Goal: Task Accomplishment & Management: Use online tool/utility

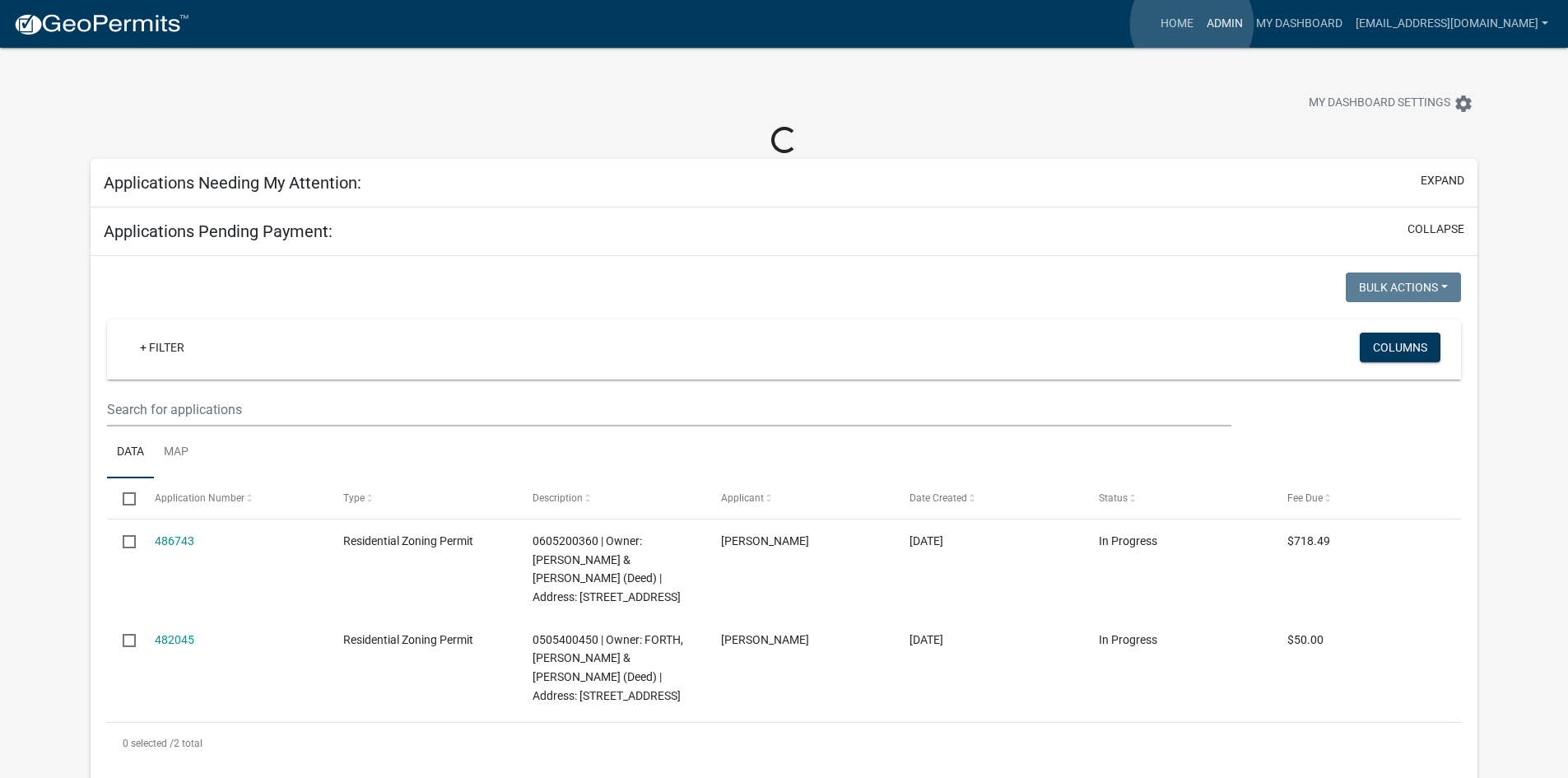
click at [1200, 24] on link "Admin" at bounding box center [1225, 24] width 49 height 31
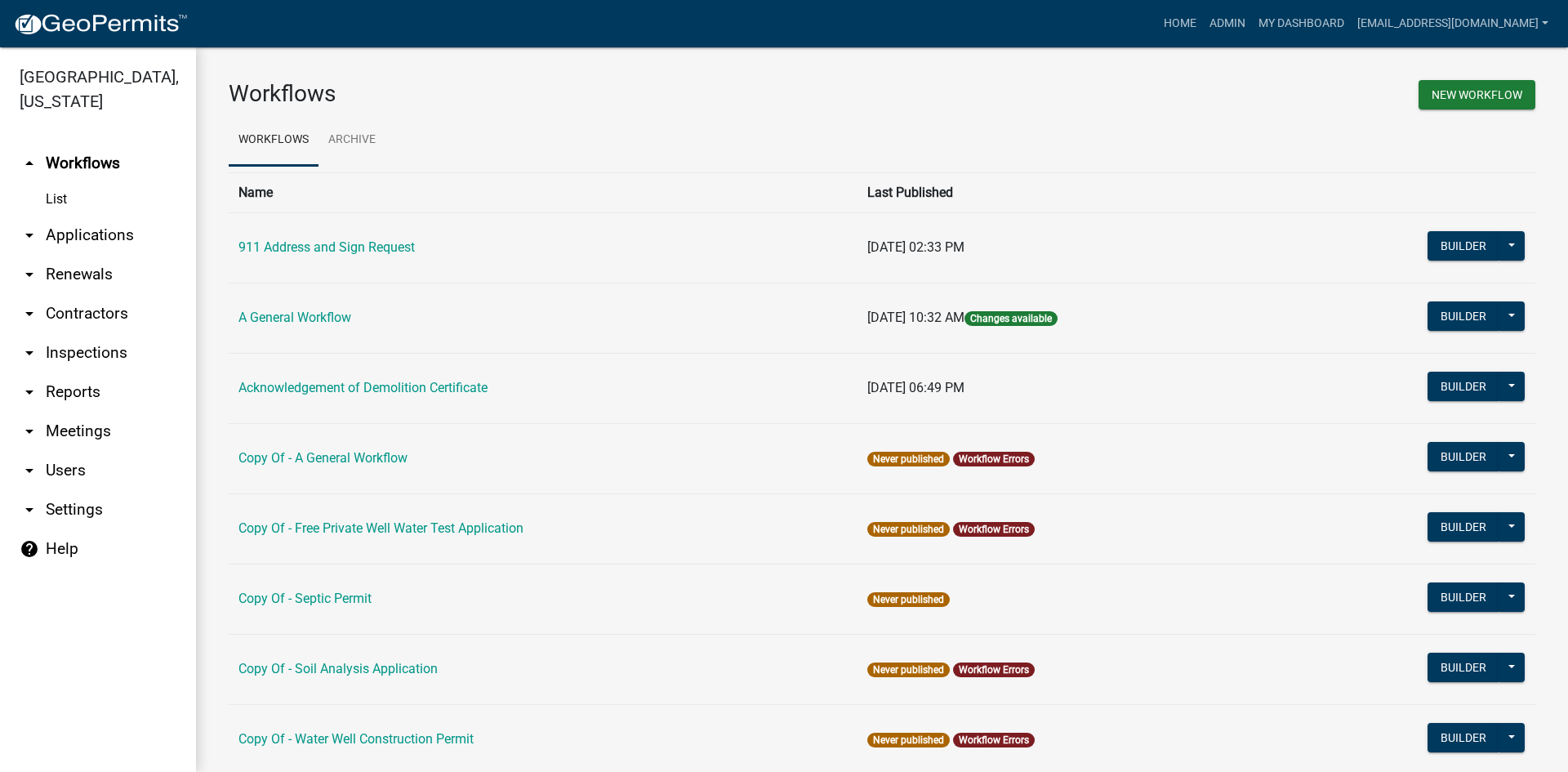
click at [41, 373] on link "arrow_drop_down Reports" at bounding box center [98, 392] width 196 height 39
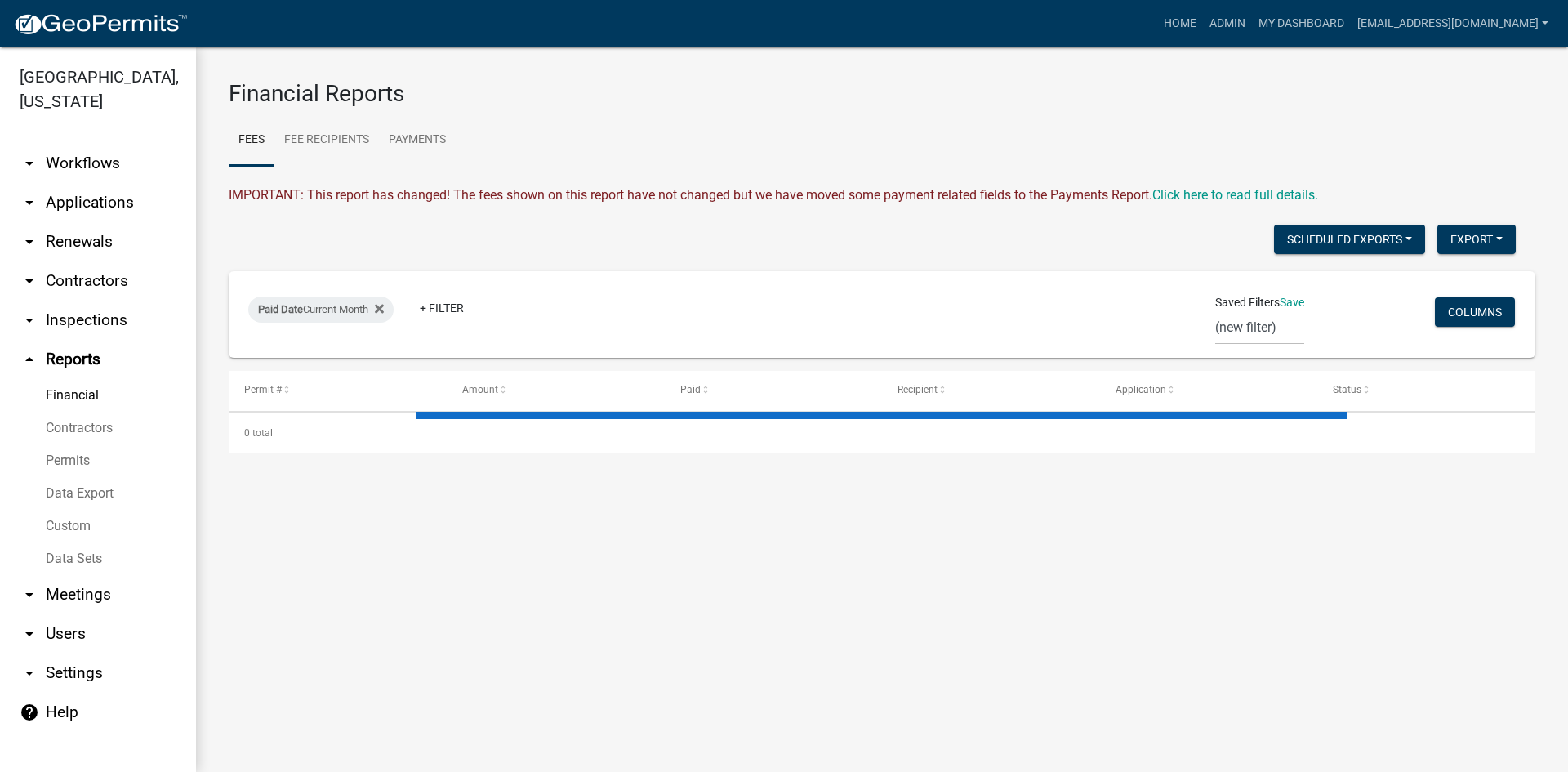
click at [85, 477] on link "Data Export" at bounding box center [98, 494] width 196 height 33
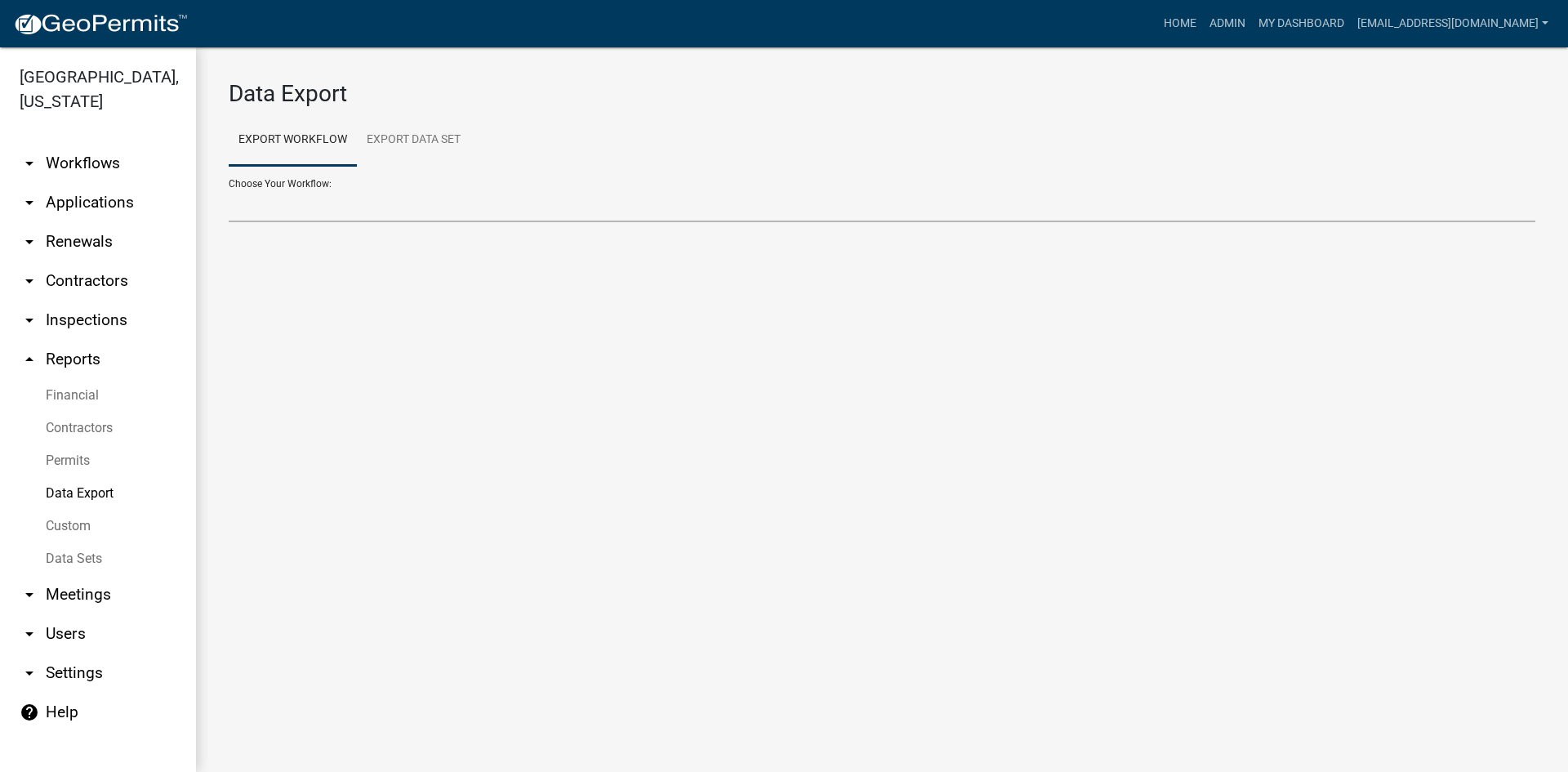
click at [312, 216] on select "Choose Your Workflow:" at bounding box center [883, 206] width 1307 height 34
click at [314, 206] on select "Choose Your Workflow:" at bounding box center [883, 206] width 1307 height 34
click at [309, 185] on div "Choose Your Workflow:" at bounding box center [883, 194] width 1307 height 56
click at [310, 205] on select "911 Address and Sign Request A General Workflow Acknowledgement of Demolition C…" at bounding box center [883, 206] width 1307 height 34
click at [229, 189] on select "911 Address and Sign Request A General Workflow Acknowledgement of Demolition C…" at bounding box center [883, 206] width 1307 height 34
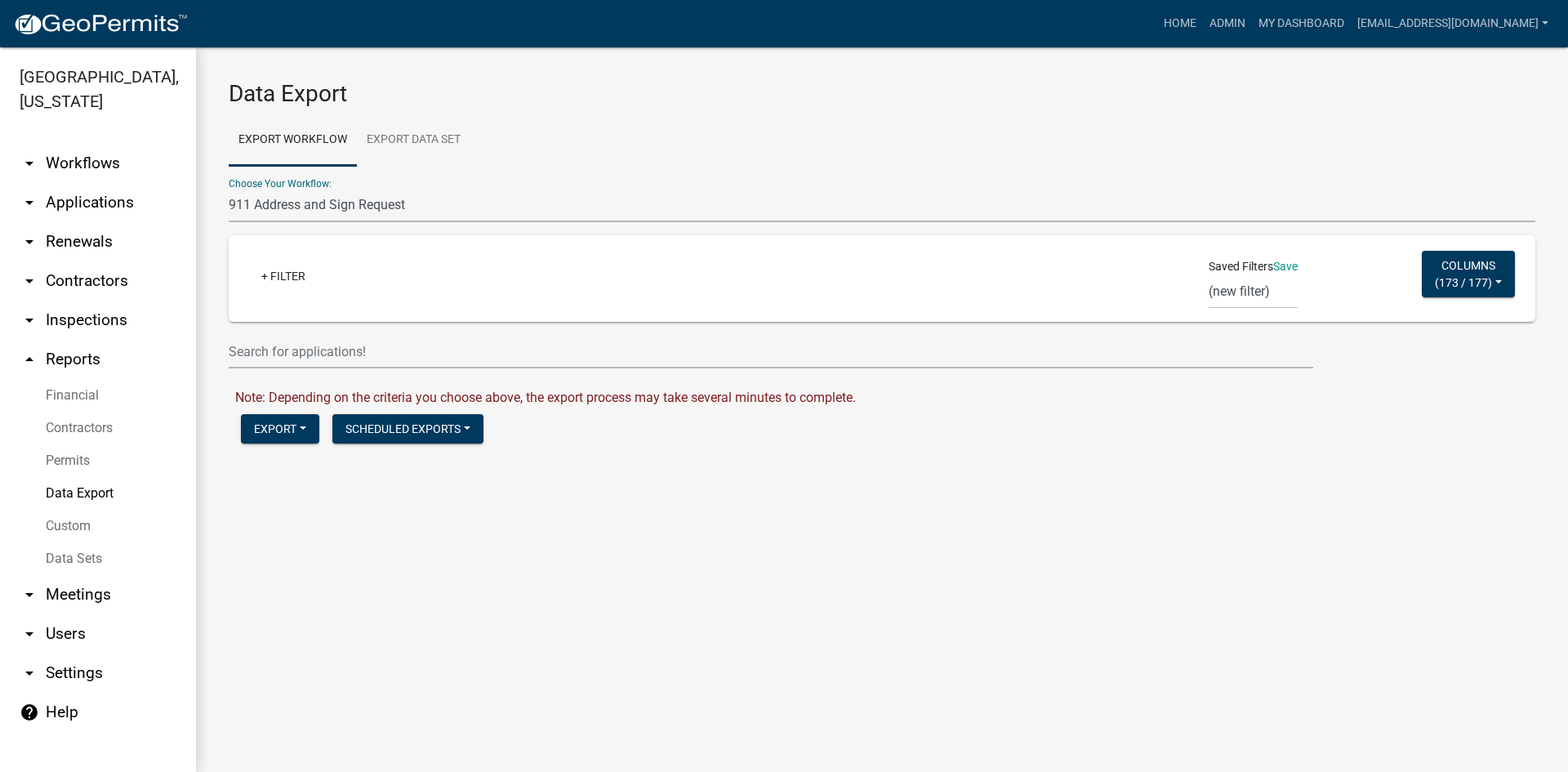
click at [425, 204] on select "911 Address and Sign Request A General Workflow Acknowledgement of Demolition C…" at bounding box center [883, 206] width 1307 height 34
select select "9: Object"
click at [229, 189] on select "911 Address and Sign Request A General Workflow Acknowledgement of Demolition C…" at bounding box center [883, 206] width 1307 height 34
click at [375, 209] on select "911 Address and Sign Request A General Workflow Acknowledgement of Demolition C…" at bounding box center [883, 206] width 1307 height 34
click at [229, 189] on select "911 Address and Sign Request A General Workflow Acknowledgement of Demolition C…" at bounding box center [883, 206] width 1307 height 34
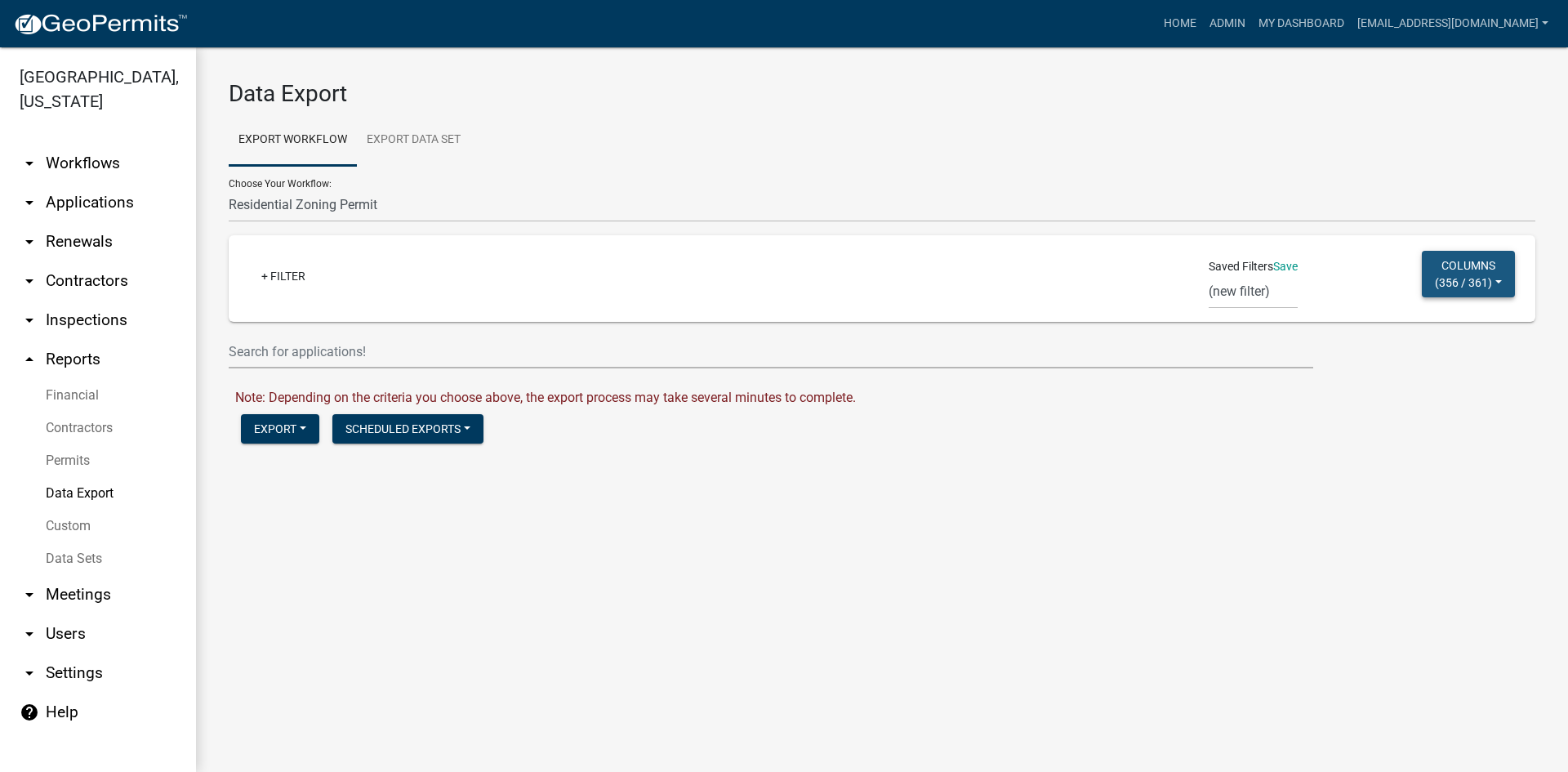
click at [1478, 272] on button "Columns ( 356 / 361 )" at bounding box center [1469, 274] width 93 height 46
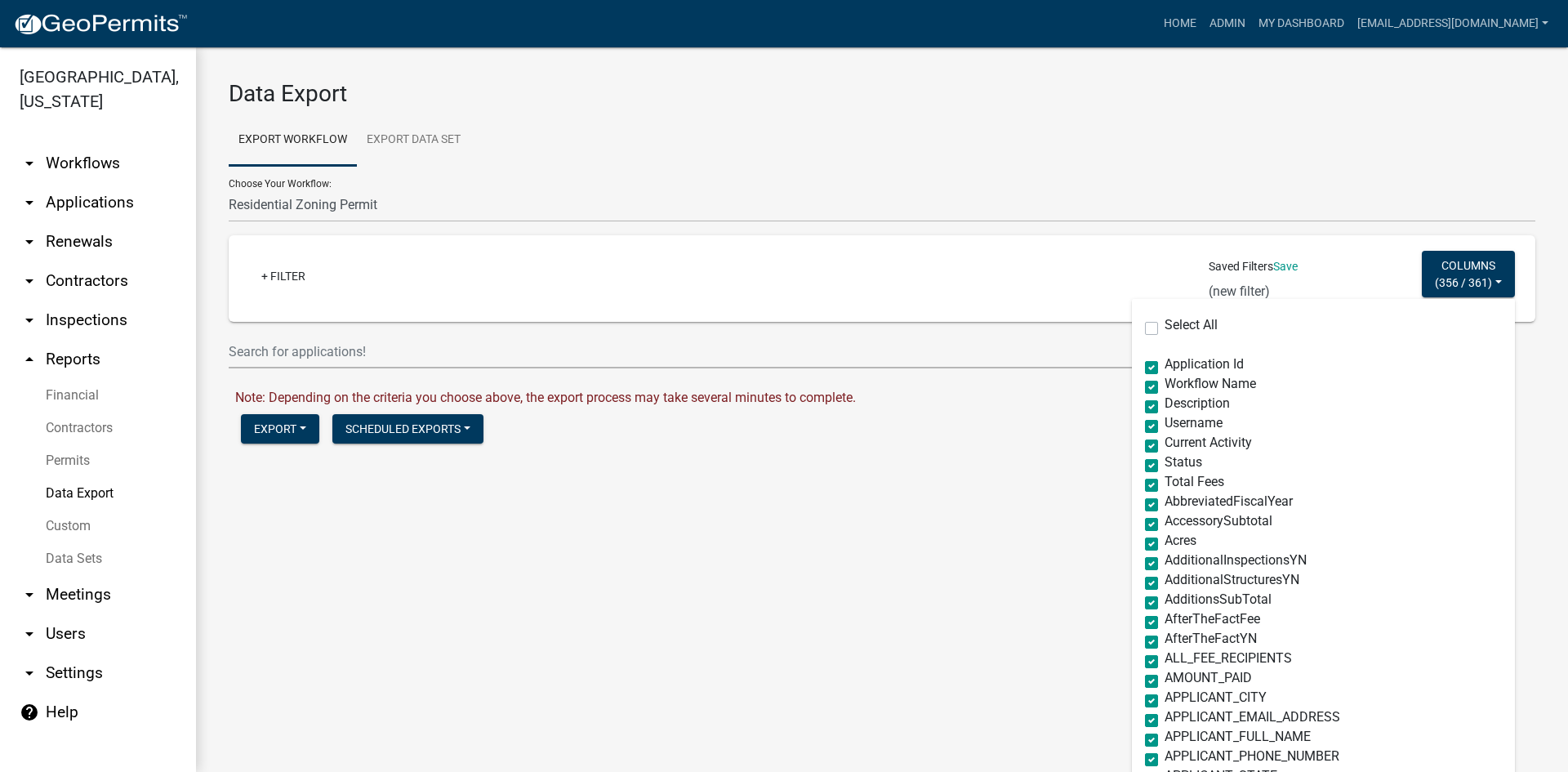
click at [1167, 326] on label "Select All" at bounding box center [1192, 325] width 53 height 13
click at [1167, 326] on input "Select All" at bounding box center [1171, 324] width 11 height 11
checkbox input "true"
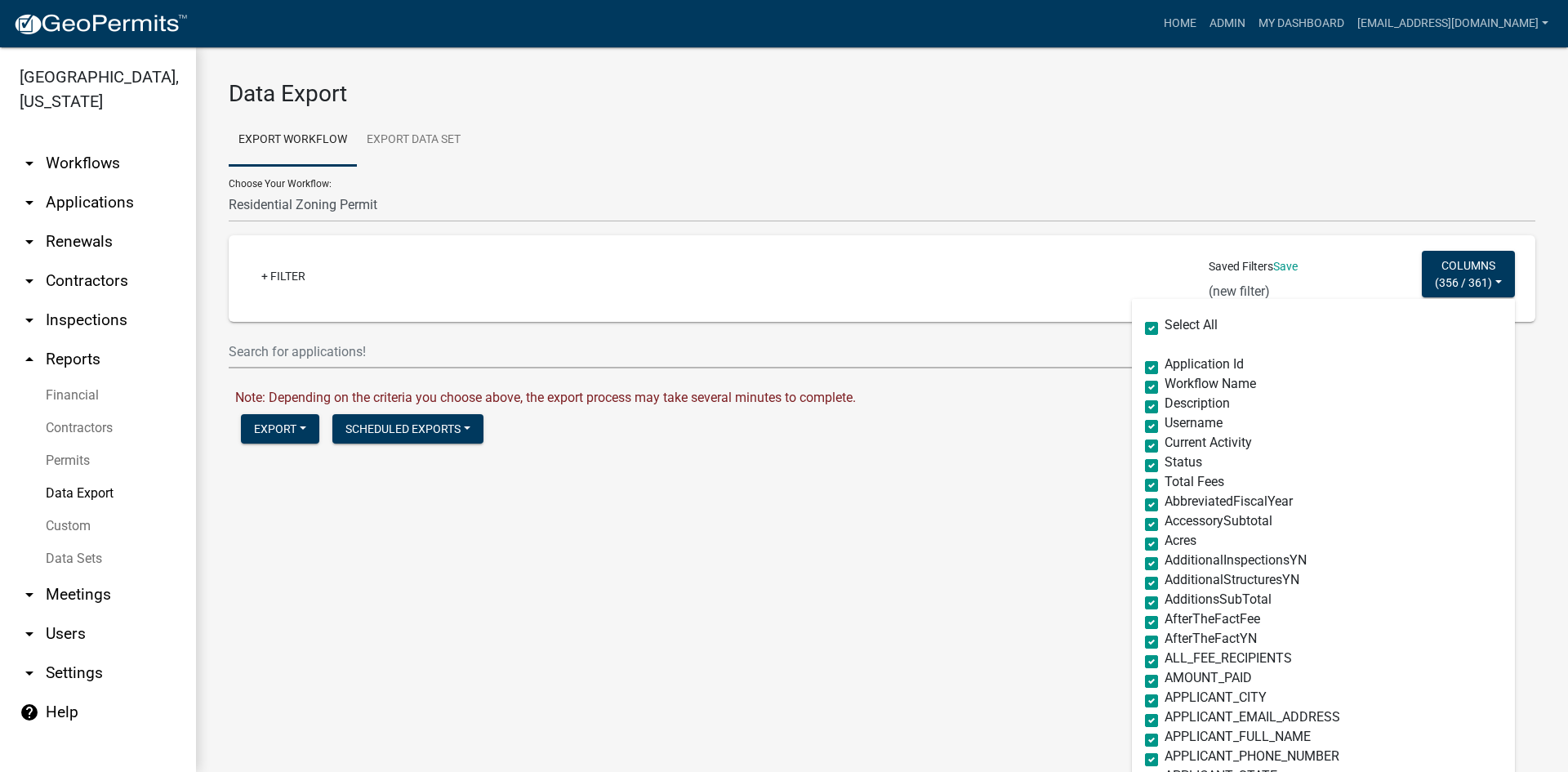
checkbox input "true"
click at [1165, 323] on label "Select All" at bounding box center [1192, 325] width 53 height 13
click at [1165, 323] on input "Select All" at bounding box center [1171, 324] width 11 height 11
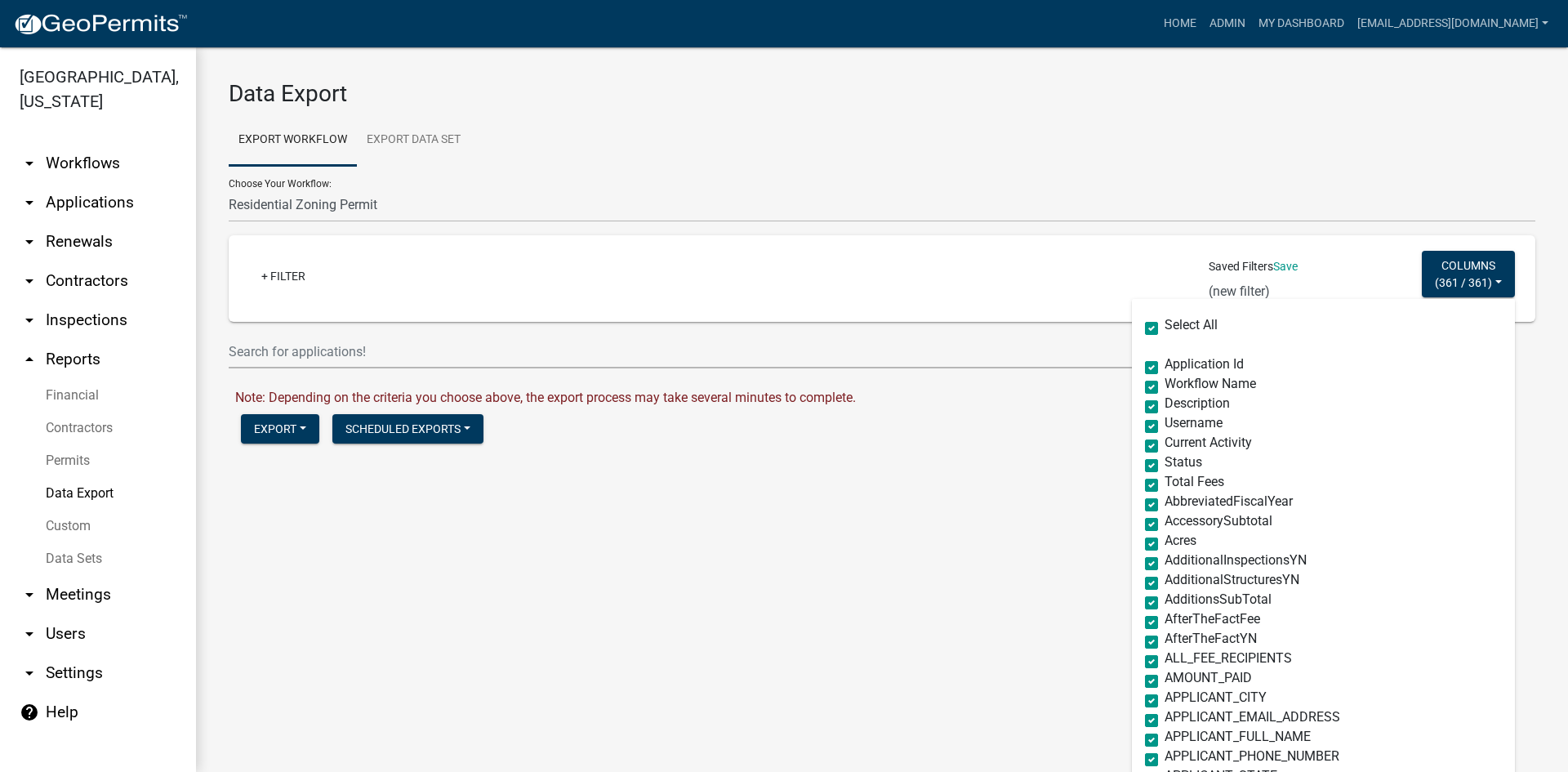
checkbox input "false"
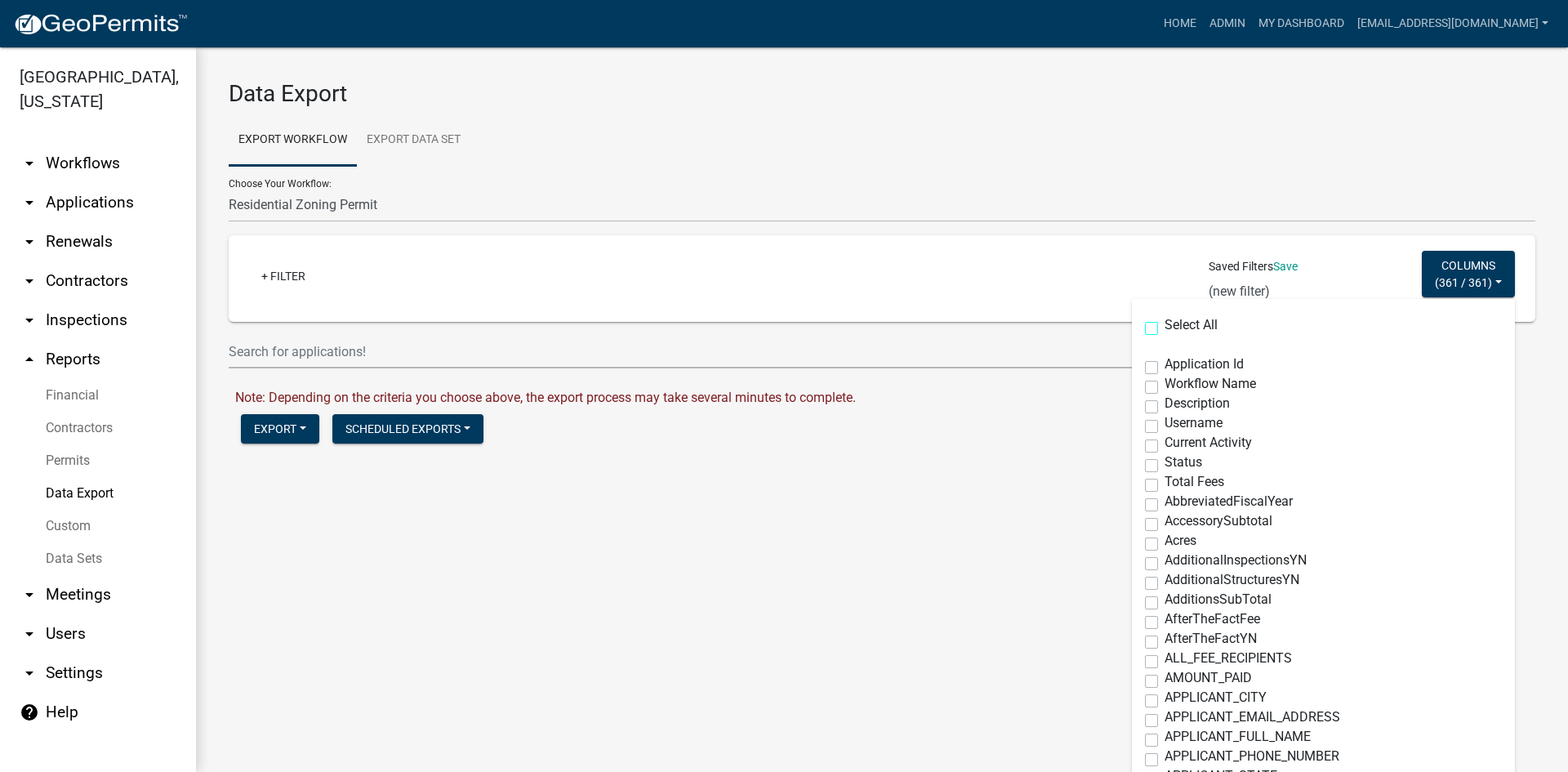
checkbox input "false"
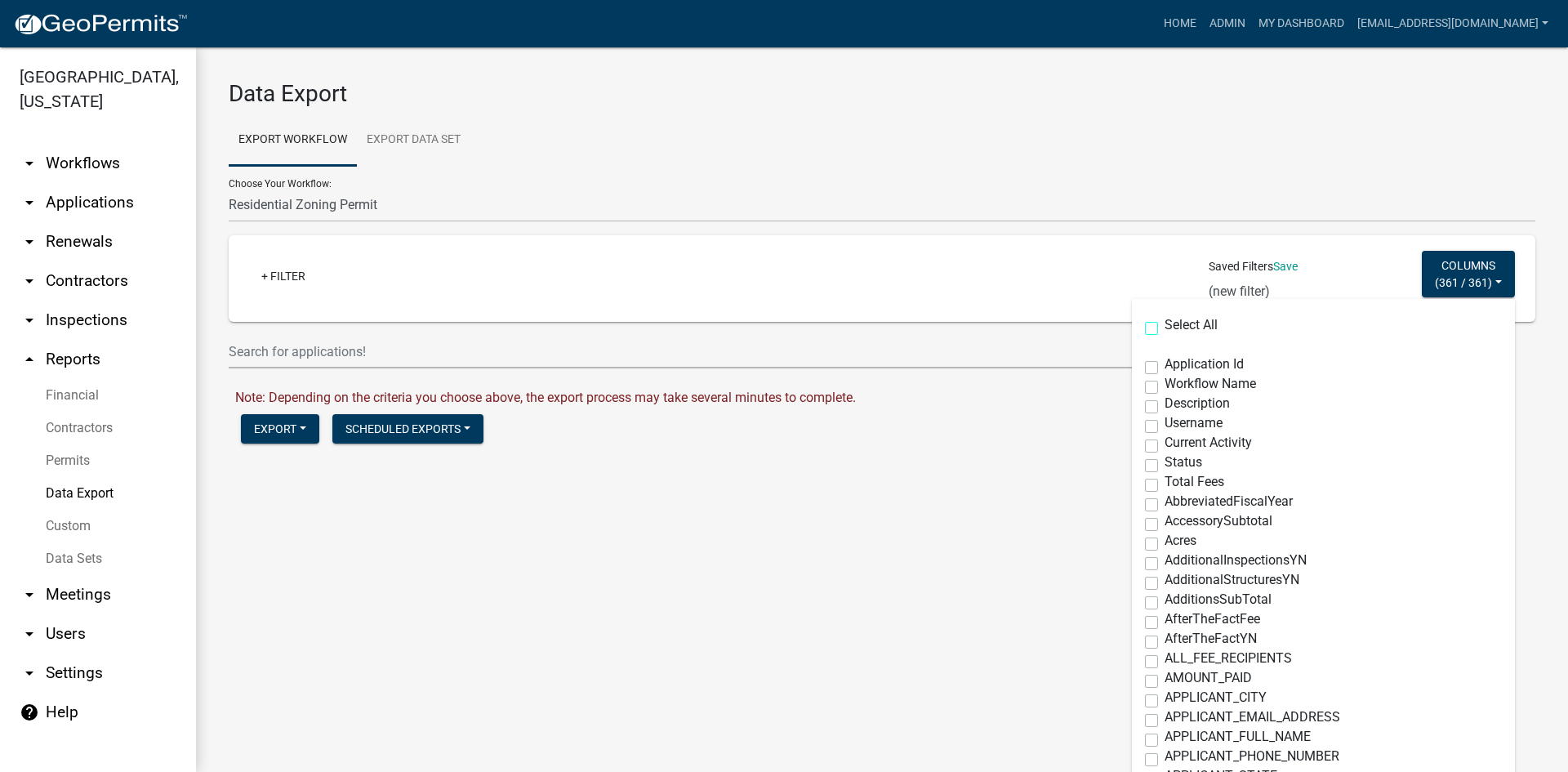
checkbox input "false"
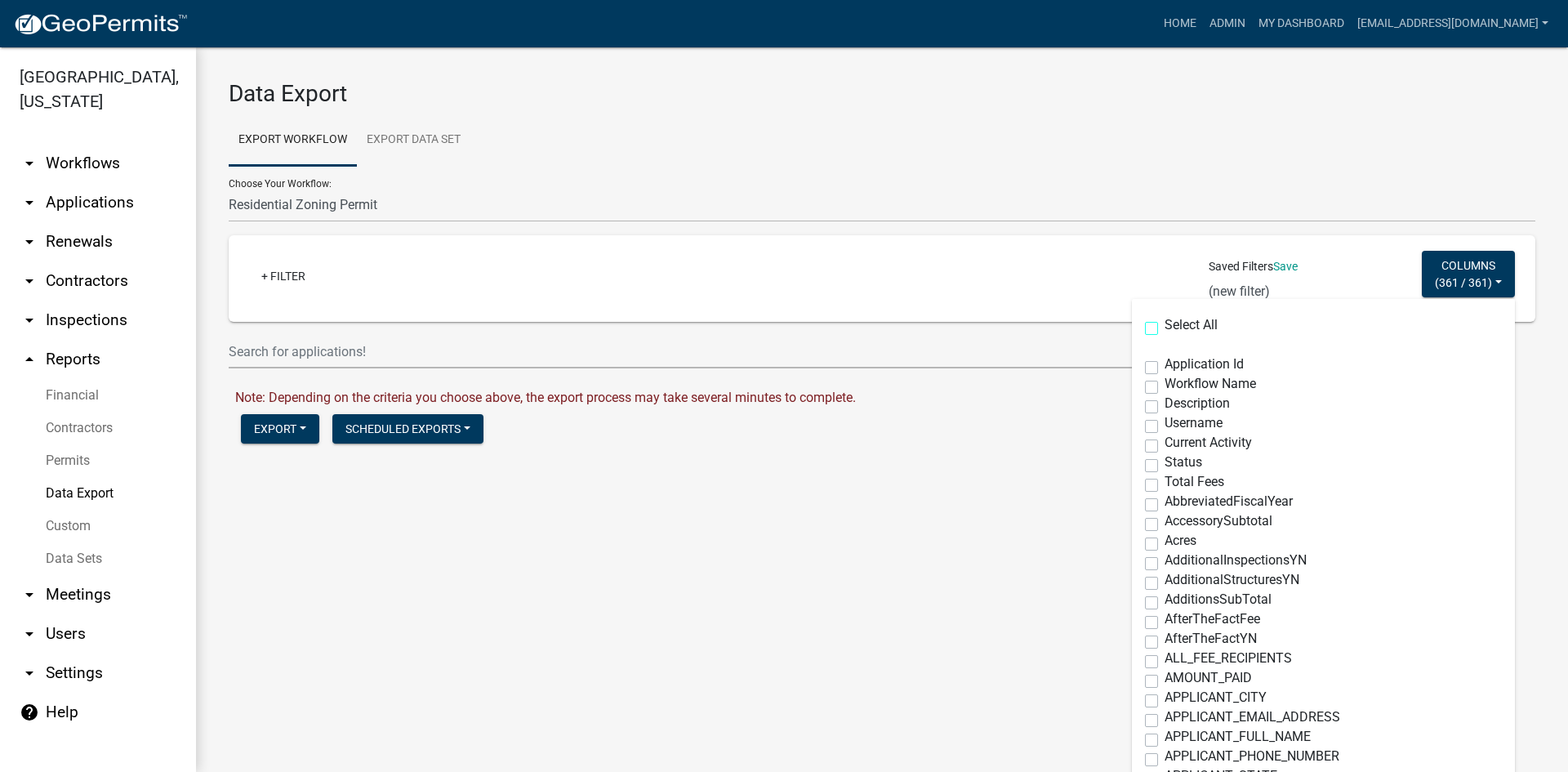
checkbox input "false"
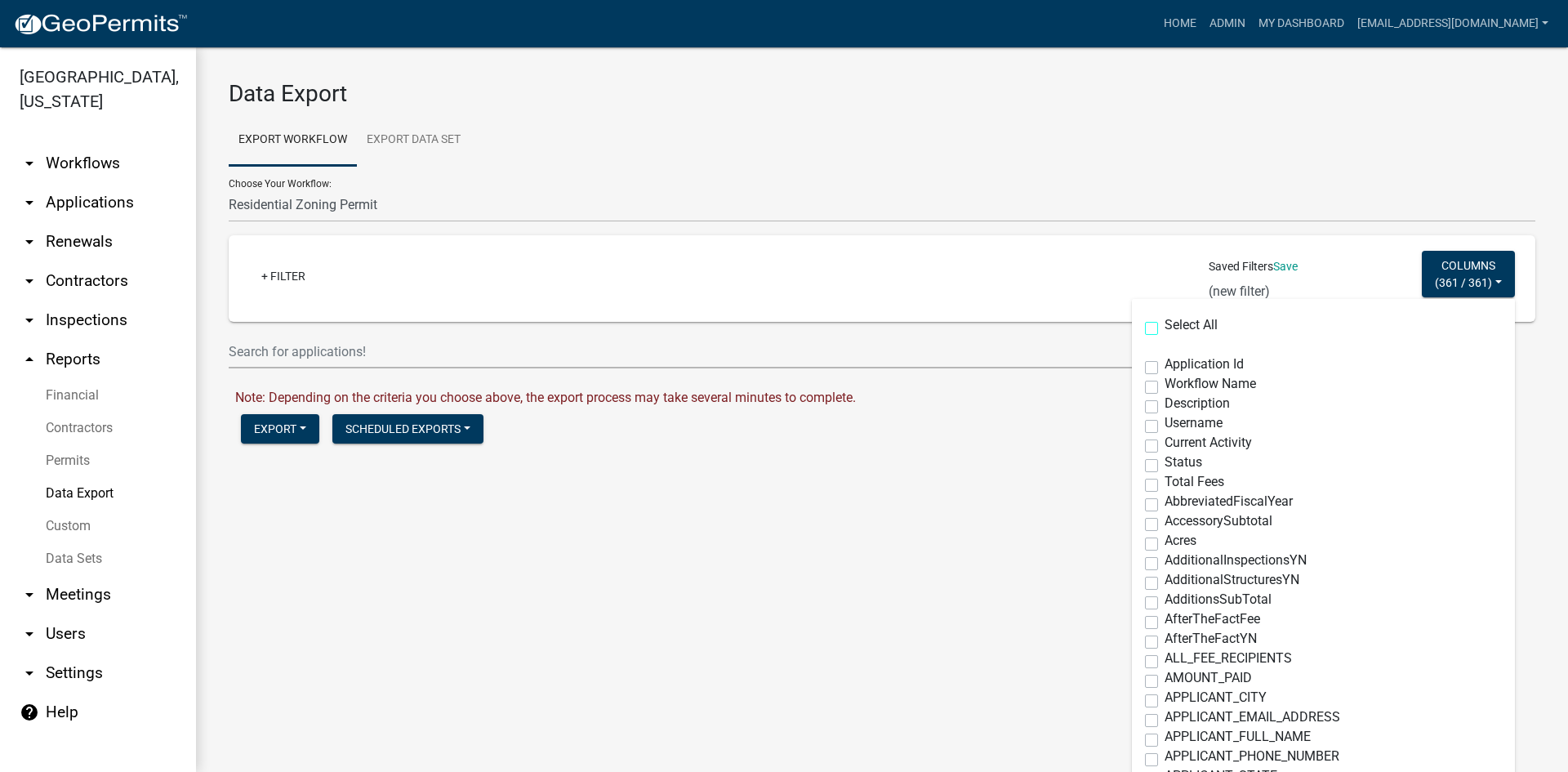
checkbox input "false"
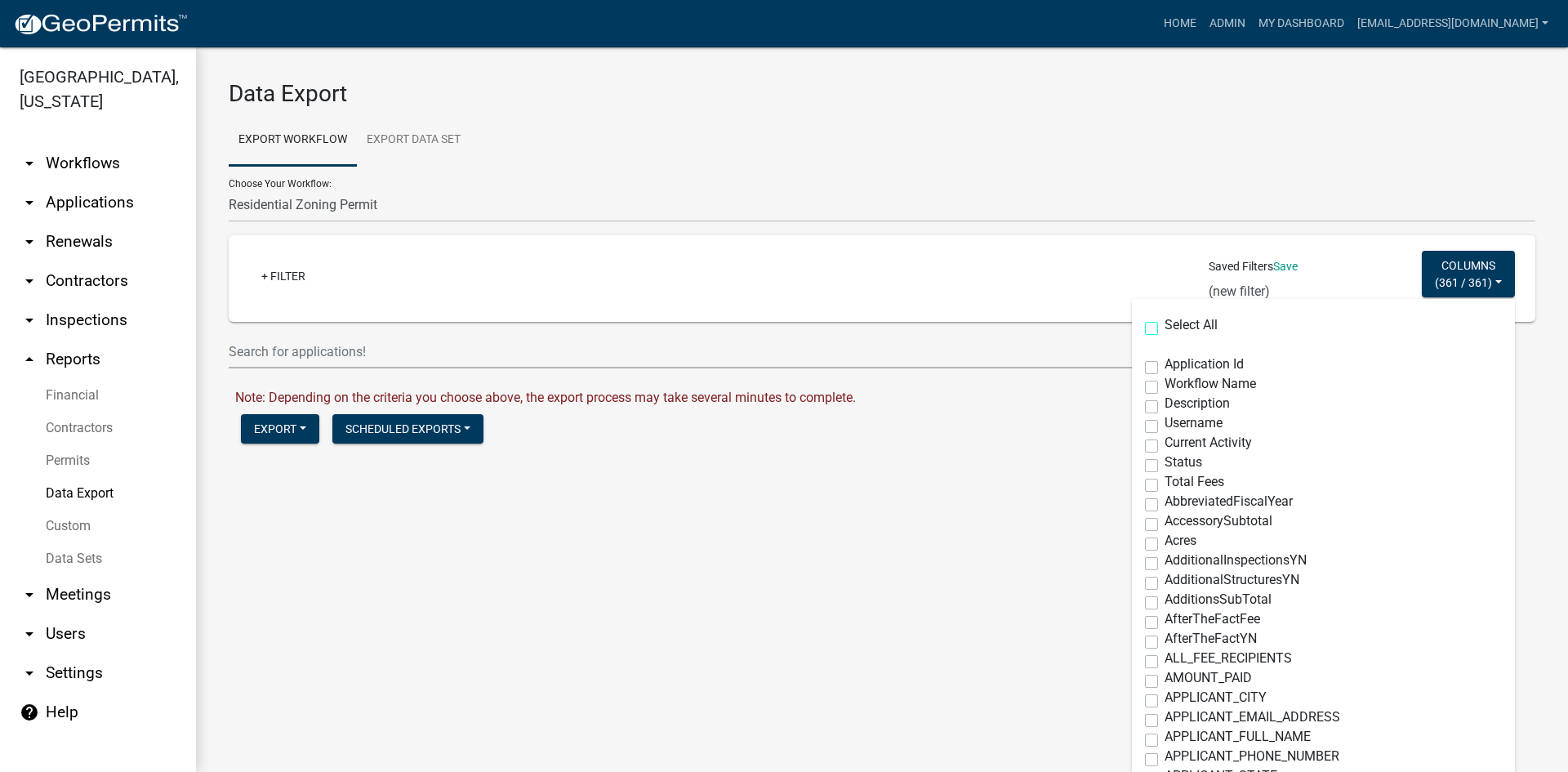
checkbox input "false"
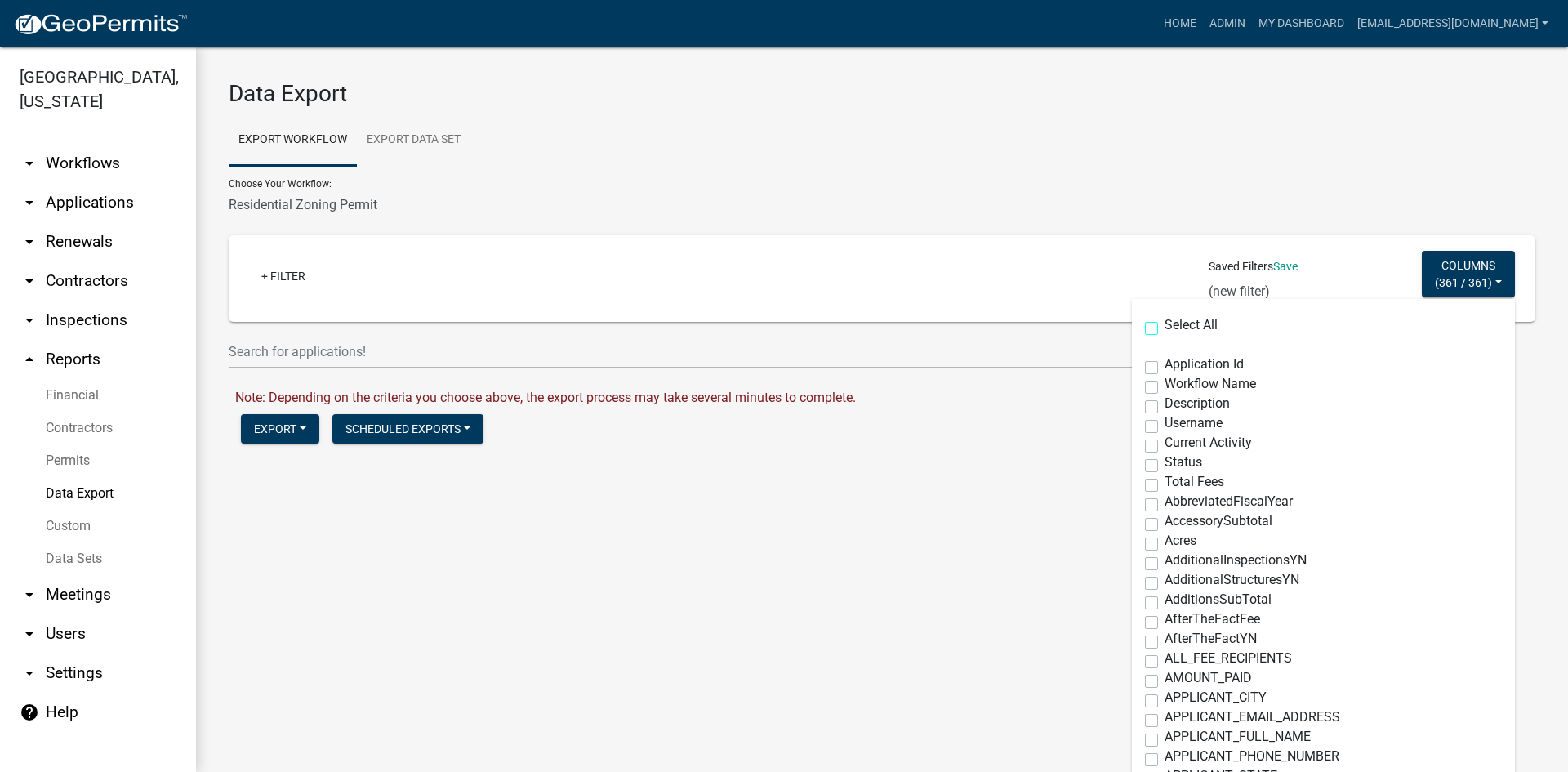
checkbox input "false"
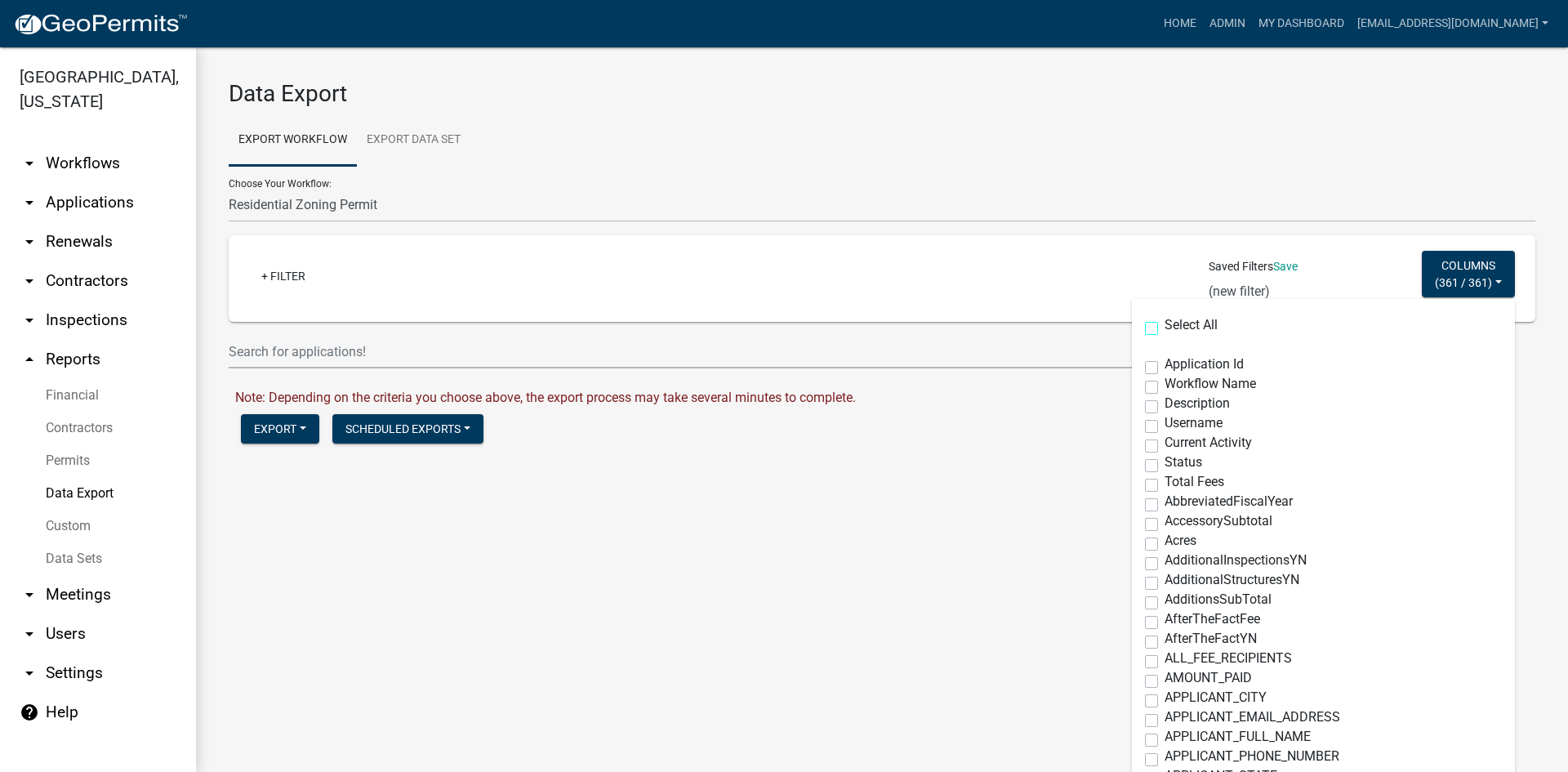
checkbox input "false"
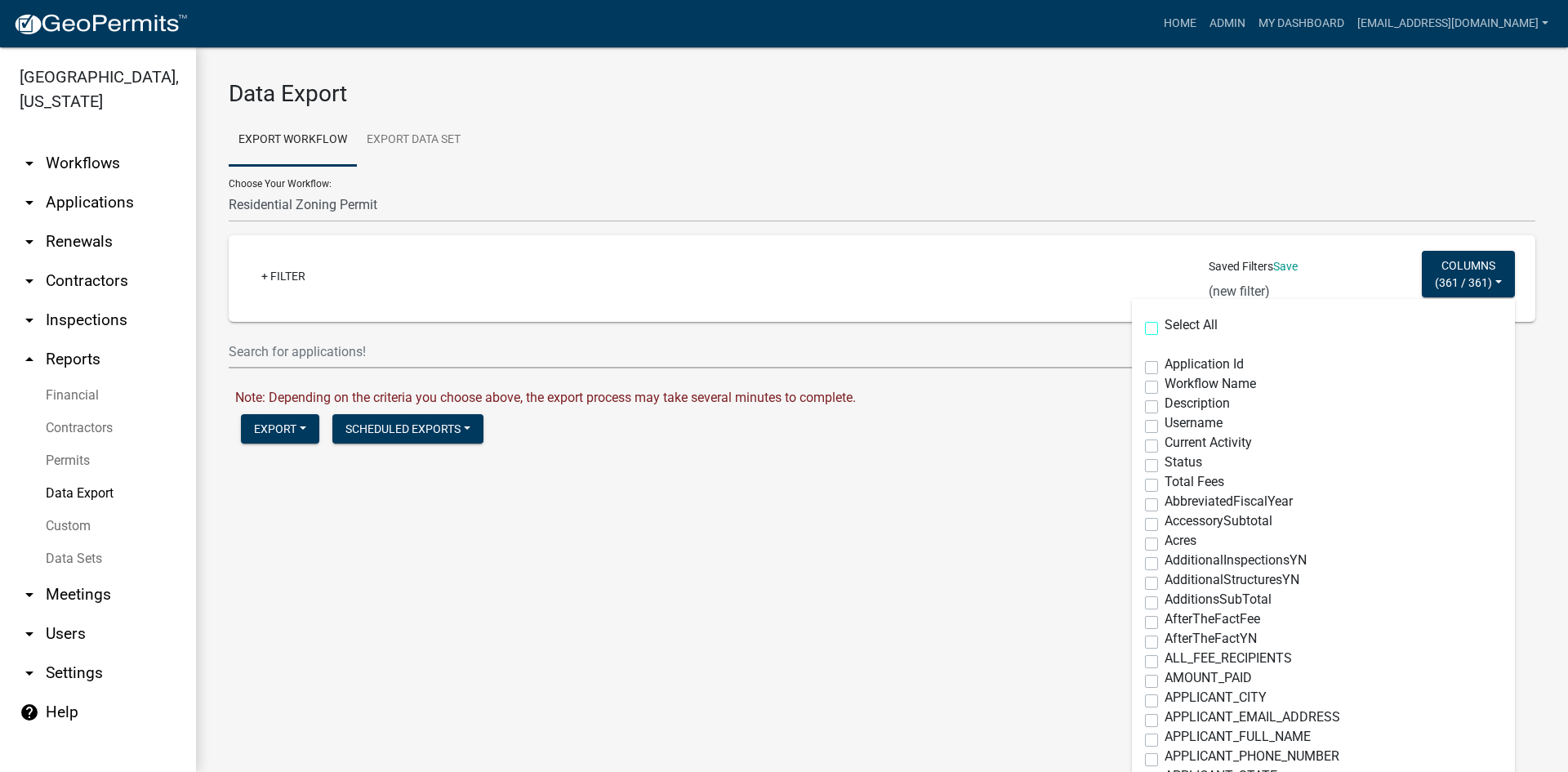
checkbox input "false"
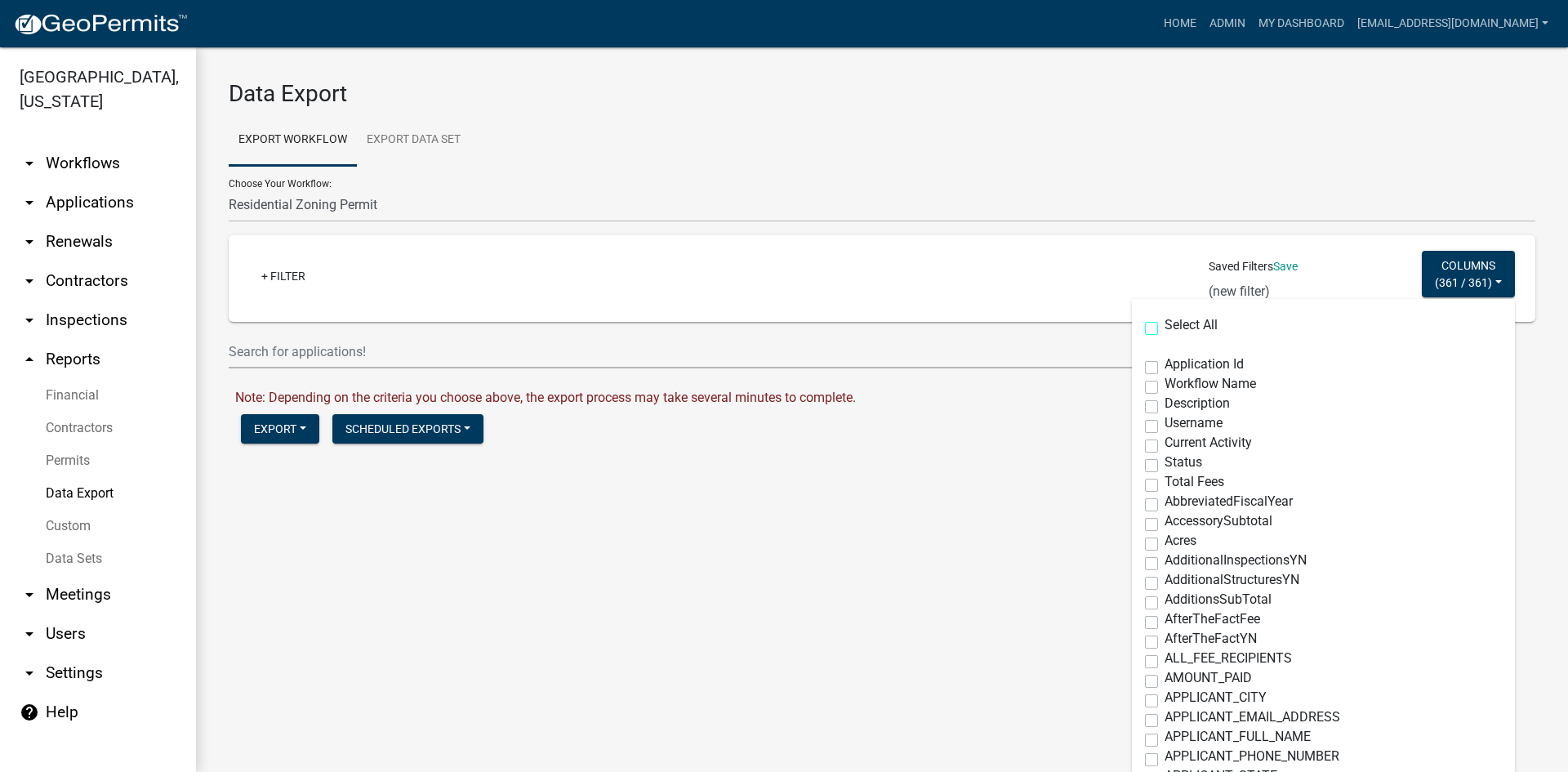
checkbox input "false"
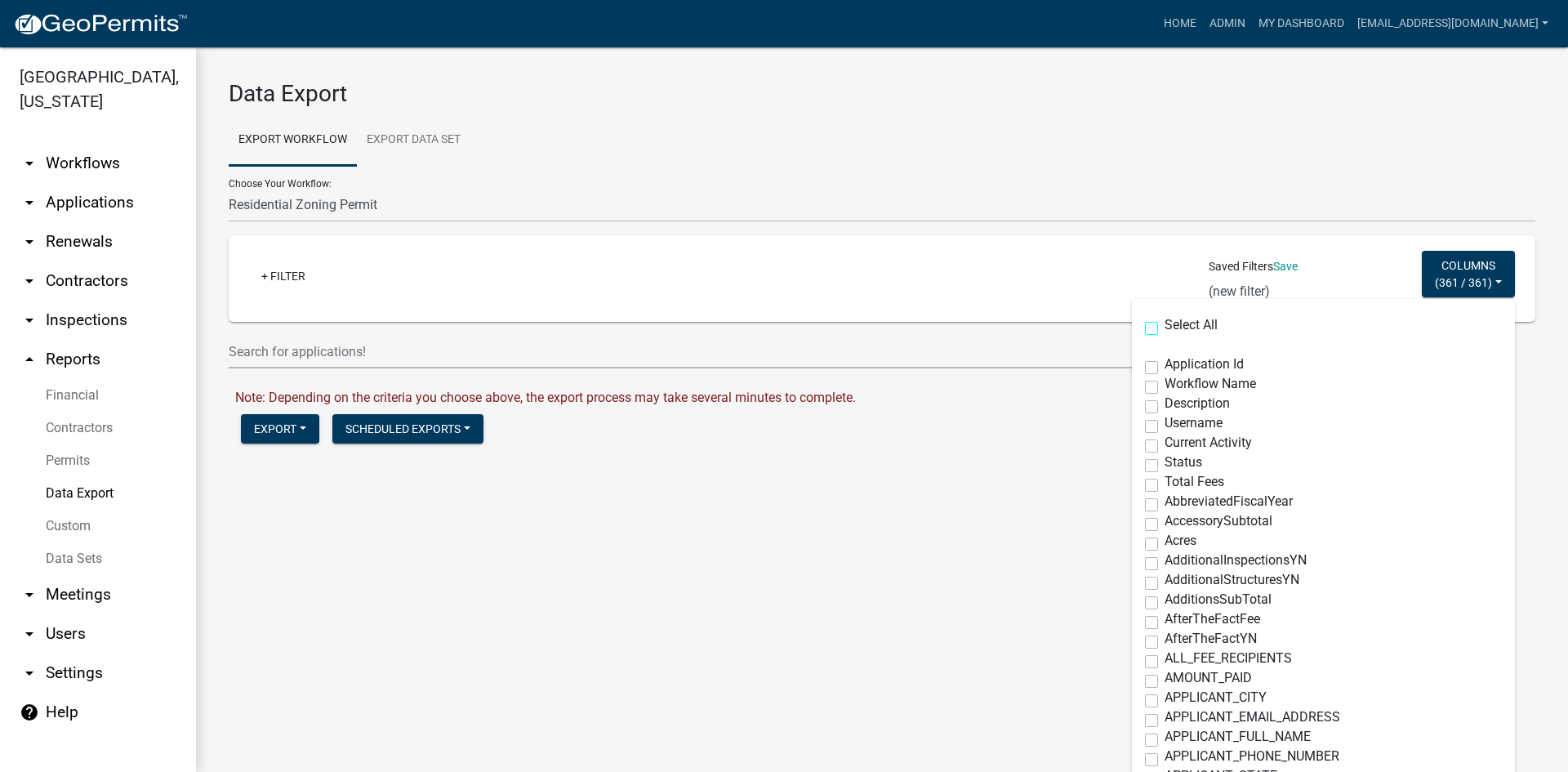
checkbox input "false"
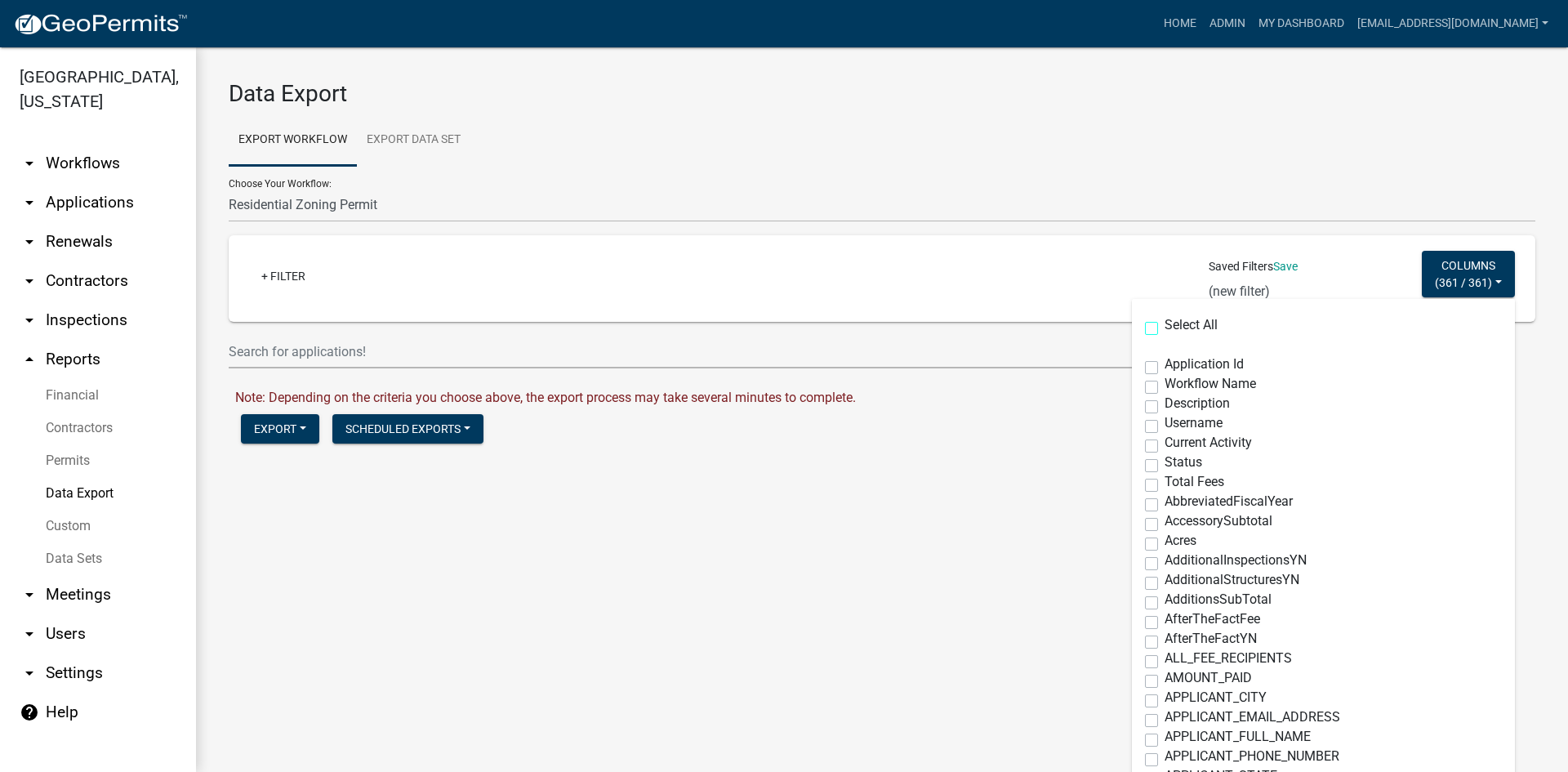
checkbox input "false"
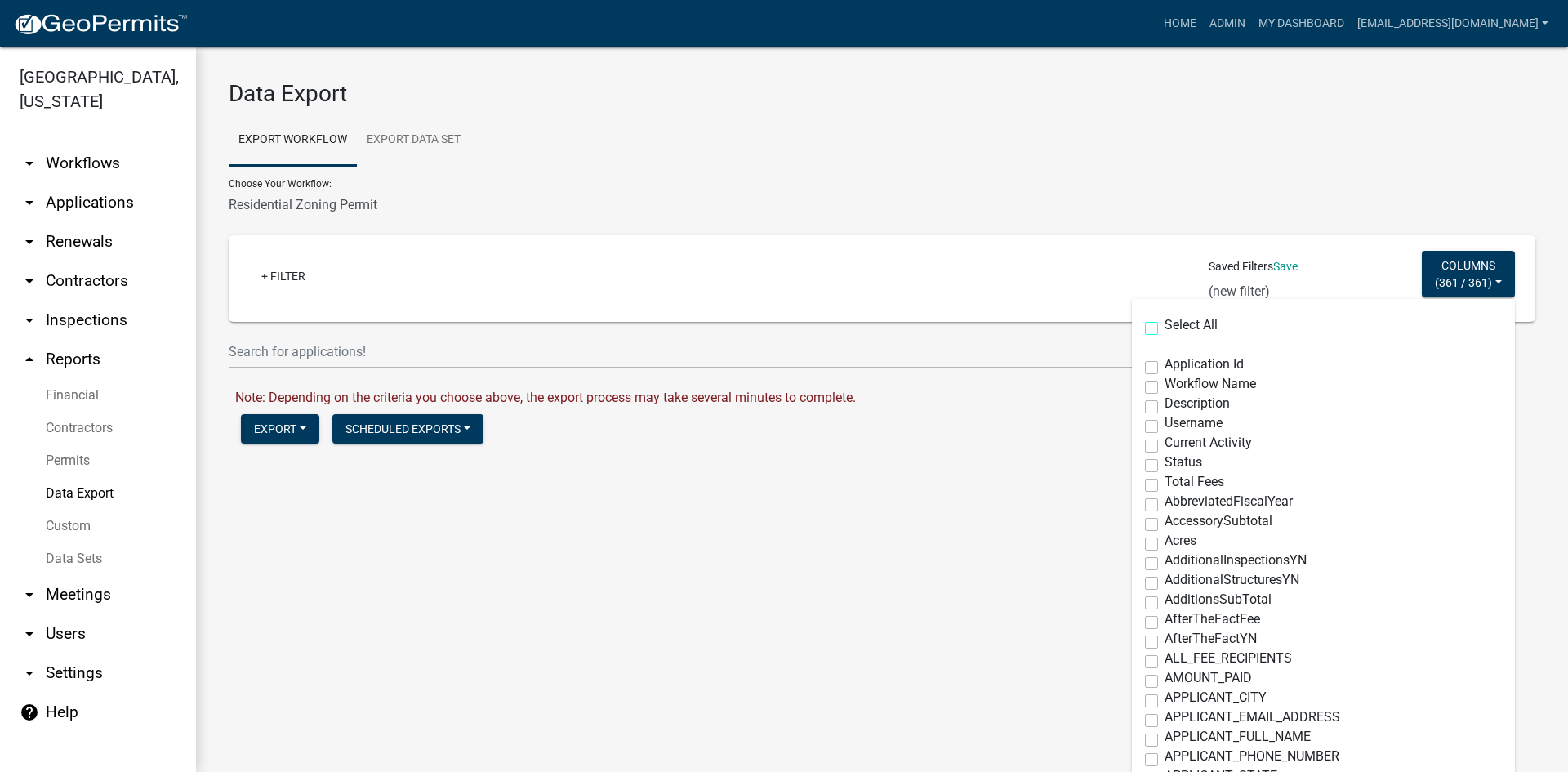
checkbox input "false"
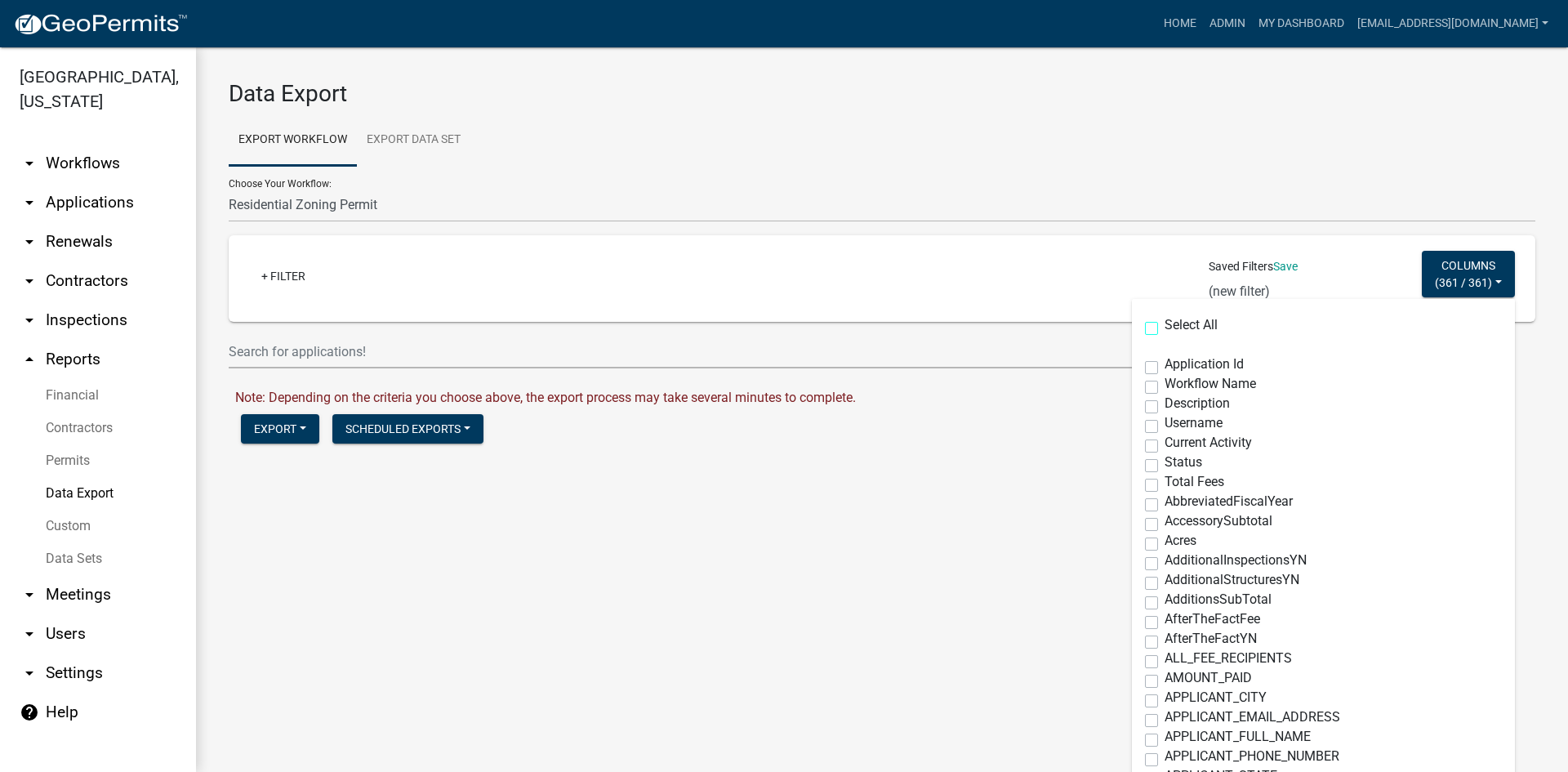
checkbox input "false"
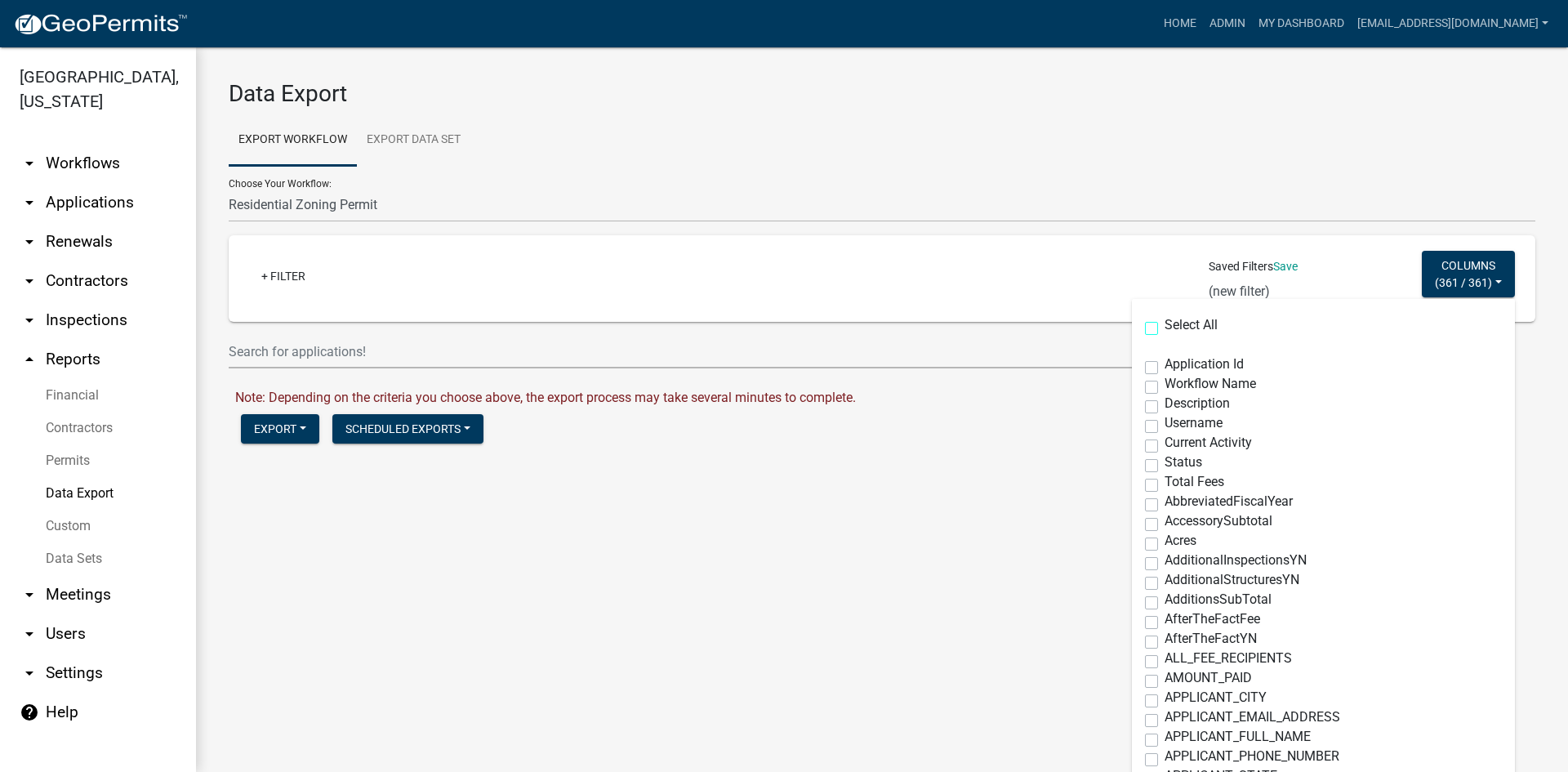
checkbox input "false"
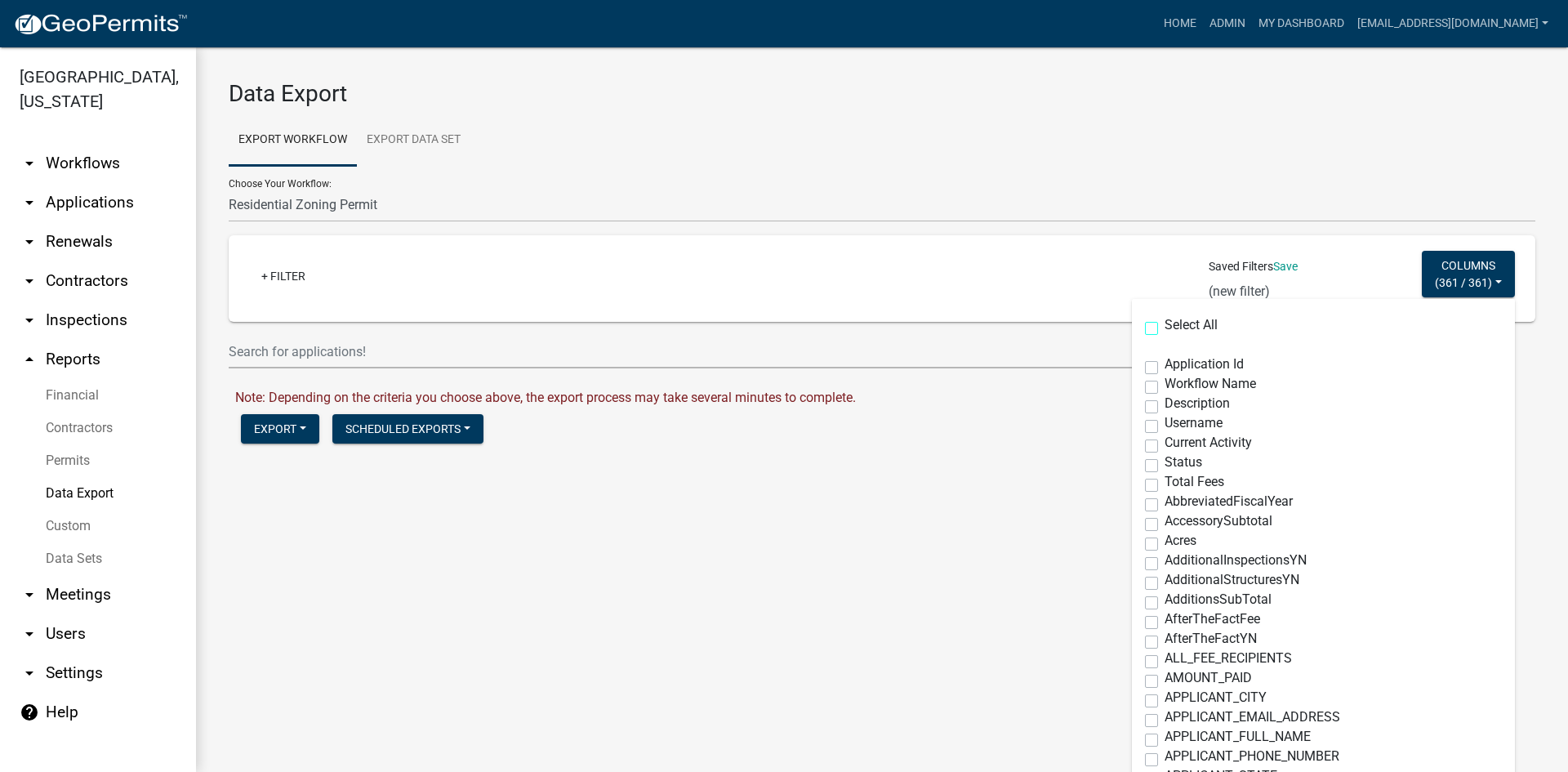
checkbox input "false"
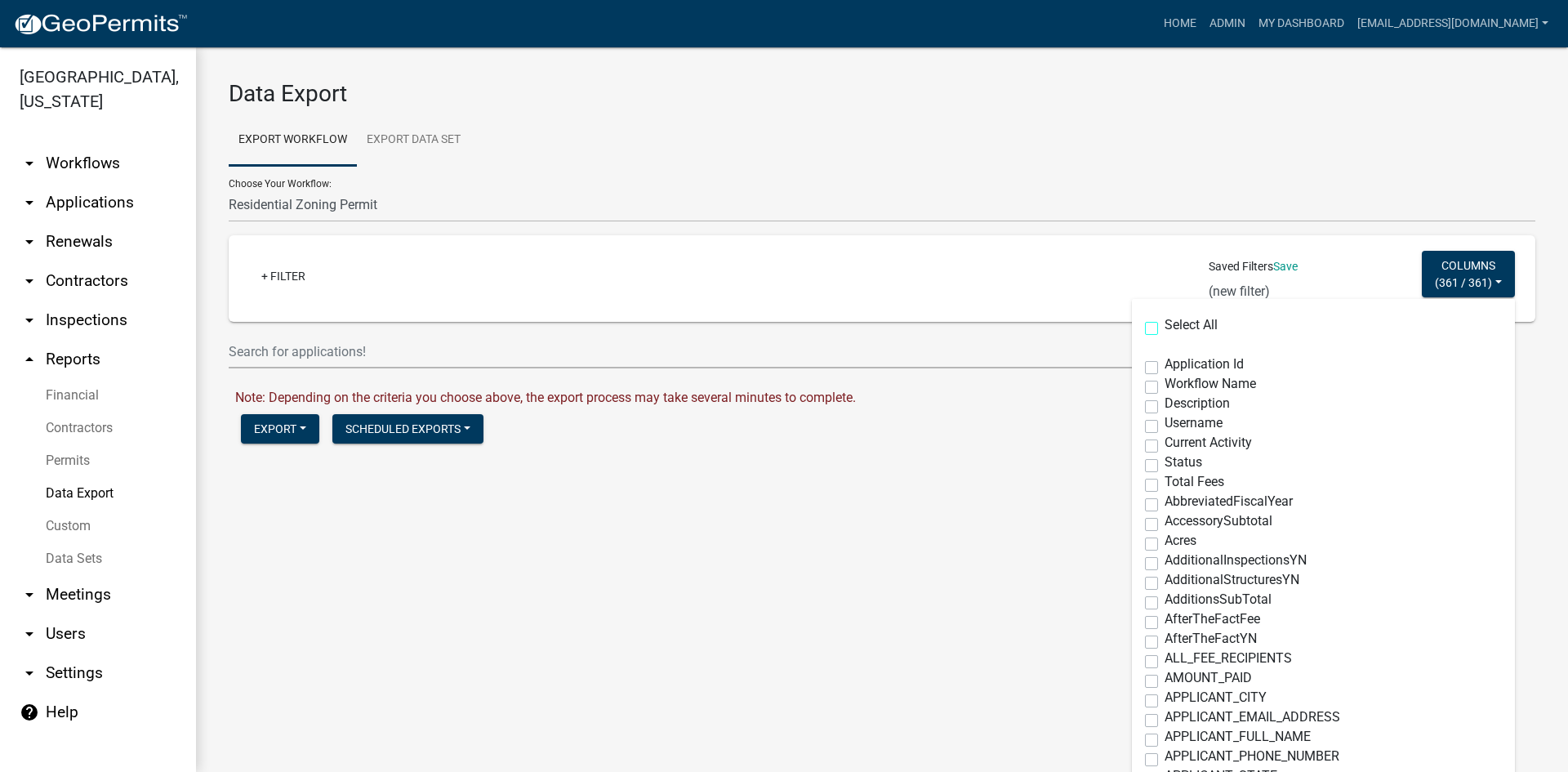
checkbox input "false"
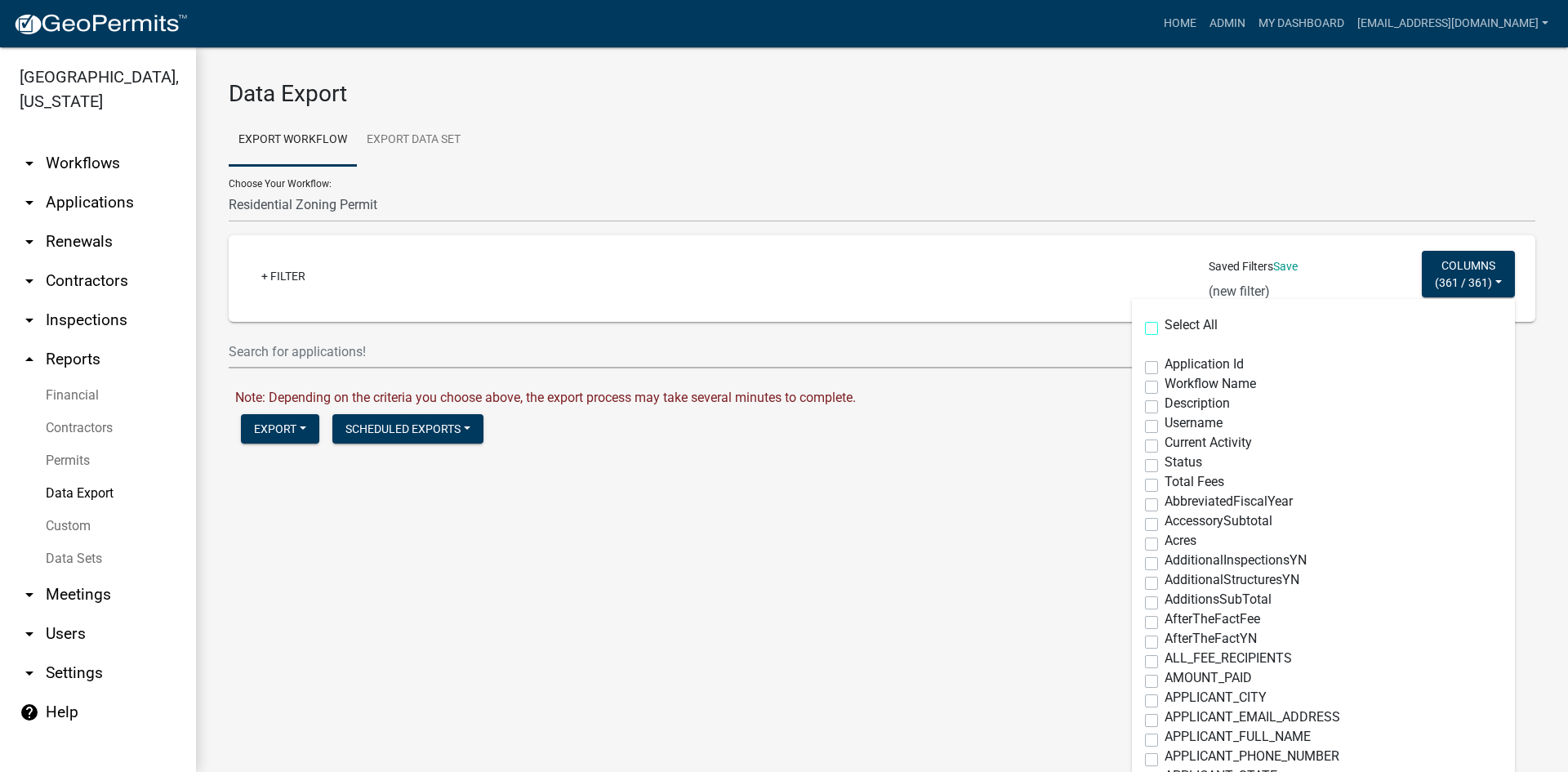
checkbox input "false"
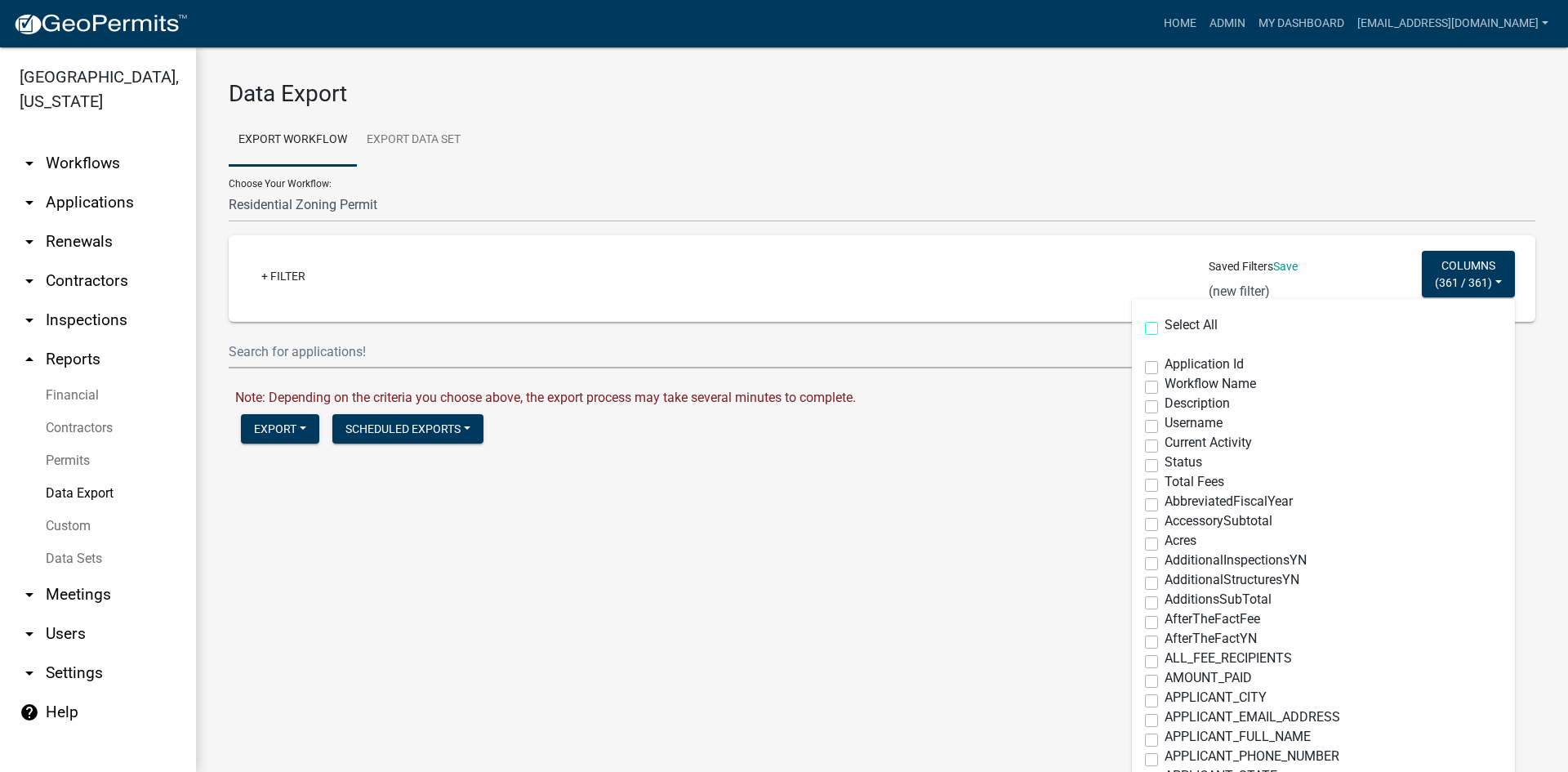
checkbox input "false"
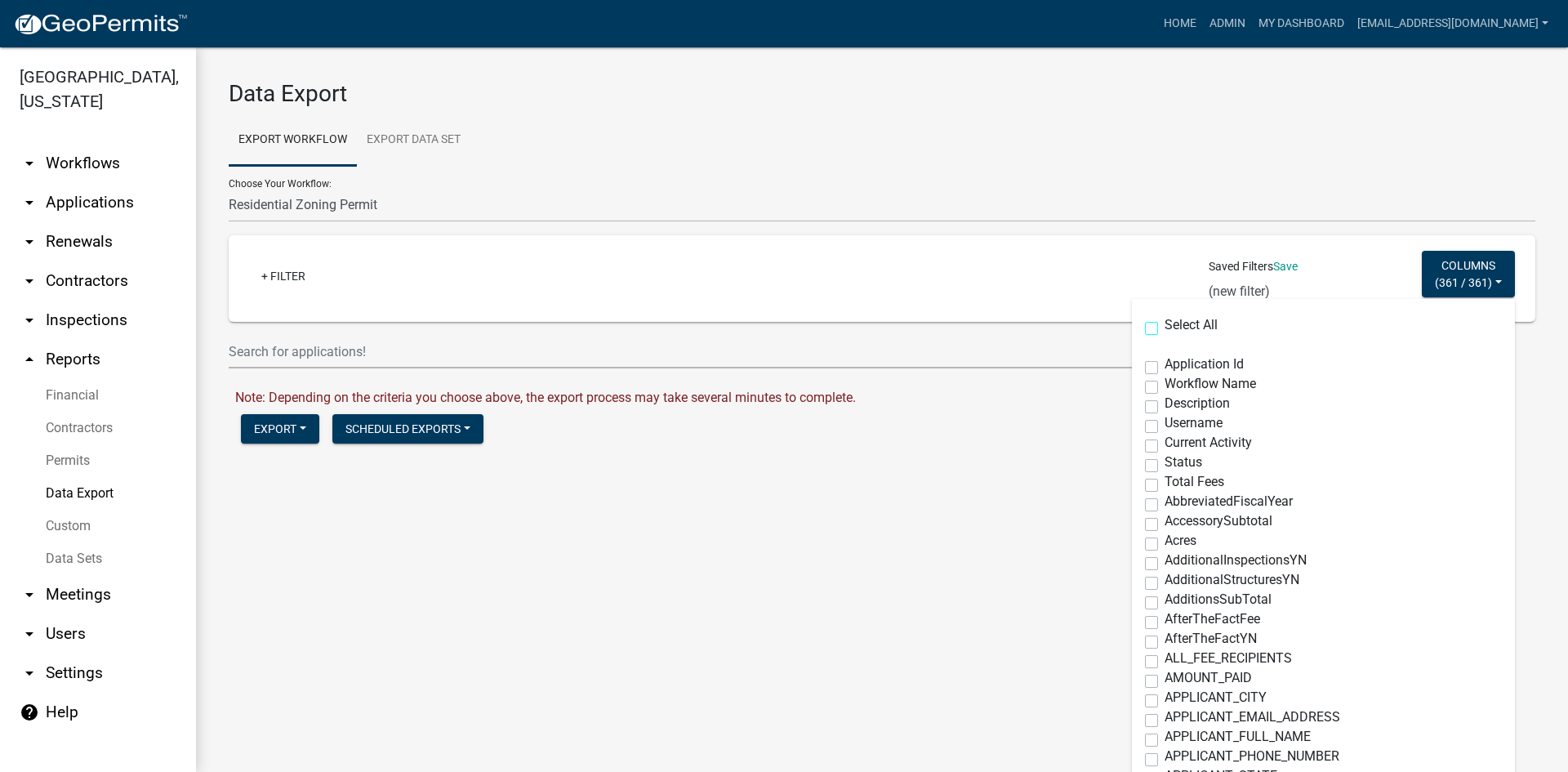
checkbox input "false"
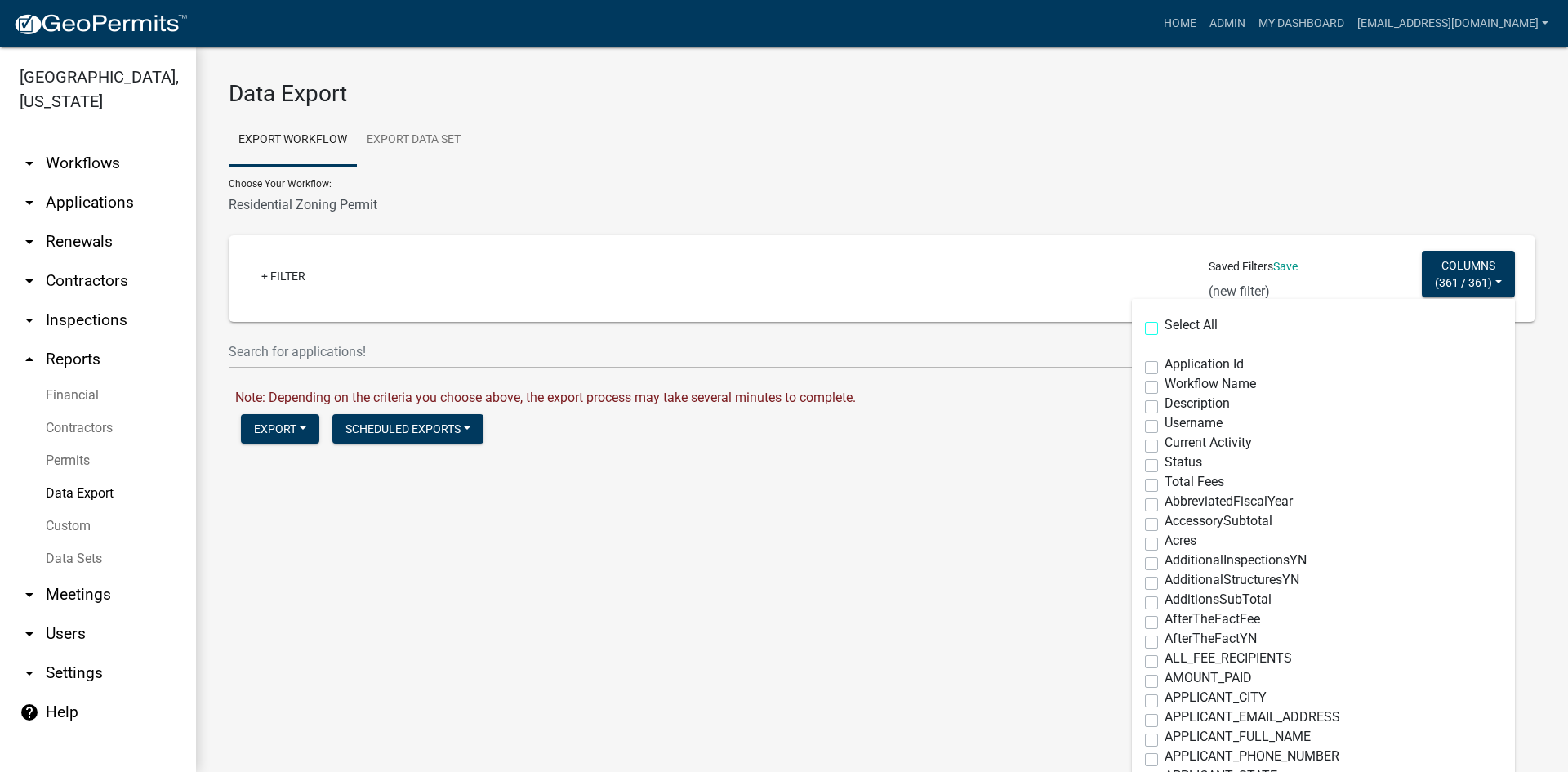
checkbox input "false"
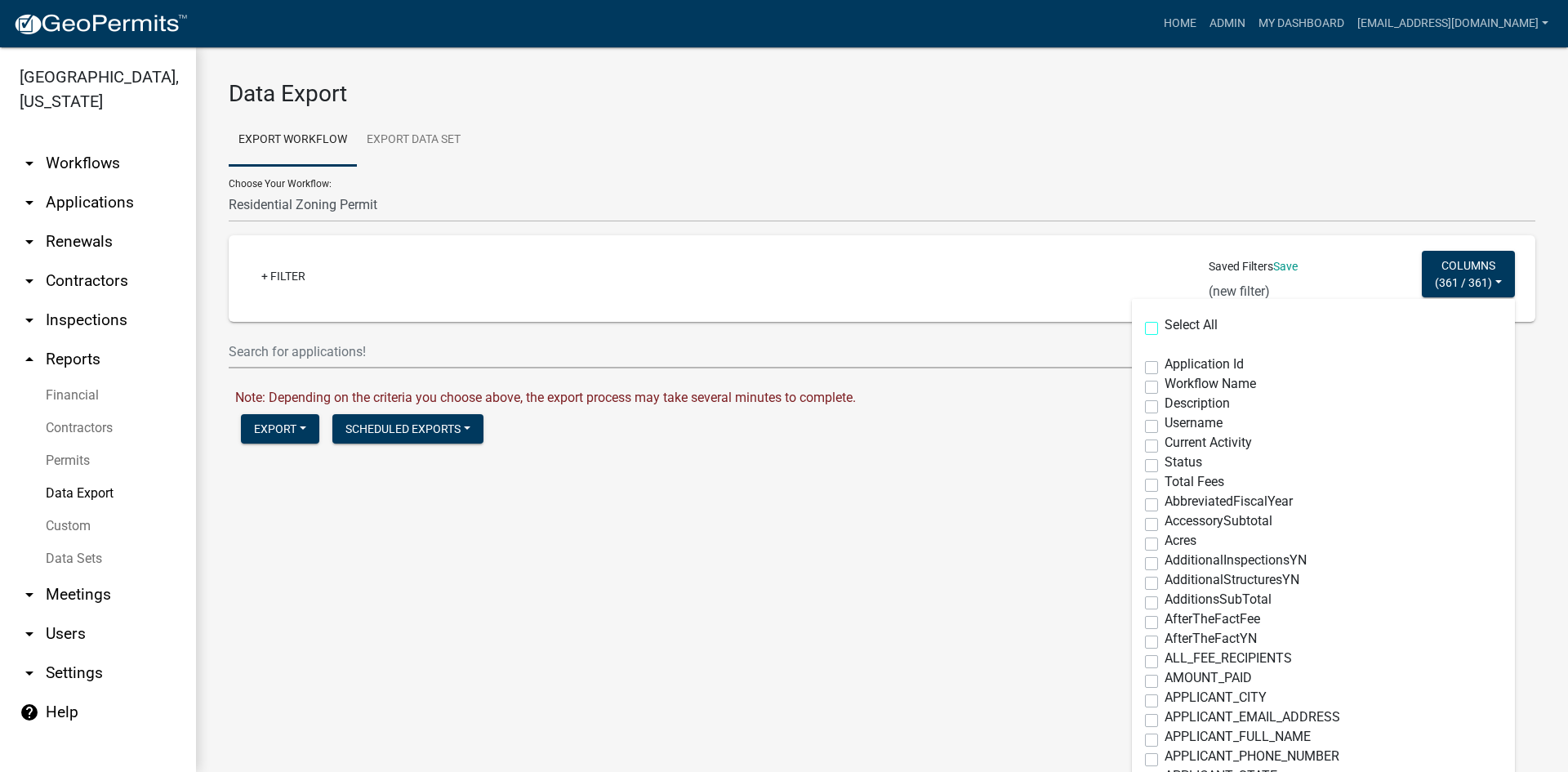
checkbox input "false"
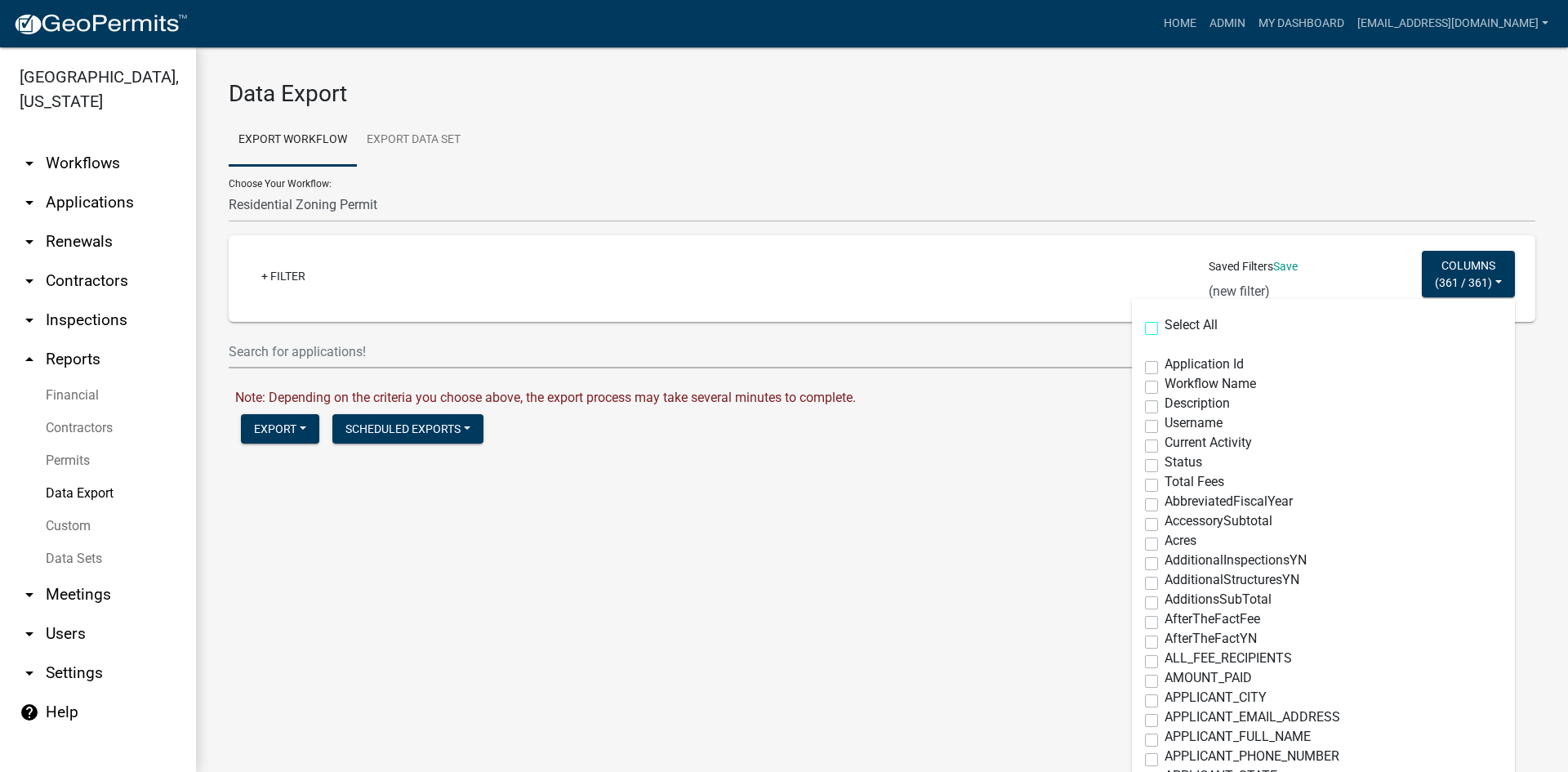
checkbox input "false"
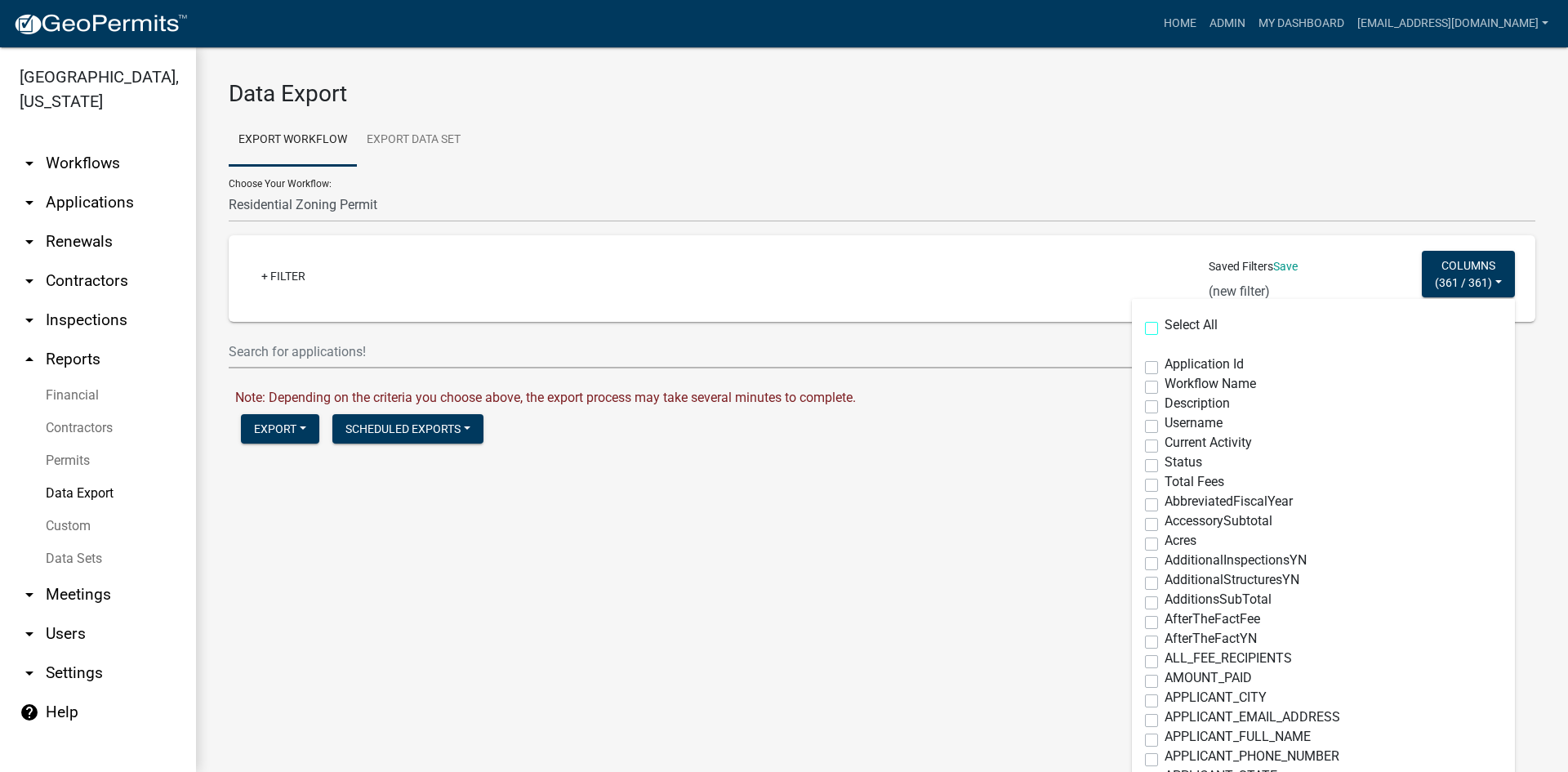
checkbox input "false"
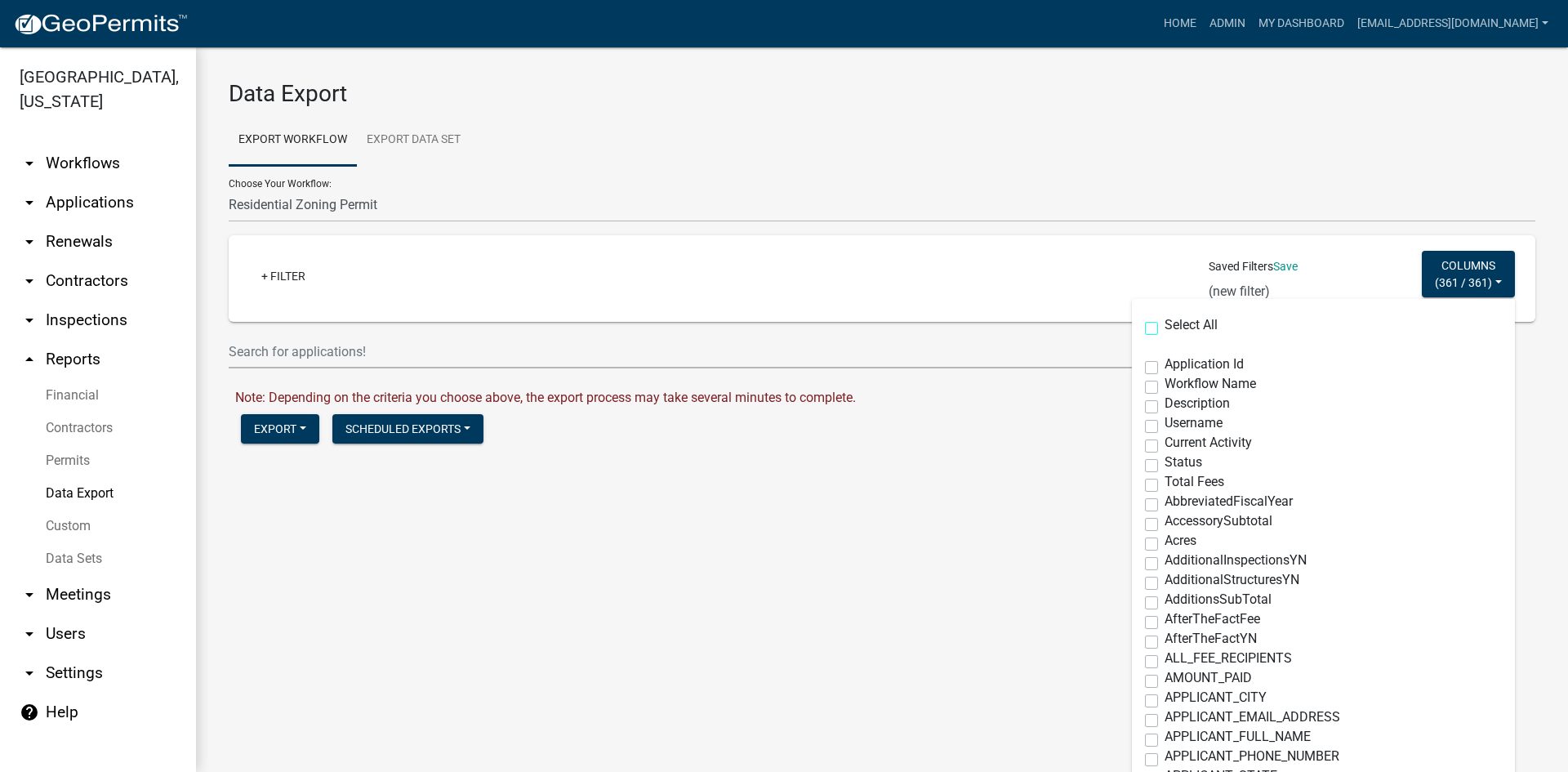
checkbox input "false"
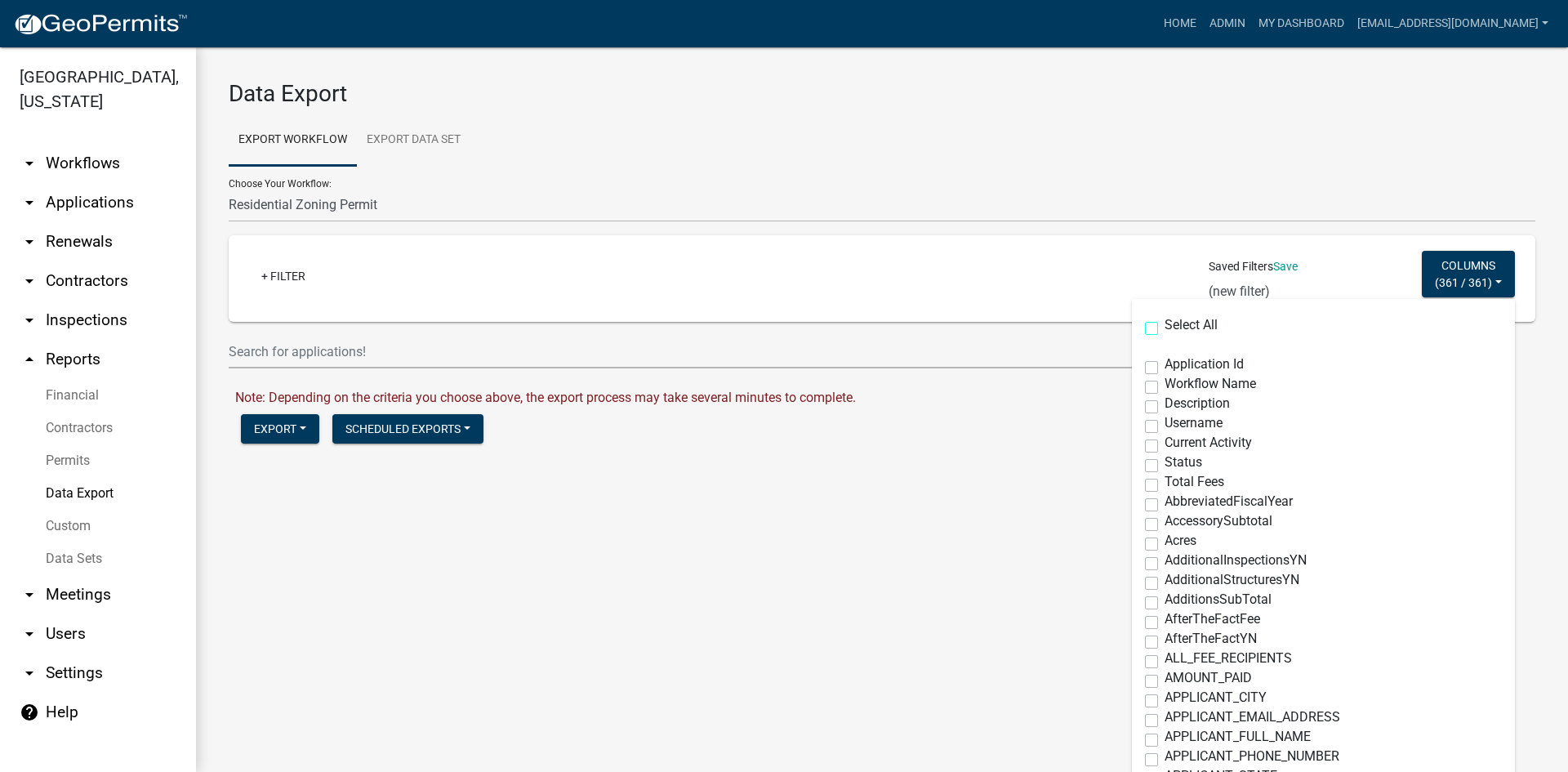
checkbox input "false"
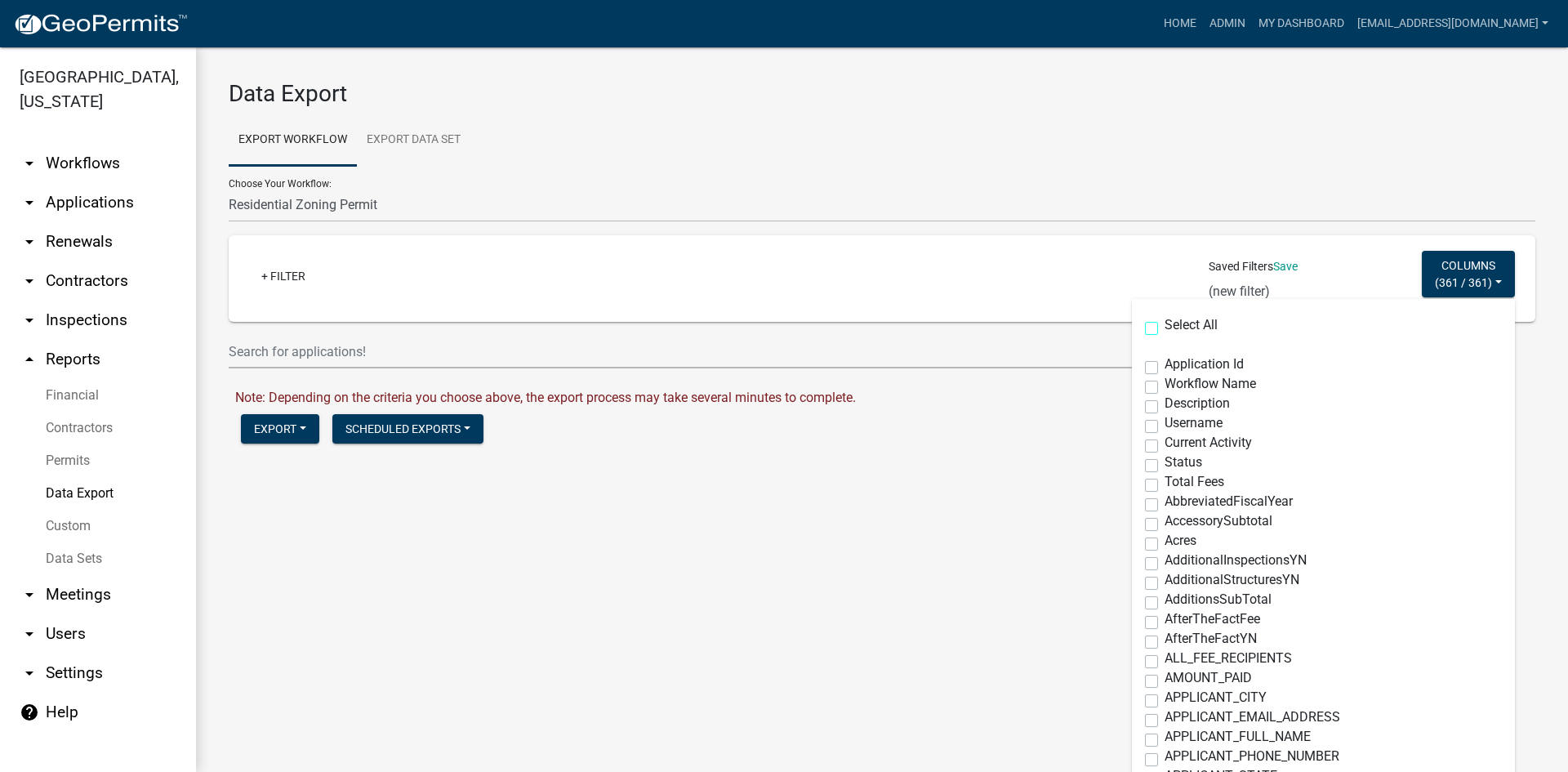
checkbox input "false"
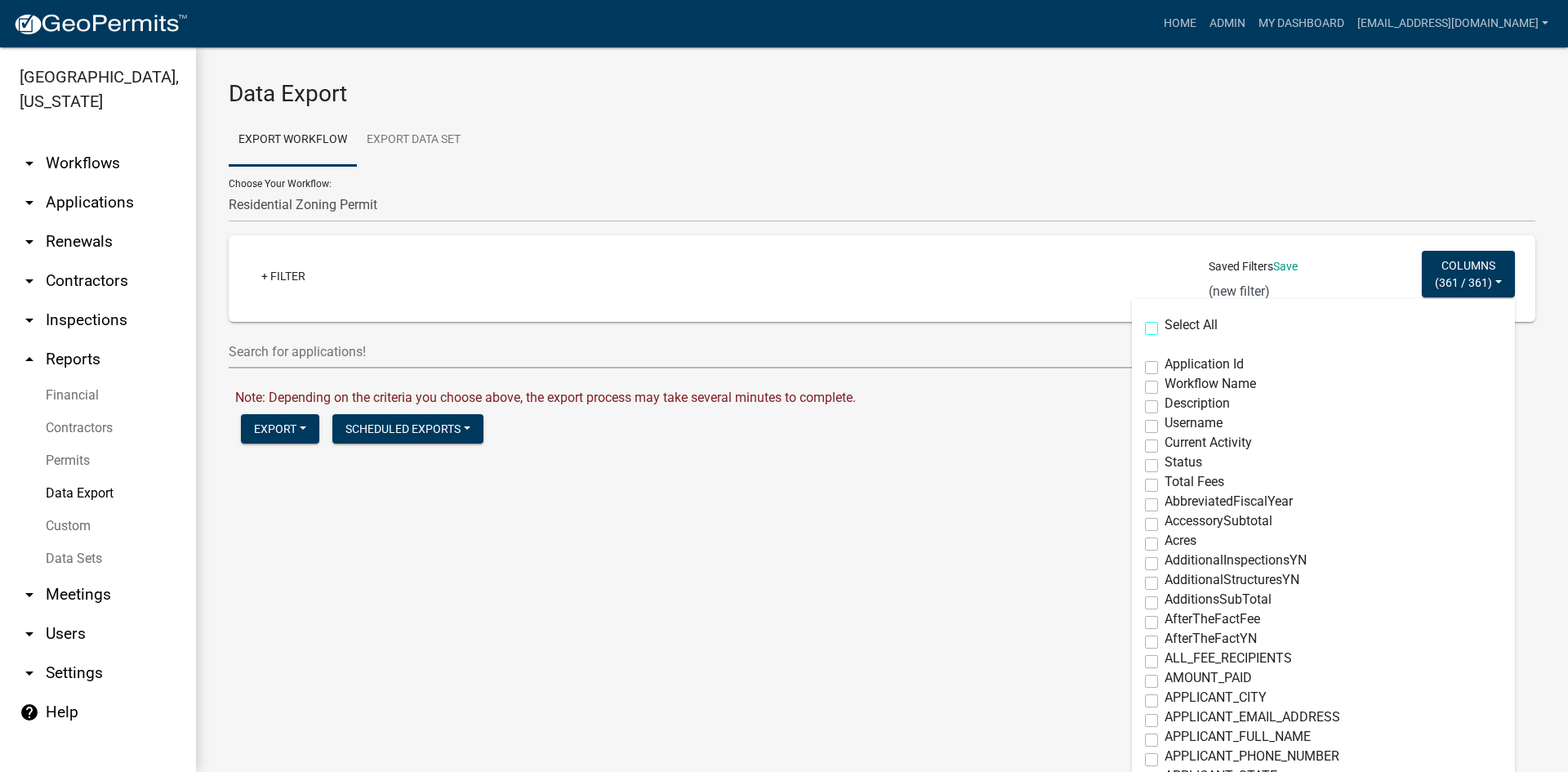
checkbox input "false"
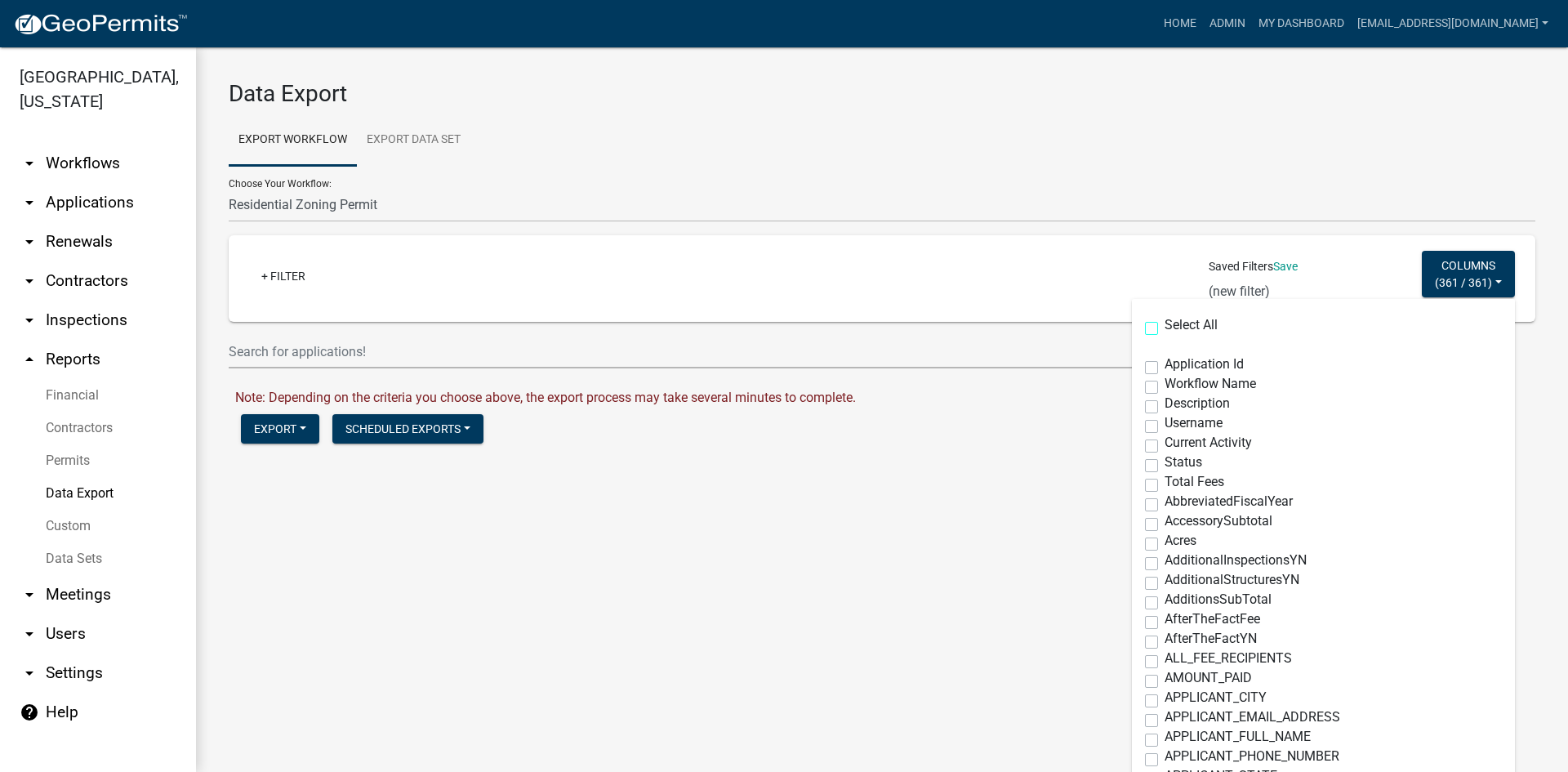
checkbox input "false"
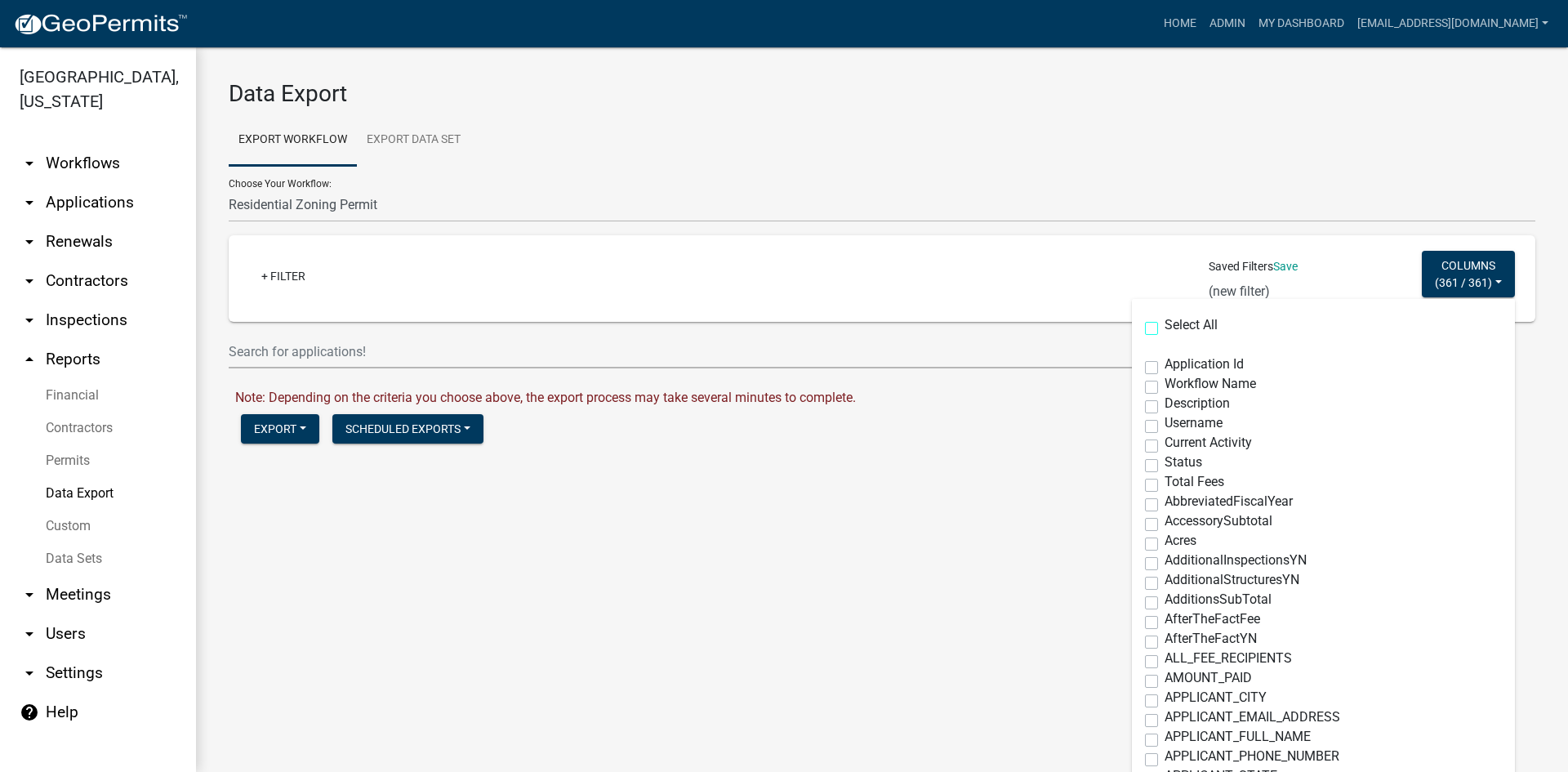
checkbox input "false"
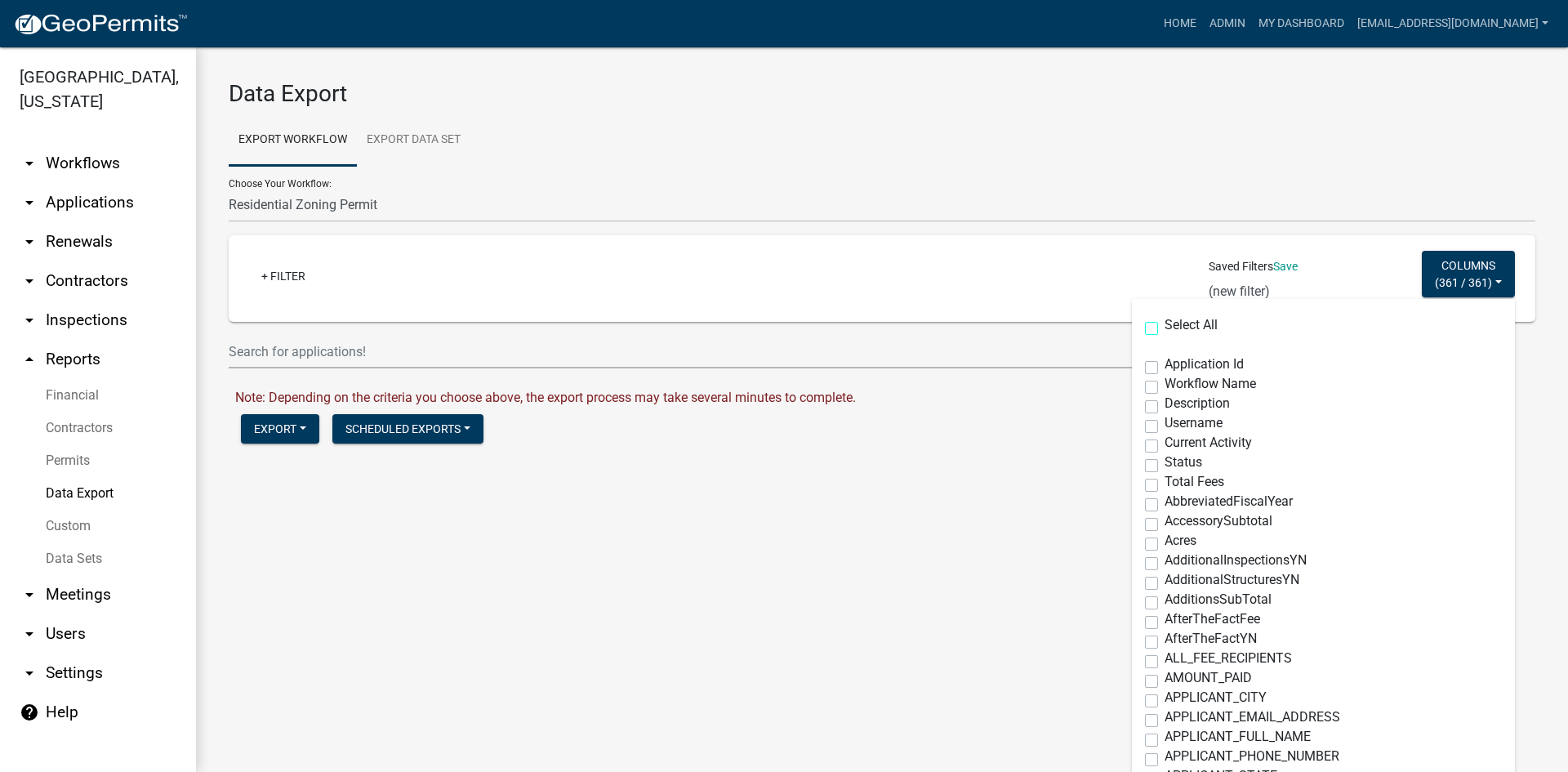
checkbox input "false"
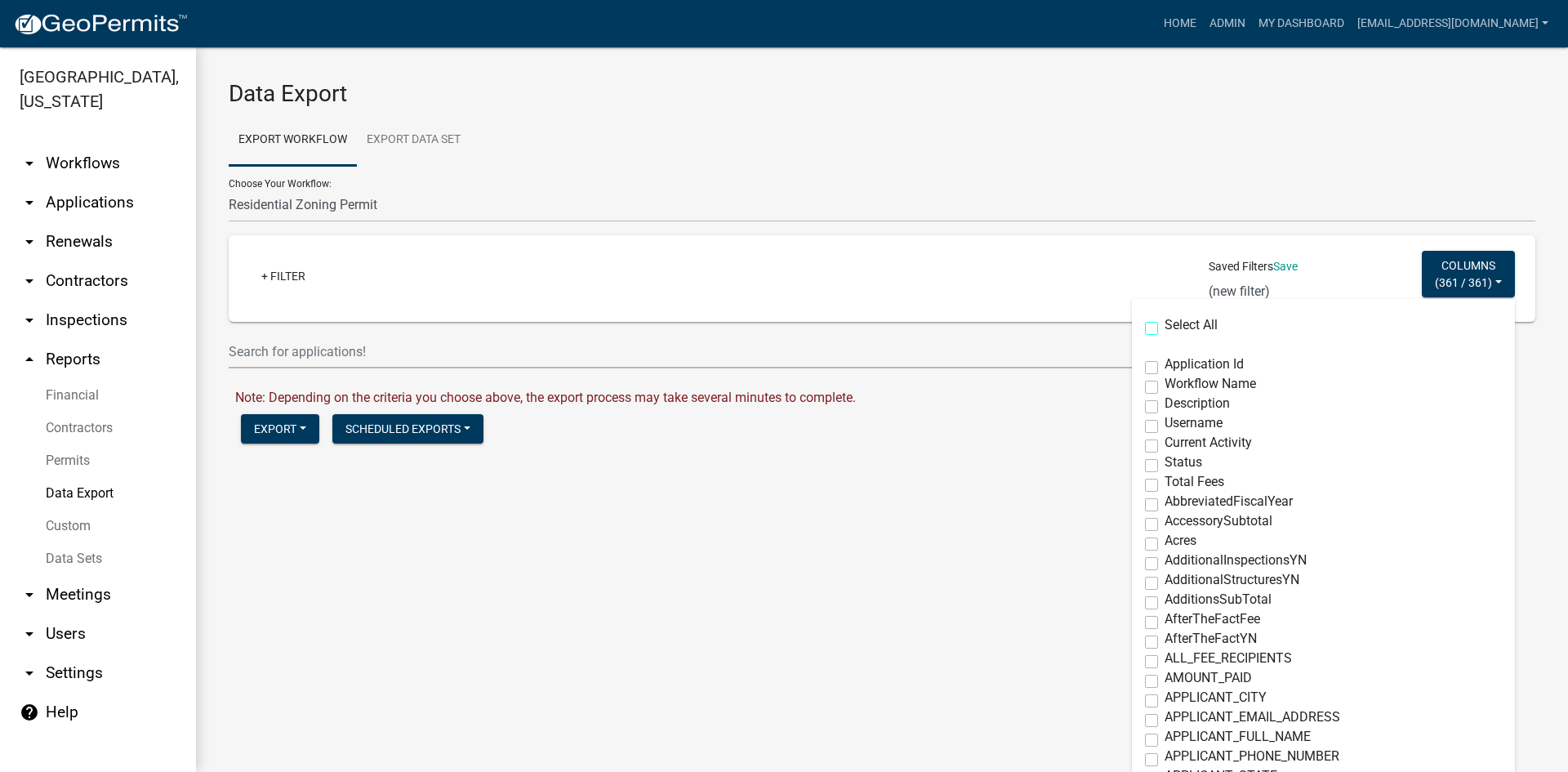
checkbox input "false"
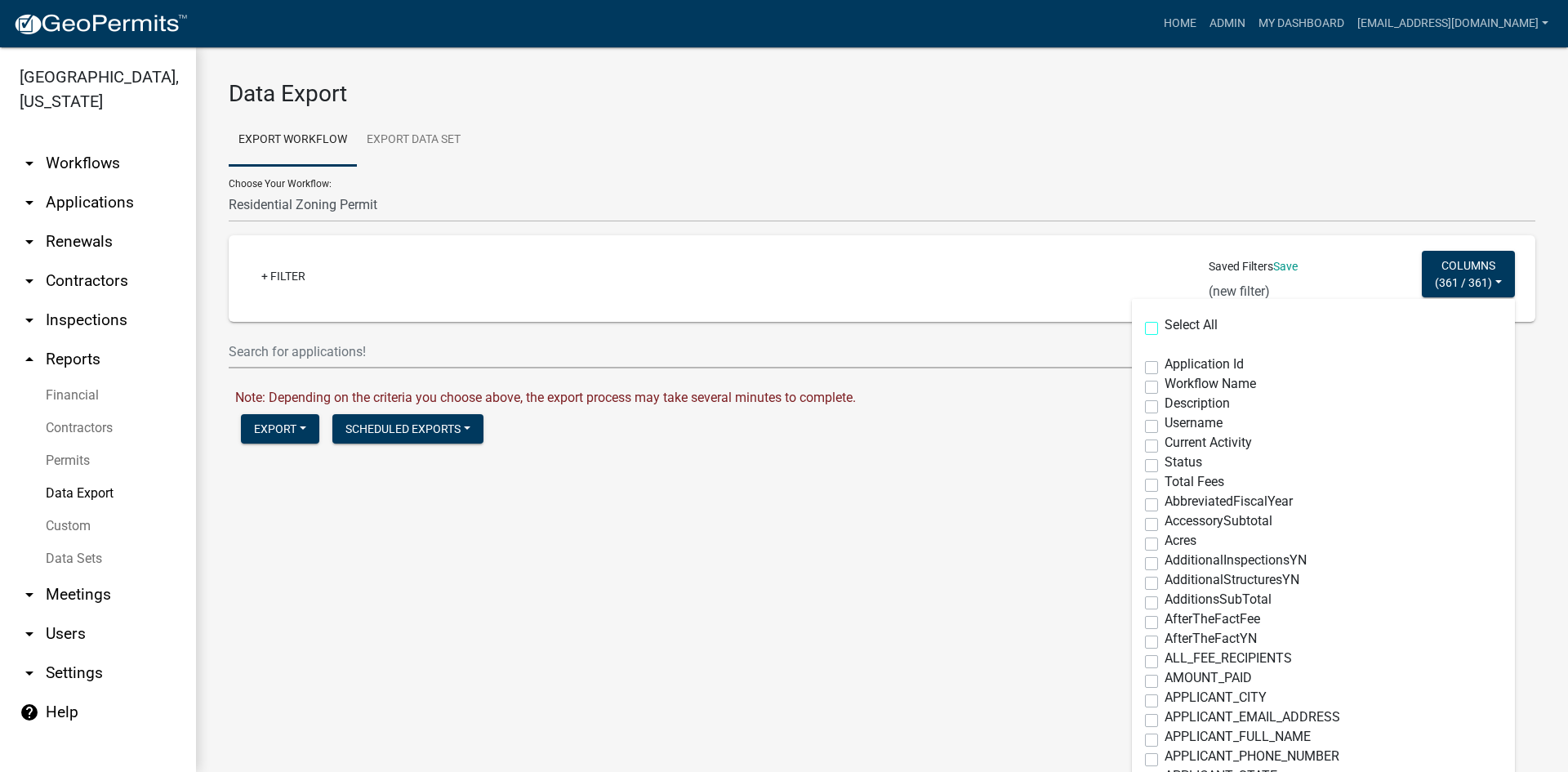
checkbox input "false"
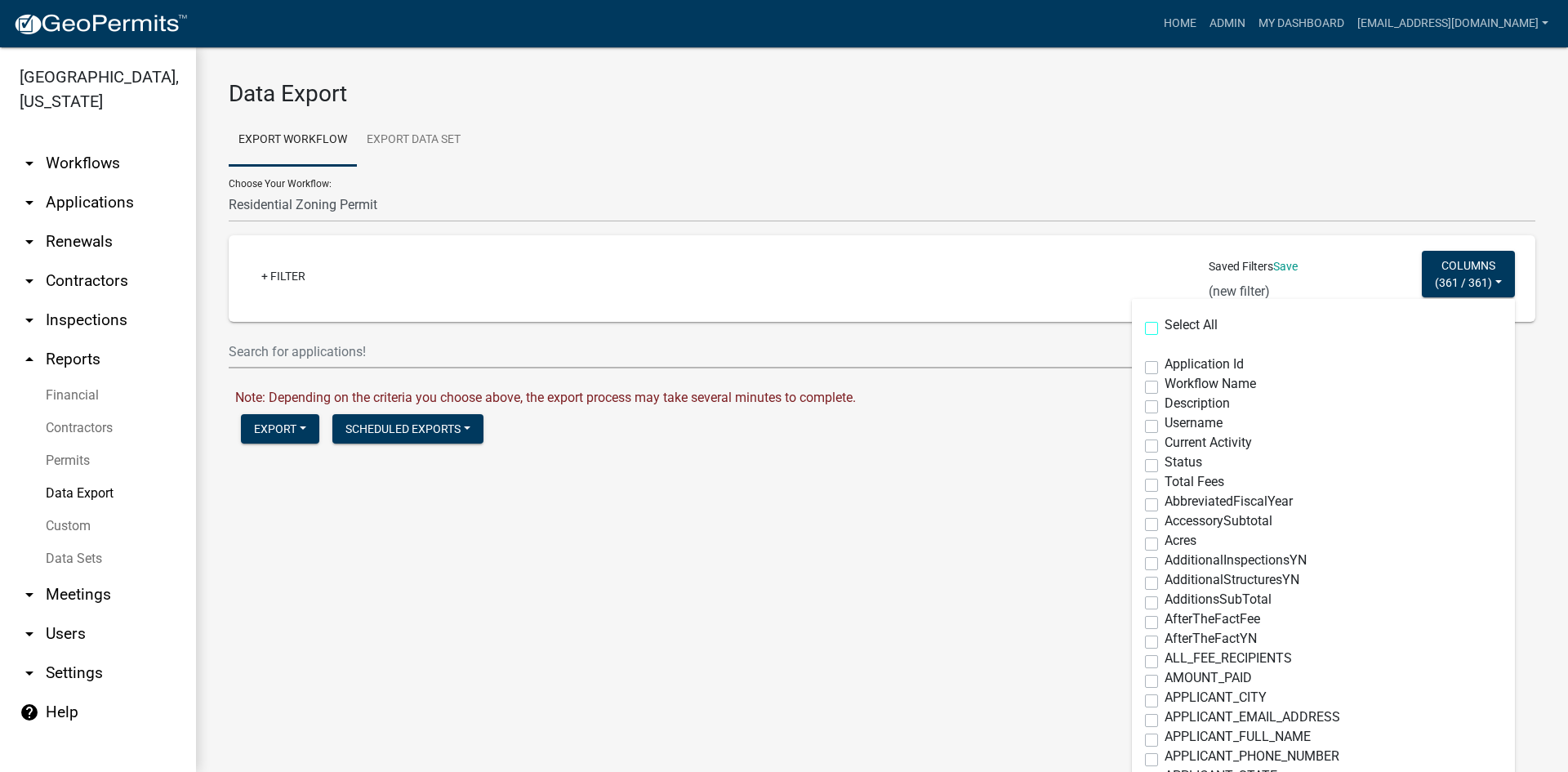
checkbox input "false"
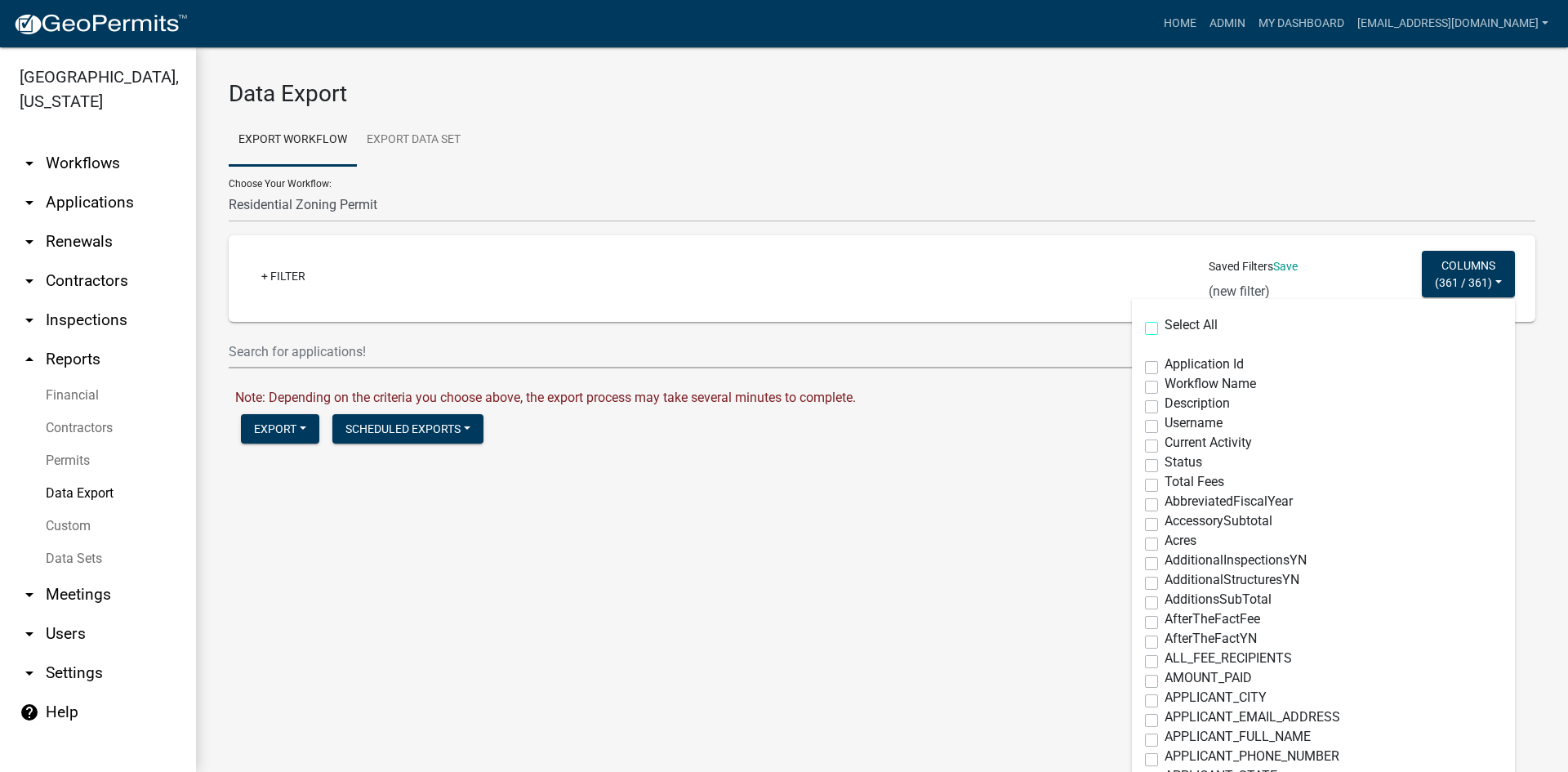
checkbox input "false"
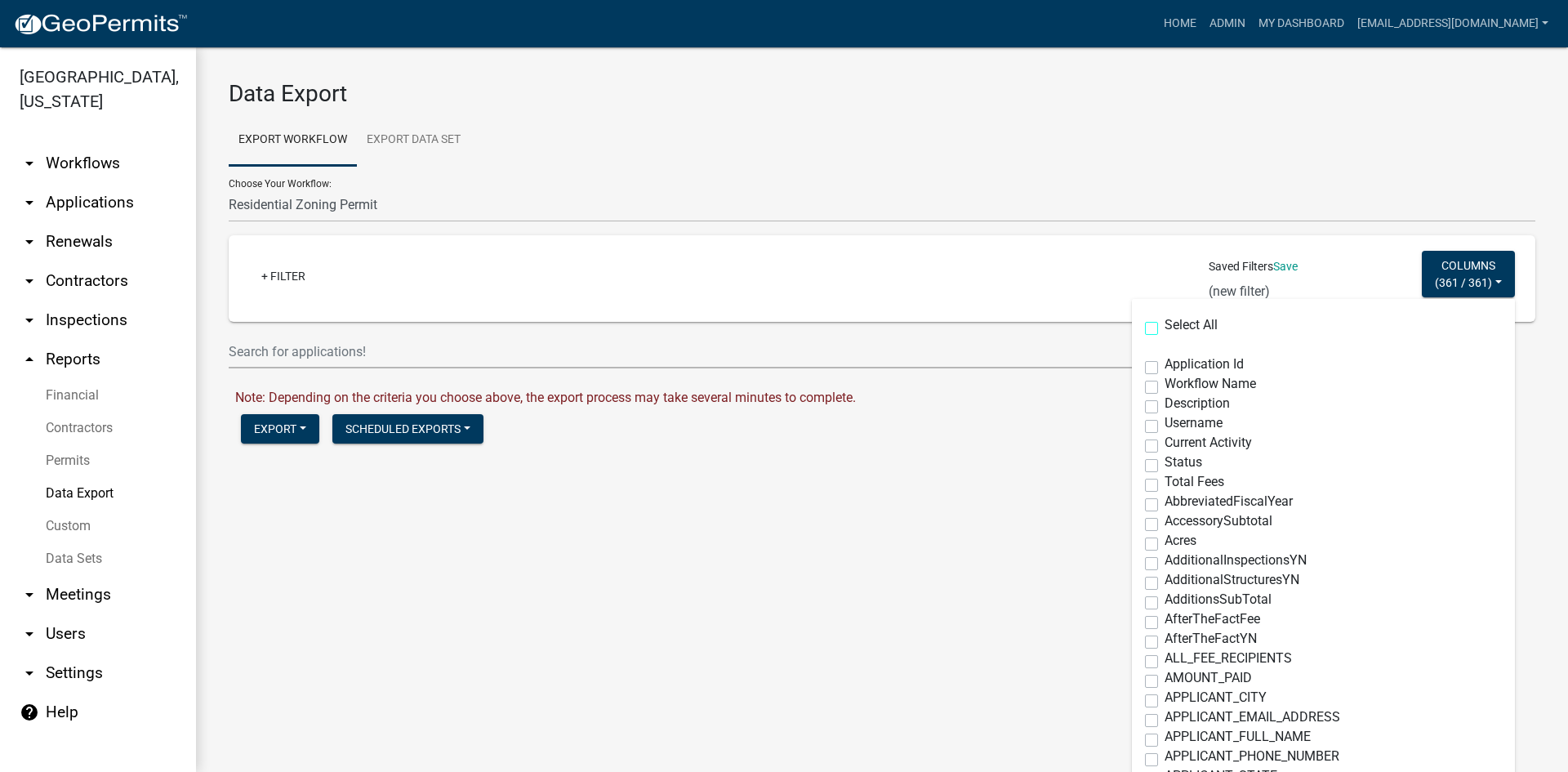
checkbox input "false"
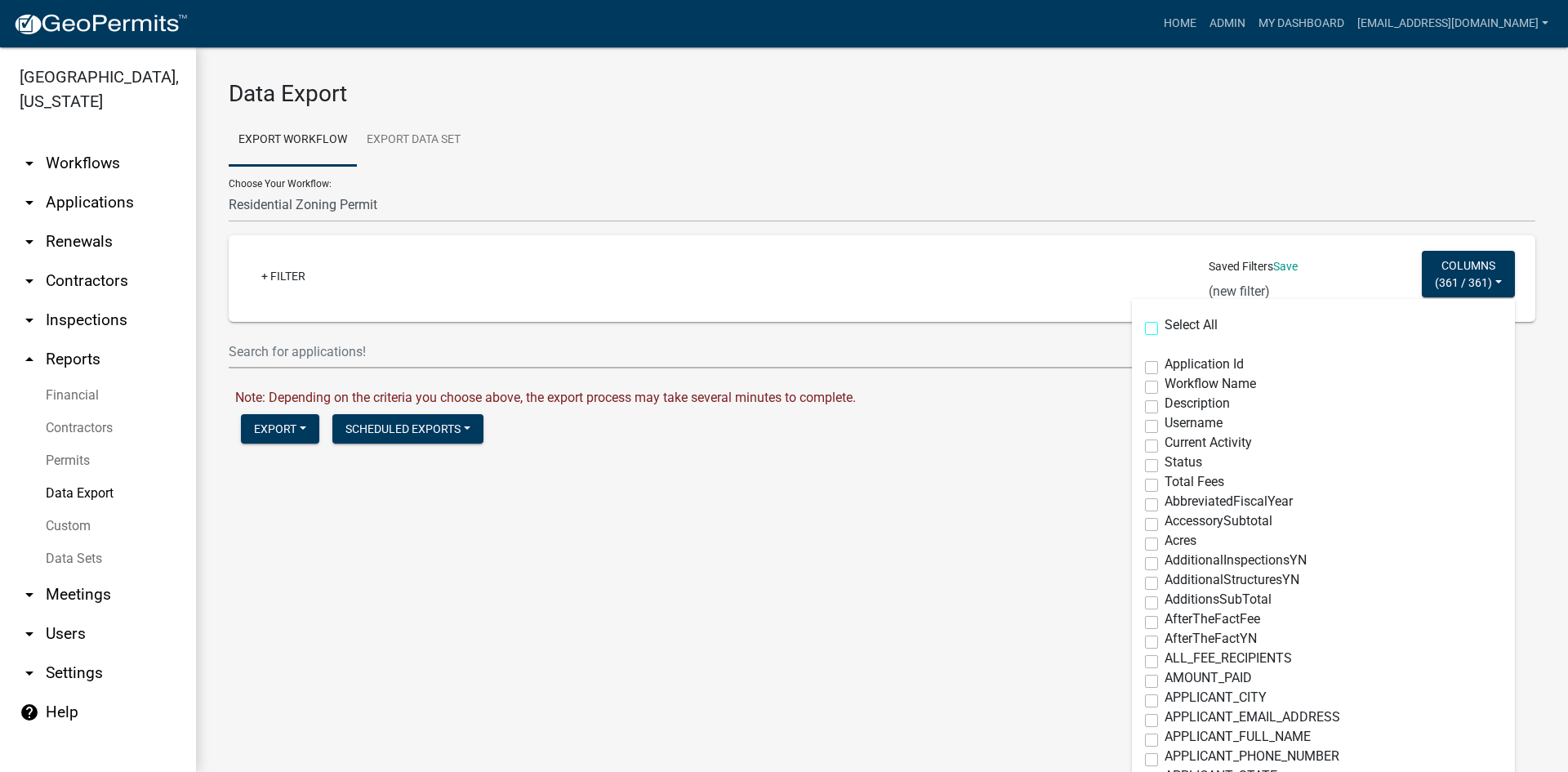
checkbox input "false"
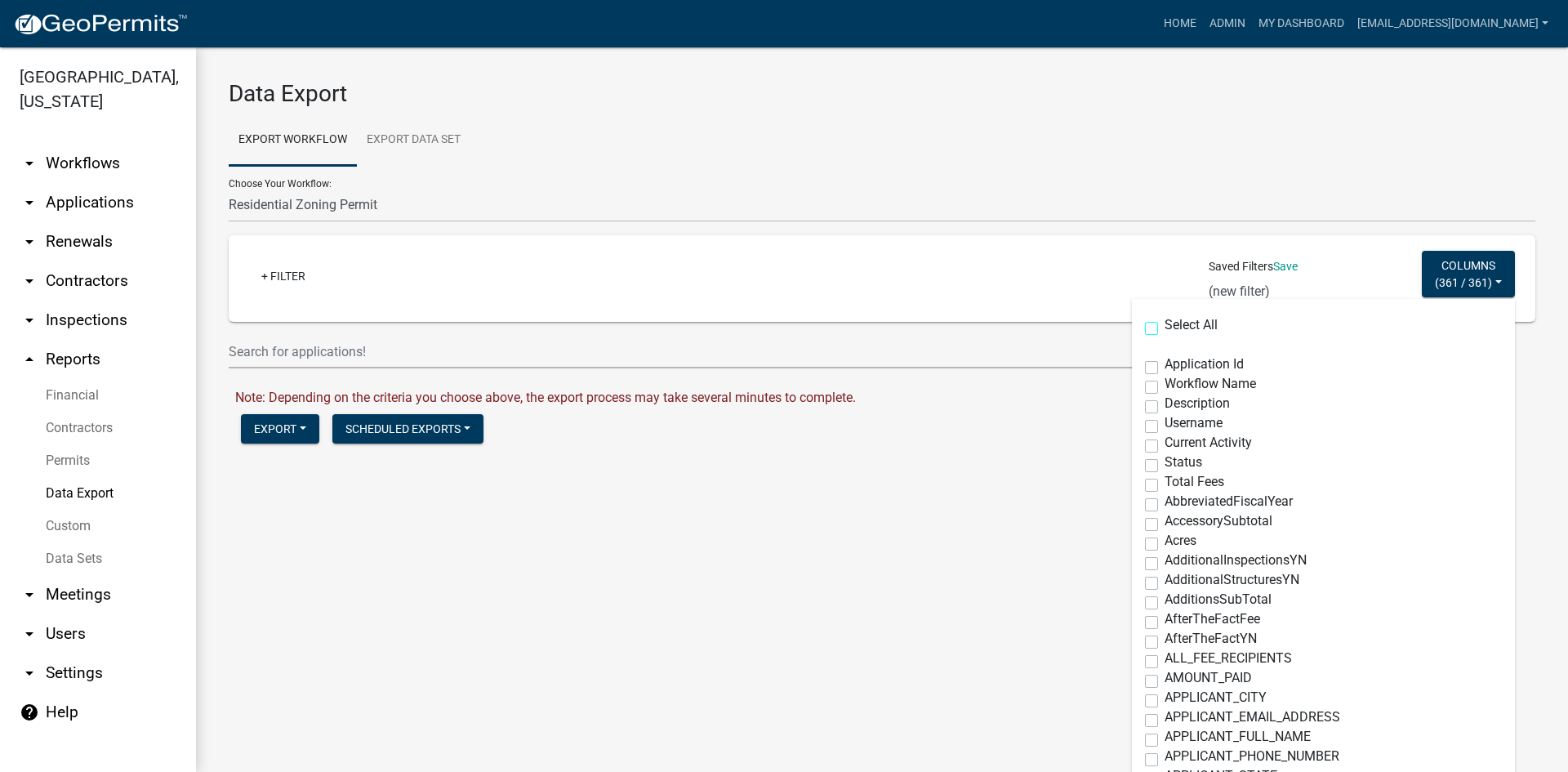
checkbox input "false"
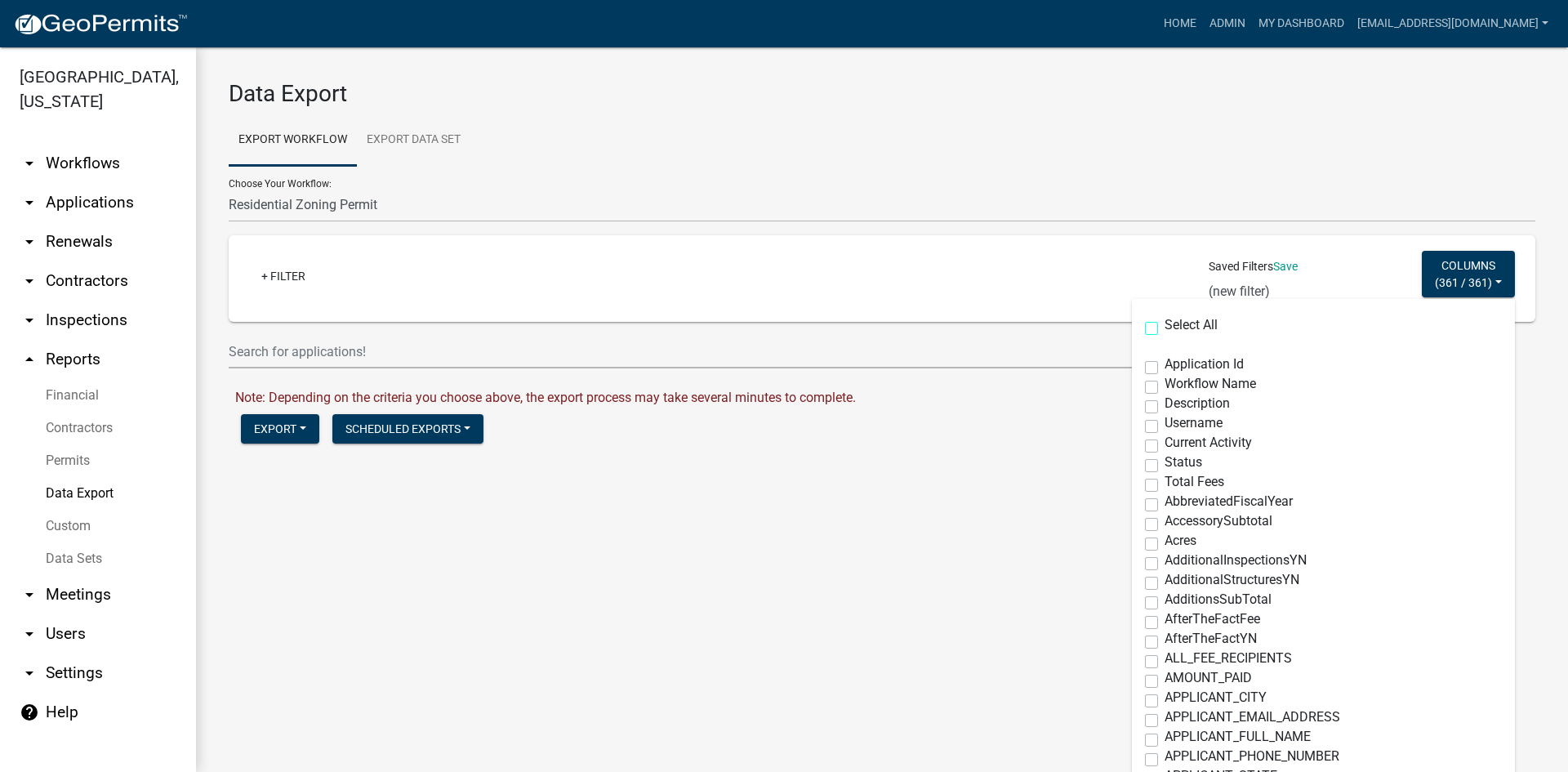
checkbox input "false"
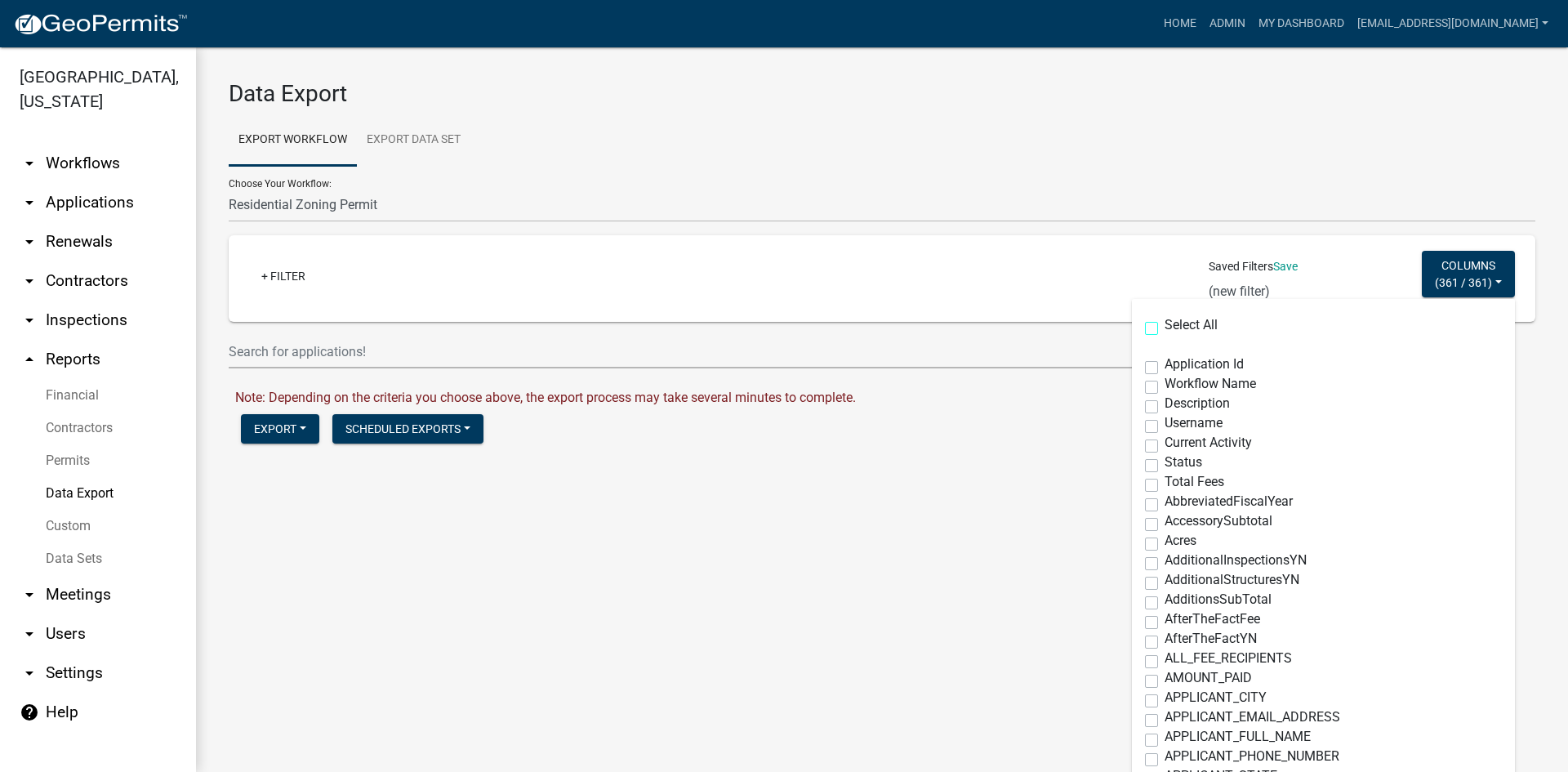
checkbox input "false"
click at [1299, 279] on div "+ Filter Saved Filters Save (new filter) Columns ( none ) Select All Applicatio…" at bounding box center [883, 278] width 1293 height 86
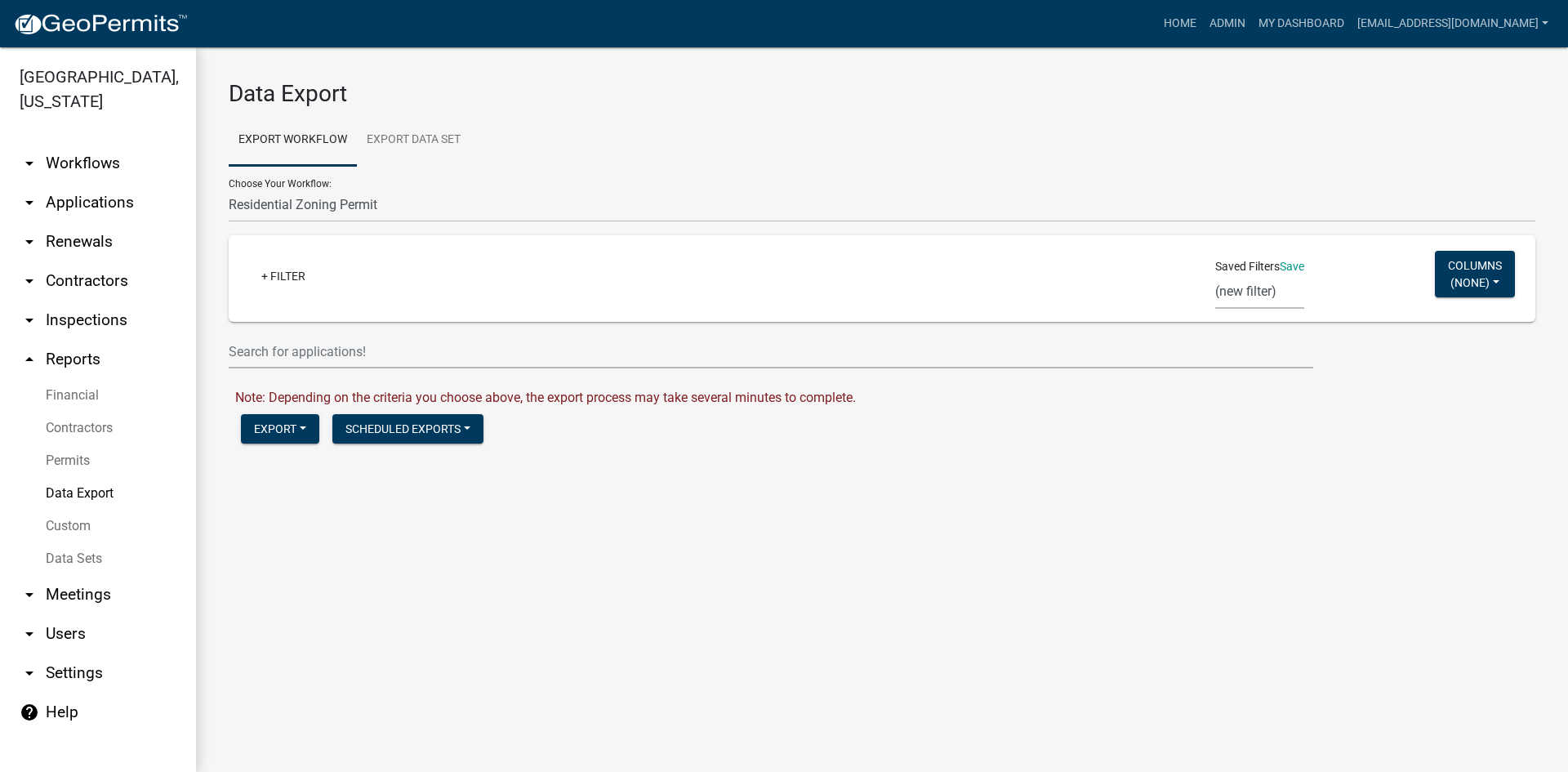
click at [1255, 291] on select "(new filter)" at bounding box center [1260, 292] width 89 height 34
click at [1215, 276] on select "(new filter)" at bounding box center [1260, 292] width 89 height 34
click at [1487, 241] on div "Columns ( none ) Select All Application Id Workflow Name Description Username C…" at bounding box center [1475, 279] width 80 height 82
click at [1480, 284] on span "none" at bounding box center [1471, 282] width 31 height 13
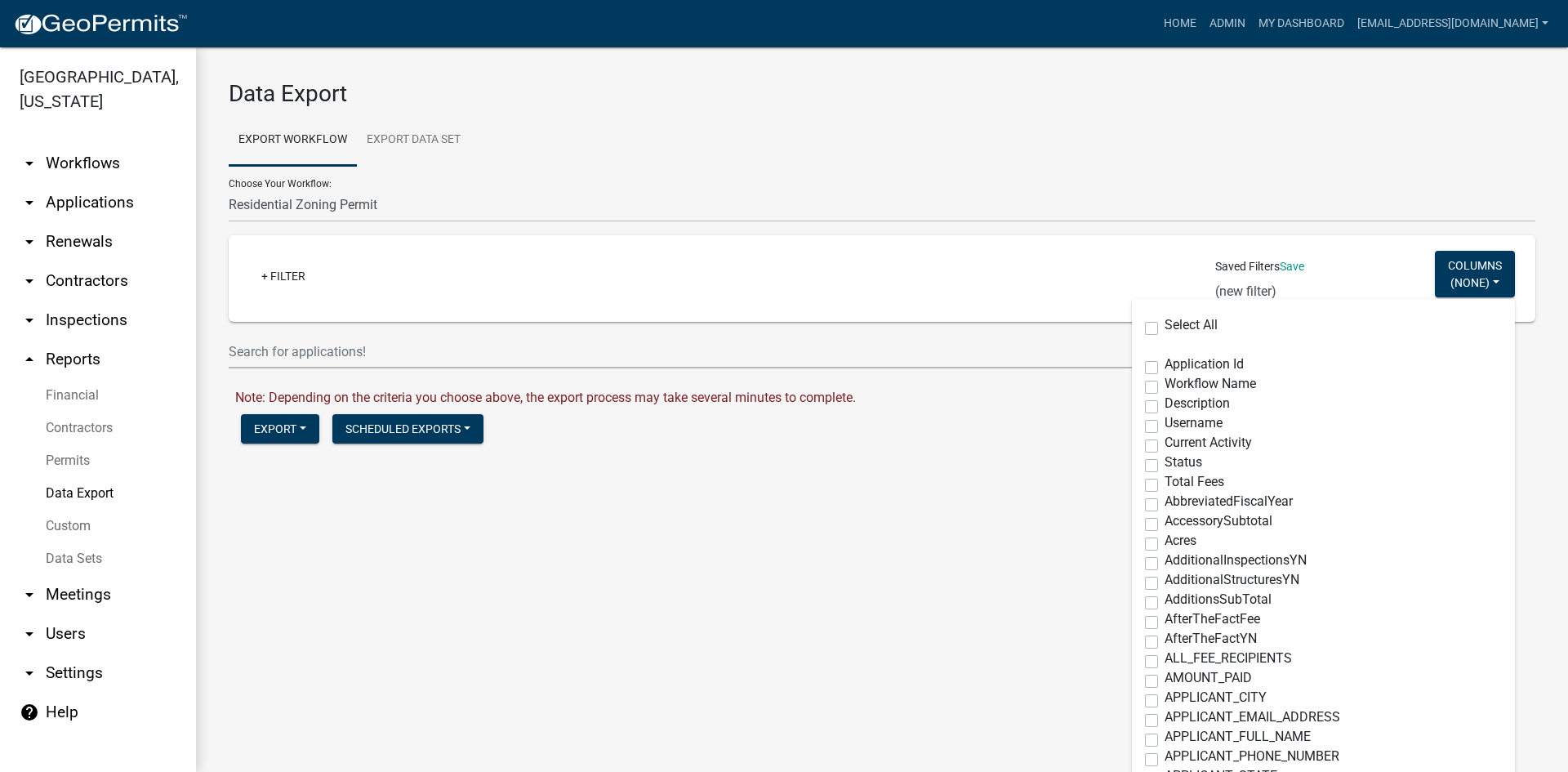
click at [1145, 370] on div "Application Id" at bounding box center [1323, 368] width 357 height 20
click at [1165, 369] on label "Application Id" at bounding box center [1204, 365] width 79 height 13
click at [1165, 368] on input "Application Id" at bounding box center [1171, 364] width 11 height 11
click at [1165, 391] on label "Workflow Name" at bounding box center [1211, 384] width 92 height 13
click at [1165, 388] on input "Workflow Name" at bounding box center [1171, 383] width 11 height 11
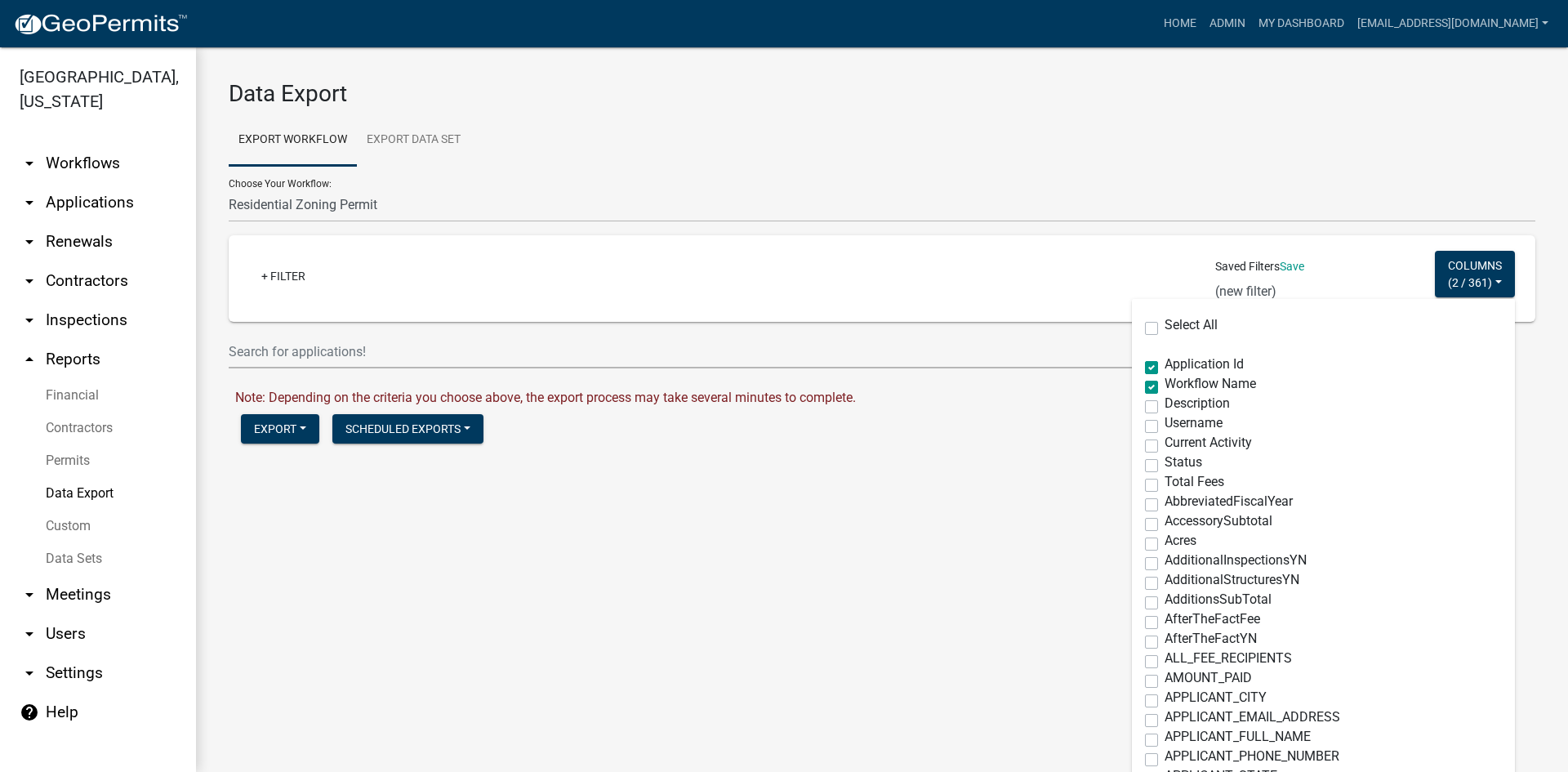
click at [1165, 439] on label "Current Activity" at bounding box center [1209, 443] width 87 height 13
click at [1165, 439] on input "Current Activity" at bounding box center [1171, 442] width 11 height 11
click at [1165, 463] on label "Status" at bounding box center [1183, 462] width 37 height 13
click at [1165, 463] on input "Status" at bounding box center [1171, 461] width 11 height 11
click at [1165, 480] on label "Total Fees" at bounding box center [1195, 482] width 60 height 13
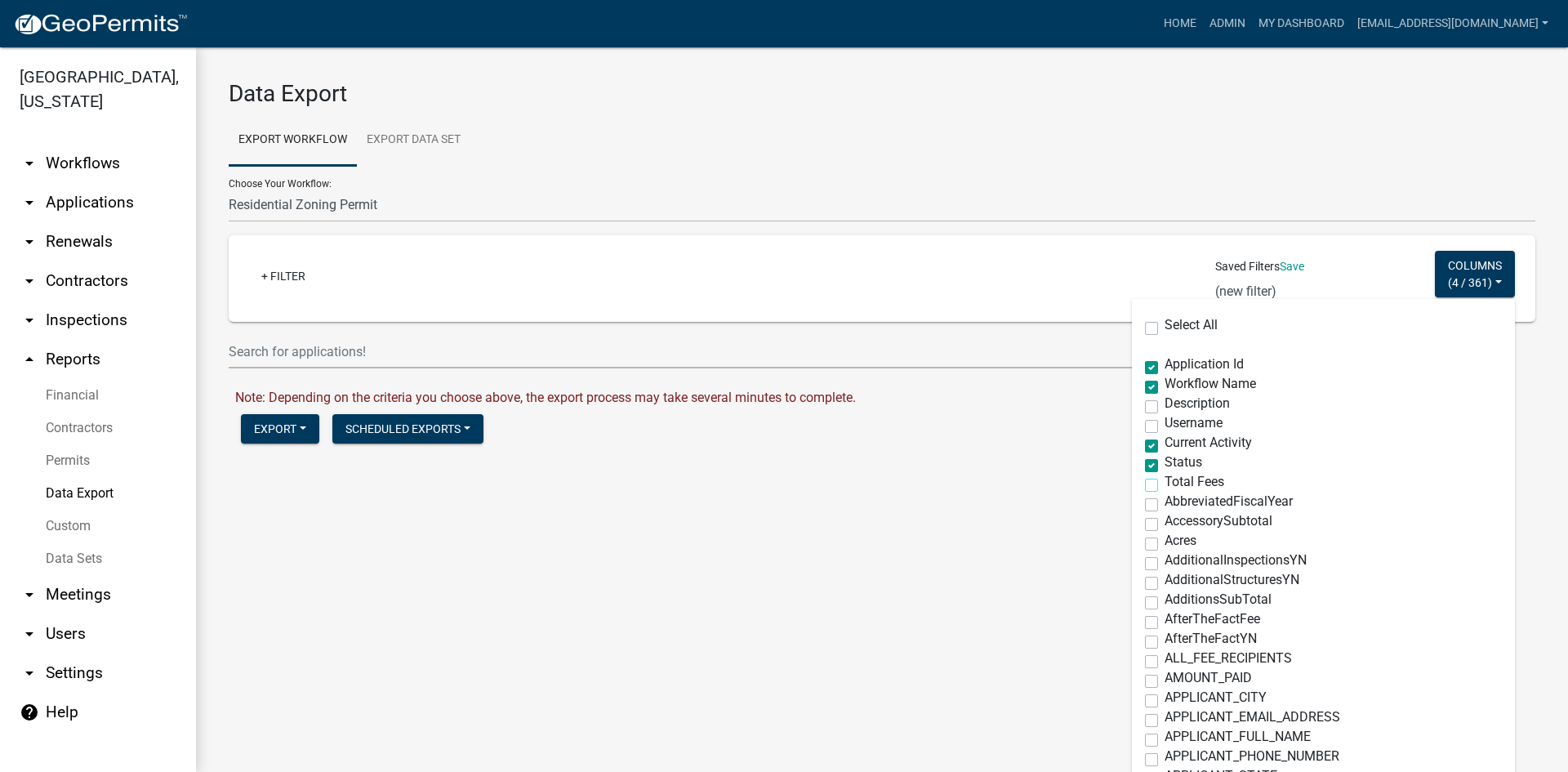
click at [1165, 480] on input "Total Fees" at bounding box center [1171, 481] width 11 height 11
click at [1165, 325] on label "Select All" at bounding box center [1192, 325] width 53 height 13
click at [1165, 325] on input "Select All" at bounding box center [1171, 324] width 11 height 11
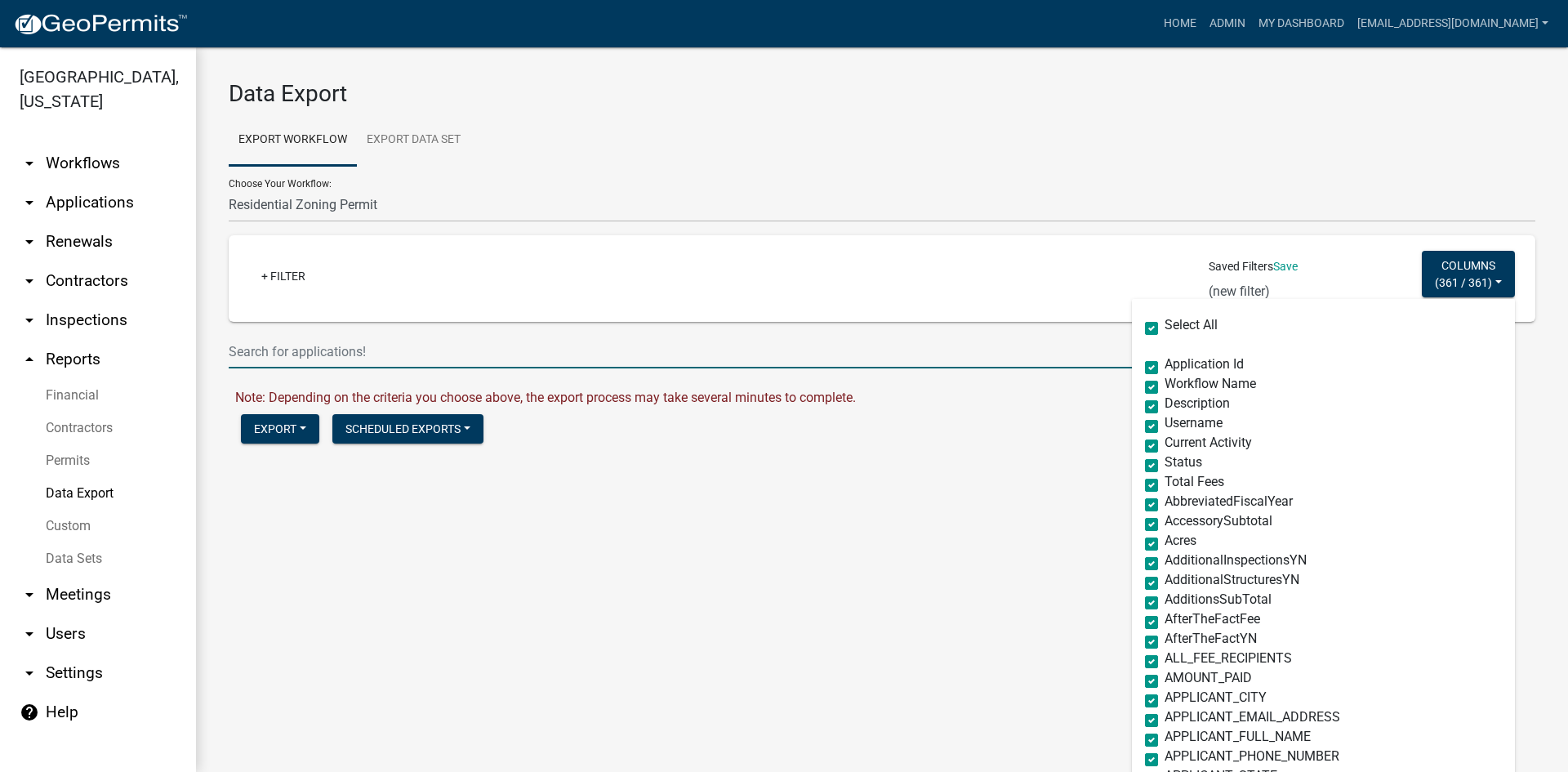
click at [939, 346] on input "text" at bounding box center [771, 351] width 1084 height 34
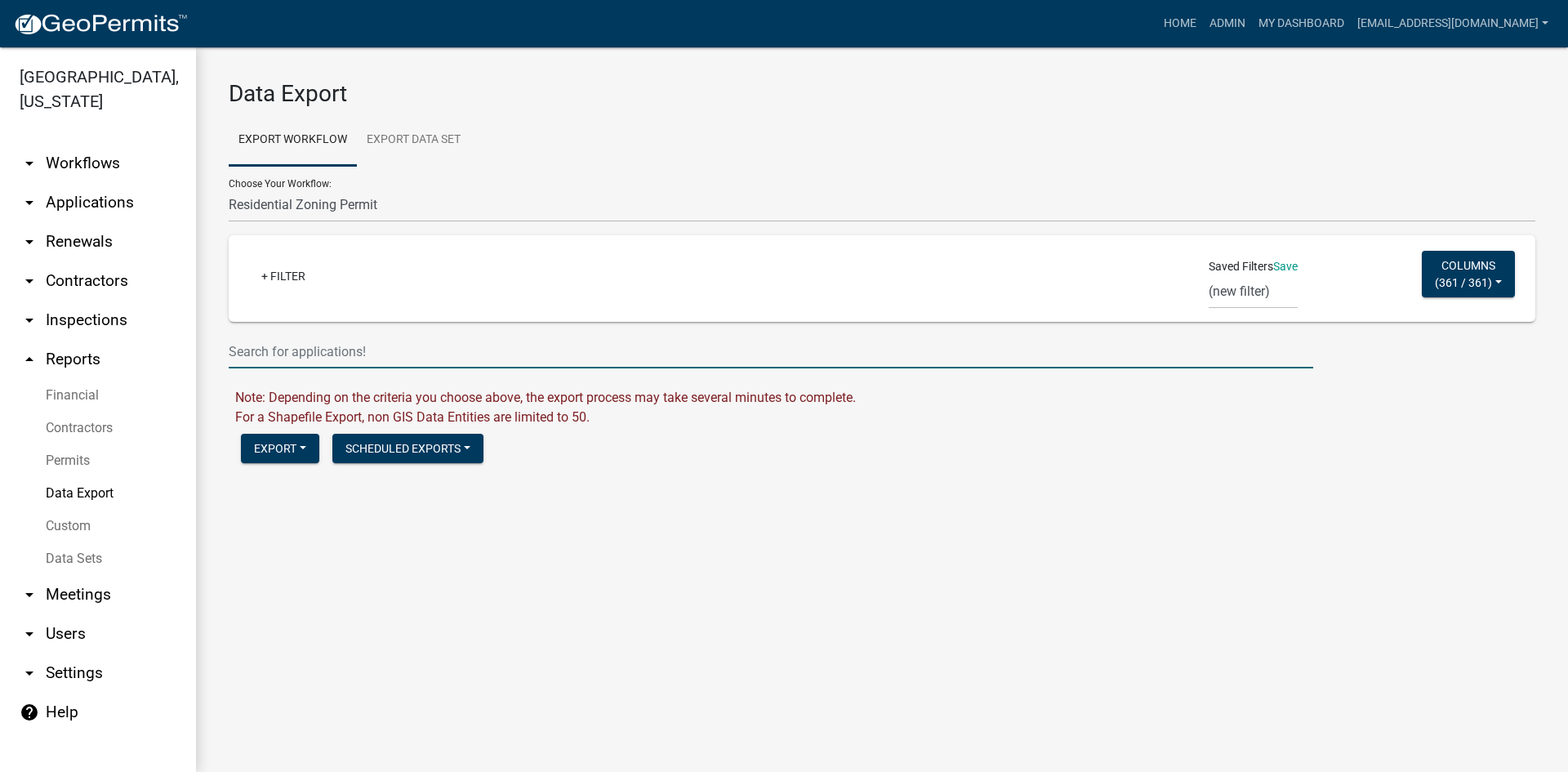
click at [1037, 458] on div "Export Excel Format (.xlsx) CSV Format (.csv) Shape Format (.zip) Scheduled Exp…" at bounding box center [888, 450] width 1319 height 34
click at [274, 261] on div "+ Filter Saved Filters Save (new filter) Columns ( 361 / 361 ) Select All Appli…" at bounding box center [883, 278] width 1293 height 86
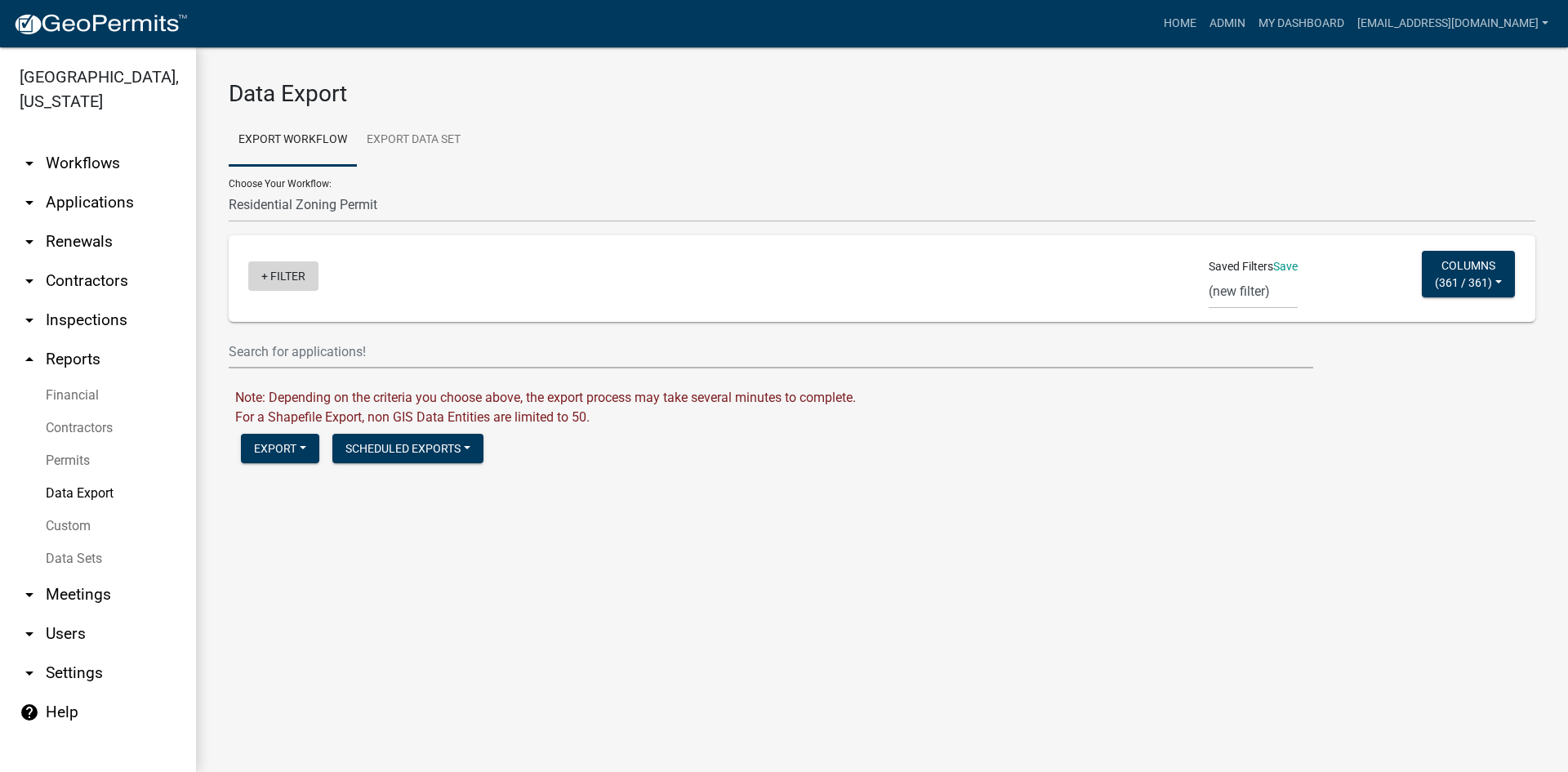
click at [277, 270] on link "+ Filter" at bounding box center [283, 276] width 70 height 29
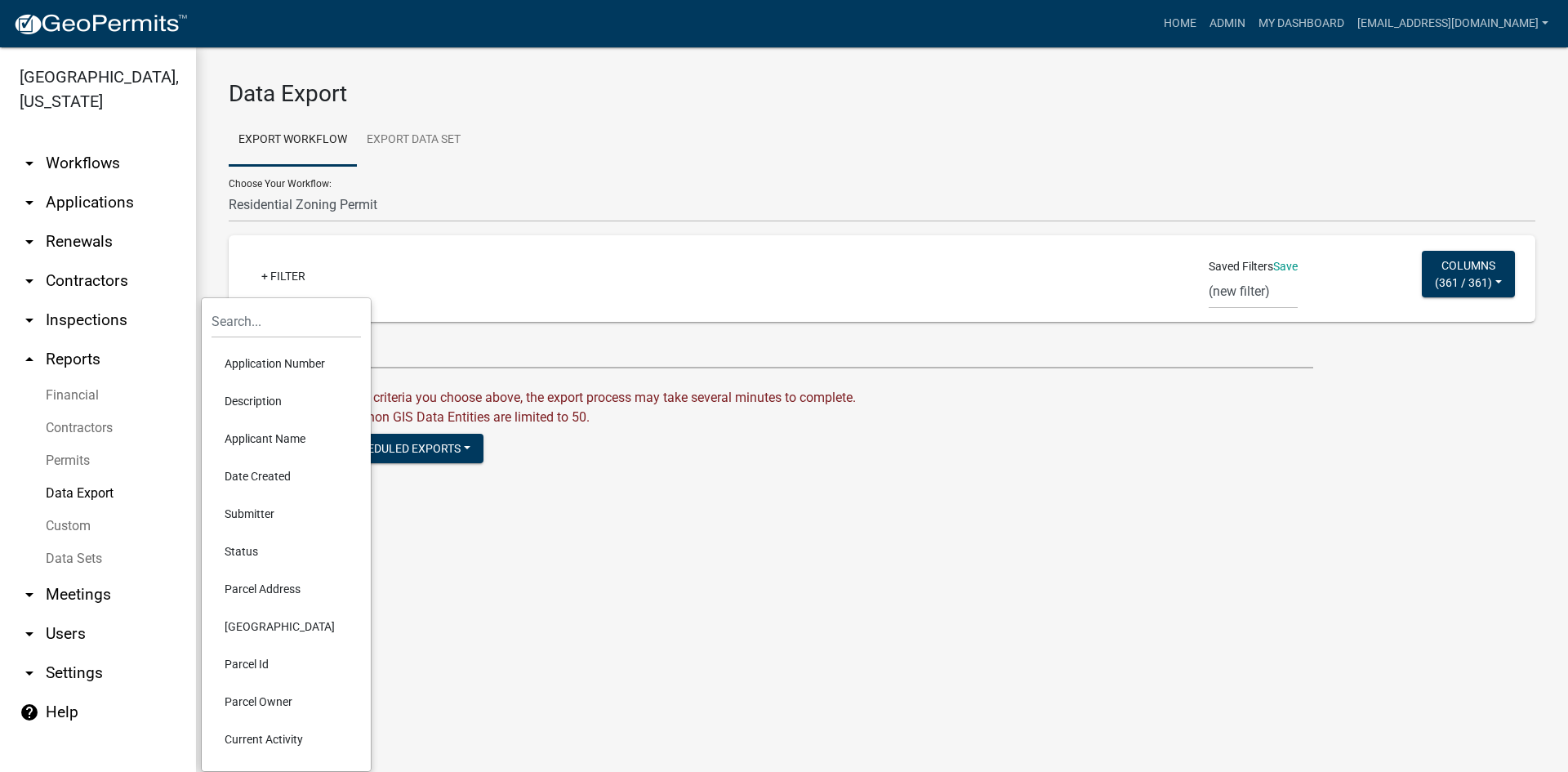
click at [270, 551] on li "Status" at bounding box center [286, 551] width 149 height 37
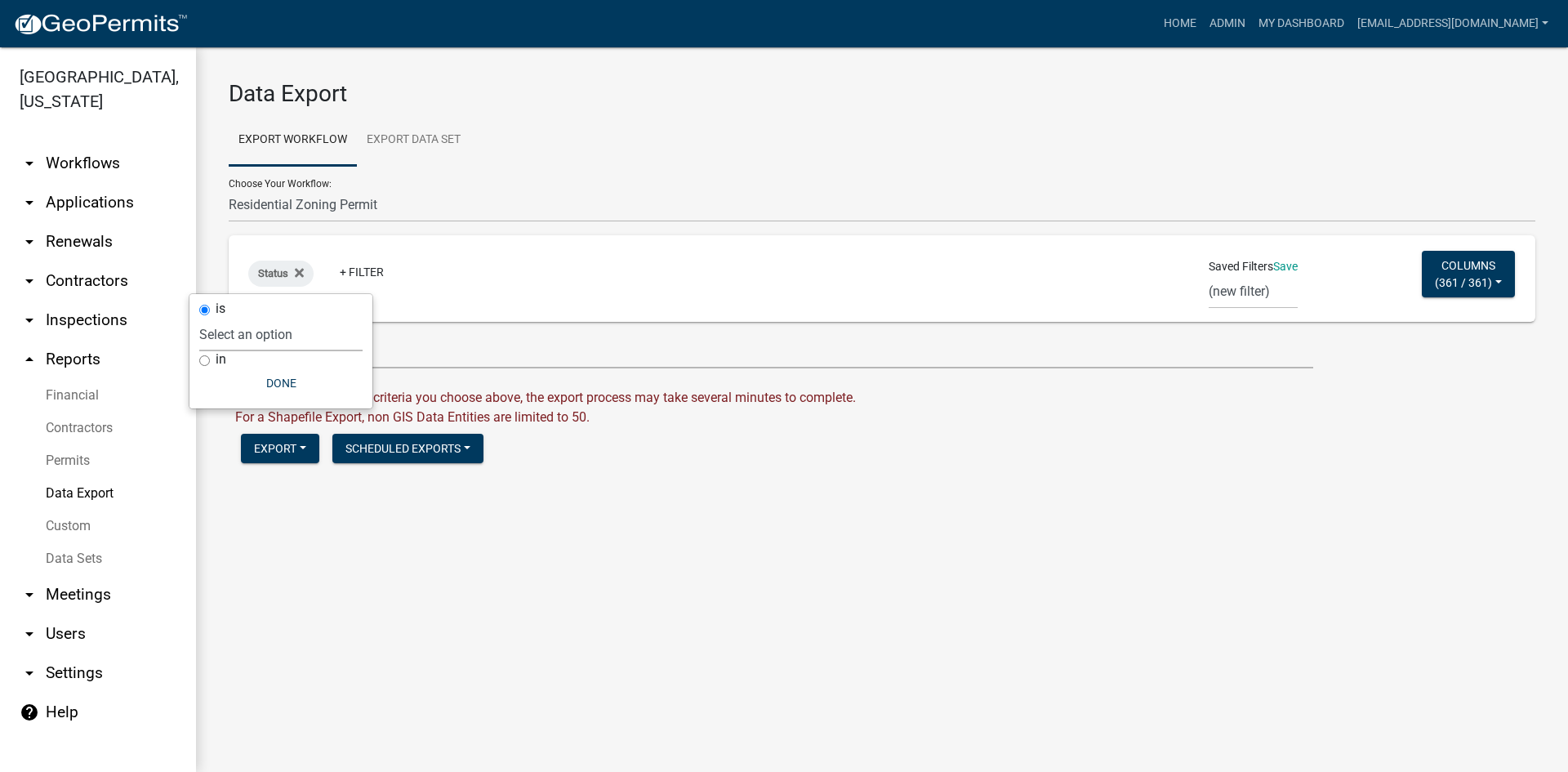
click at [228, 346] on select "Select an option Not Started In Progress Completed Voided Rejected Discarded" at bounding box center [281, 335] width 164 height 34
click at [233, 318] on select "Select an option Not Started In Progress Completed Voided Rejected Discarded" at bounding box center [281, 335] width 164 height 34
click at [254, 314] on label "is" at bounding box center [254, 309] width 10 height 13
click at [244, 314] on input "is" at bounding box center [238, 310] width 11 height 11
click at [255, 339] on select "Select an option Not Started In Progress Completed Voided Rejected Discarded" at bounding box center [315, 335] width 164 height 34
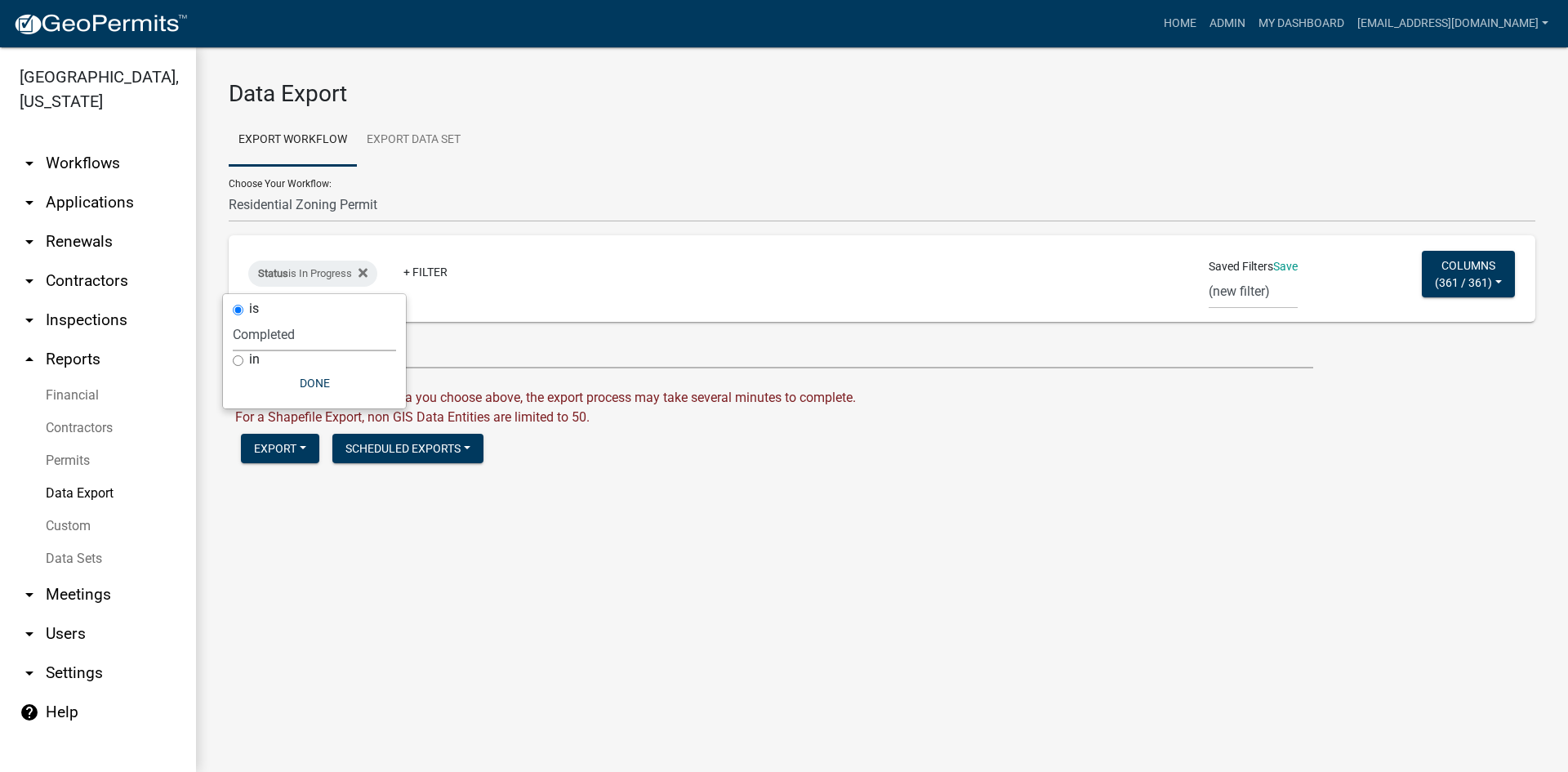
click at [233, 318] on select "Select an option Not Started In Progress Completed Voided Rejected Discarded" at bounding box center [315, 335] width 164 height 34
click at [333, 333] on select "Select an option Not Started In Progress Completed Voided Rejected Discarded" at bounding box center [314, 335] width 164 height 34
click at [233, 318] on select "Select an option Not Started In Progress Completed Voided Rejected Discarded" at bounding box center [314, 335] width 164 height 34
click at [425, 267] on link "+ Filter" at bounding box center [425, 272] width 70 height 29
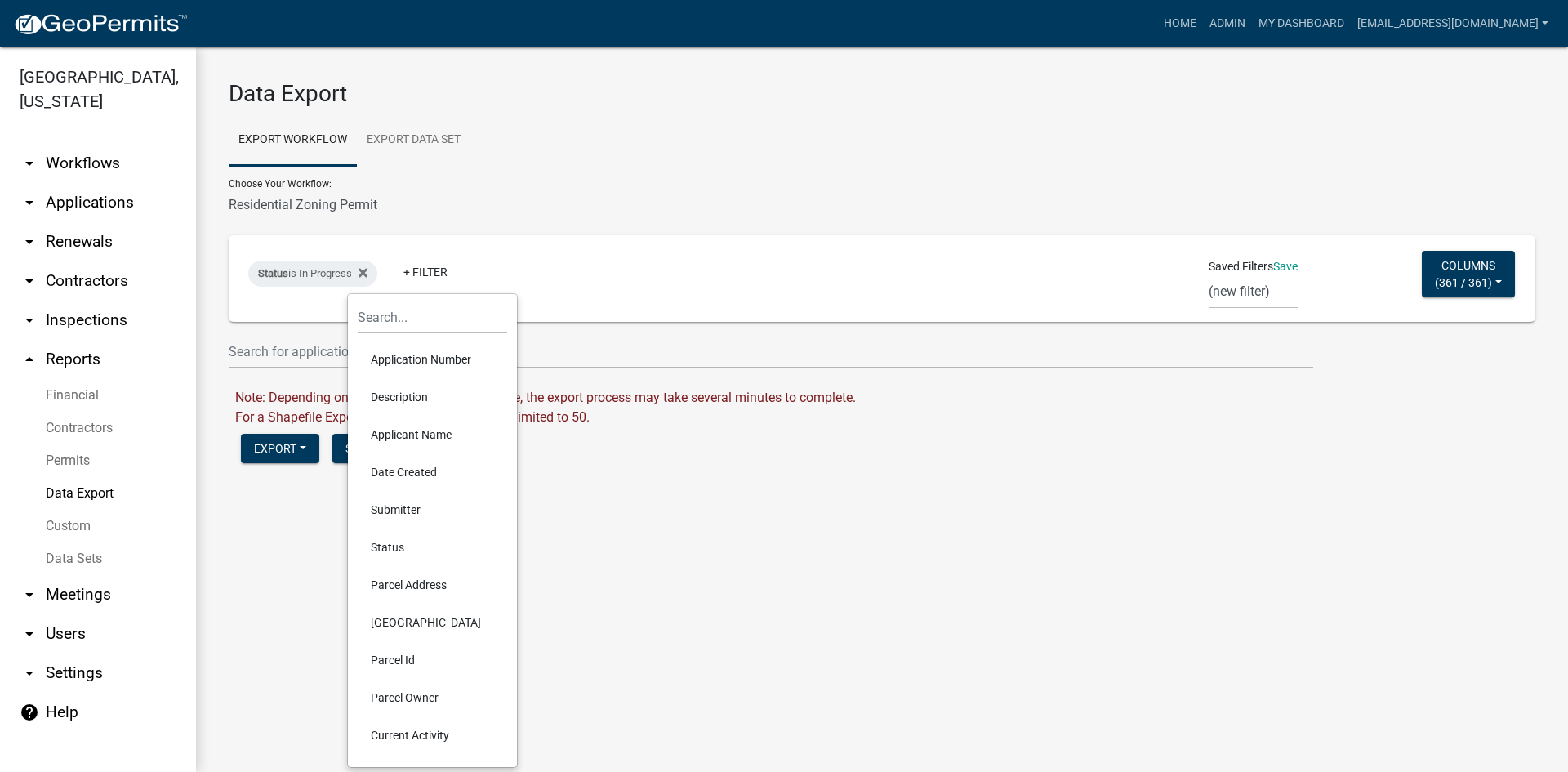
click at [394, 535] on li "Status" at bounding box center [433, 546] width 149 height 37
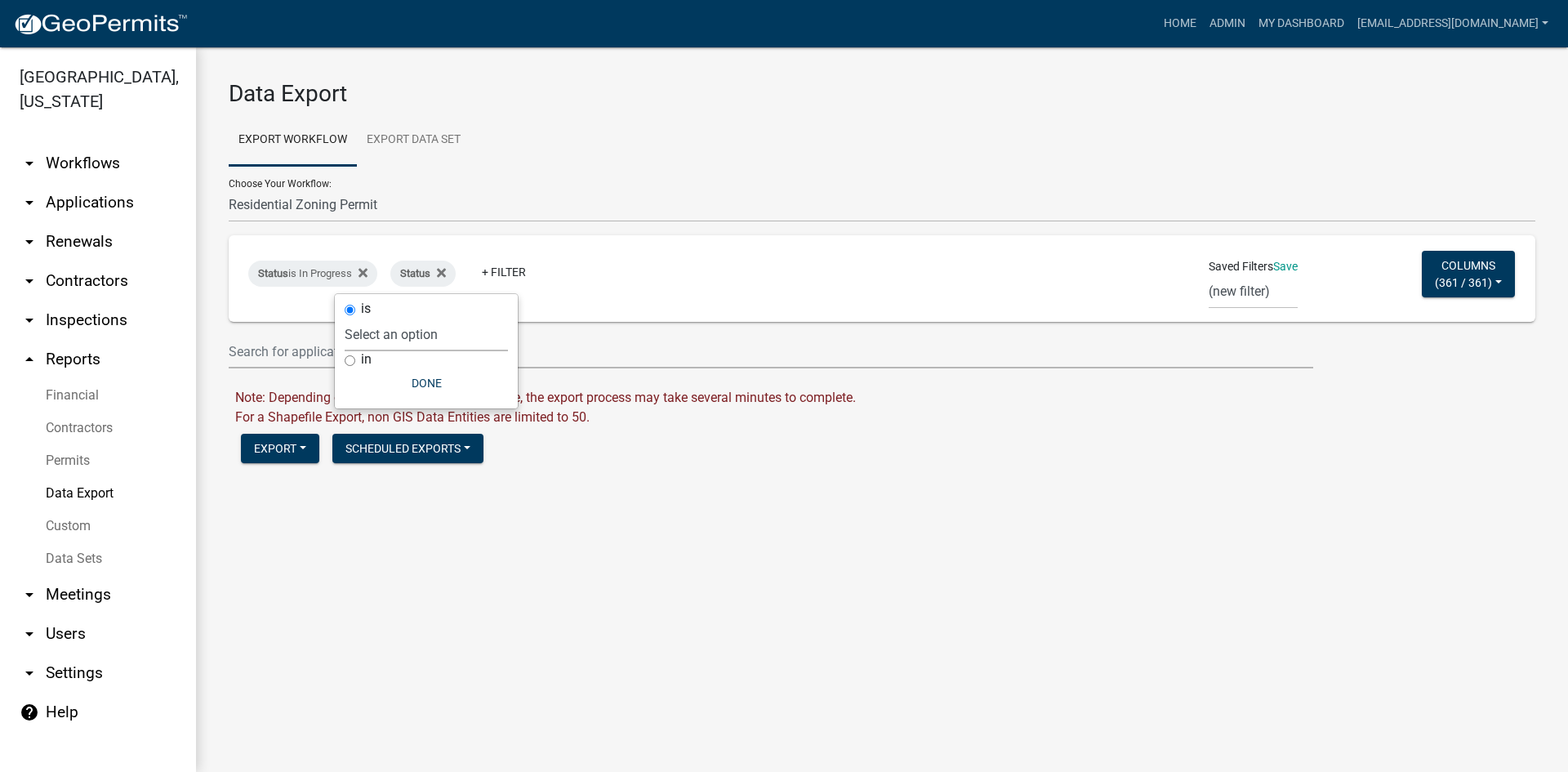
click at [383, 328] on select "Select an option Not Started In Progress Completed Voided Rejected Discarded" at bounding box center [426, 335] width 164 height 34
click at [377, 318] on select "Select an option Not Started In Progress Completed Voided Rejected Discarded" at bounding box center [426, 335] width 164 height 34
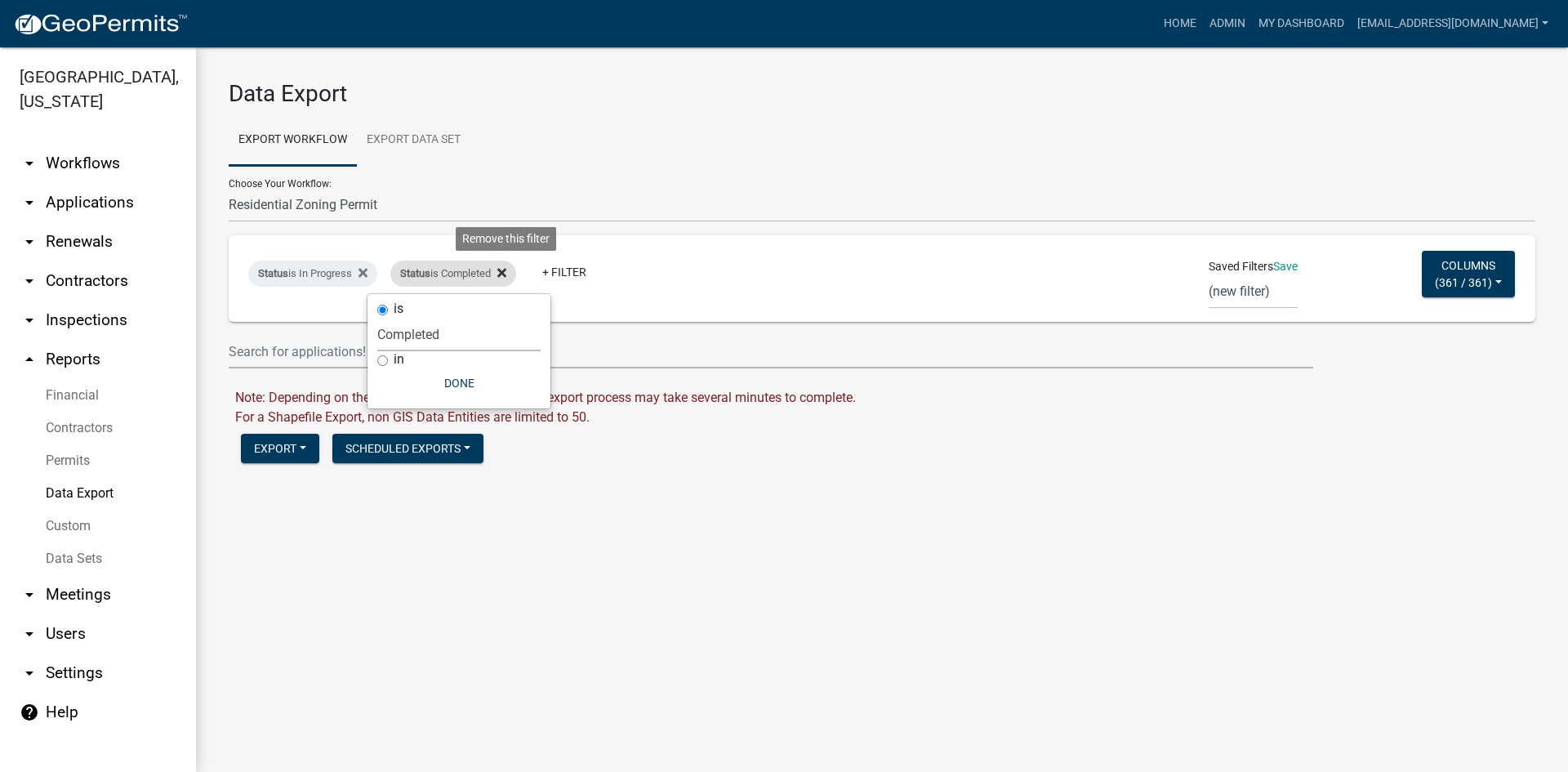
click at [504, 277] on fa-icon at bounding box center [498, 274] width 15 height 26
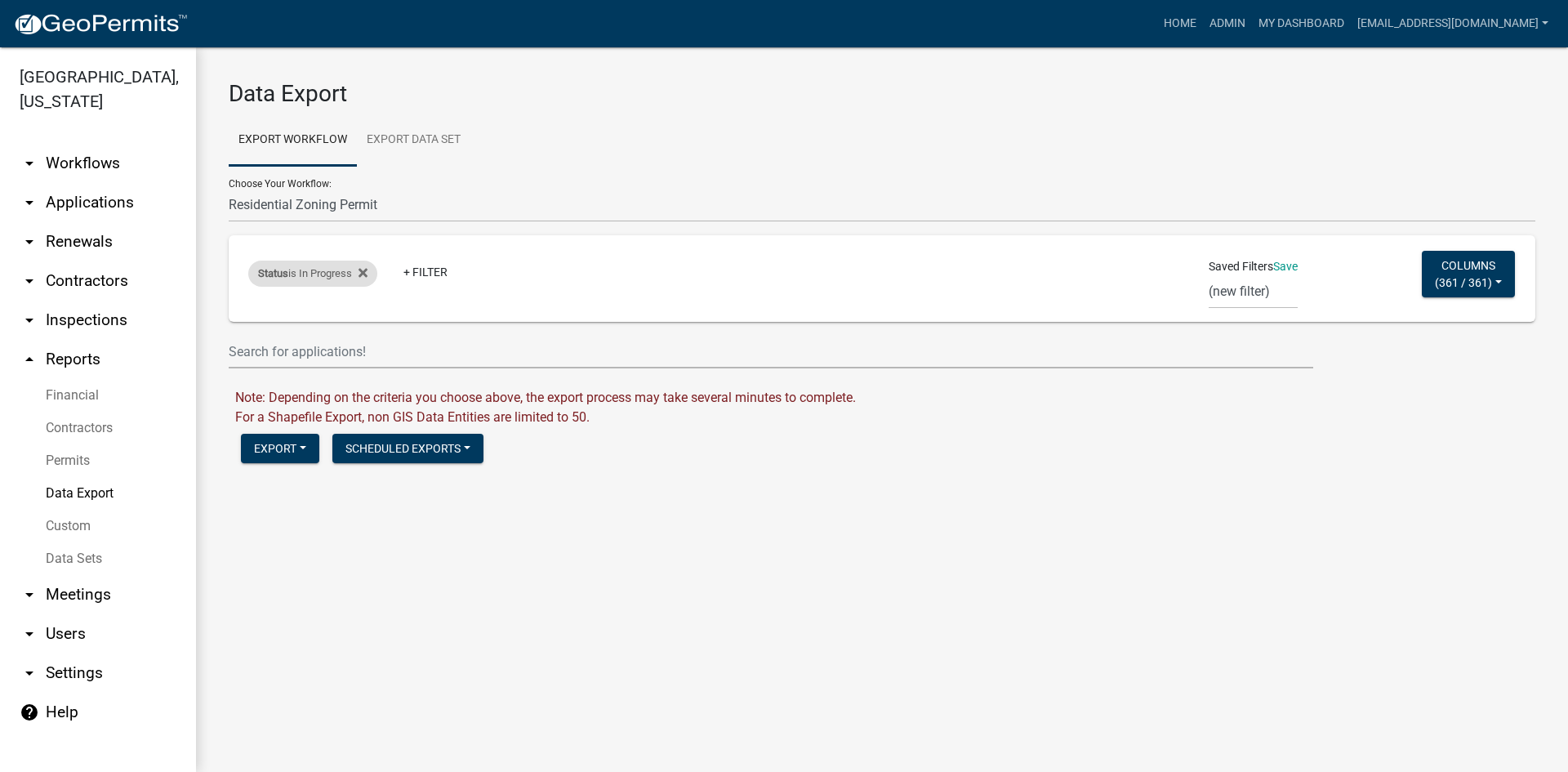
click at [353, 277] on div "Status is In Progress" at bounding box center [313, 274] width 129 height 26
click at [275, 355] on div "in" at bounding box center [315, 359] width 164 height 17
click at [244, 354] on div "in" at bounding box center [315, 359] width 164 height 17
click at [241, 359] on input "in" at bounding box center [238, 361] width 11 height 11
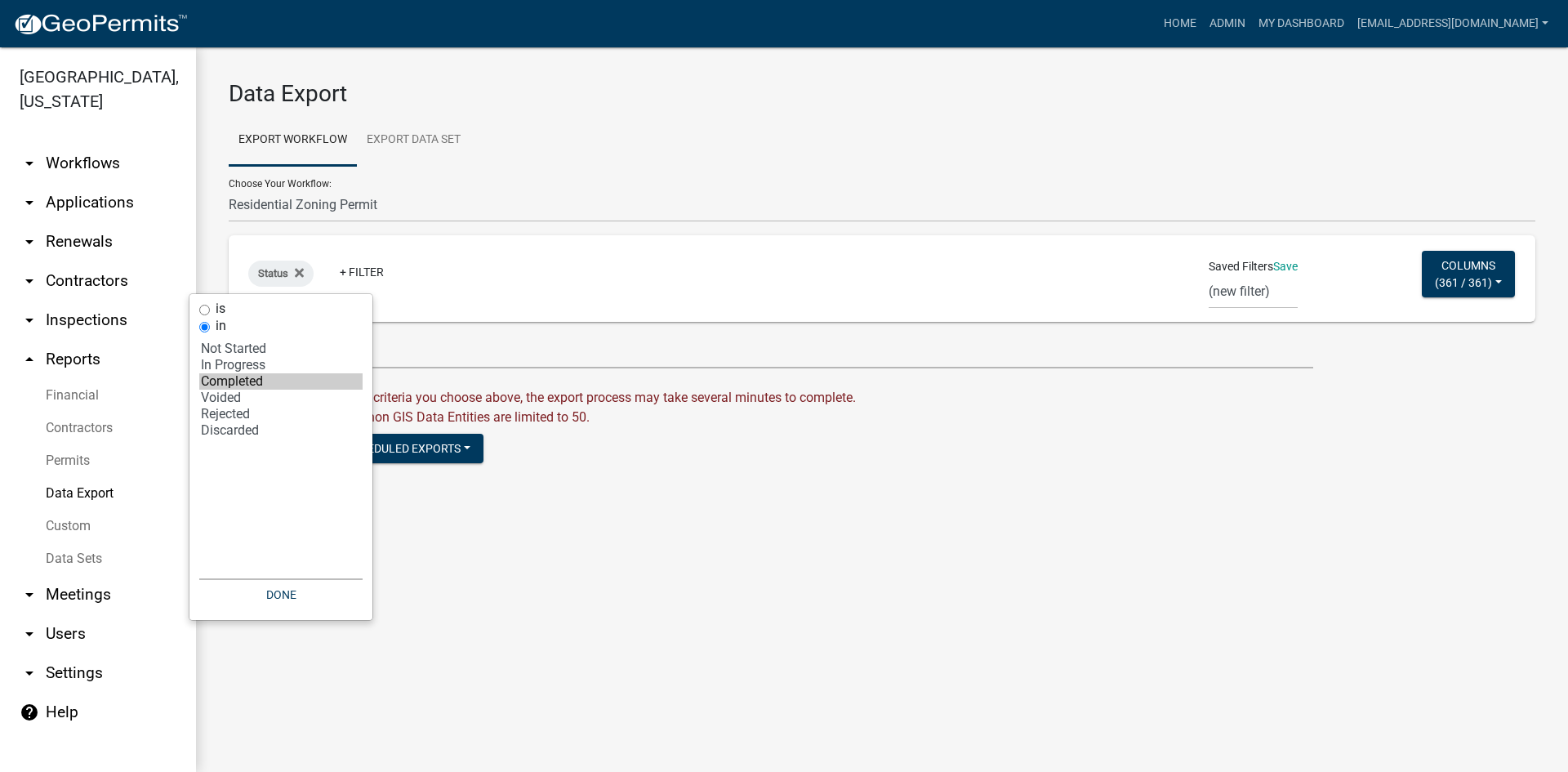
click at [245, 376] on option "Completed" at bounding box center [281, 382] width 164 height 16
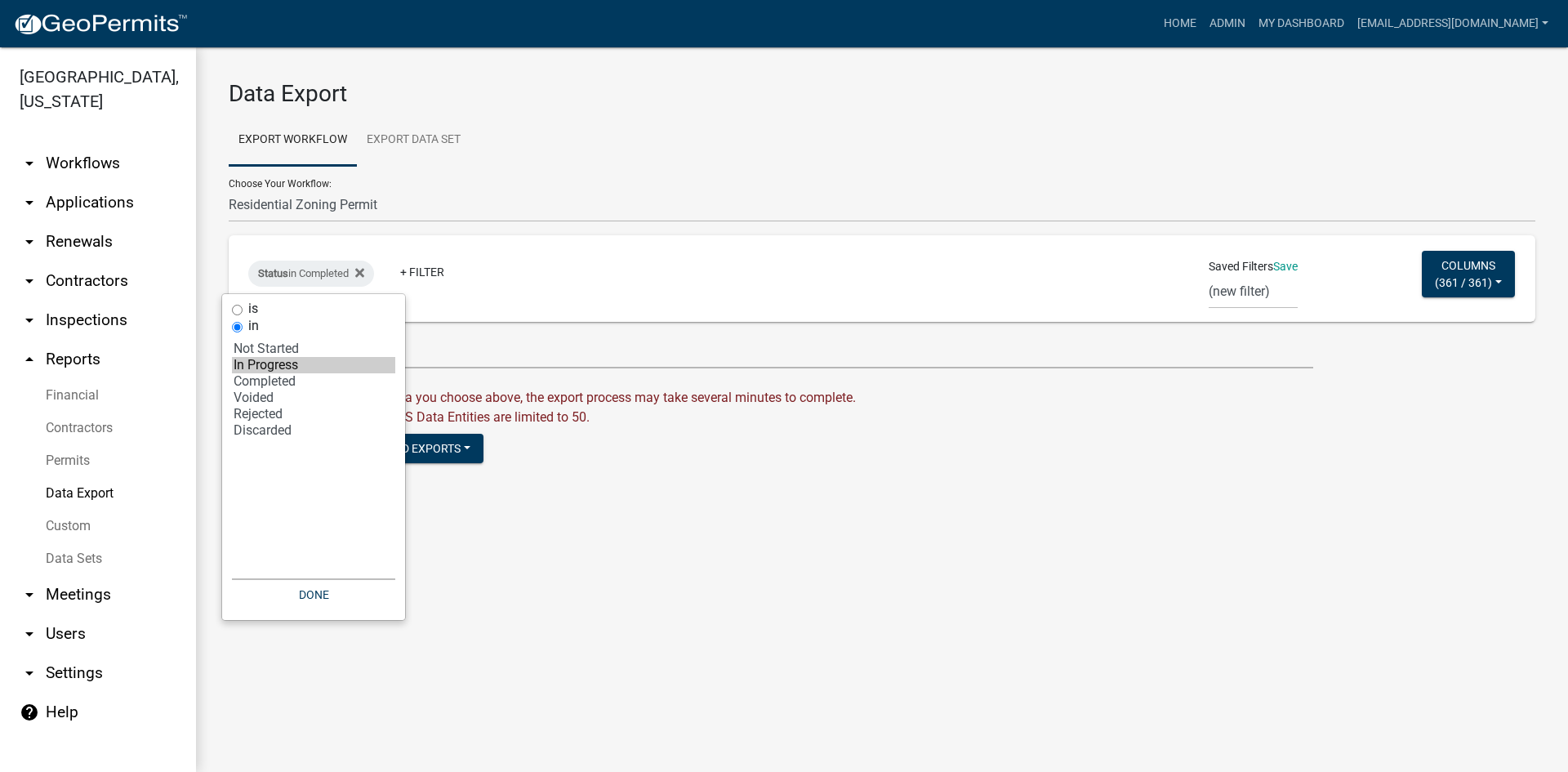
click at [263, 364] on option "In Progress" at bounding box center [314, 366] width 164 height 16
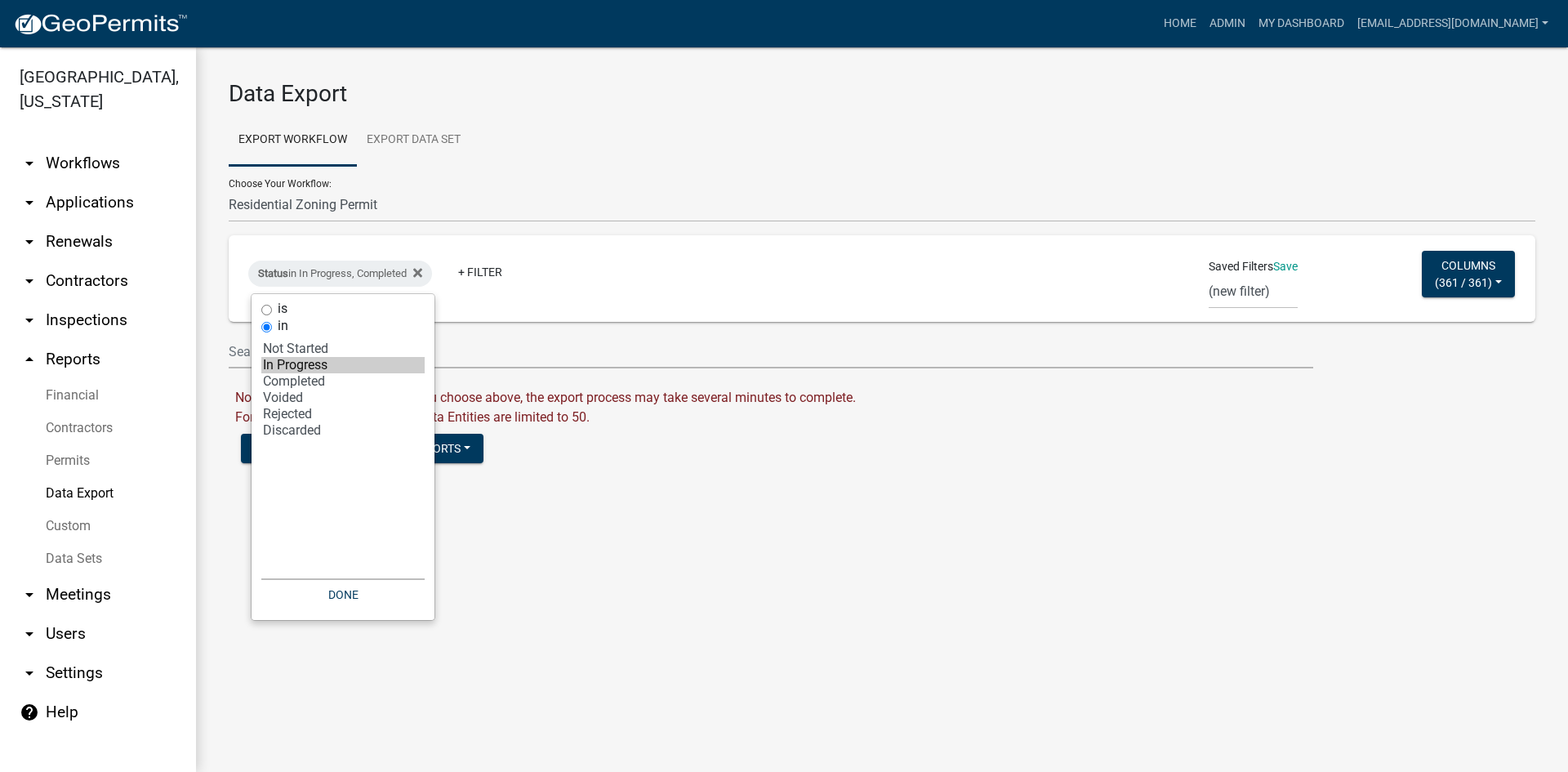
click at [480, 317] on div "Status in In Progress, Completed + Filter Saved Filters Save (new filter) Colum…" at bounding box center [883, 278] width 1293 height 86
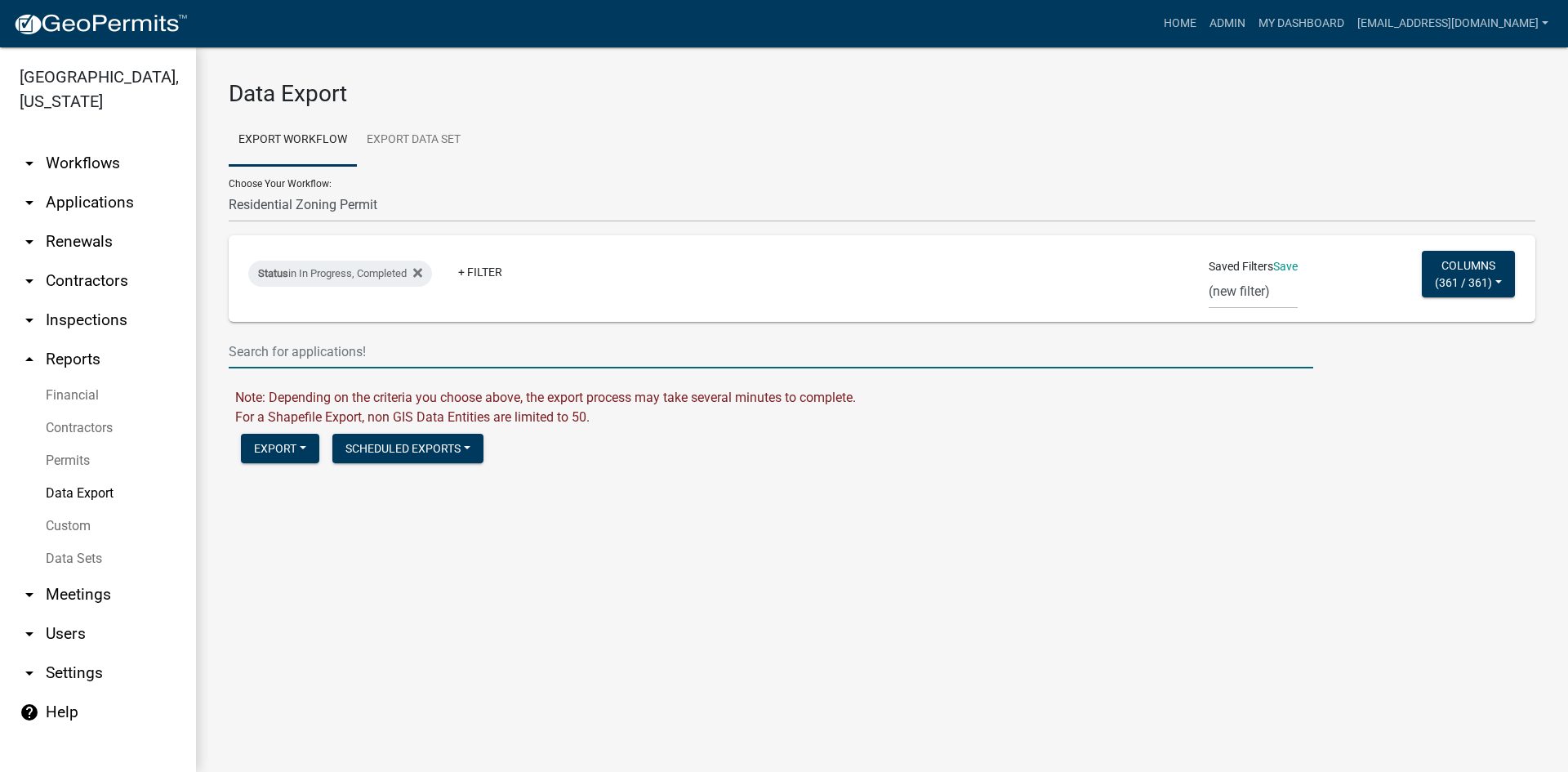
click at [430, 363] on input "text" at bounding box center [771, 351] width 1084 height 34
click at [554, 299] on div "Status in In Progress, Completed + Filter" at bounding box center [667, 278] width 862 height 43
click at [1224, 287] on select "(new filter)" at bounding box center [1253, 292] width 89 height 34
click at [1348, 273] on div "Status in In Progress, Completed + Filter Saved Filters Save (new filter) Colum…" at bounding box center [883, 278] width 1293 height 86
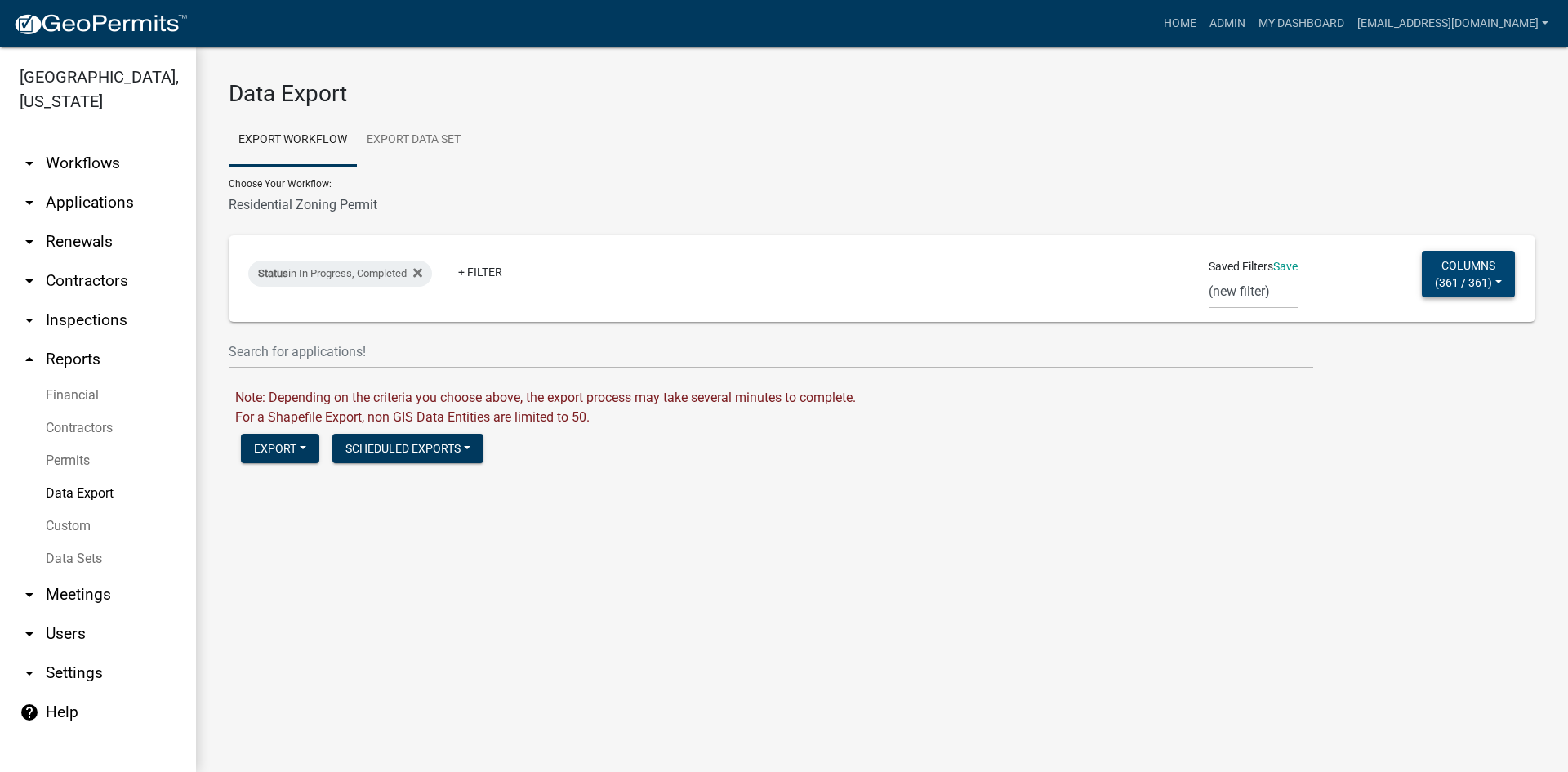
click at [1504, 278] on button "Columns ( 361 / 361 )" at bounding box center [1469, 274] width 93 height 46
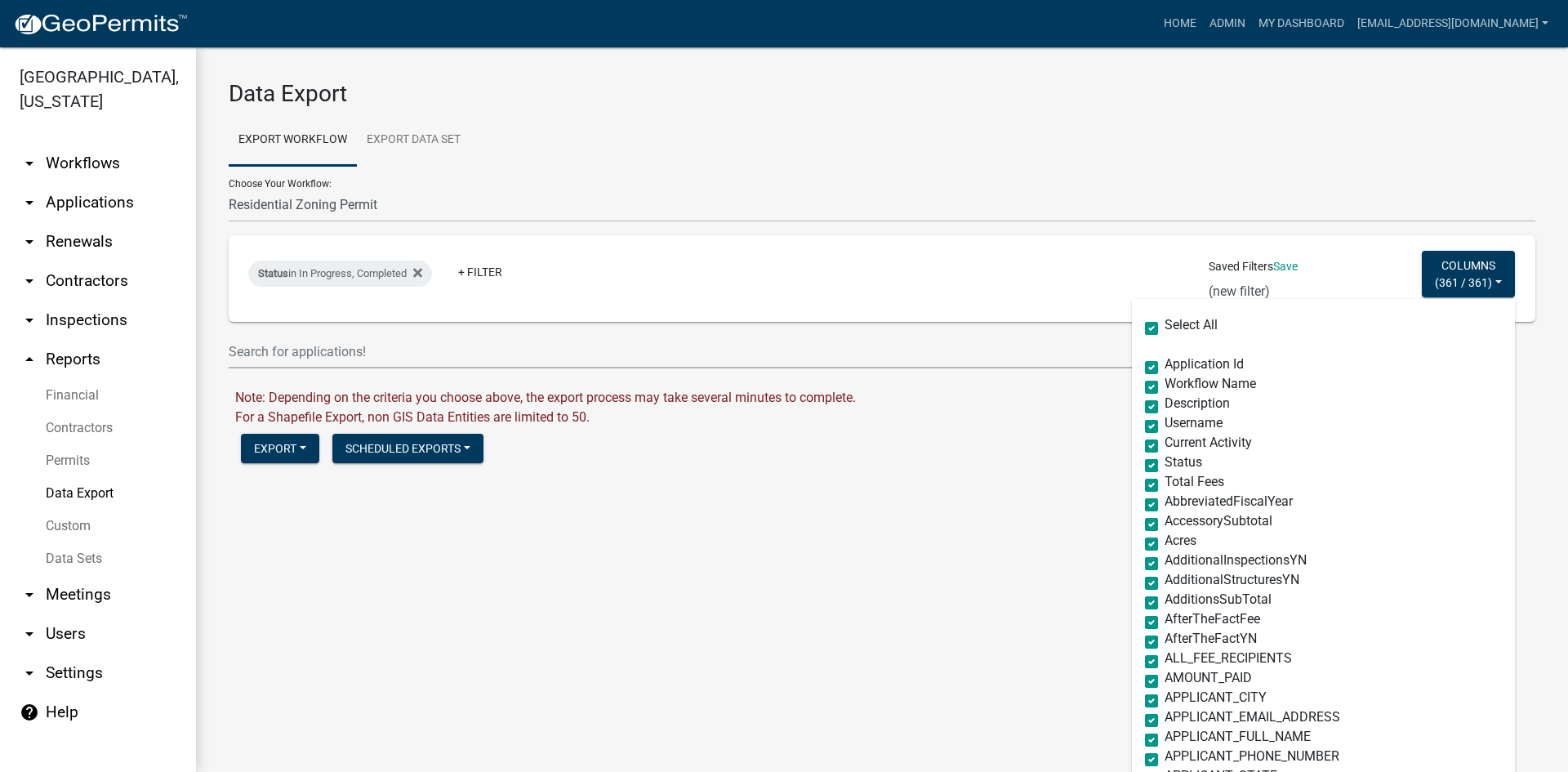
click at [1183, 365] on span "Application Id" at bounding box center [1204, 364] width 79 height 15
click at [1175, 365] on input "Application Id" at bounding box center [1171, 364] width 11 height 11
click at [1183, 365] on span "Application Id" at bounding box center [1204, 364] width 79 height 15
click at [1175, 365] on input "Application Id" at bounding box center [1171, 364] width 11 height 11
click at [1174, 418] on span "Username" at bounding box center [1194, 423] width 58 height 15
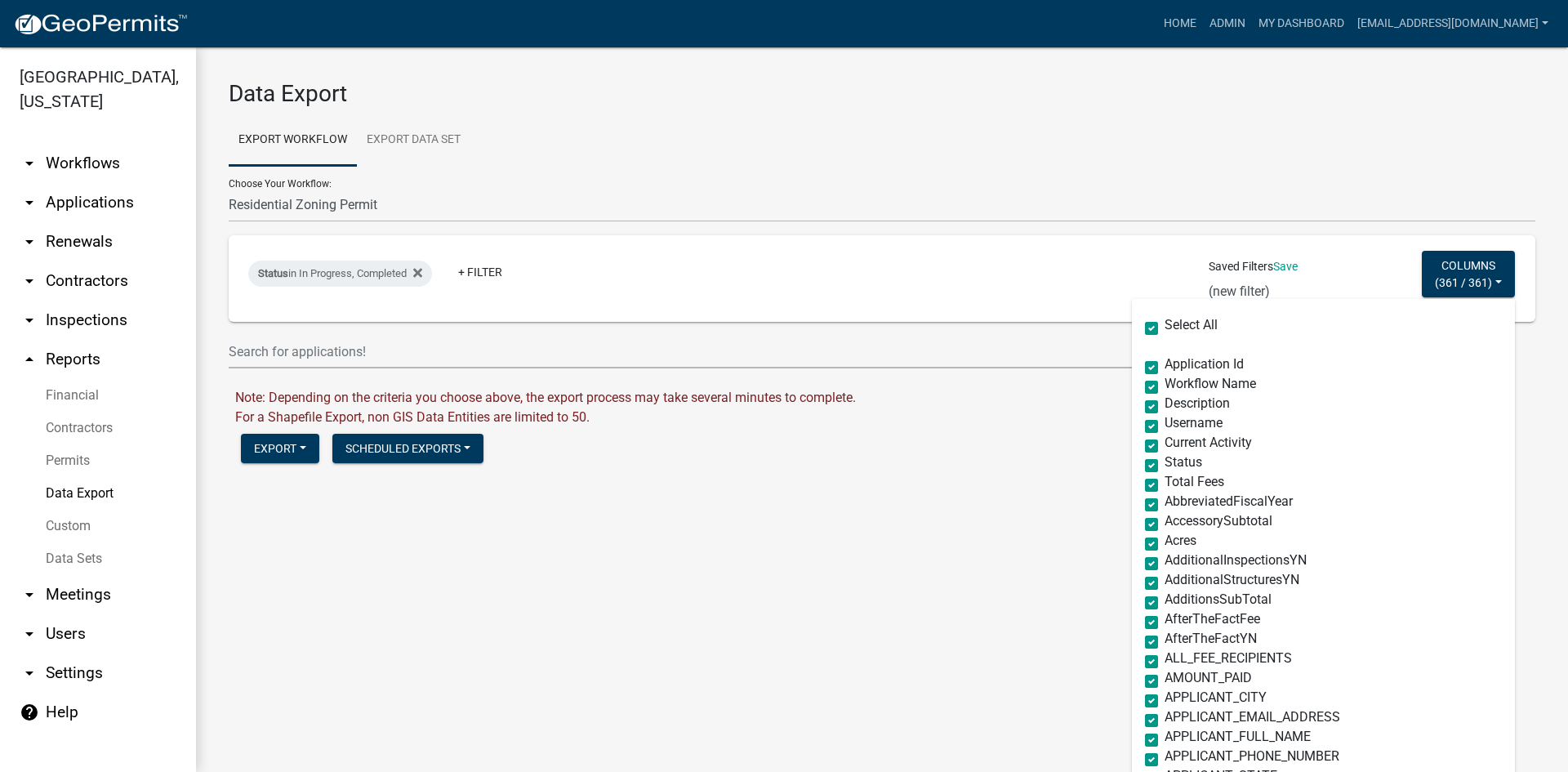
click at [1174, 418] on input "Username" at bounding box center [1171, 422] width 11 height 11
click at [1177, 406] on span "Description" at bounding box center [1198, 403] width 65 height 15
click at [1175, 406] on input "Description" at bounding box center [1171, 403] width 11 height 11
click at [1177, 406] on span "Description" at bounding box center [1198, 403] width 65 height 15
click at [1175, 406] on input "Description" at bounding box center [1171, 403] width 11 height 11
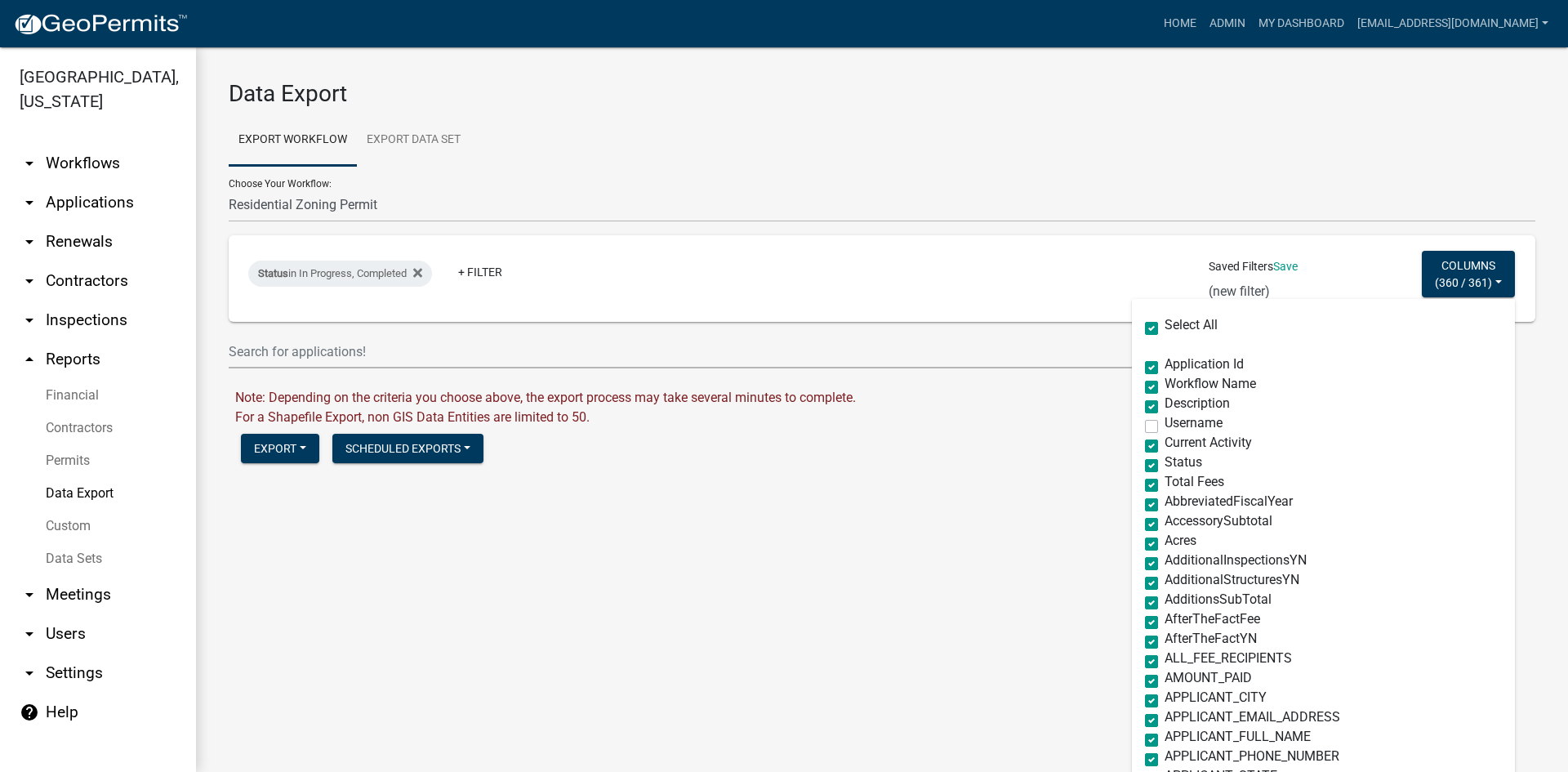
click at [1165, 499] on span "AbbreviatedFiscalYear" at bounding box center [1229, 501] width 128 height 15
click at [1165, 499] on input "AbbreviatedFiscalYear" at bounding box center [1171, 501] width 11 height 11
click at [1176, 517] on span "AccessorySubtotal" at bounding box center [1219, 520] width 108 height 15
click at [1175, 517] on input "AccessorySubtotal" at bounding box center [1171, 520] width 11 height 11
click at [1167, 497] on span "AbbreviatedFiscalYear" at bounding box center [1229, 501] width 128 height 15
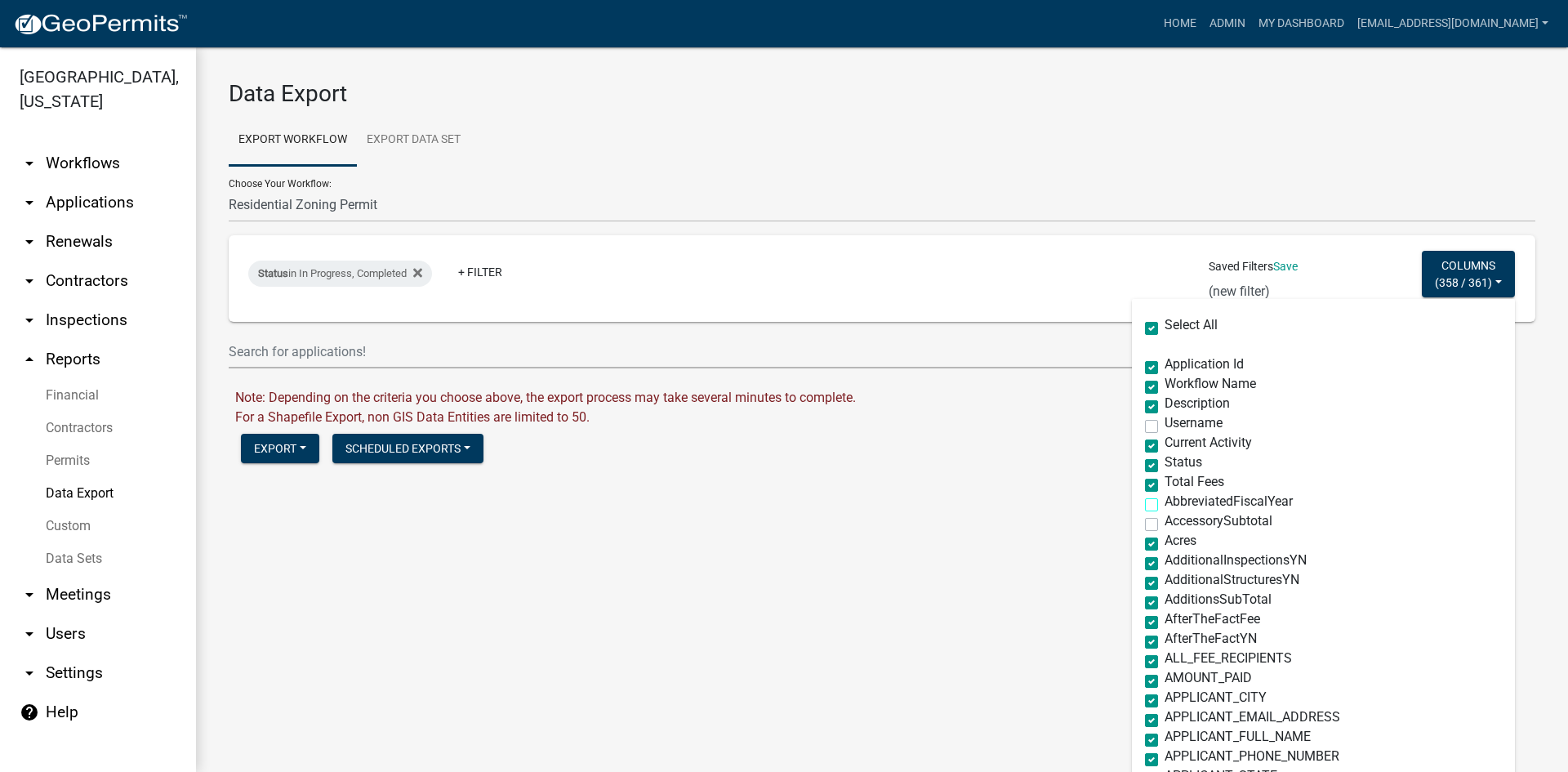
click at [1167, 497] on input "AbbreviatedFiscalYear" at bounding box center [1171, 501] width 11 height 11
click at [1167, 539] on span "Acres" at bounding box center [1181, 540] width 32 height 15
click at [1167, 539] on input "Acres" at bounding box center [1171, 540] width 11 height 11
click at [1165, 557] on span "AdditionalInspectionsYN" at bounding box center [1236, 559] width 142 height 15
click at [1171, 565] on span "AdditionalInspectionsYN" at bounding box center [1236, 559] width 142 height 15
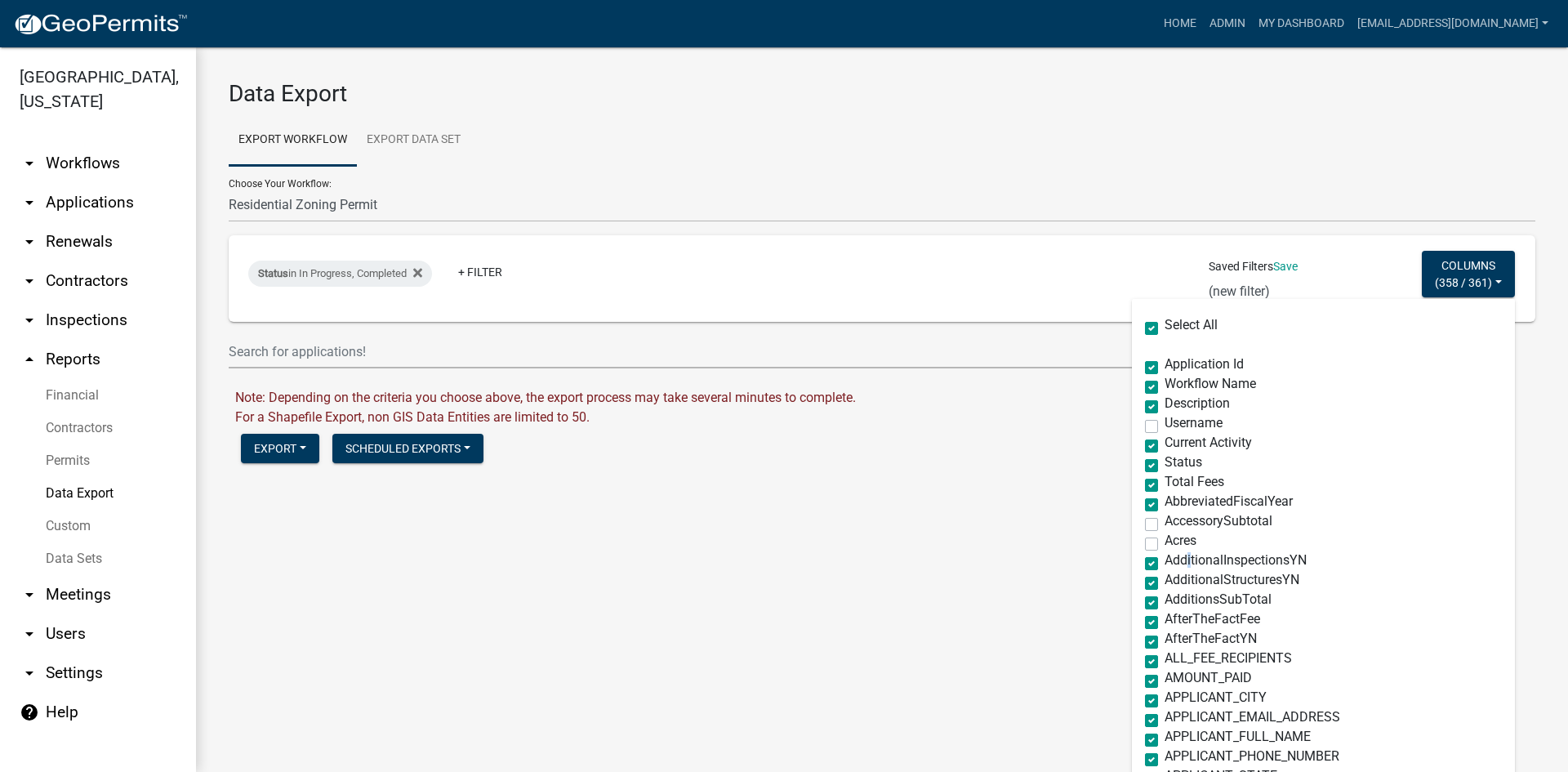
click at [1171, 565] on input "AdditionalInspectionsYN" at bounding box center [1171, 559] width 11 height 11
click at [1171, 575] on span "AdditionalStructuresYN" at bounding box center [1233, 579] width 135 height 15
click at [1171, 575] on input "AdditionalStructuresYN" at bounding box center [1171, 579] width 11 height 11
click at [1166, 508] on span "AbbreviatedFiscalYear" at bounding box center [1229, 501] width 128 height 15
click at [1166, 506] on input "AbbreviatedFiscalYear" at bounding box center [1171, 501] width 11 height 11
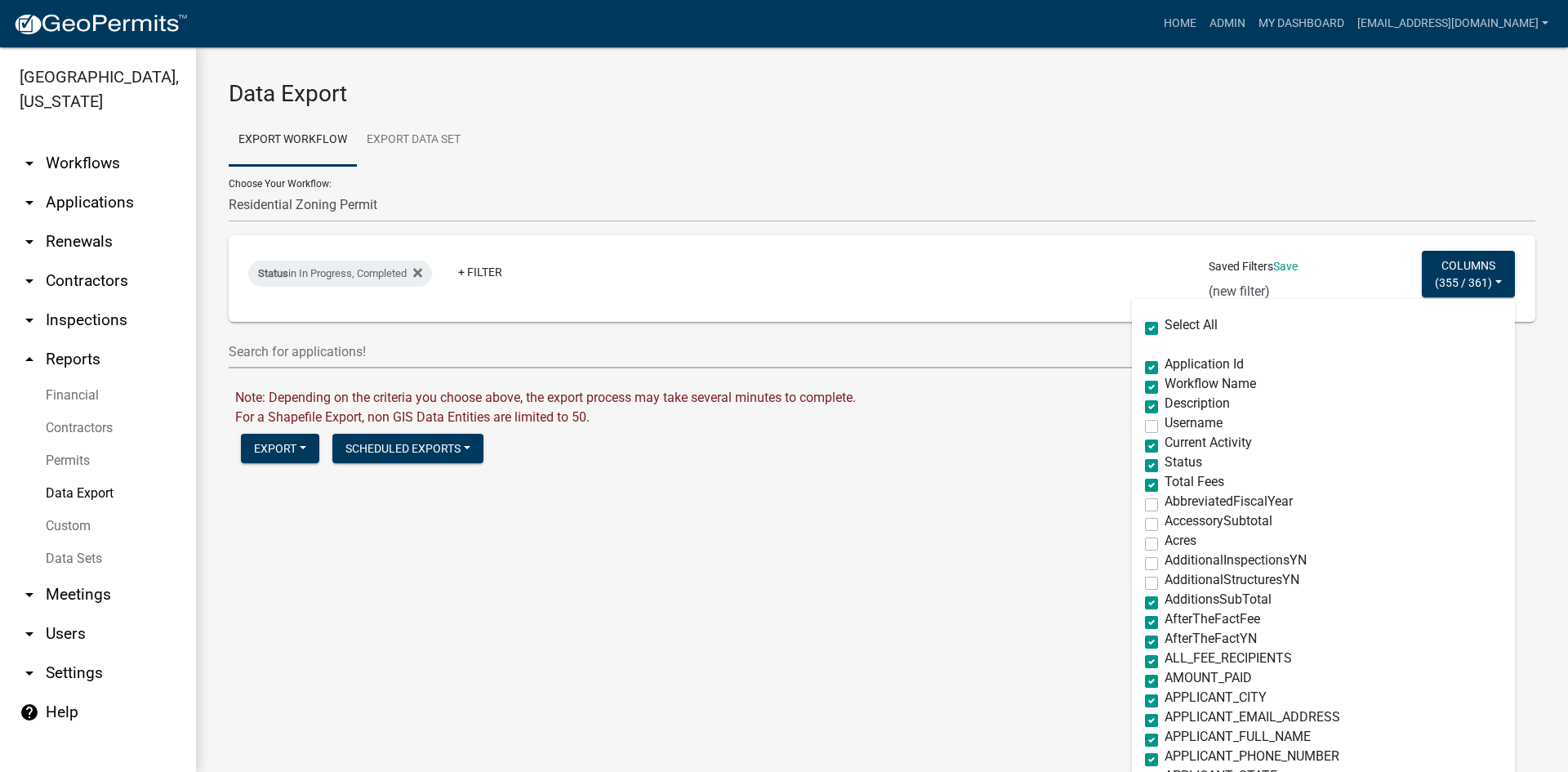
click at [1184, 601] on span "AdditionsSubTotal" at bounding box center [1219, 599] width 107 height 15
click at [1175, 601] on input "AdditionsSubTotal" at bounding box center [1171, 598] width 11 height 11
click at [1187, 625] on span "AfterTheFactFee" at bounding box center [1213, 618] width 95 height 15
click at [1175, 624] on input "AfterTheFactFee" at bounding box center [1171, 618] width 11 height 11
click at [1187, 645] on span "AfterTheFactYN" at bounding box center [1212, 638] width 93 height 15
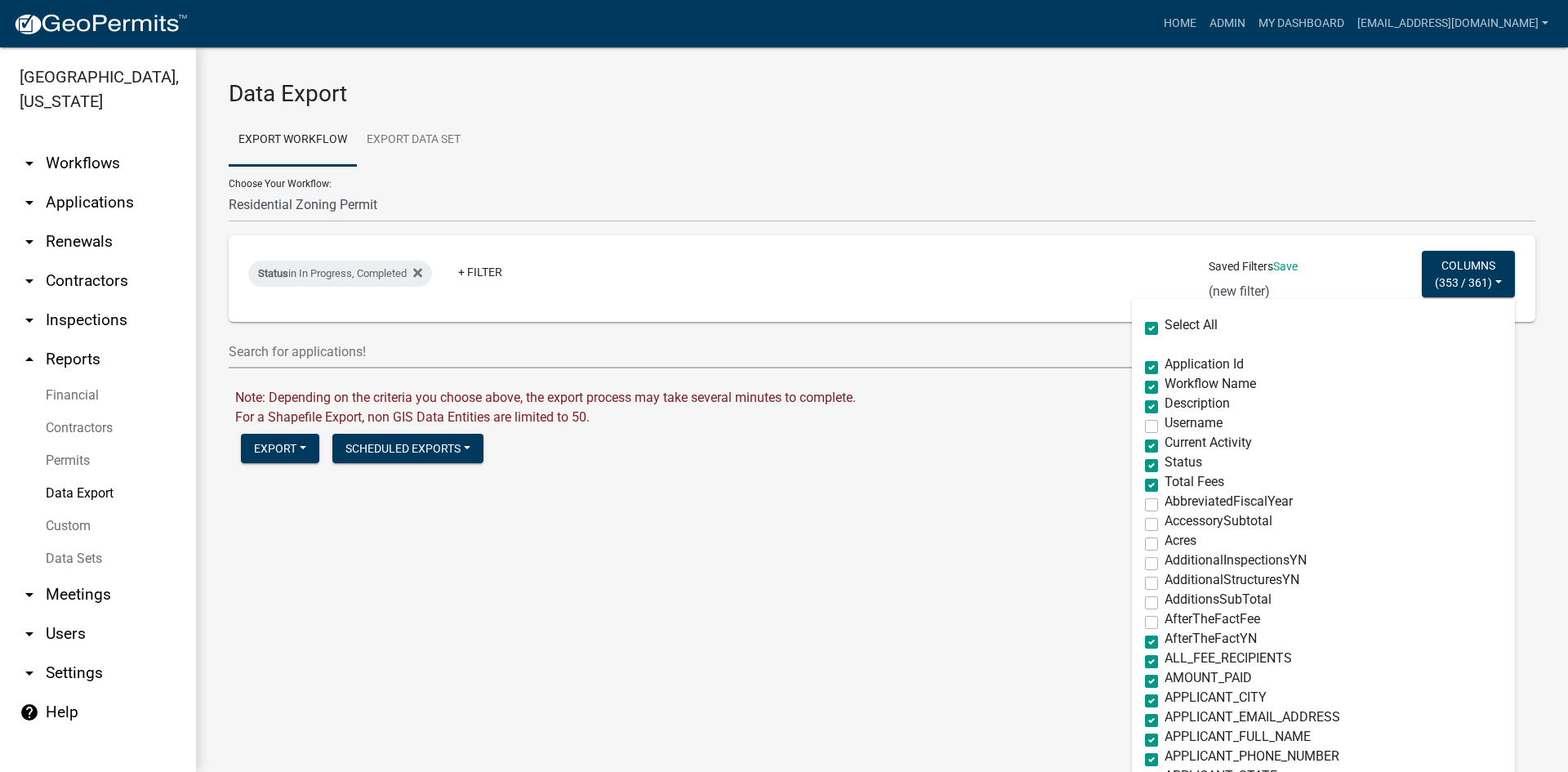
click at [1175, 643] on input "AfterTheFactYN" at bounding box center [1171, 638] width 11 height 11
click at [1187, 656] on span "ALL_FEE_RECIPIENTS" at bounding box center [1229, 657] width 127 height 15
click at [1175, 656] on input "ALL_FEE_RECIPIENTS" at bounding box center [1171, 657] width 11 height 11
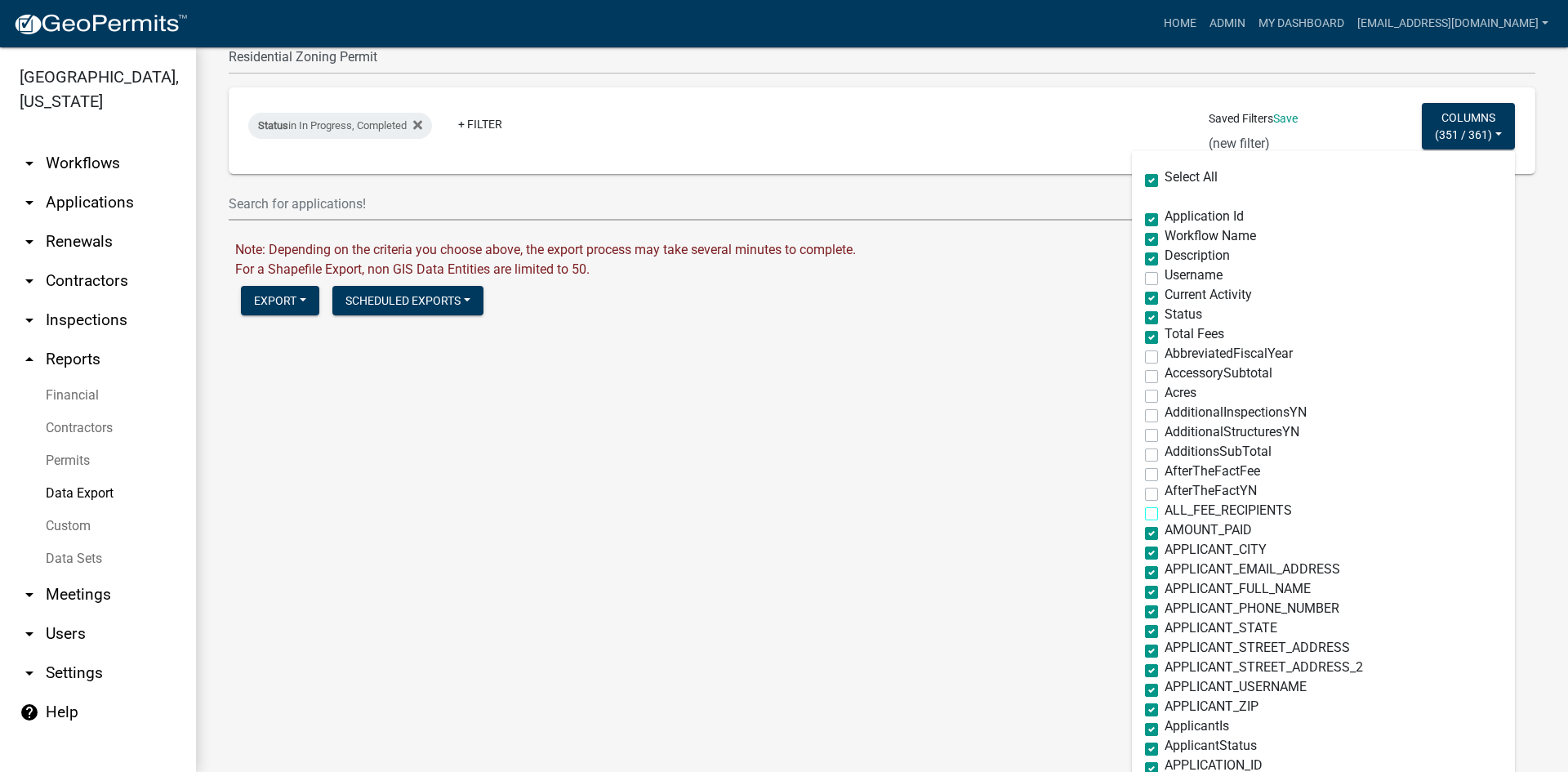
scroll to position [246, 0]
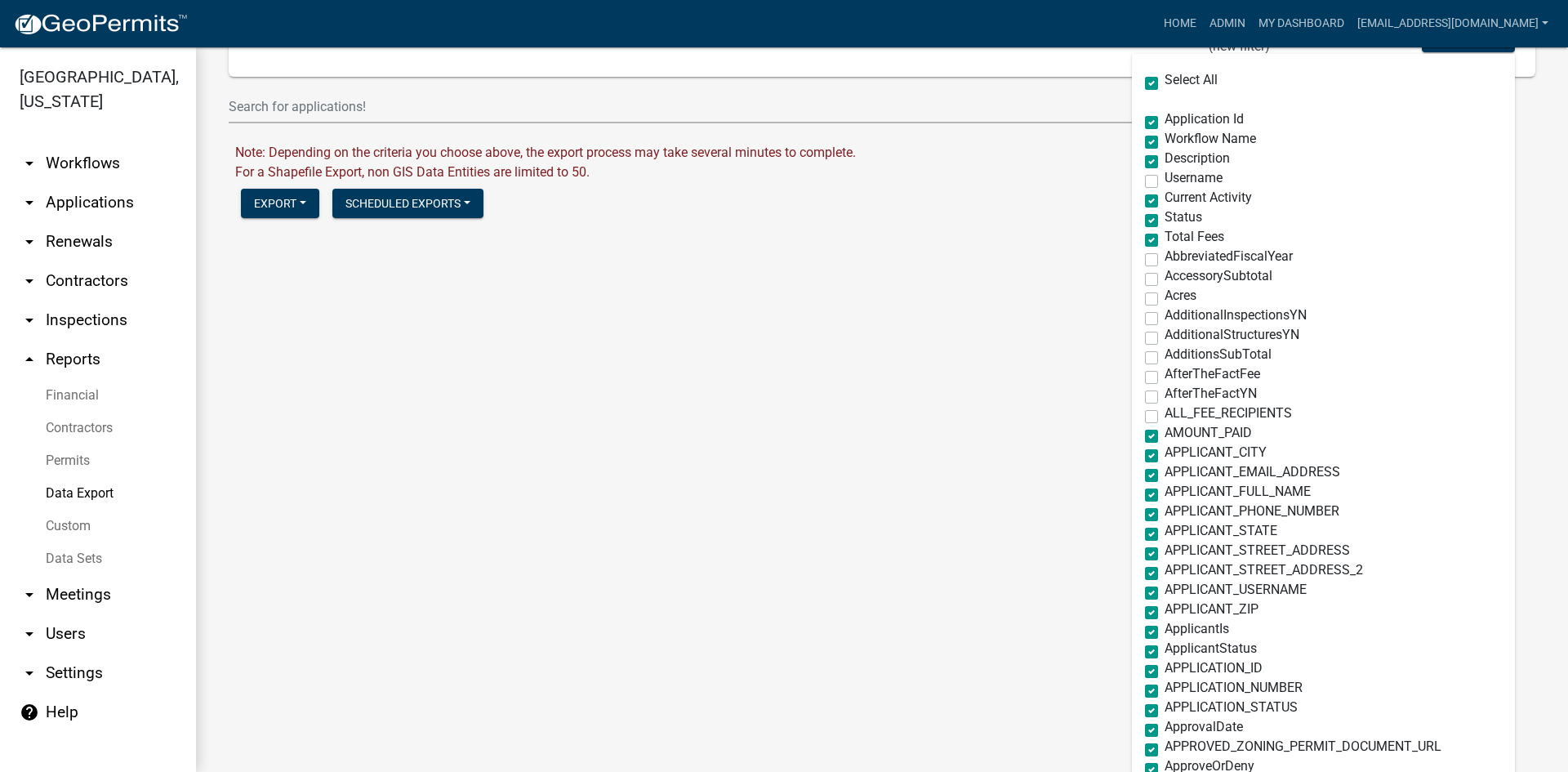
click at [1184, 451] on span "APPLICANT_CITY" at bounding box center [1216, 452] width 102 height 15
click at [1175, 451] on input "APPLICANT_CITY" at bounding box center [1171, 452] width 11 height 11
click at [1184, 466] on span "APPLICANT_EMAIL_ADDRESS" at bounding box center [1253, 471] width 175 height 15
click at [1175, 466] on input "APPLICANT_EMAIL_ADDRESS" at bounding box center [1171, 471] width 11 height 11
click at [1180, 490] on span "APPLICANT_FULL_NAME" at bounding box center [1238, 491] width 146 height 15
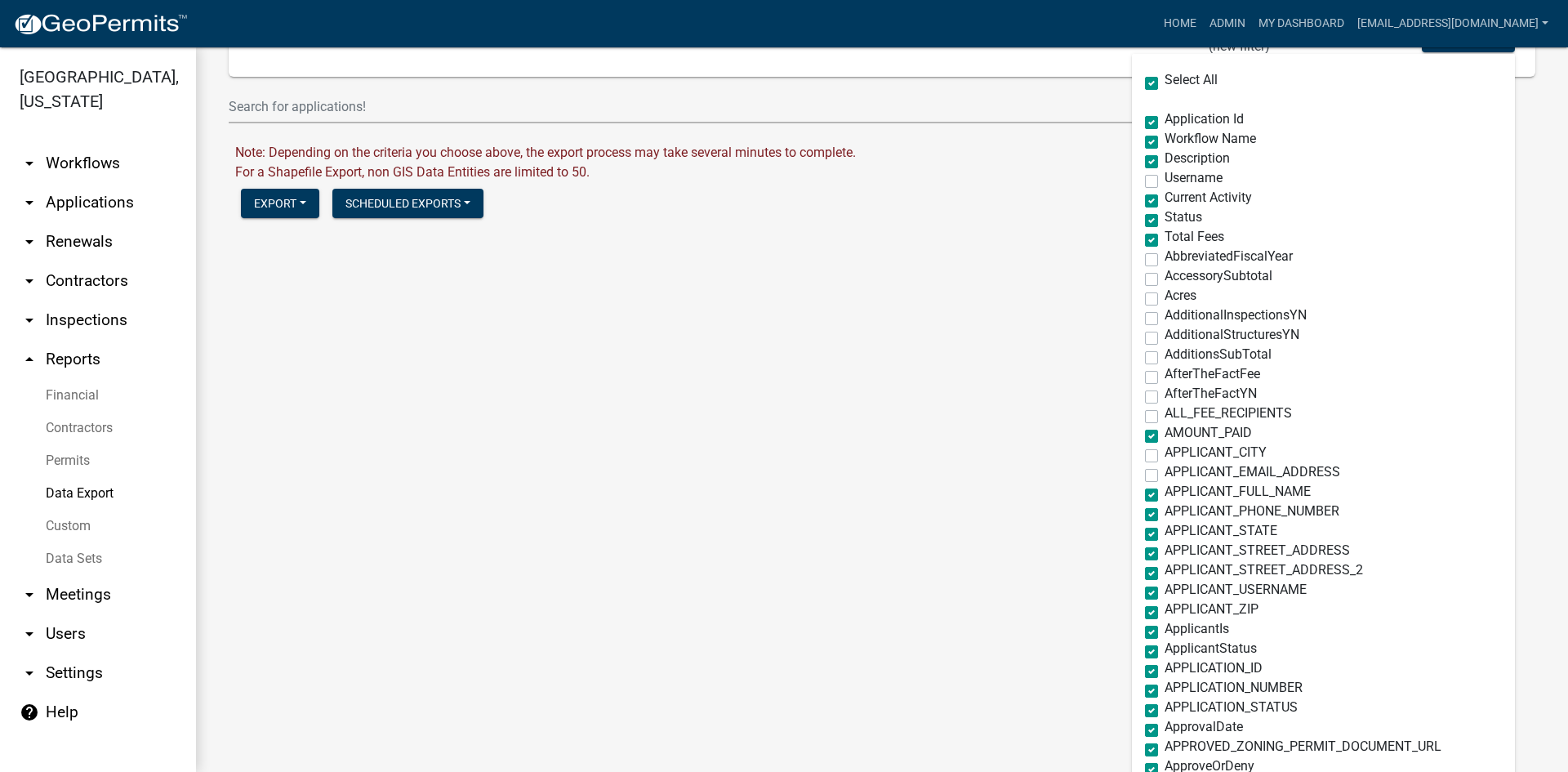
click at [1175, 490] on input "APPLICANT_FULL_NAME" at bounding box center [1171, 491] width 11 height 11
click at [1180, 490] on span "APPLICANT_FULL_NAME" at bounding box center [1238, 491] width 146 height 15
click at [1175, 490] on input "APPLICANT_FULL_NAME" at bounding box center [1171, 491] width 11 height 11
click at [1178, 536] on span "APPLICANT_STATE" at bounding box center [1222, 530] width 113 height 15
click at [1175, 536] on input "APPLICANT_STATE" at bounding box center [1171, 530] width 11 height 11
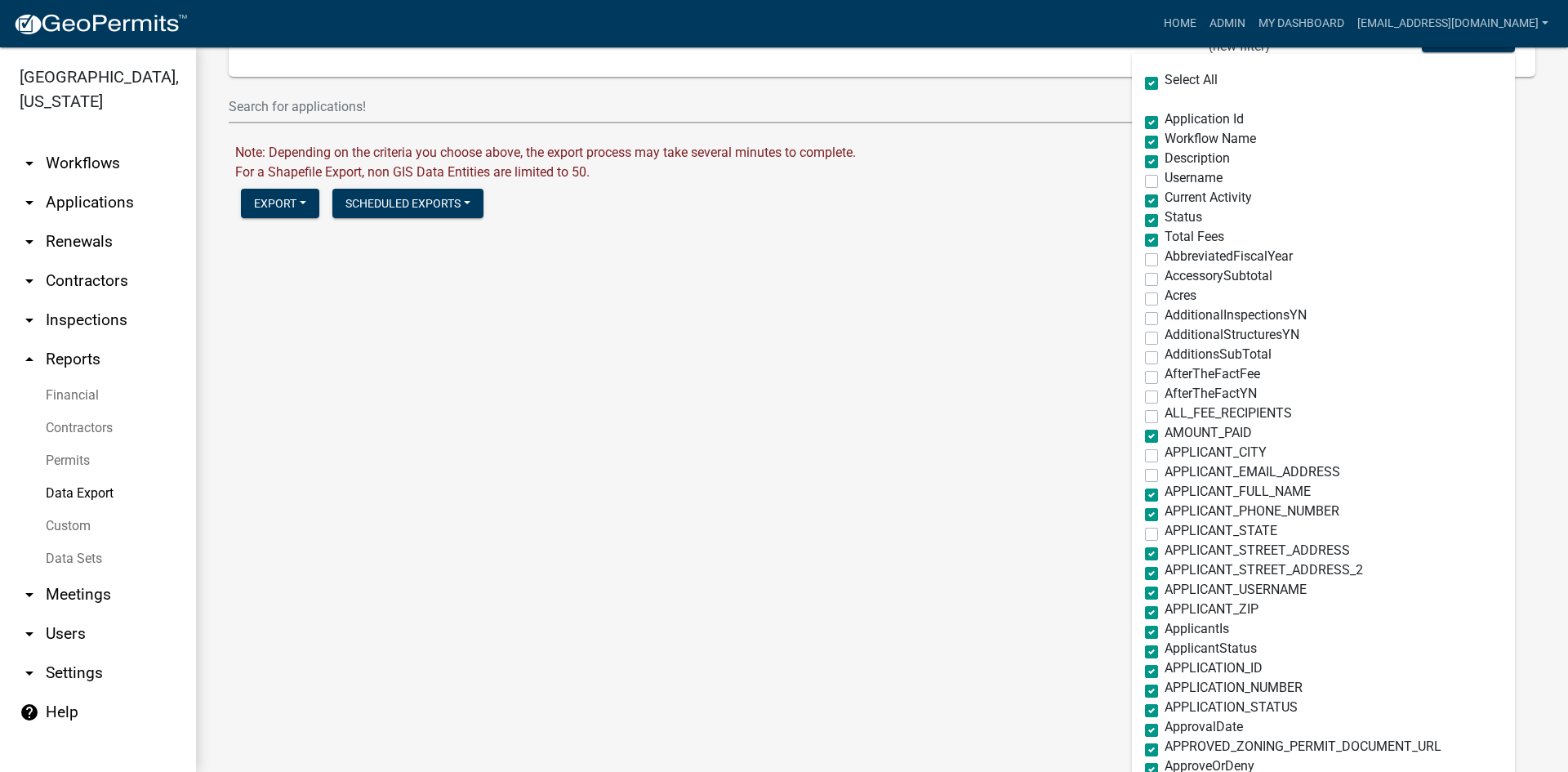
click at [1176, 552] on span "APPLICANT_STREET_ADDRESS" at bounding box center [1258, 550] width 185 height 15
click at [1175, 552] on input "APPLICANT_STREET_ADDRESS" at bounding box center [1171, 550] width 11 height 11
click at [1181, 570] on span "APPLICANT_STREET_ADDRESS_2" at bounding box center [1264, 569] width 198 height 15
click at [1175, 570] on input "APPLICANT_STREET_ADDRESS_2" at bounding box center [1171, 569] width 11 height 11
click at [1182, 594] on span "APPLICANT_USERNAME" at bounding box center [1236, 589] width 142 height 15
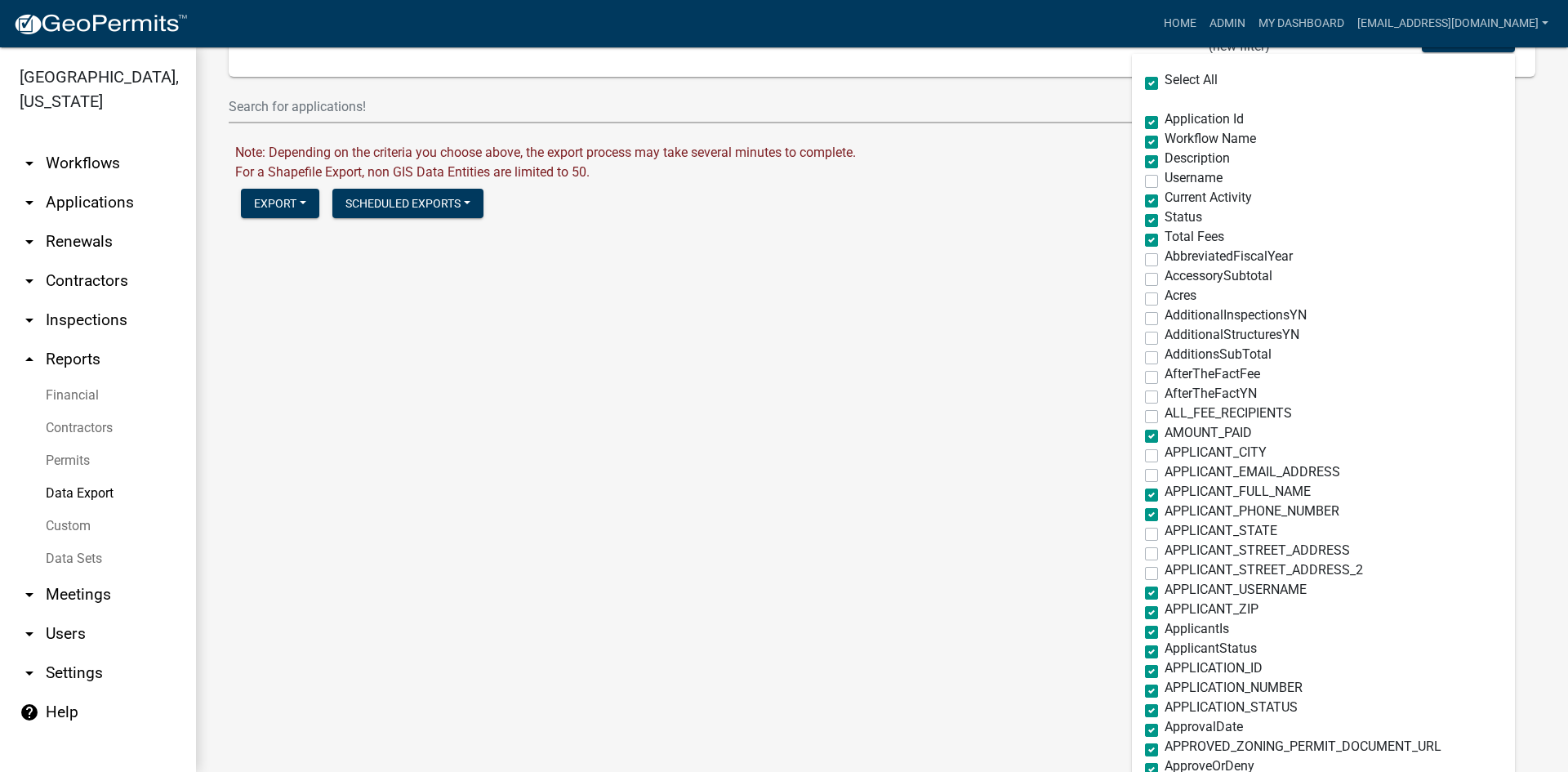
click at [1175, 594] on input "APPLICANT_USERNAME" at bounding box center [1171, 589] width 11 height 11
click at [1175, 613] on span "APPLICANT_ZIP" at bounding box center [1212, 608] width 94 height 15
click at [1175, 613] on input "APPLICANT_ZIP" at bounding box center [1171, 608] width 11 height 11
click at [1170, 514] on span "APPLICANT_PHONE_NUMBER" at bounding box center [1253, 511] width 175 height 15
click at [1170, 514] on input "APPLICANT_PHONE_NUMBER" at bounding box center [1171, 510] width 11 height 11
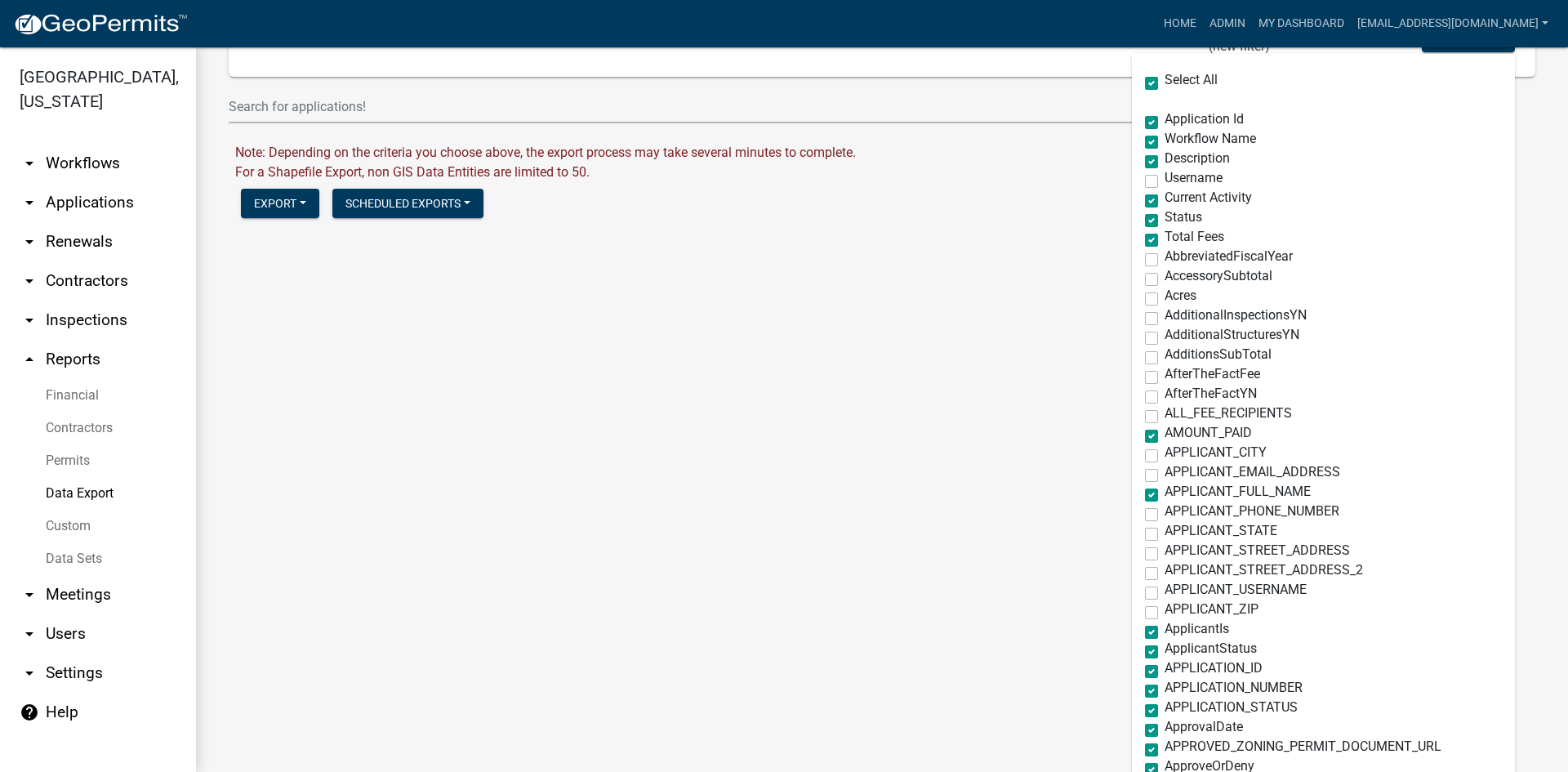
click at [1172, 476] on span "APPLICANT_EMAIL_ADDRESS" at bounding box center [1253, 471] width 175 height 15
click at [1172, 476] on input "APPLICANT_EMAIL_ADDRESS" at bounding box center [1171, 471] width 11 height 11
click at [1171, 520] on div "APPLICANT_PHONE_NUMBER" at bounding box center [1323, 515] width 357 height 20
click at [1173, 516] on span "APPLICANT_PHONE_NUMBER" at bounding box center [1253, 511] width 175 height 15
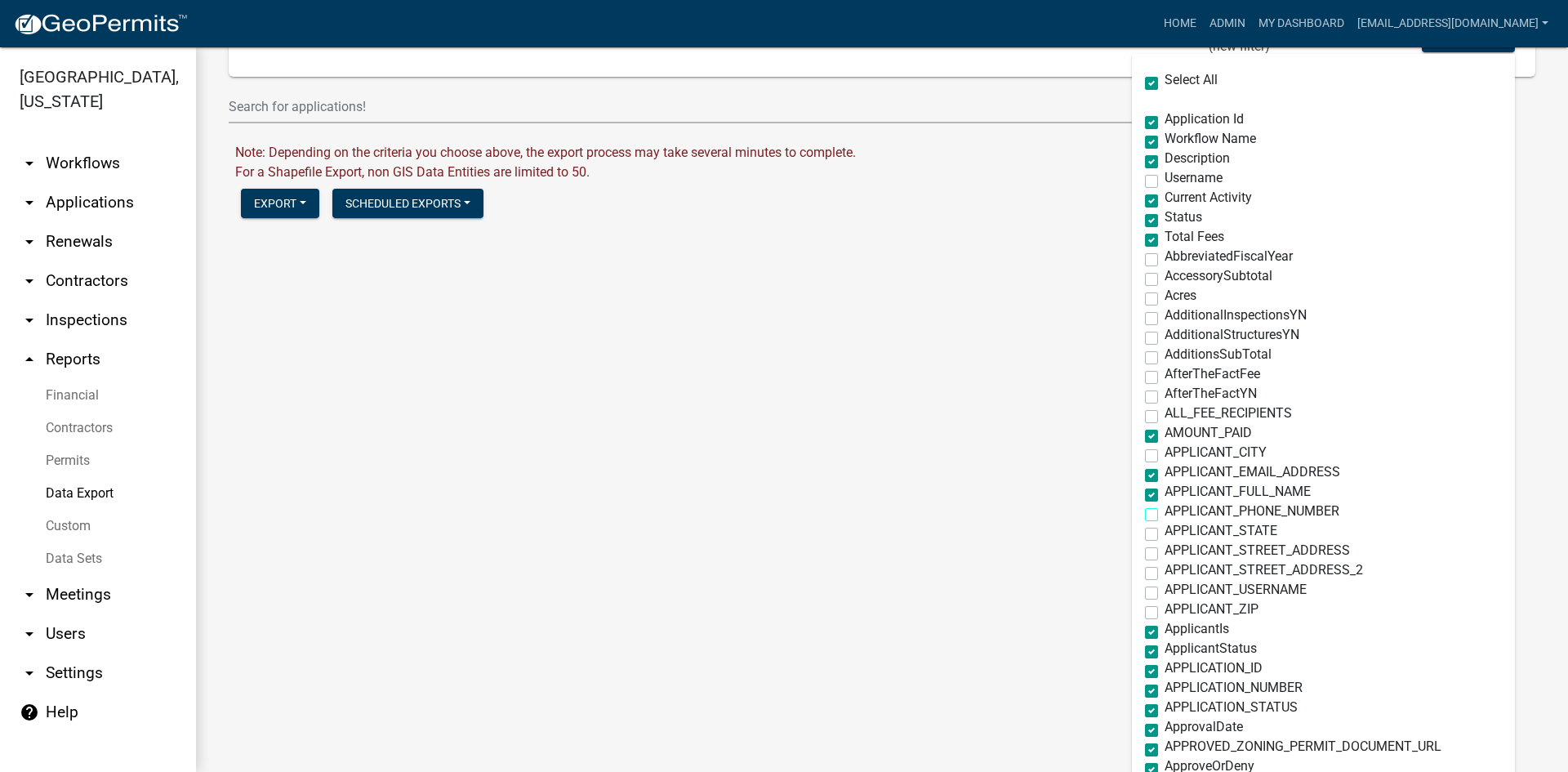
click at [1173, 516] on input "APPLICANT_PHONE_NUMBER" at bounding box center [1171, 510] width 11 height 11
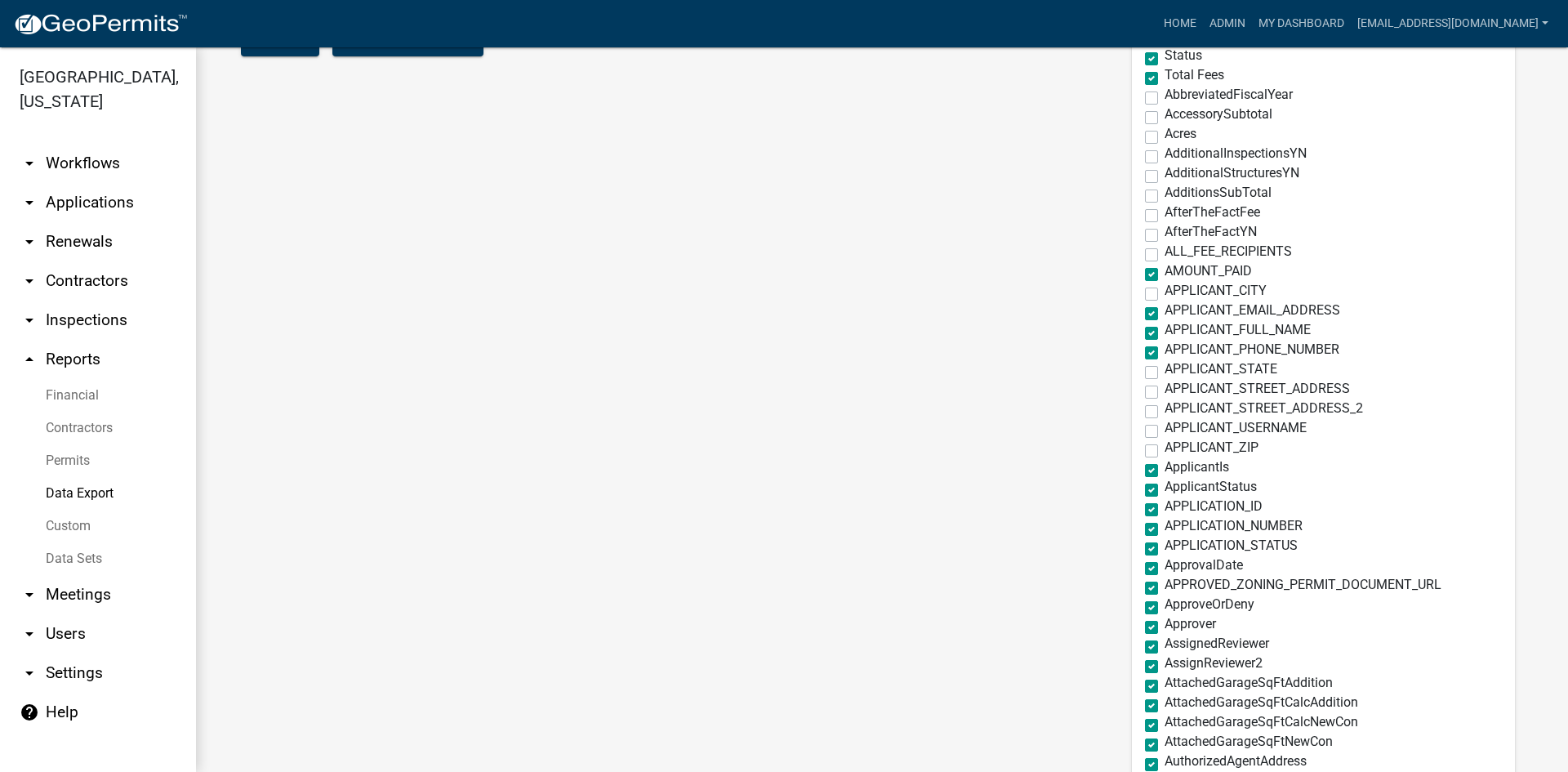
scroll to position [408, 0]
click at [1190, 464] on span "ApplicantIs" at bounding box center [1197, 465] width 65 height 15
click at [1175, 464] on input "ApplicantIs" at bounding box center [1171, 465] width 11 height 11
click at [1186, 486] on span "ApplicantStatus" at bounding box center [1212, 485] width 93 height 15
click at [1175, 486] on input "ApplicantStatus" at bounding box center [1171, 485] width 11 height 11
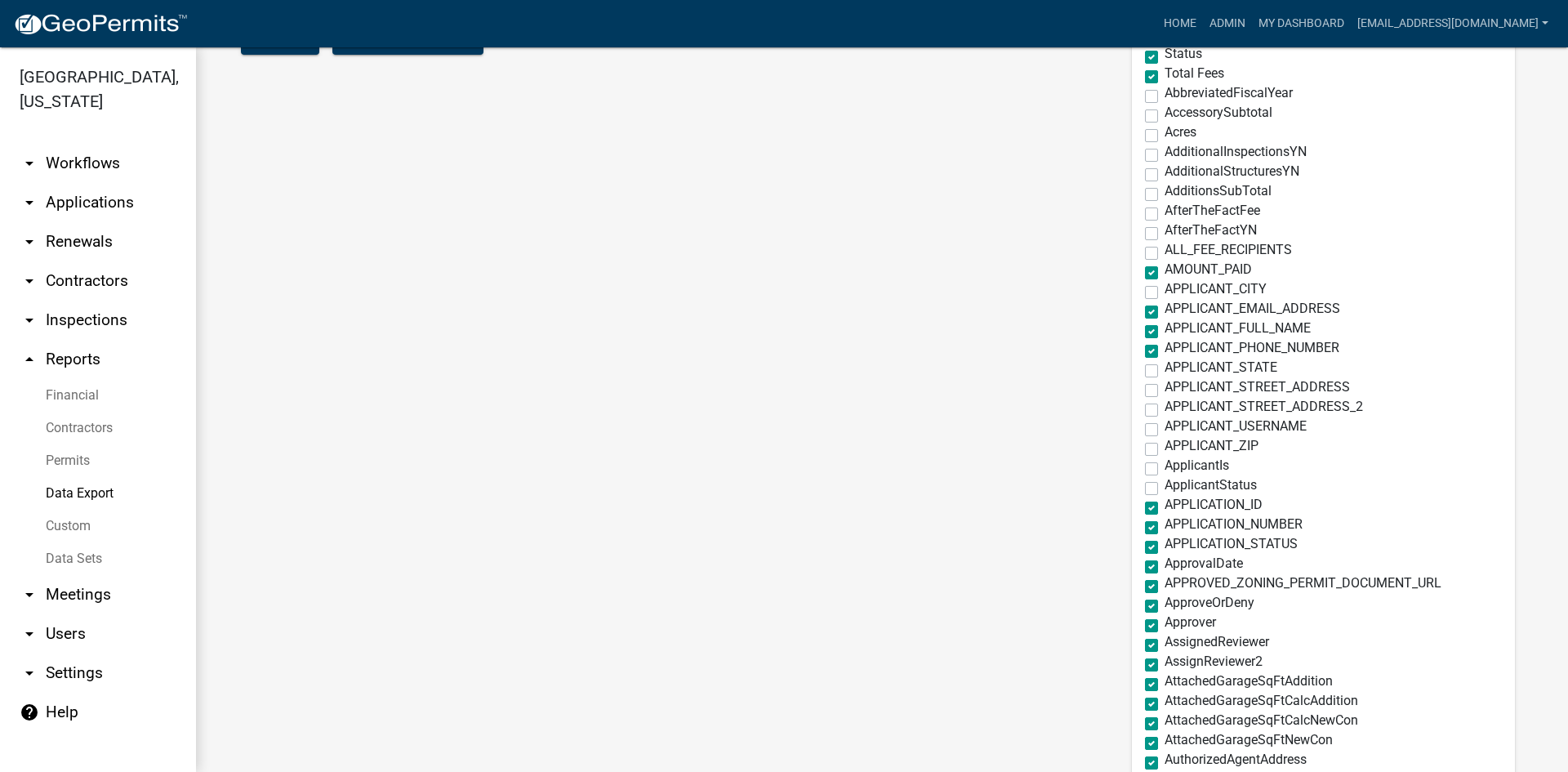
click at [1186, 475] on div "ApplicantIs" at bounding box center [1323, 469] width 357 height 20
click at [1183, 498] on span "APPLICATION_ID" at bounding box center [1214, 504] width 98 height 15
click at [1175, 498] on input "APPLICATION_ID" at bounding box center [1171, 504] width 11 height 11
click at [1188, 522] on span "APPLICATION_NUMBER" at bounding box center [1234, 524] width 138 height 15
click at [1175, 522] on input "APPLICATION_NUMBER" at bounding box center [1171, 524] width 11 height 11
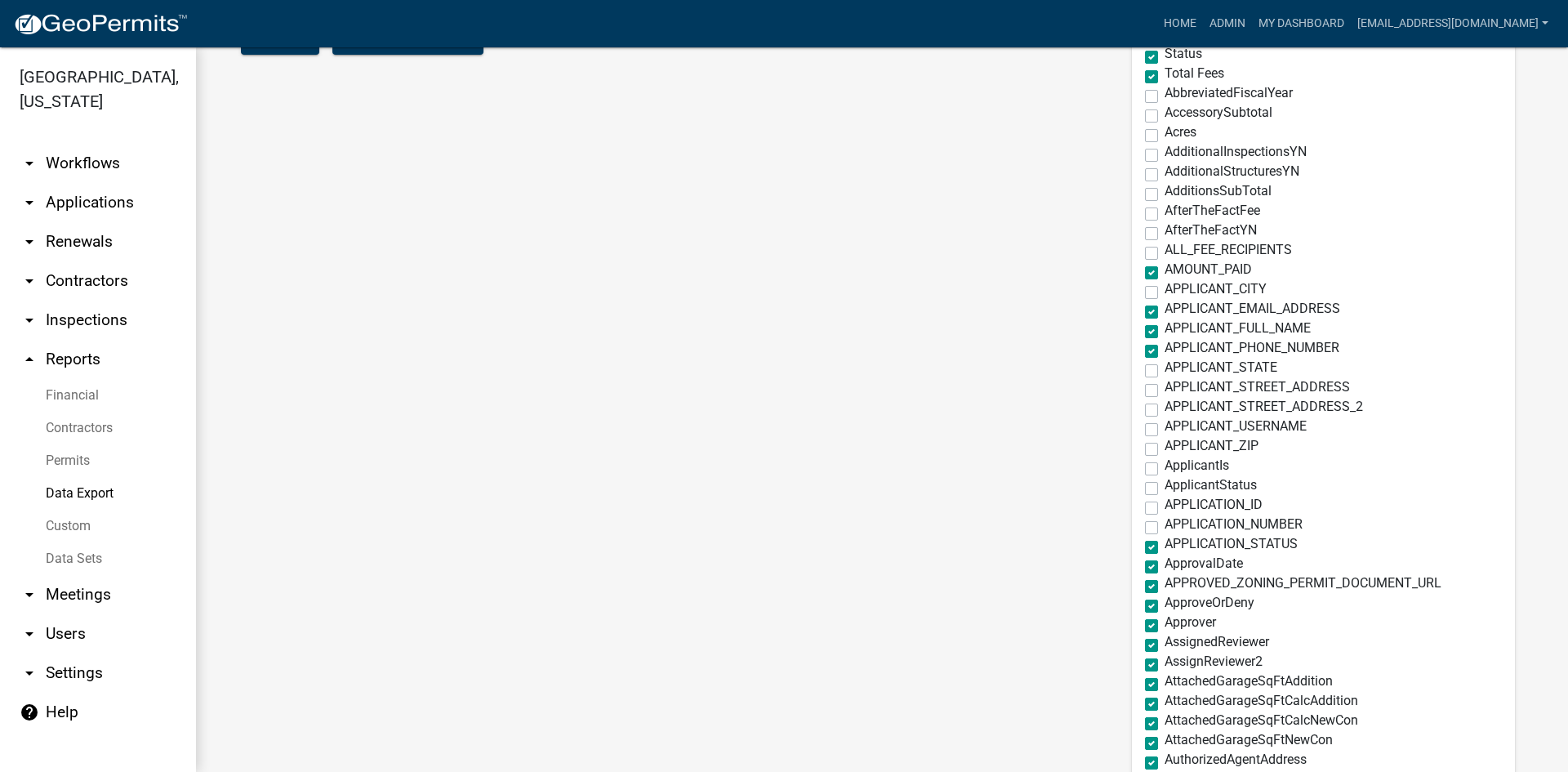
click at [1191, 552] on div "APPLICATION_STATUS" at bounding box center [1323, 547] width 357 height 20
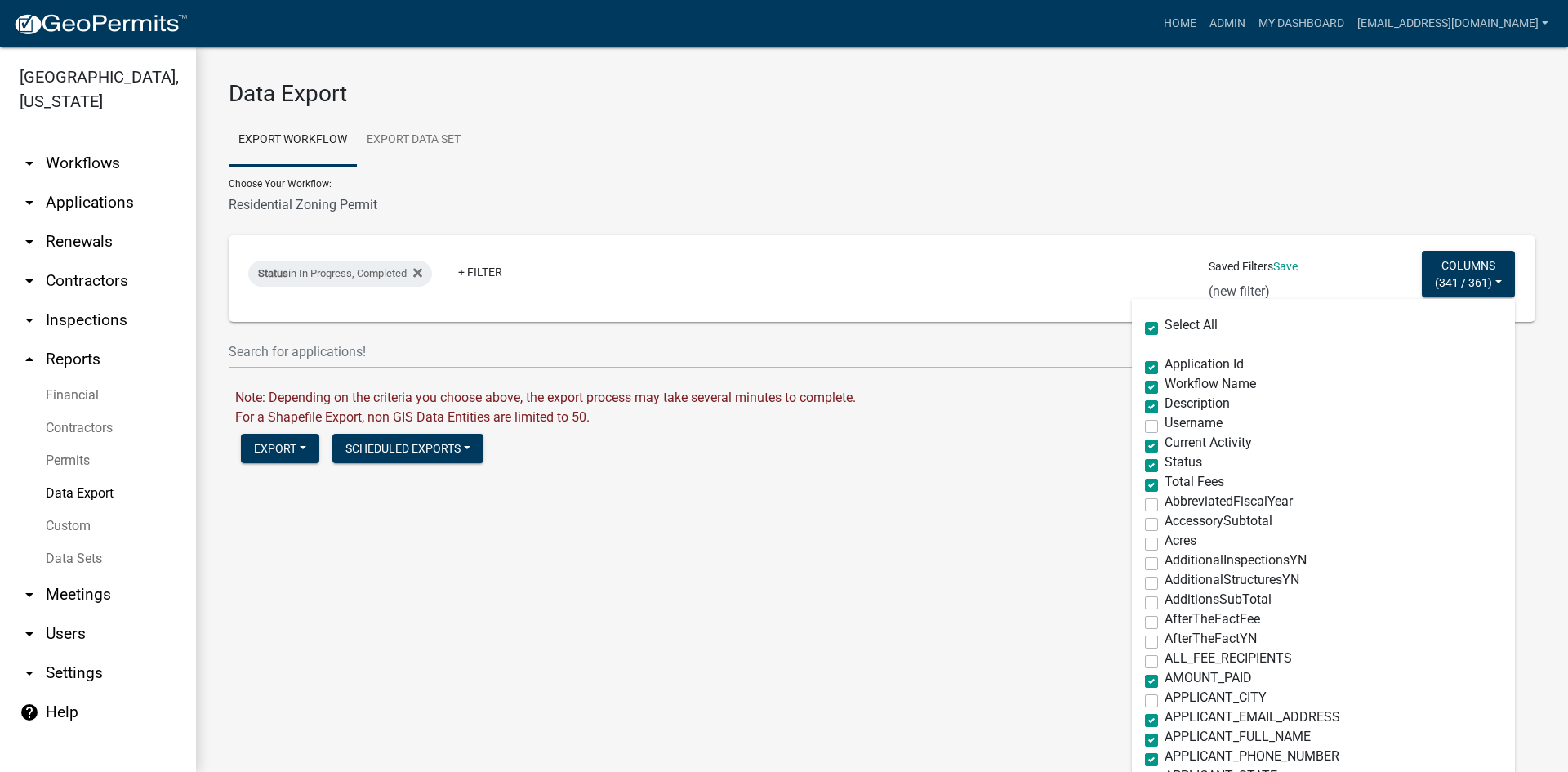
click at [1165, 332] on label "Select All" at bounding box center [1192, 325] width 53 height 13
click at [1165, 329] on input "Select All" at bounding box center [1171, 324] width 11 height 11
click at [416, 133] on link "Export Data Set" at bounding box center [414, 141] width 114 height 53
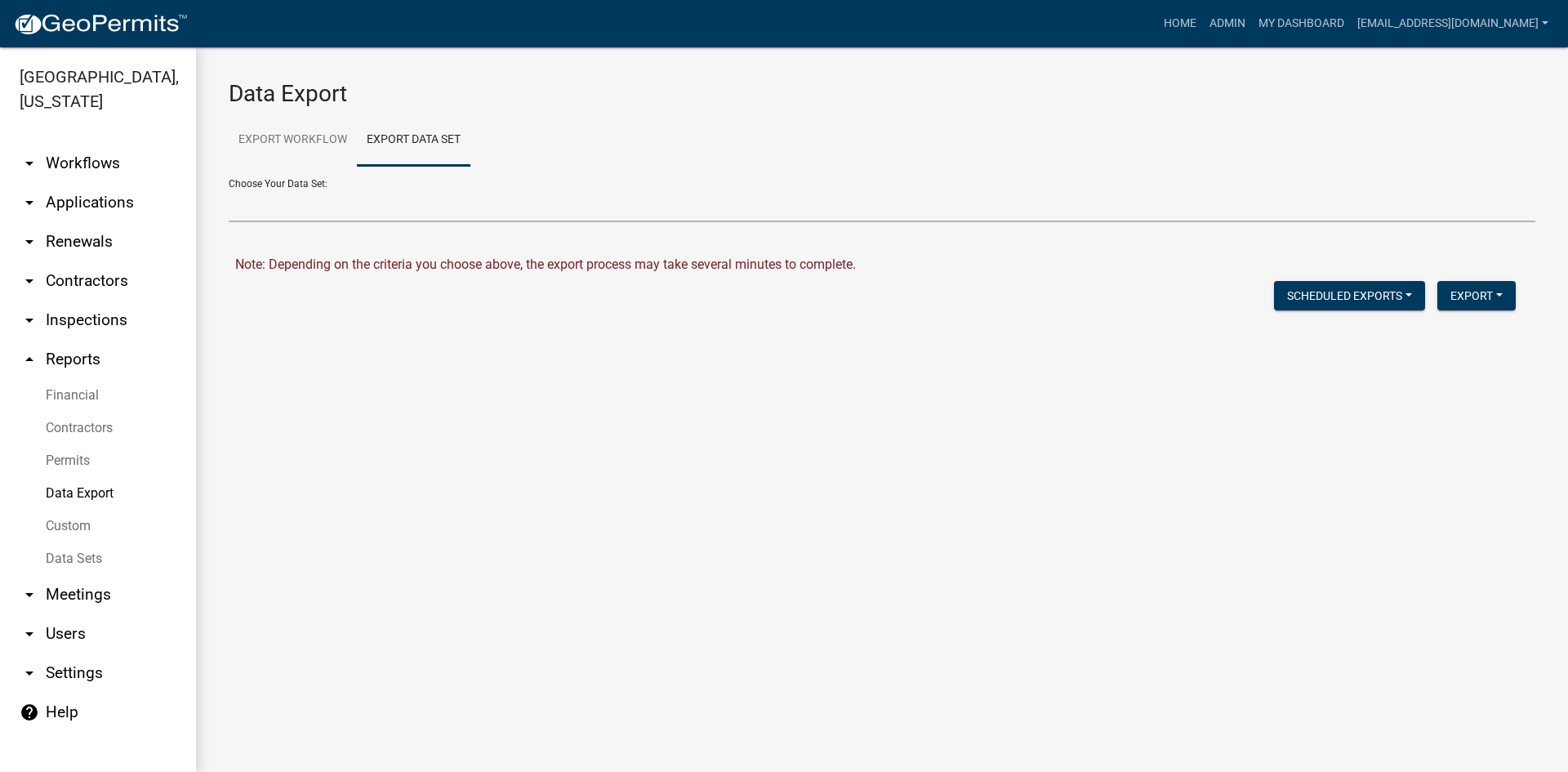
click at [293, 206] on select "Assessor General Permit Report EH - Acknowledgement of Demolition Certificate C…" at bounding box center [883, 206] width 1307 height 34
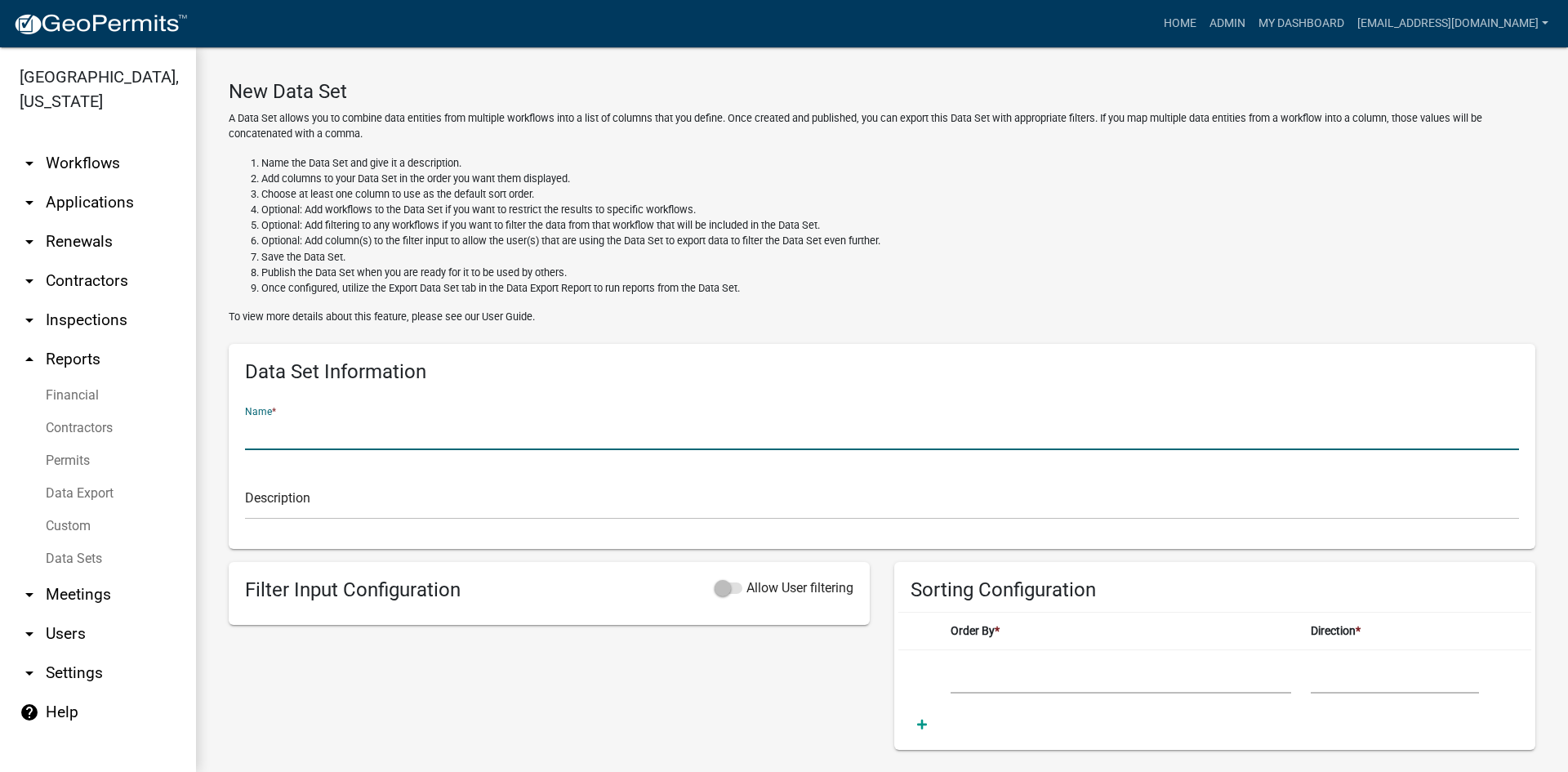
click at [278, 439] on input "text" at bounding box center [883, 433] width 1274 height 34
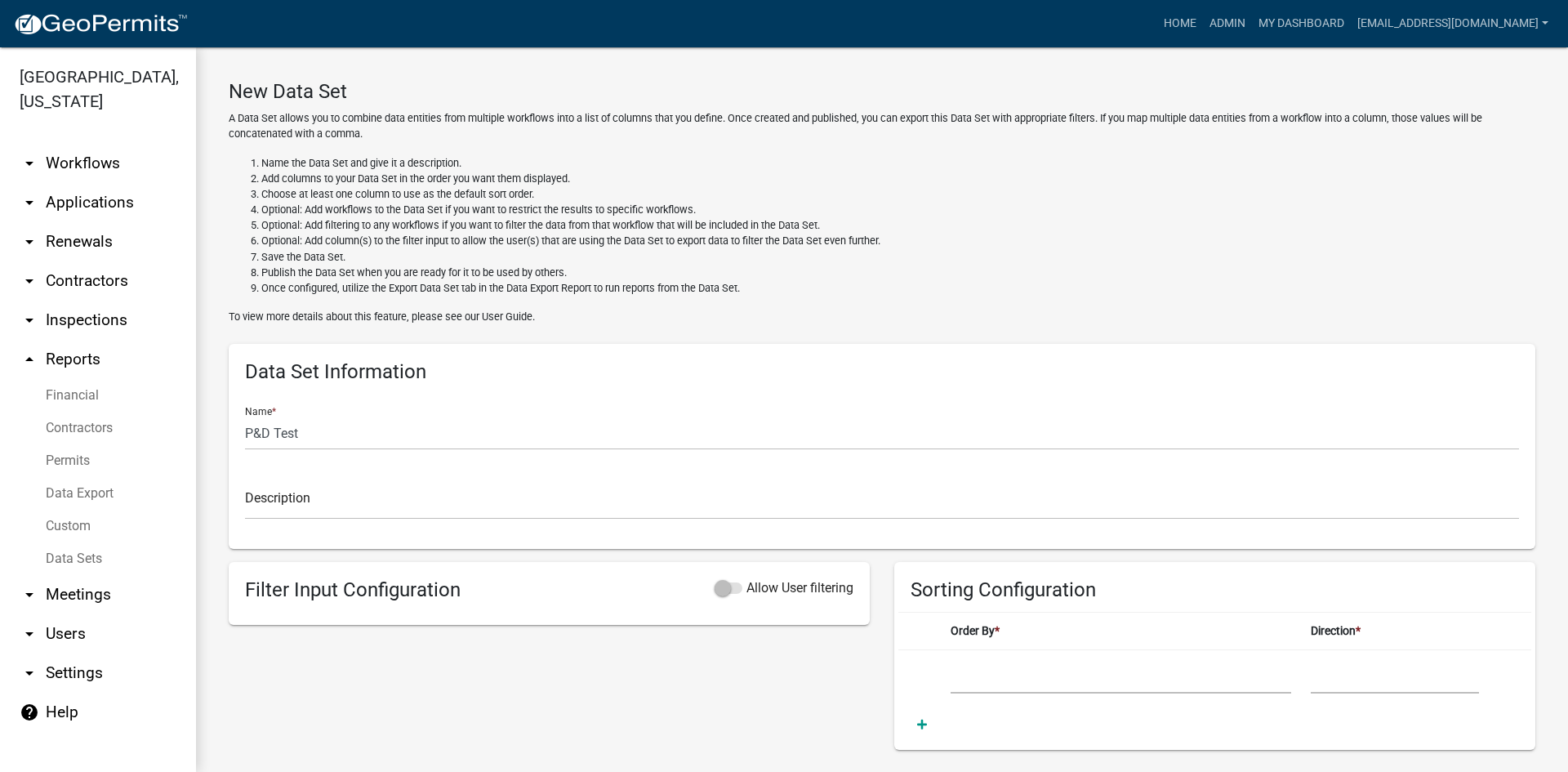
click at [241, 476] on div "Description" at bounding box center [882, 498] width 1299 height 69
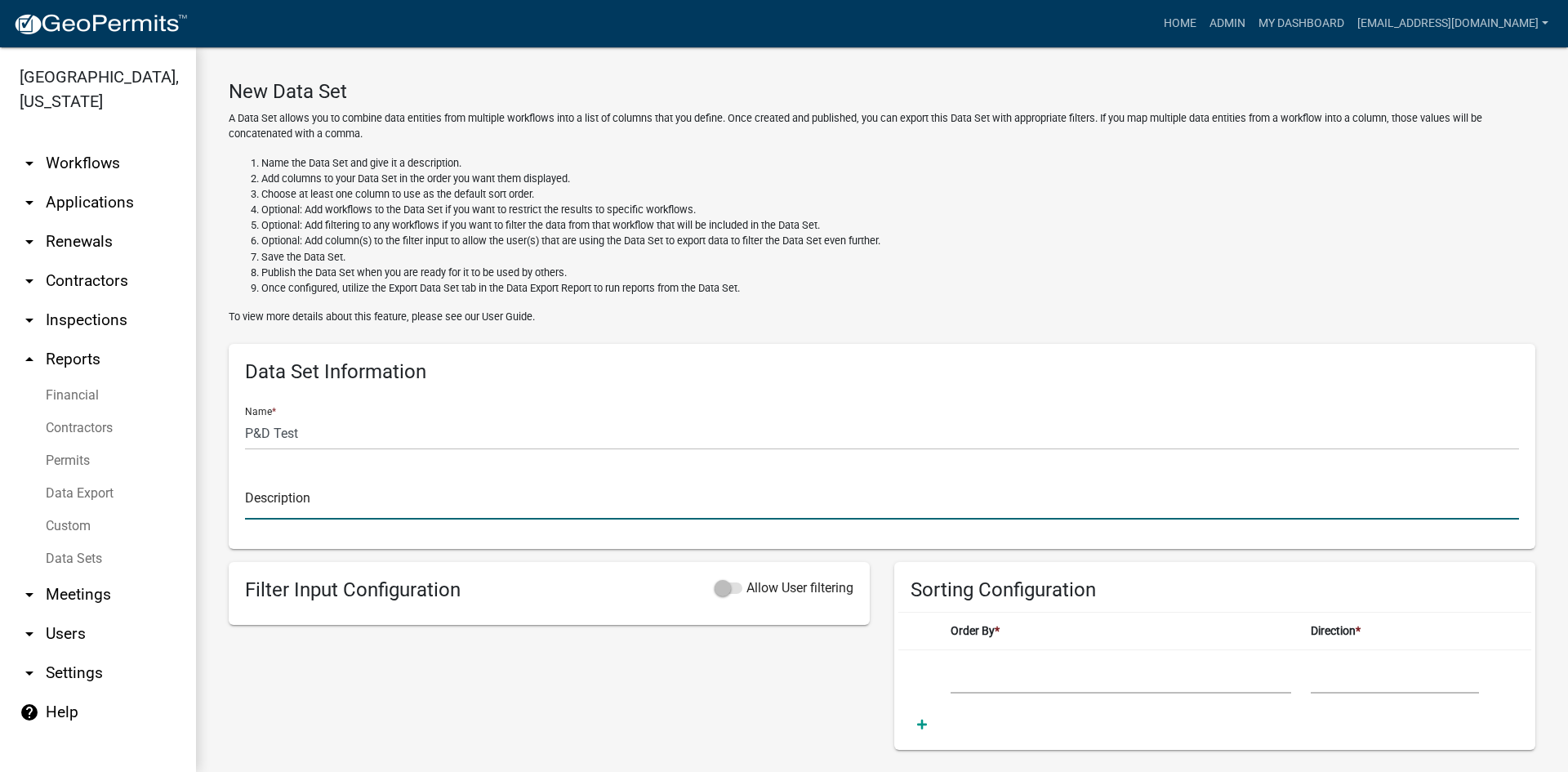
click at [256, 497] on input "text" at bounding box center [883, 503] width 1274 height 34
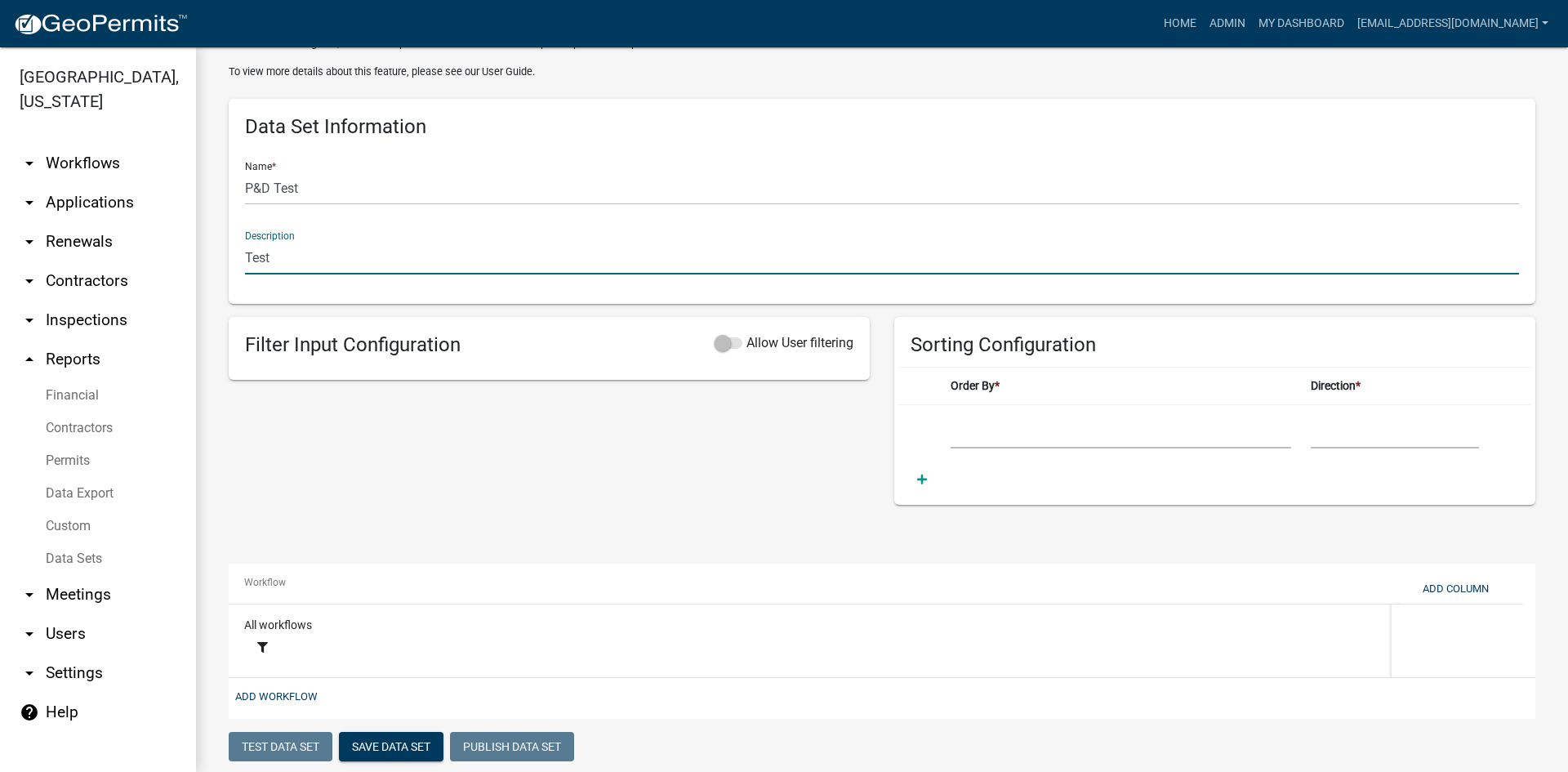
scroll to position [271, 0]
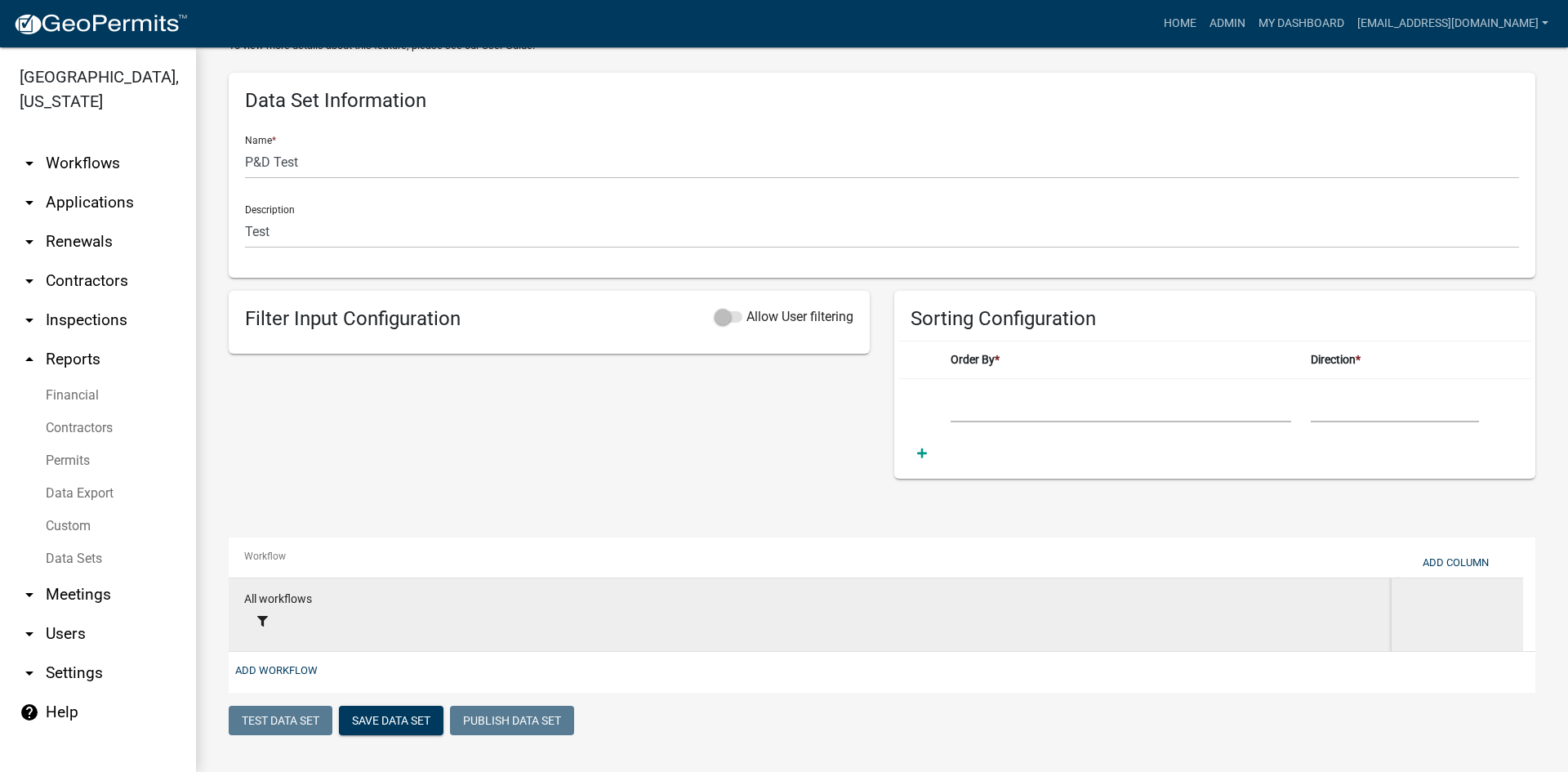
click at [319, 617] on div "All workflows" at bounding box center [814, 615] width 1141 height 49
click at [261, 616] on button at bounding box center [263, 623] width 36 height 27
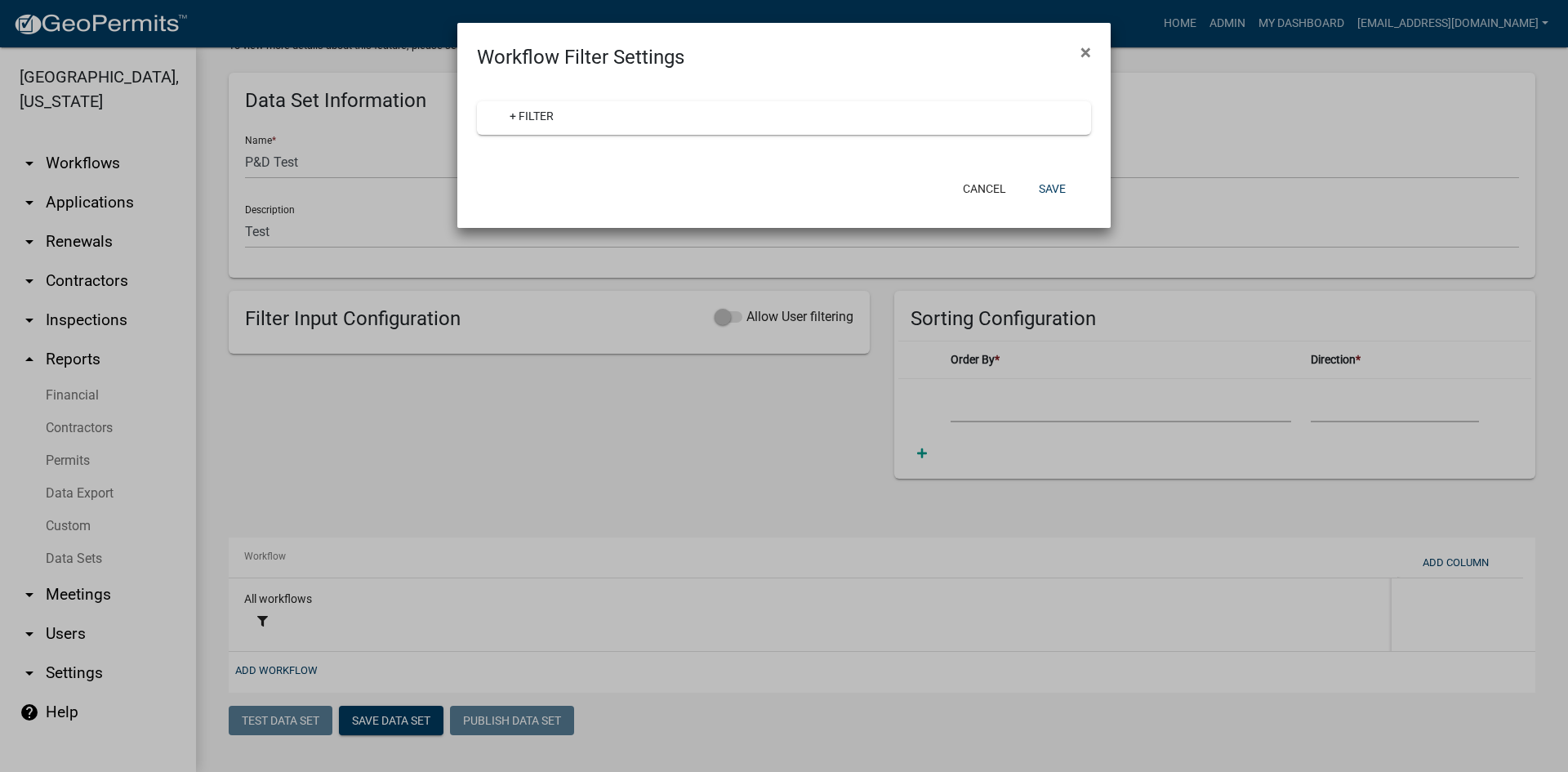
click at [285, 641] on ngb-modal-window "Workflow Filter Settings × + Filter Cancel Save" at bounding box center [784, 386] width 1568 height 772
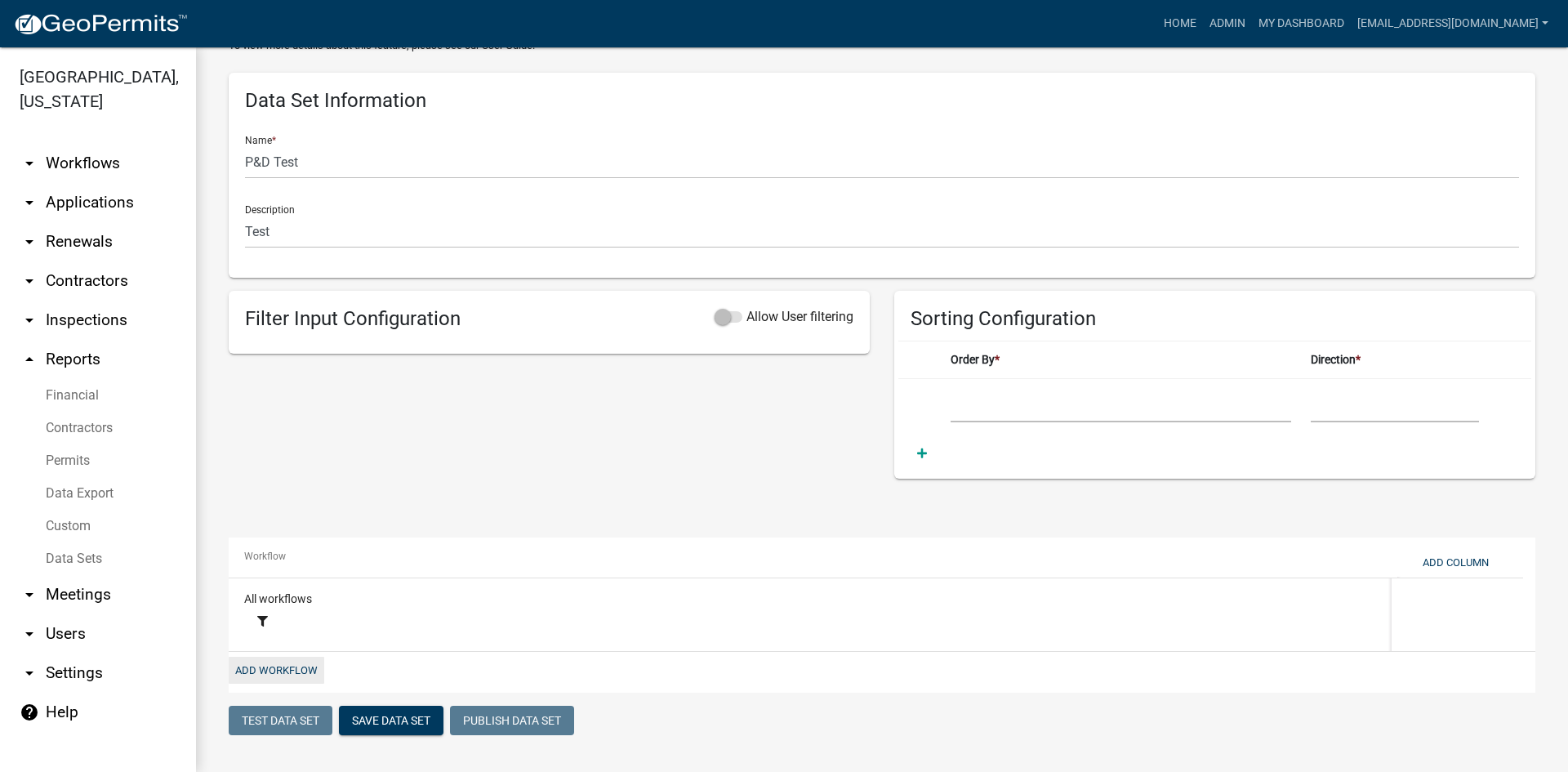
click at [273, 671] on button "Add Workflow" at bounding box center [276, 671] width 95 height 27
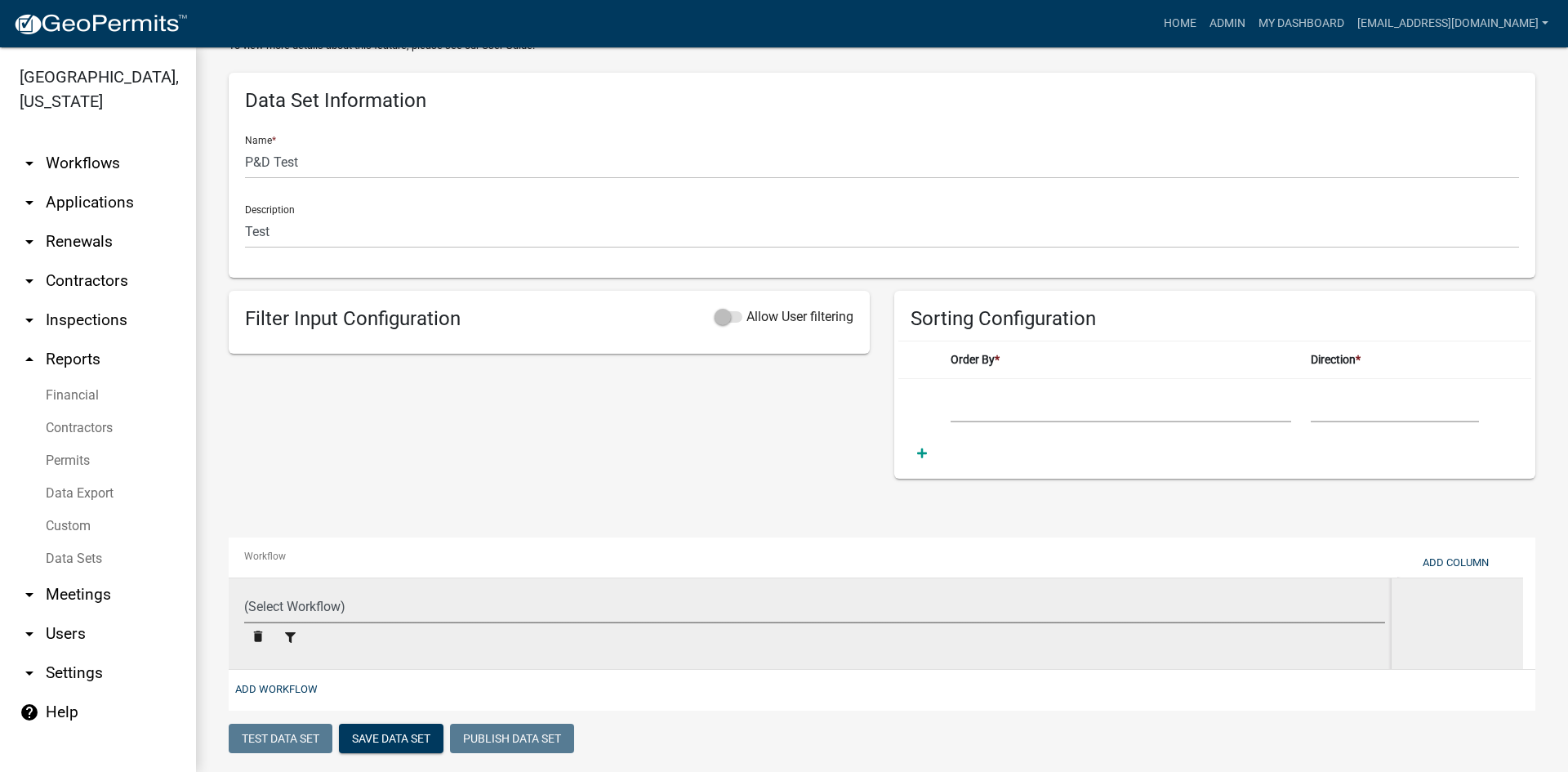
click at [288, 602] on select "(Select Workflow) 911 Address and Sign Request A General Workflow Acknowledgeme…" at bounding box center [814, 607] width 1141 height 34
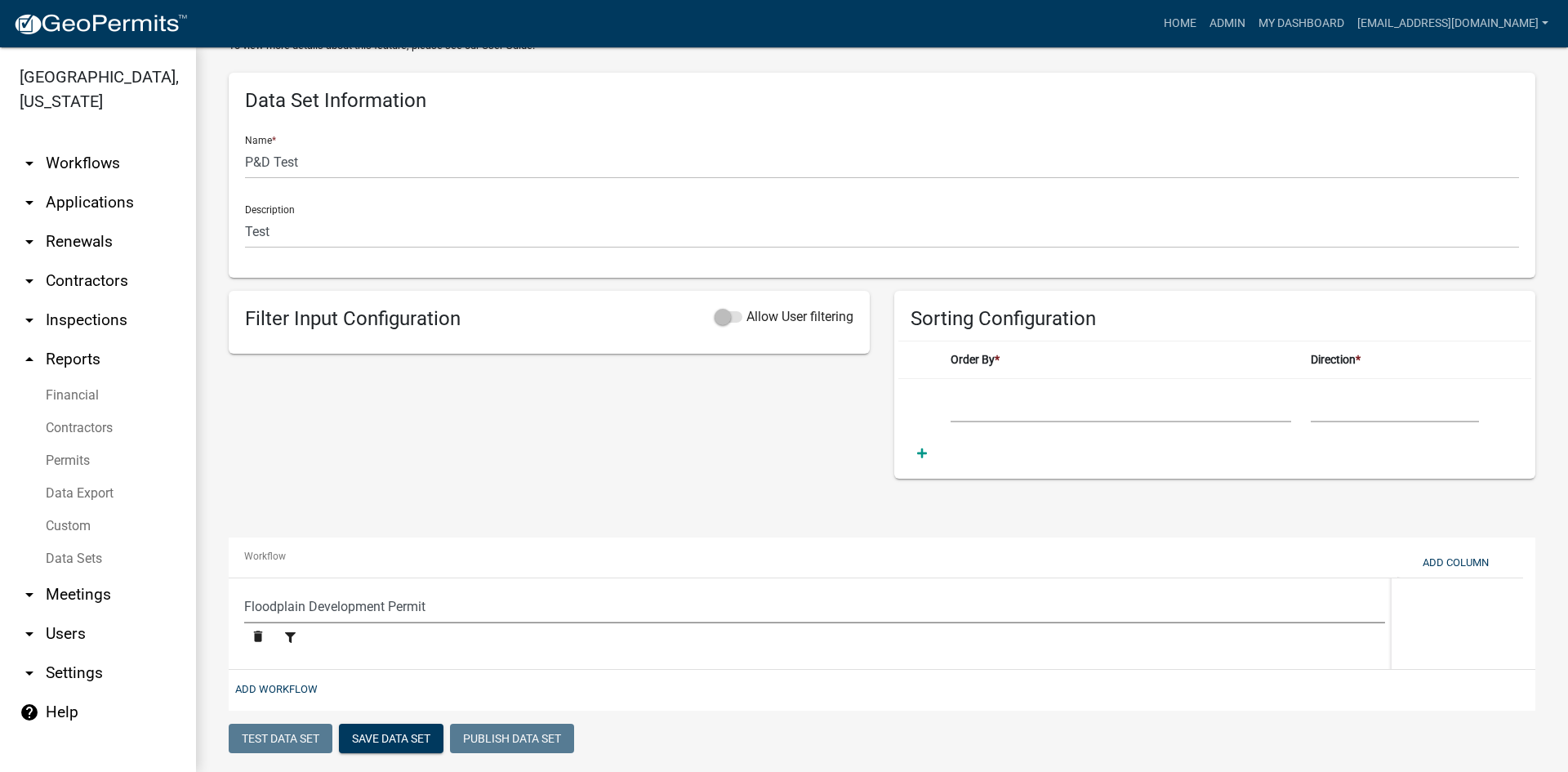
click at [245, 590] on select "(Select Workflow) 911 Address and Sign Request A General Workflow Acknowledgeme…" at bounding box center [814, 607] width 1141 height 34
click at [279, 685] on button "Add Workflow" at bounding box center [276, 689] width 95 height 27
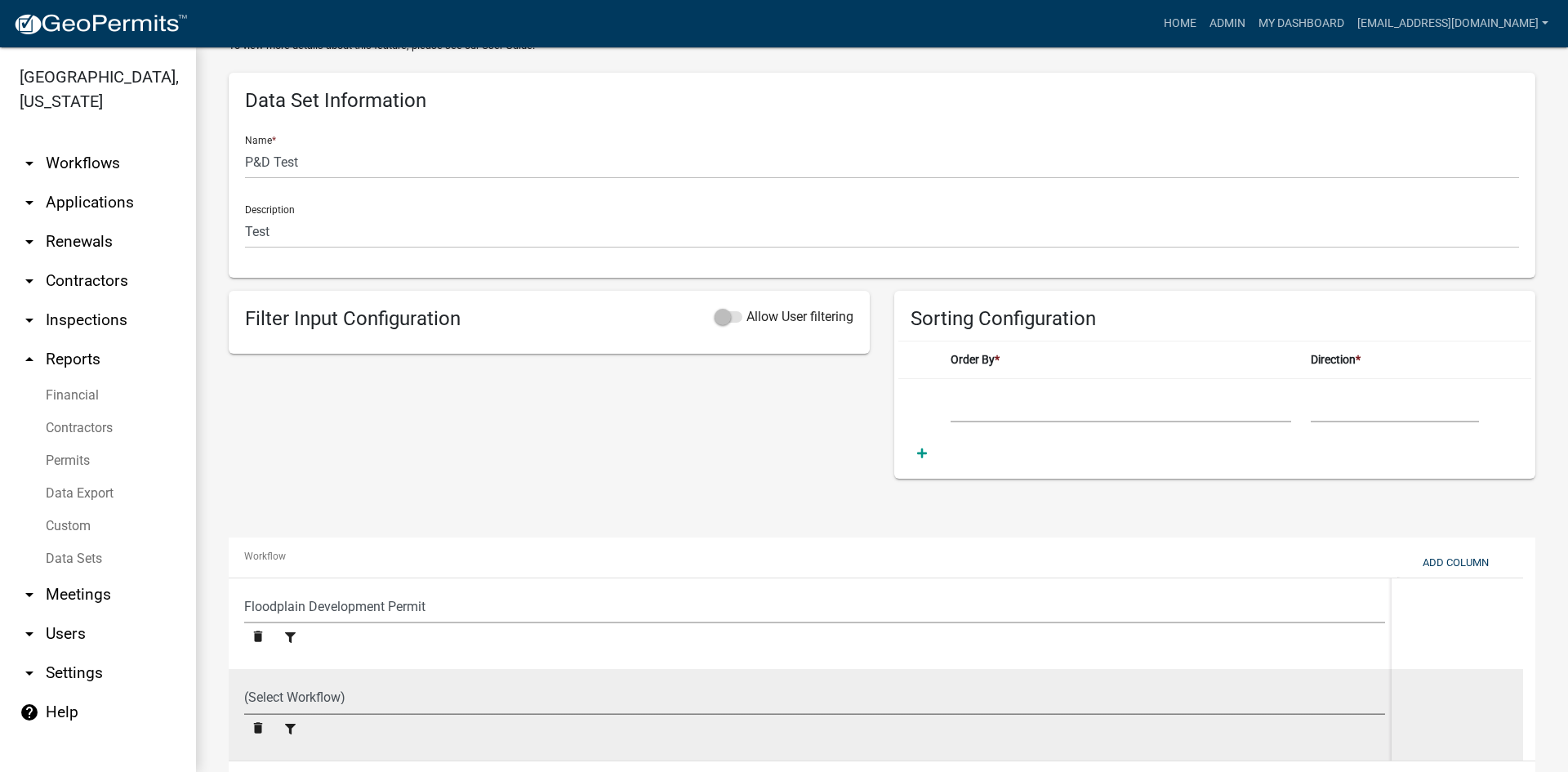
click at [285, 689] on select "(Select Workflow) 911 Address and Sign Request A General Workflow Acknowledgeme…" at bounding box center [814, 697] width 1141 height 34
click at [245, 681] on select "(Select Workflow) 911 Address and Sign Request A General Workflow Acknowledgeme…" at bounding box center [814, 697] width 1141 height 34
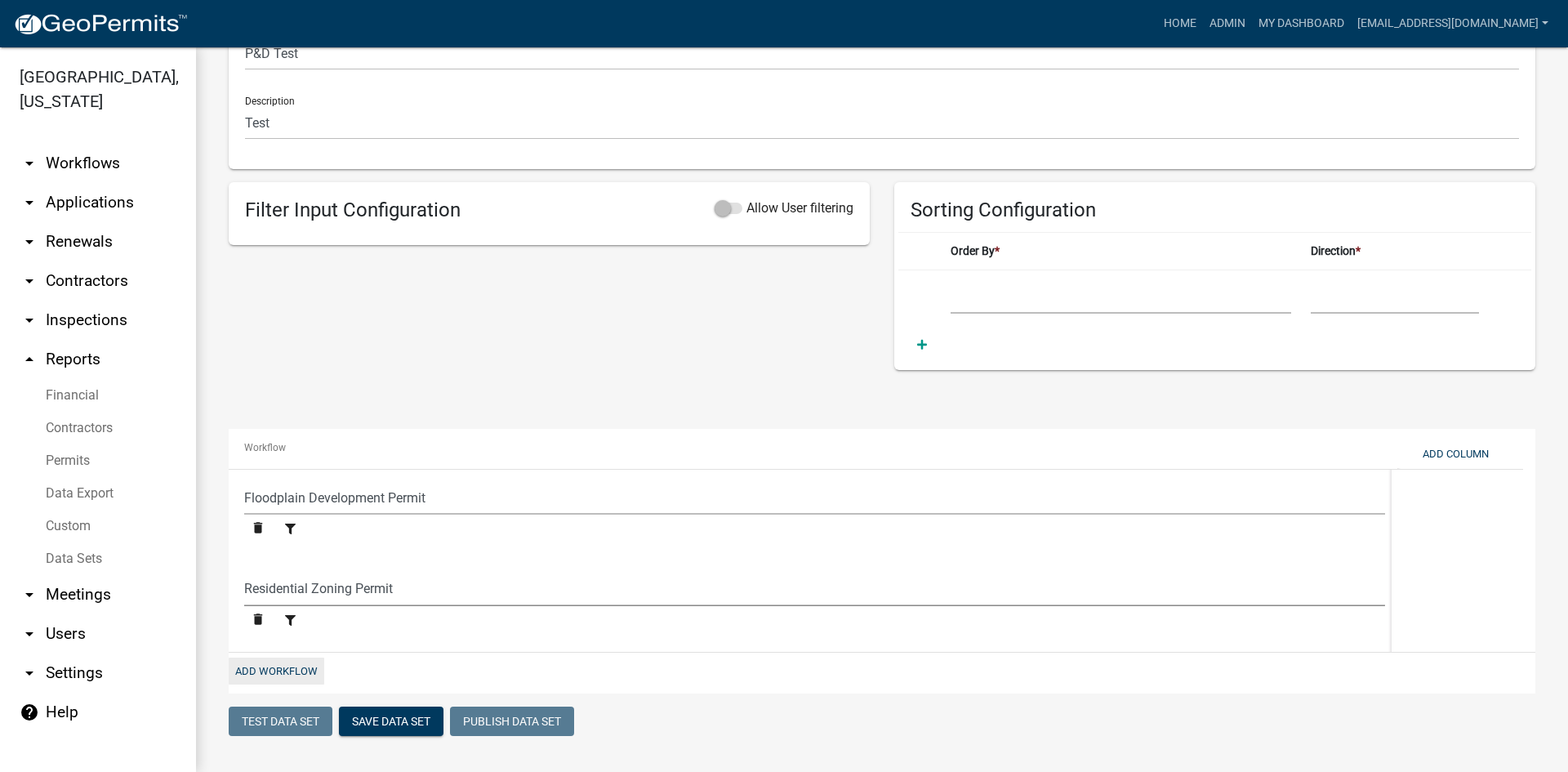
click at [307, 673] on button "Add Workflow" at bounding box center [276, 671] width 95 height 27
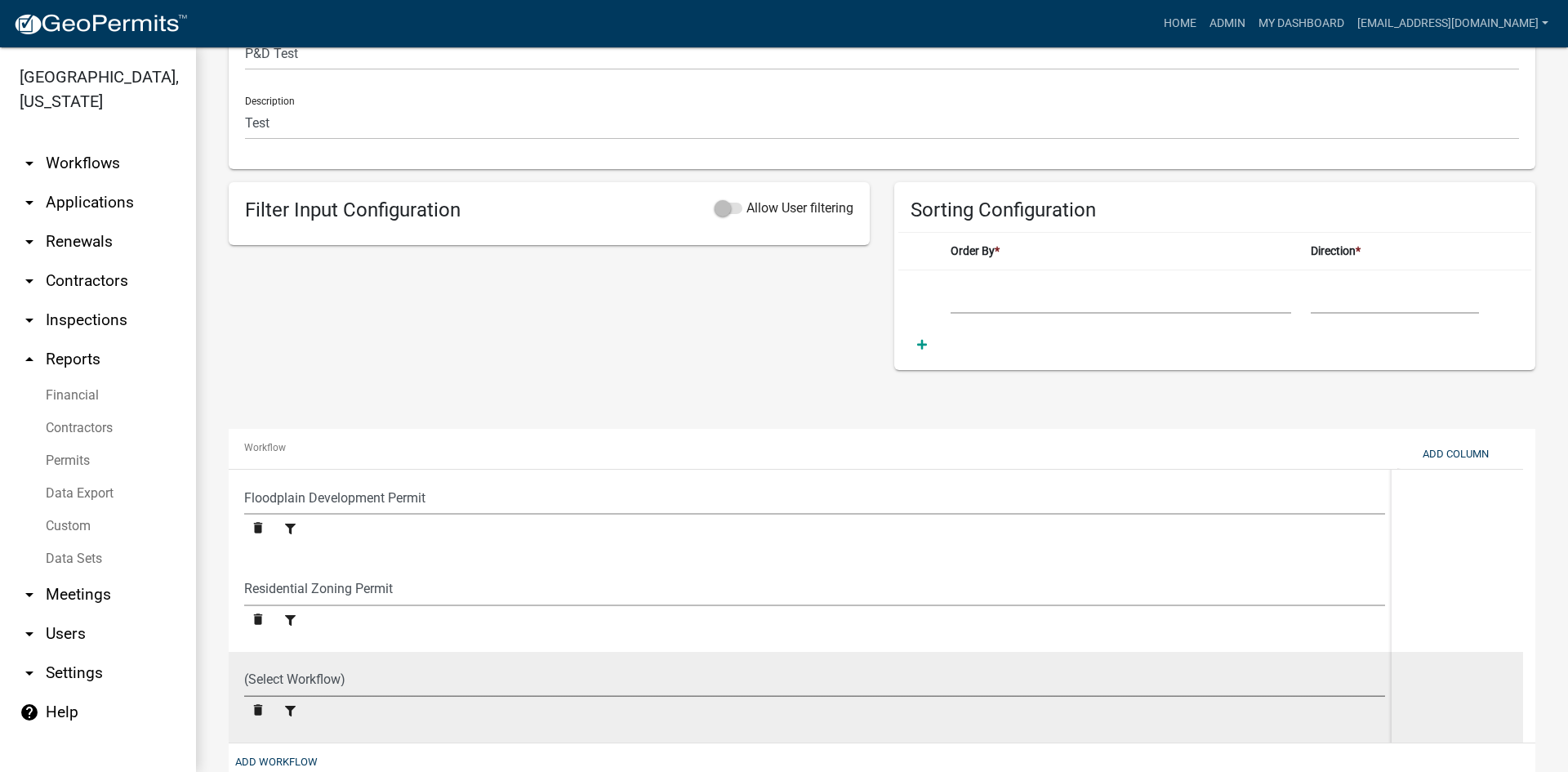
click at [298, 677] on select "(Select Workflow) 911 Address and Sign Request A General Workflow Acknowledgeme…" at bounding box center [814, 680] width 1141 height 34
click at [245, 664] on select "(Select Workflow) 911 Address and Sign Request A General Workflow Acknowledgeme…" at bounding box center [814, 680] width 1141 height 34
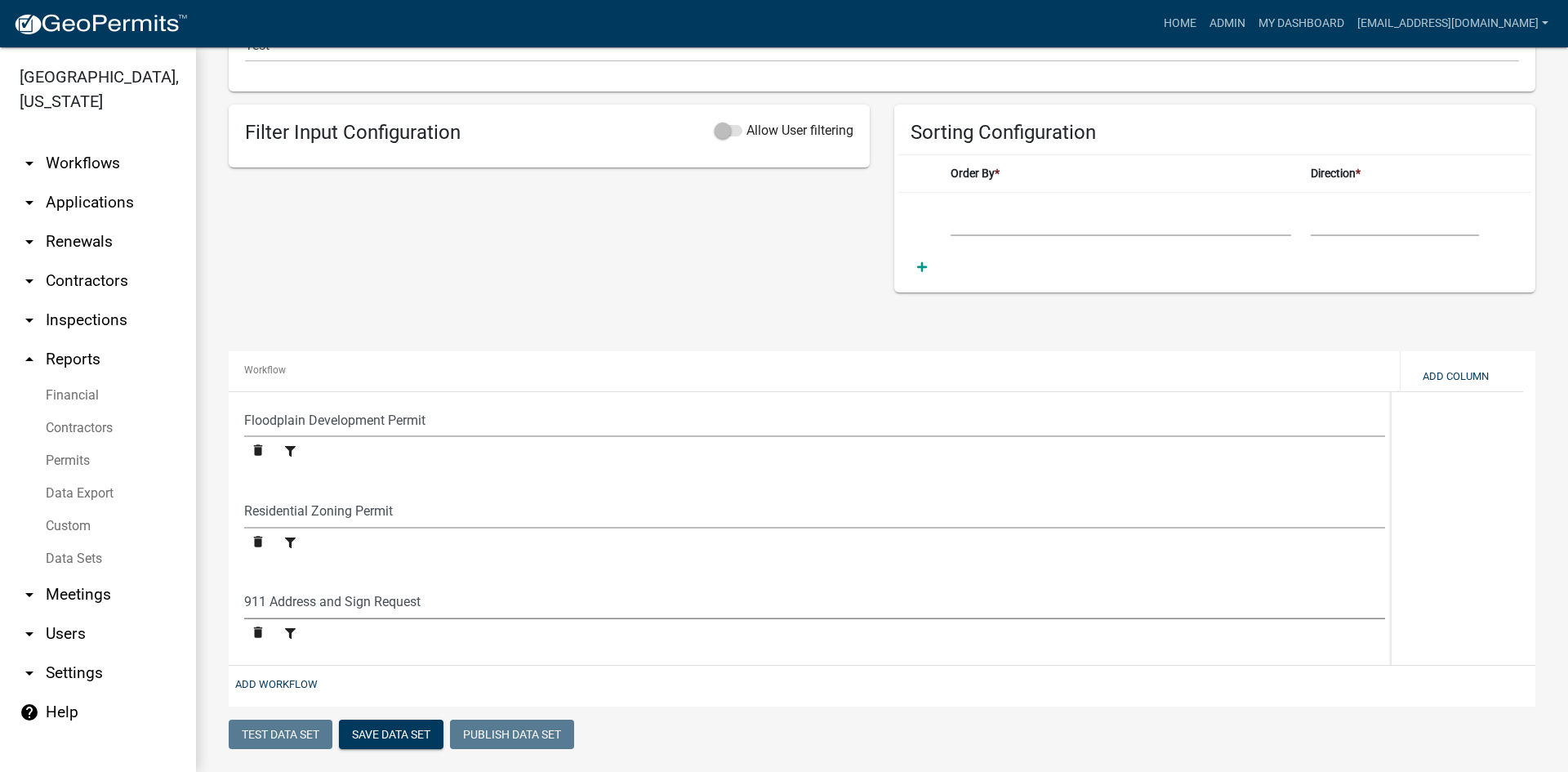
scroll to position [471, 0]
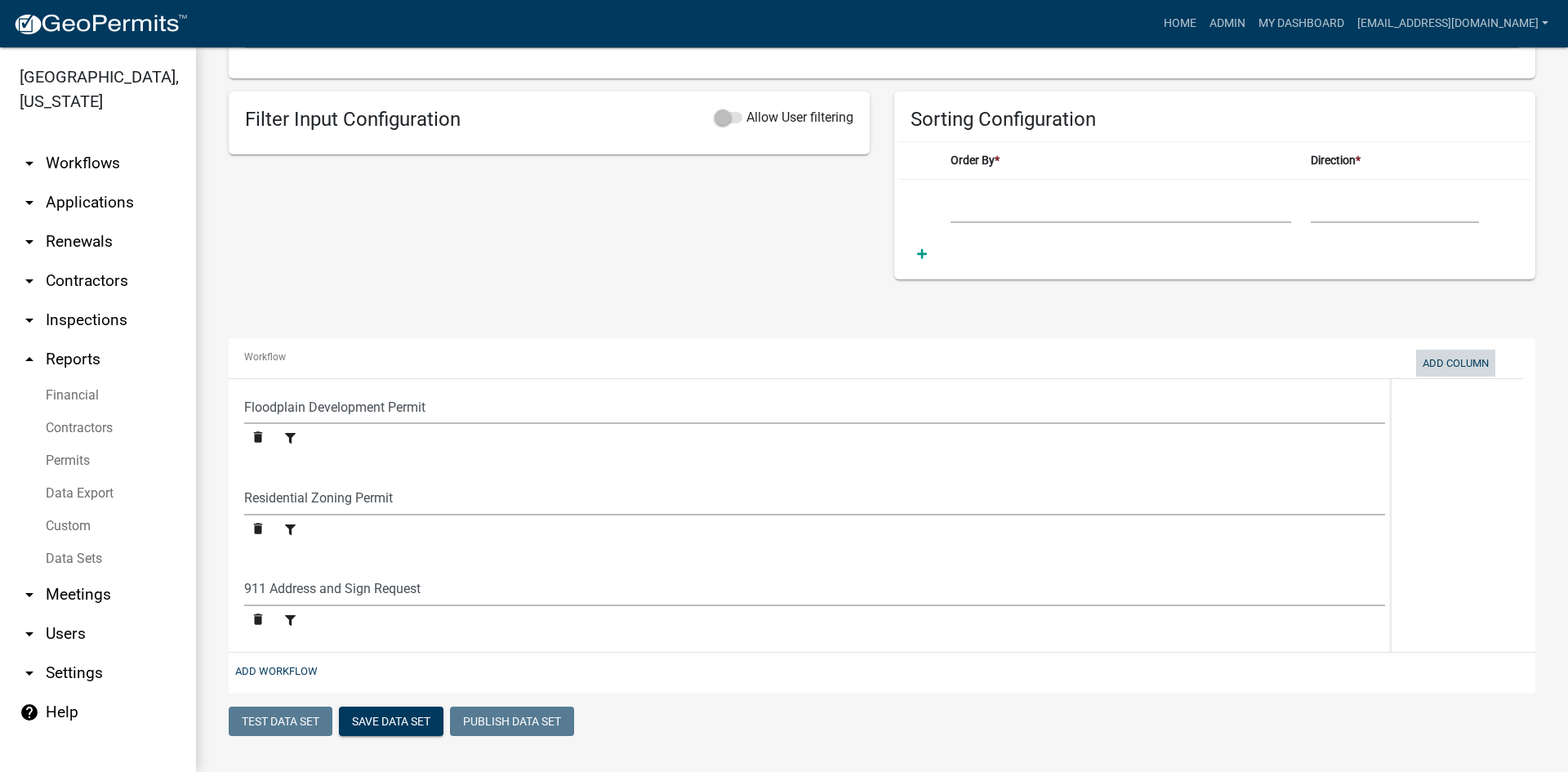
click at [1448, 359] on button "Add Column" at bounding box center [1455, 364] width 79 height 27
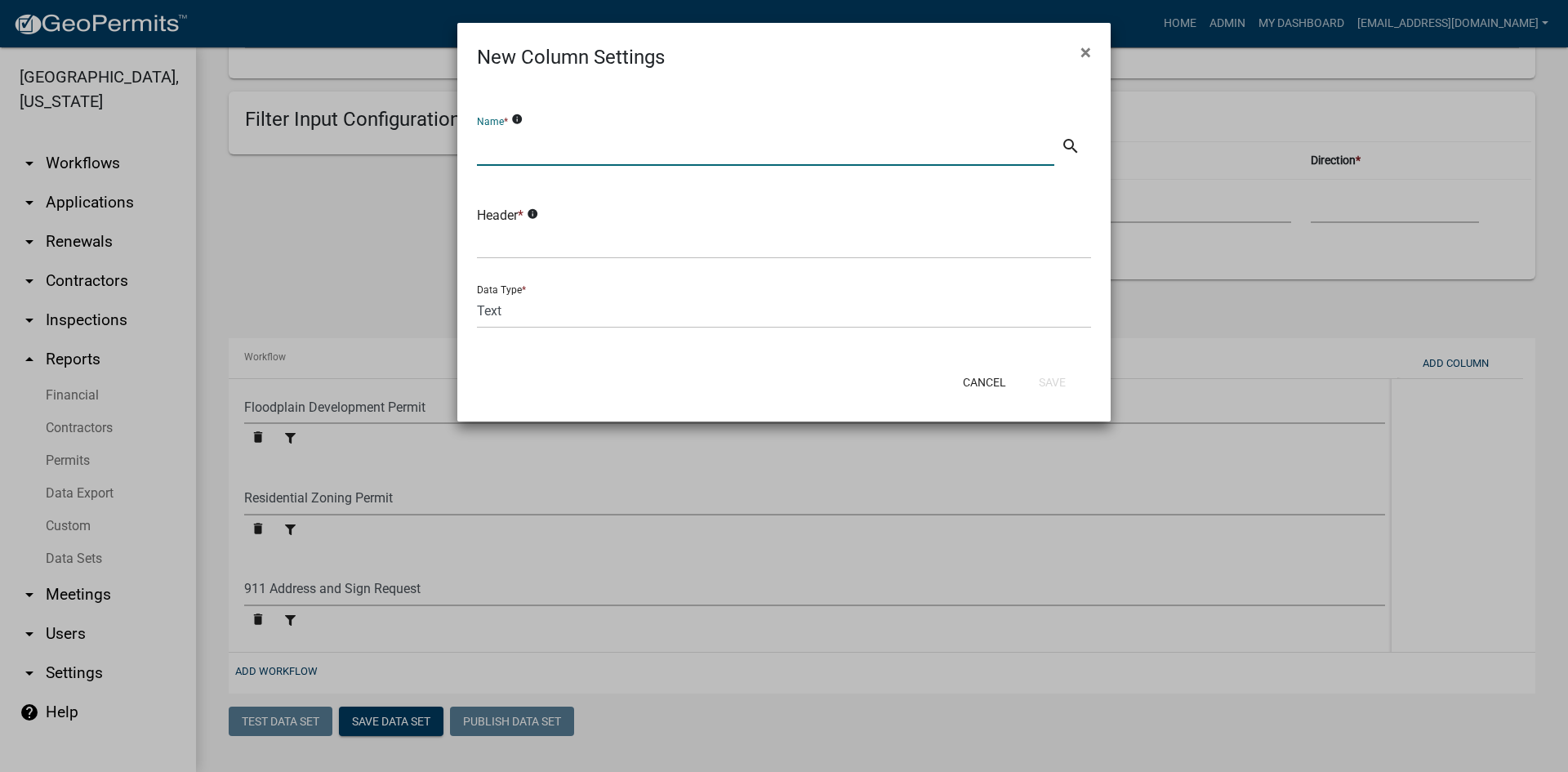
click at [530, 157] on input "text" at bounding box center [765, 149] width 577 height 34
click at [1068, 148] on icon "search" at bounding box center [1071, 146] width 20 height 20
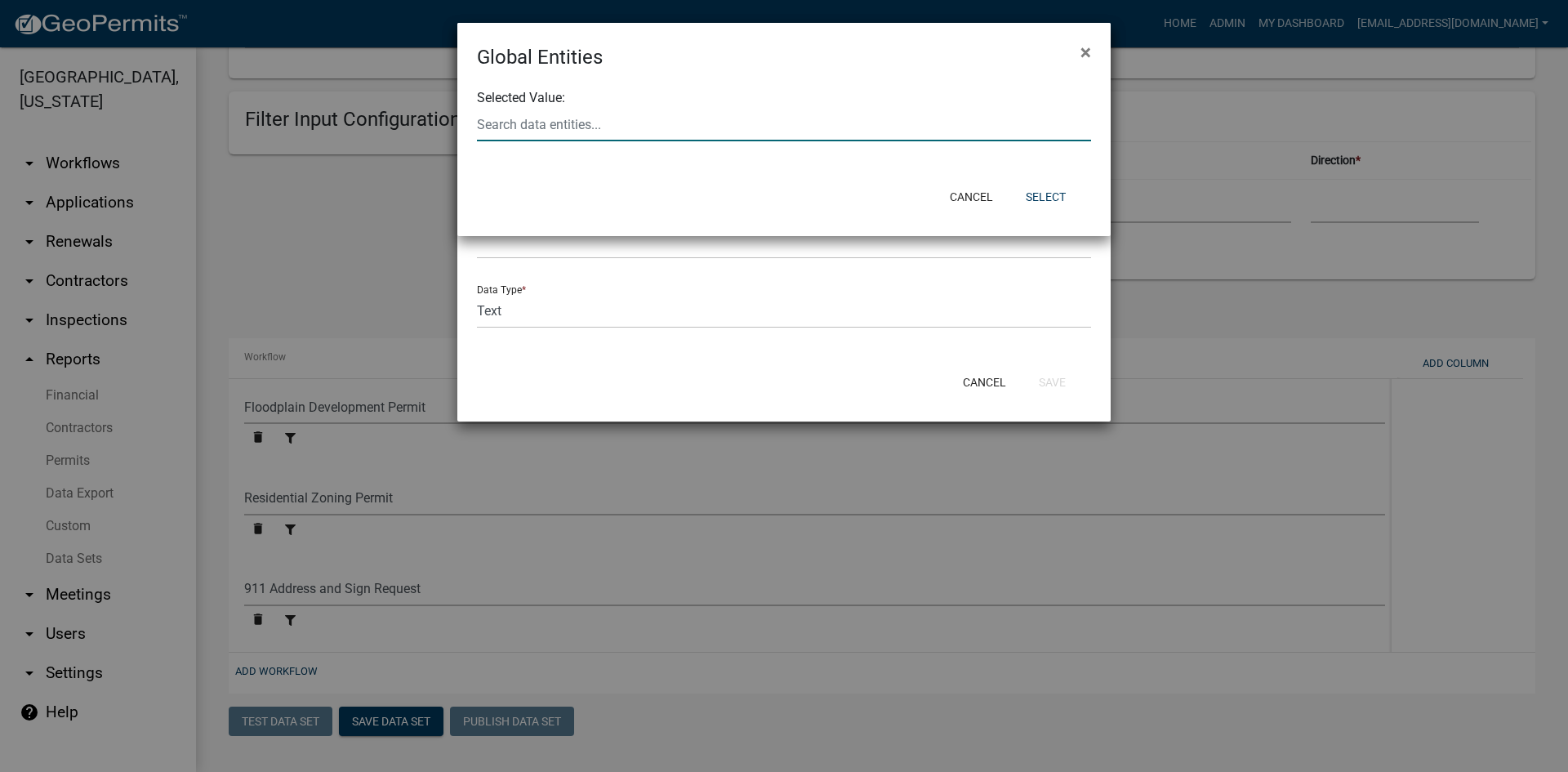
click at [624, 122] on div at bounding box center [784, 125] width 639 height 34
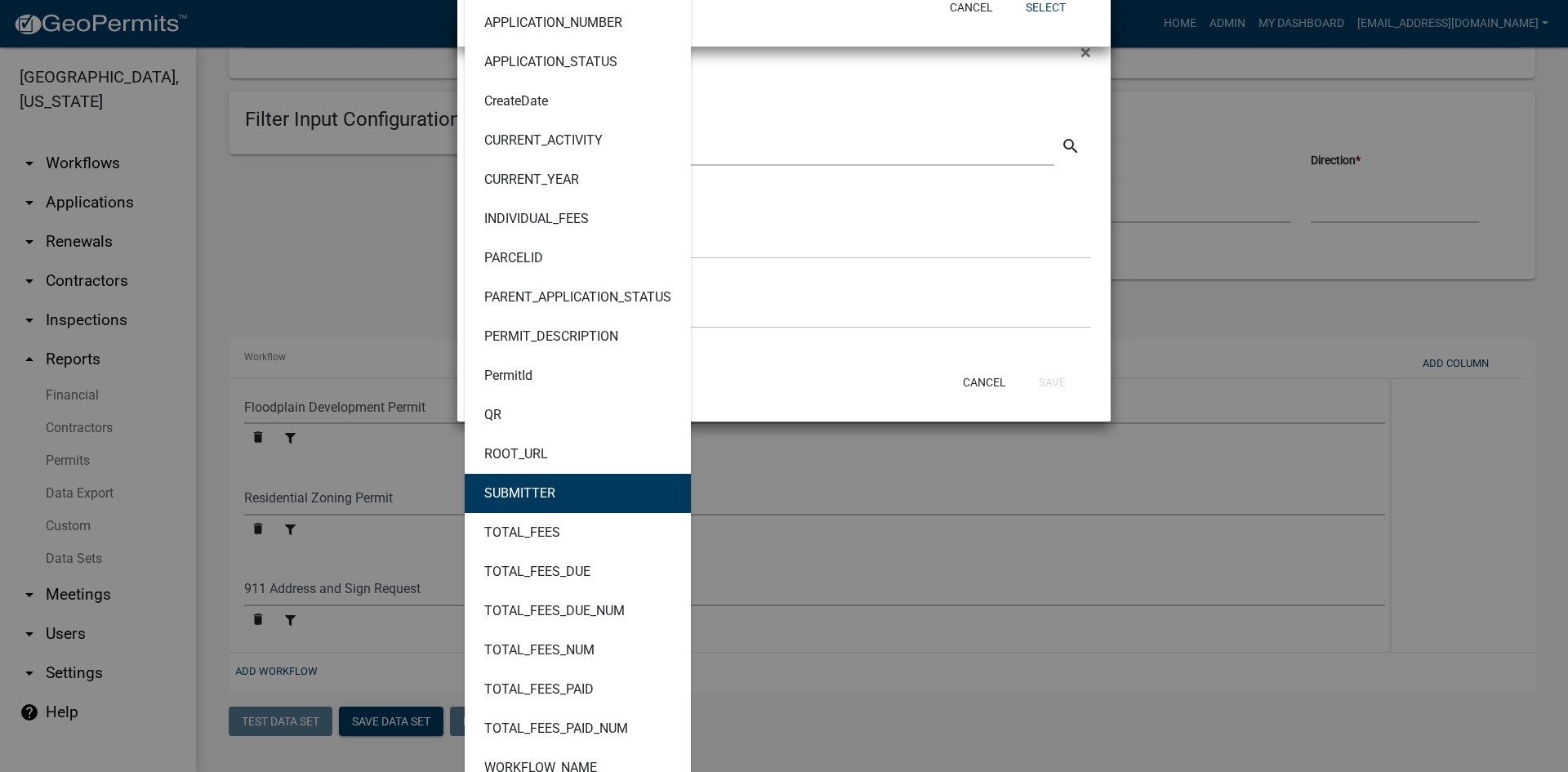
scroll to position [212, 0]
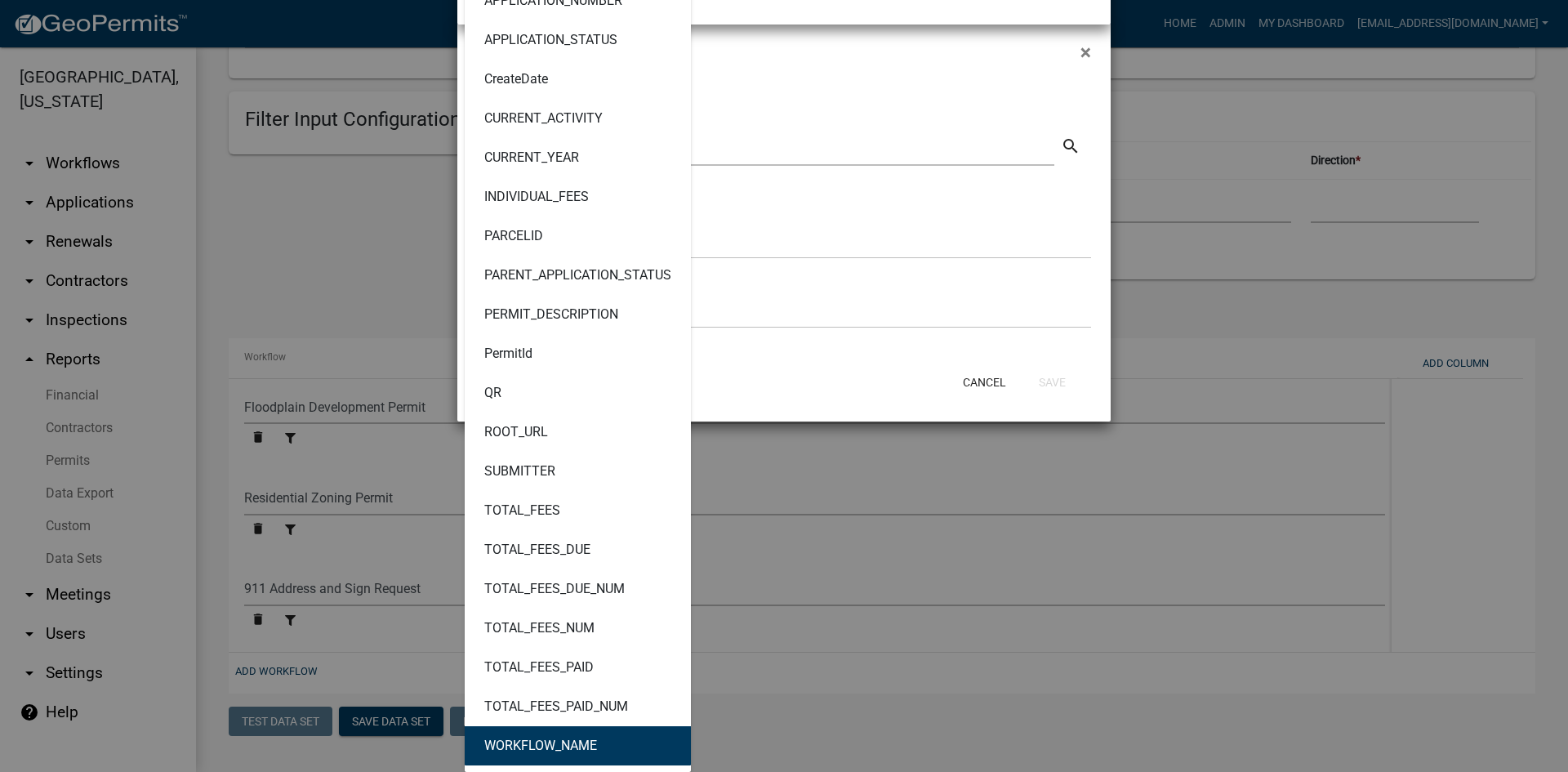
click at [532, 737] on button "WORKFLOW_NAME" at bounding box center [577, 746] width 226 height 39
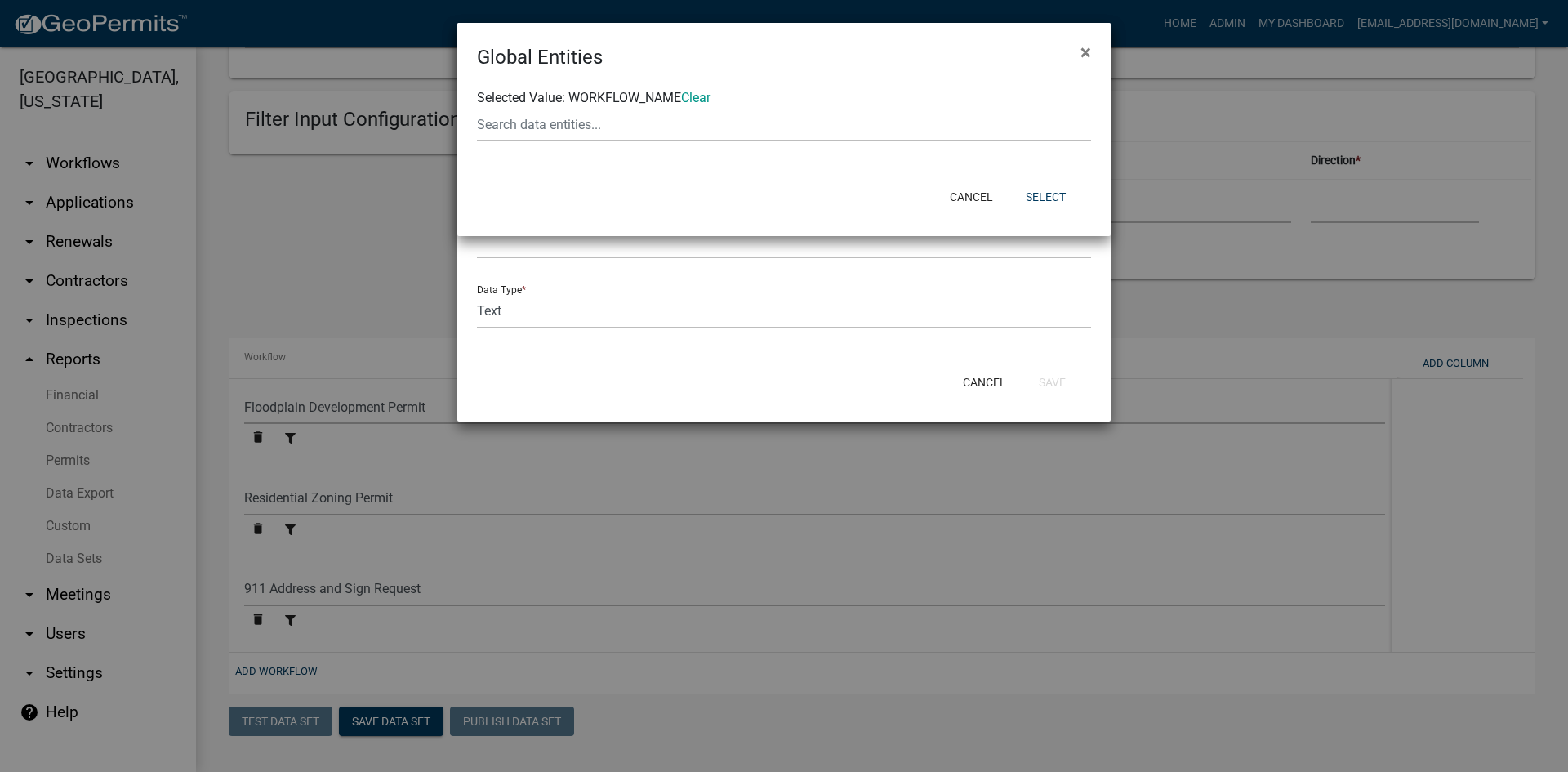
scroll to position [0, 0]
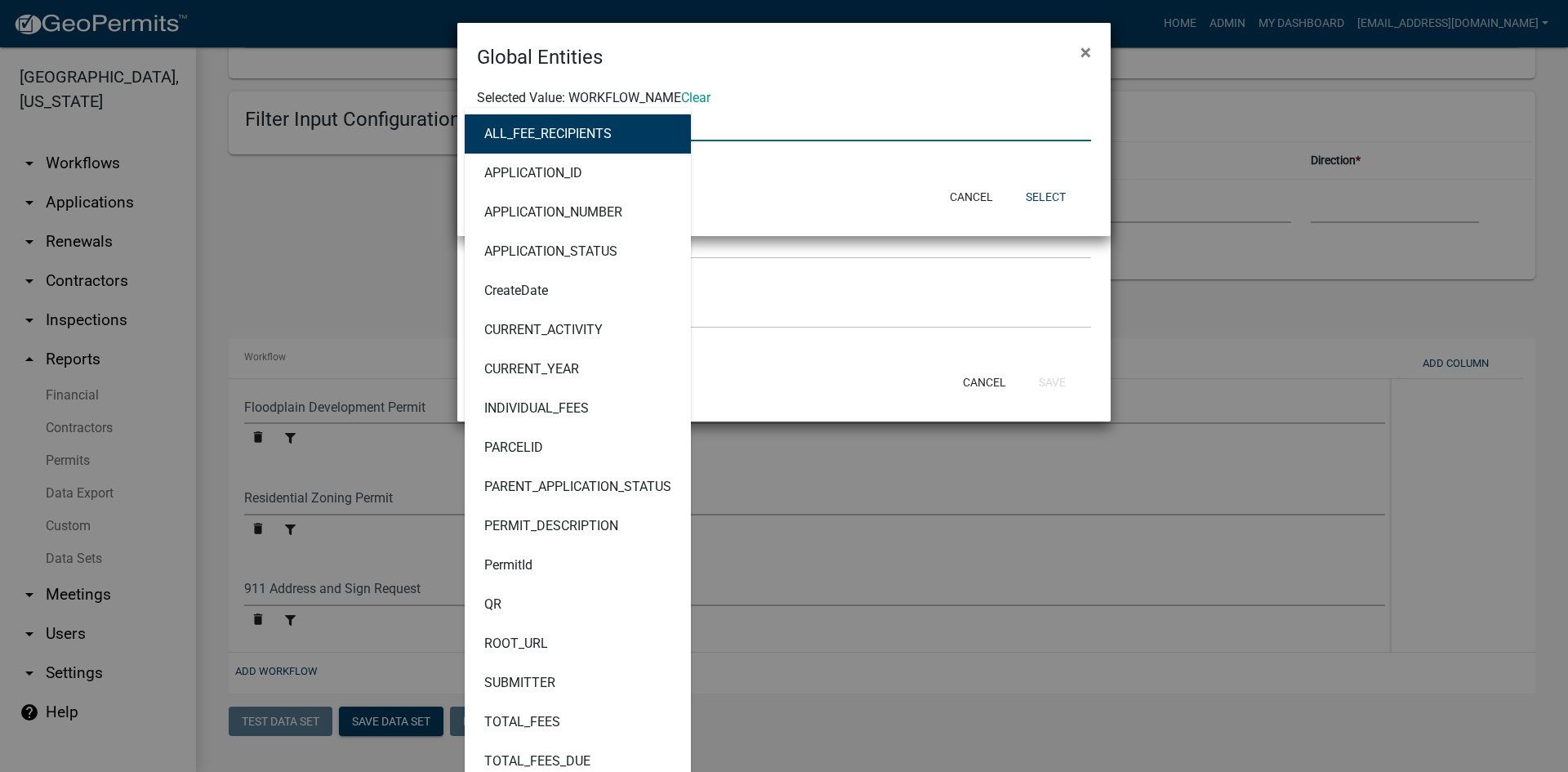
click at [541, 125] on div "ALL_FEE_RECIPIENTS APPLICATION_ID APPLICATION_NUMBER APPLICATION_STATUS CreateD…" at bounding box center [784, 125] width 639 height 34
click at [751, 135] on input "text" at bounding box center [784, 125] width 614 height 34
click at [738, 188] on div "Cancel Select" at bounding box center [890, 196] width 403 height 43
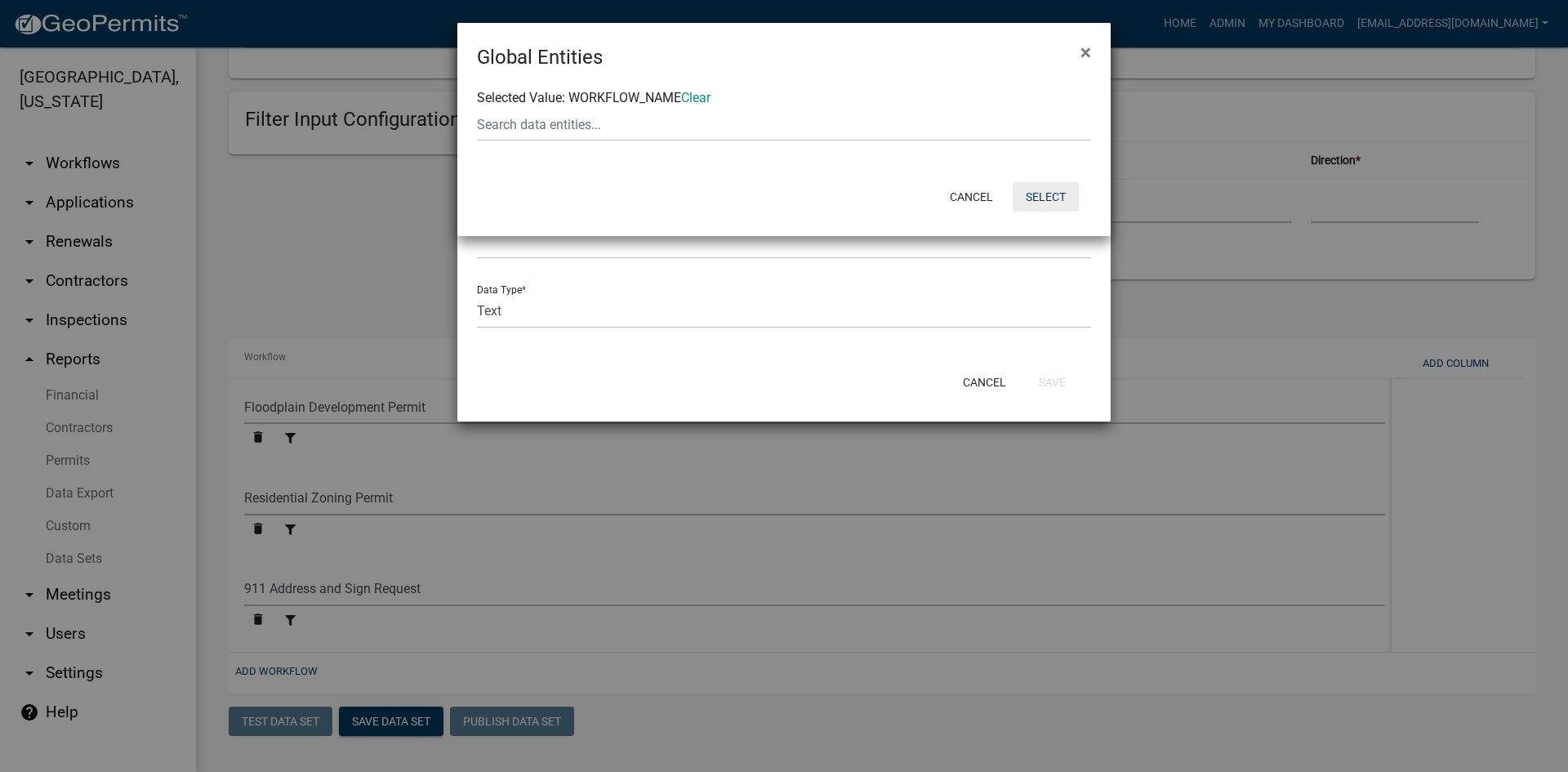
click at [1053, 195] on button "Select" at bounding box center [1045, 196] width 66 height 29
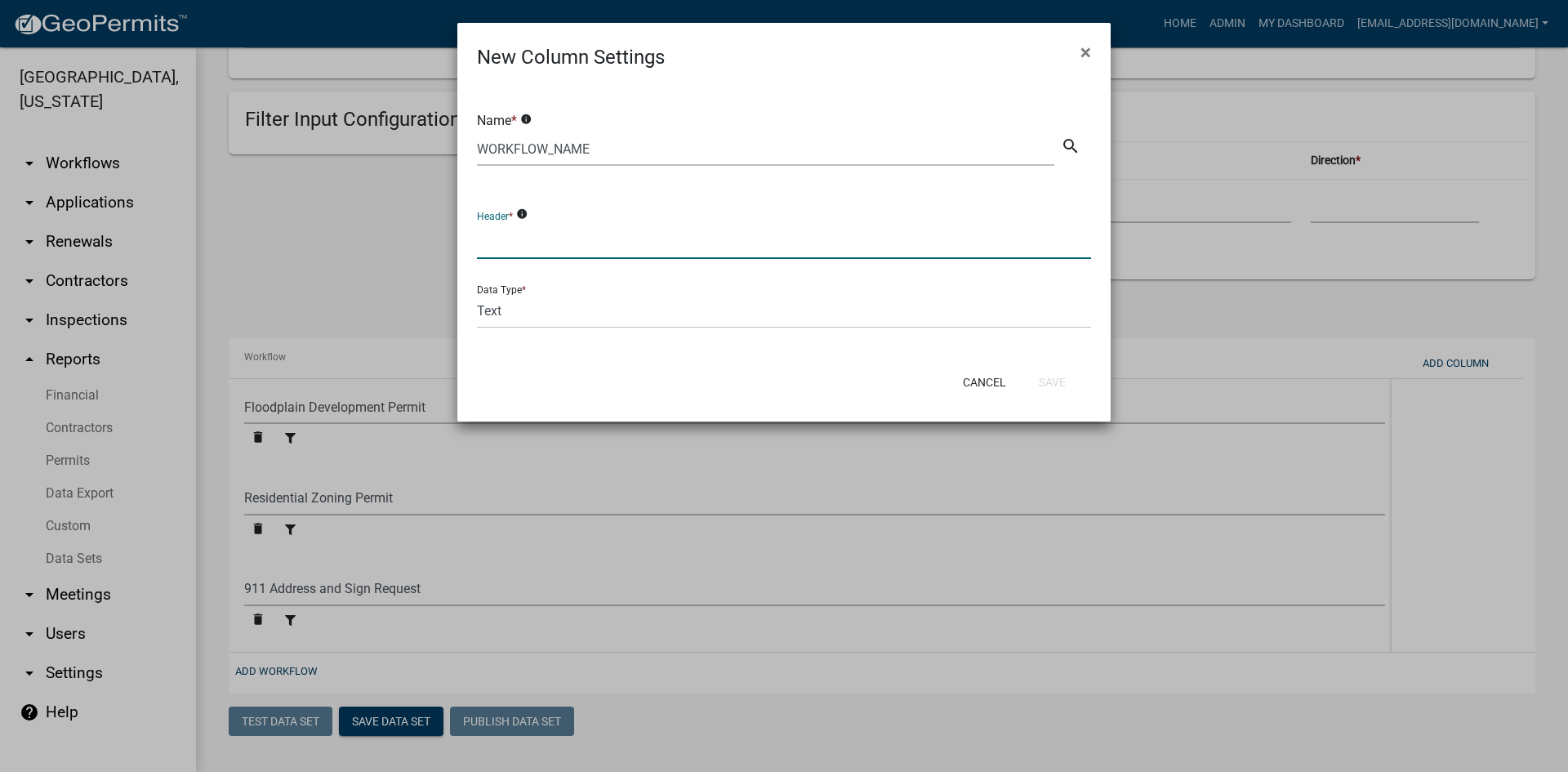
click at [543, 246] on input "text" at bounding box center [784, 242] width 614 height 34
click at [1062, 387] on button "Save" at bounding box center [1053, 382] width 53 height 29
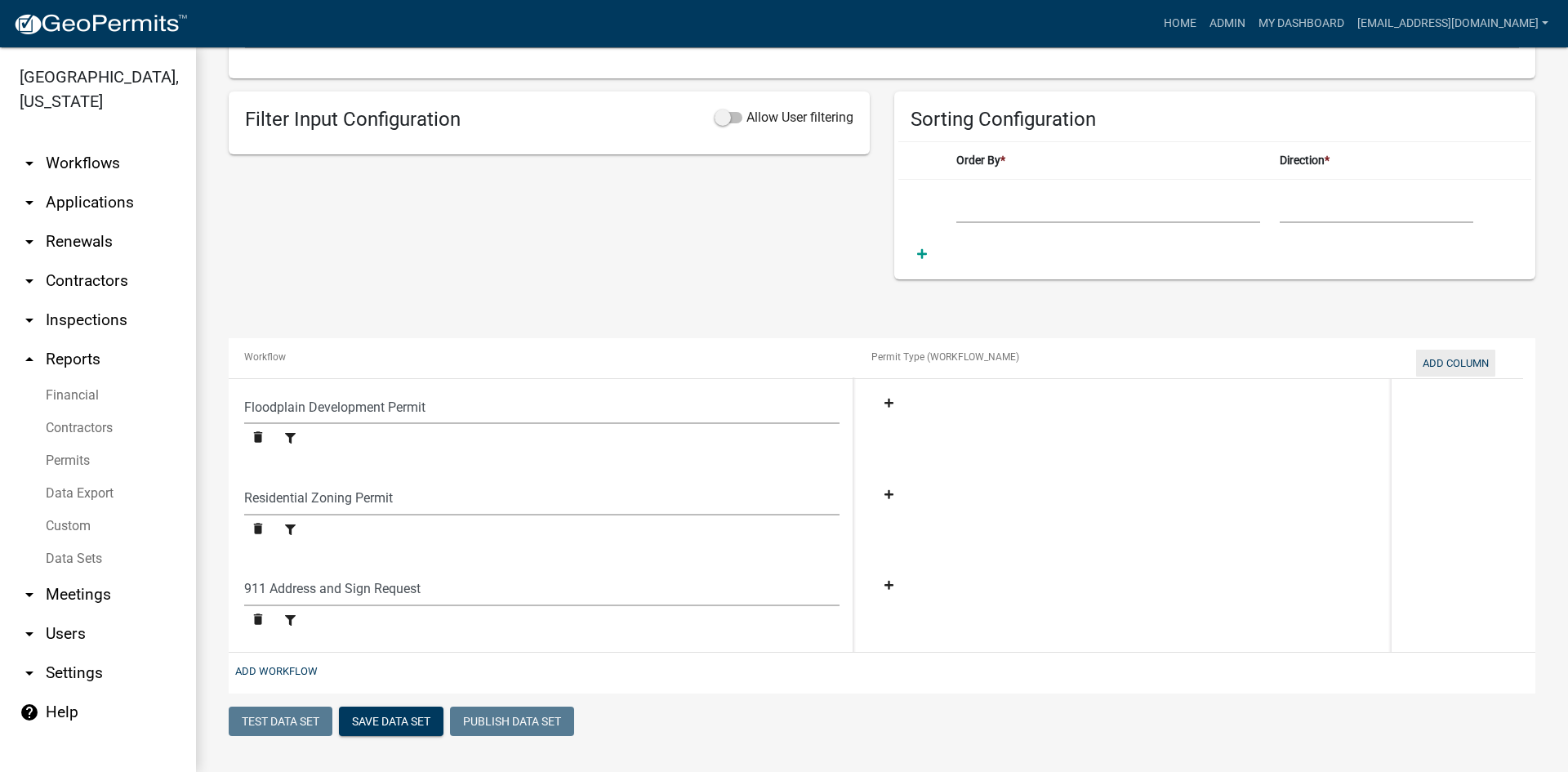
click at [1459, 361] on button "Add Column" at bounding box center [1455, 364] width 79 height 27
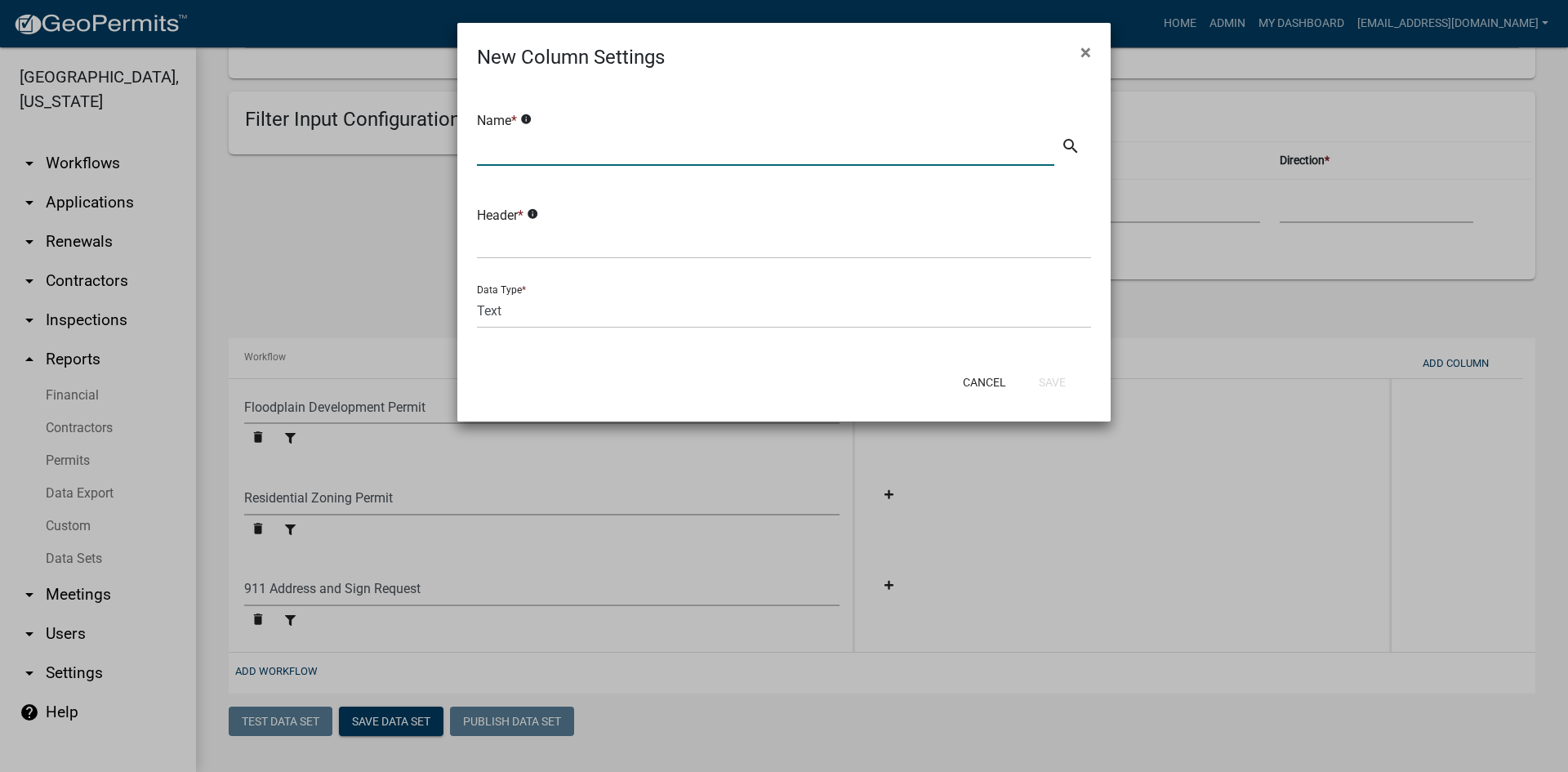
click at [544, 141] on input "text" at bounding box center [765, 149] width 577 height 34
click at [1064, 149] on icon "search" at bounding box center [1071, 146] width 20 height 20
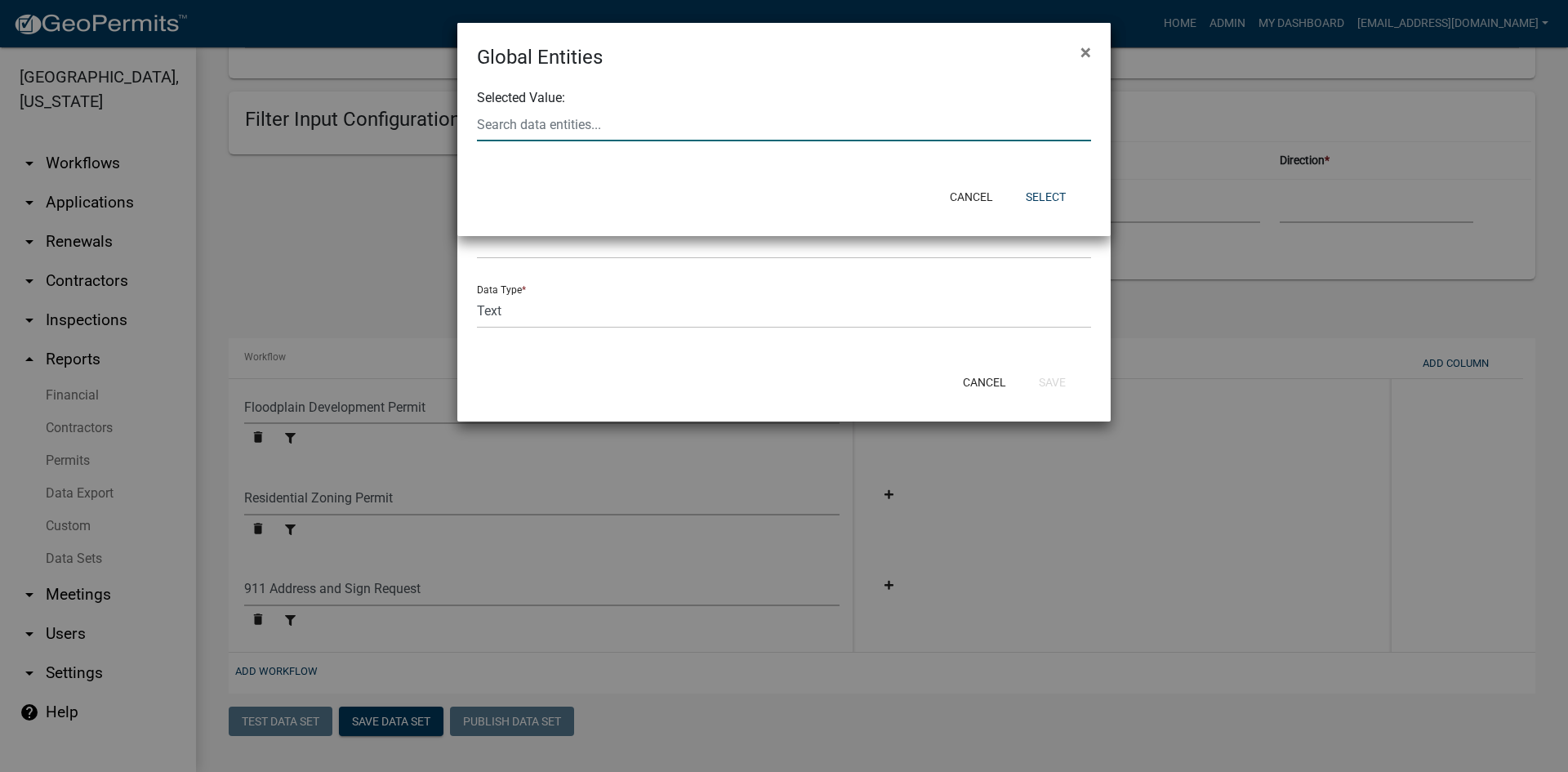
click at [593, 115] on input "text" at bounding box center [784, 125] width 614 height 34
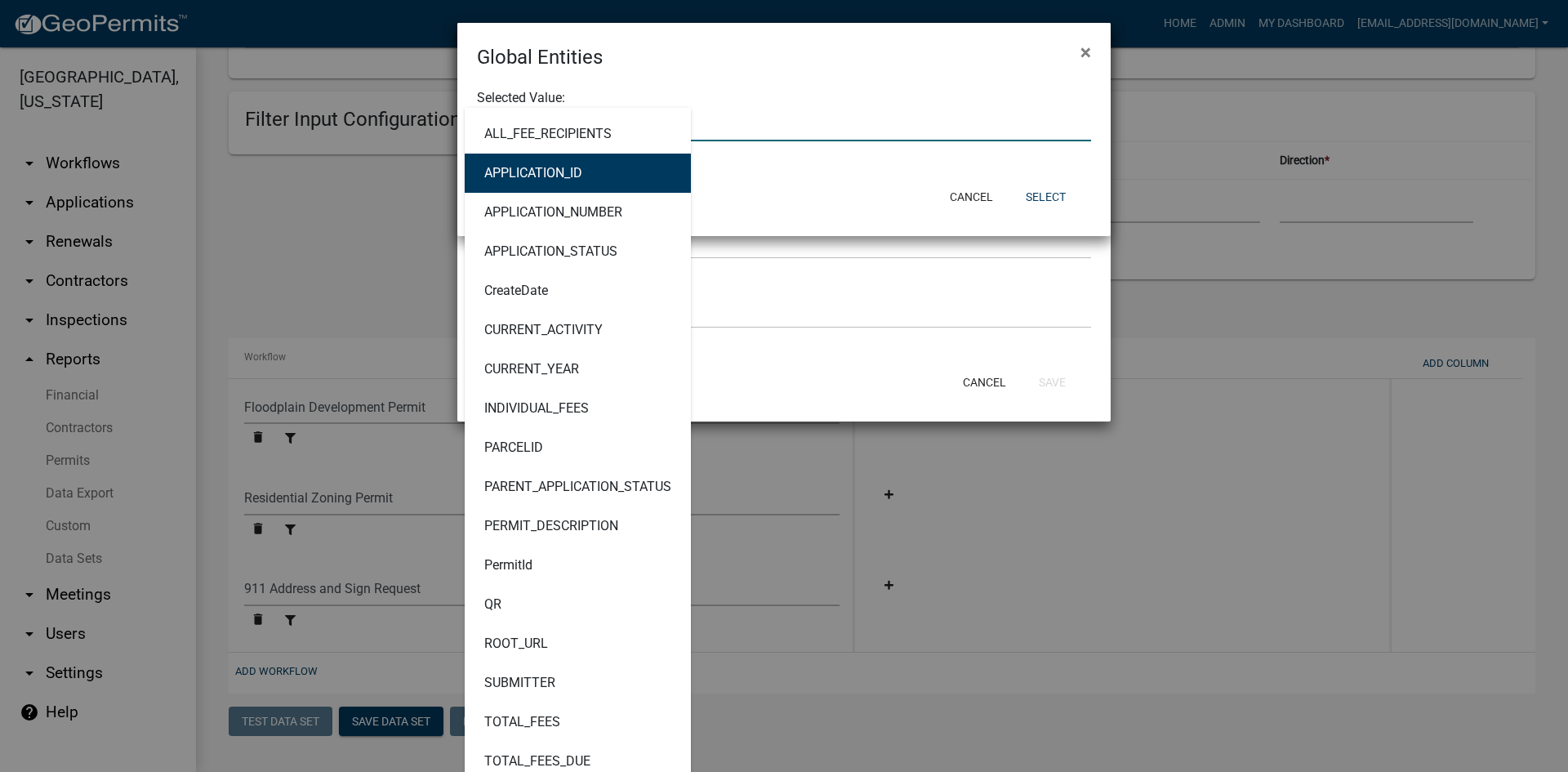
click at [601, 178] on button "APPLICATION_ID" at bounding box center [577, 173] width 226 height 39
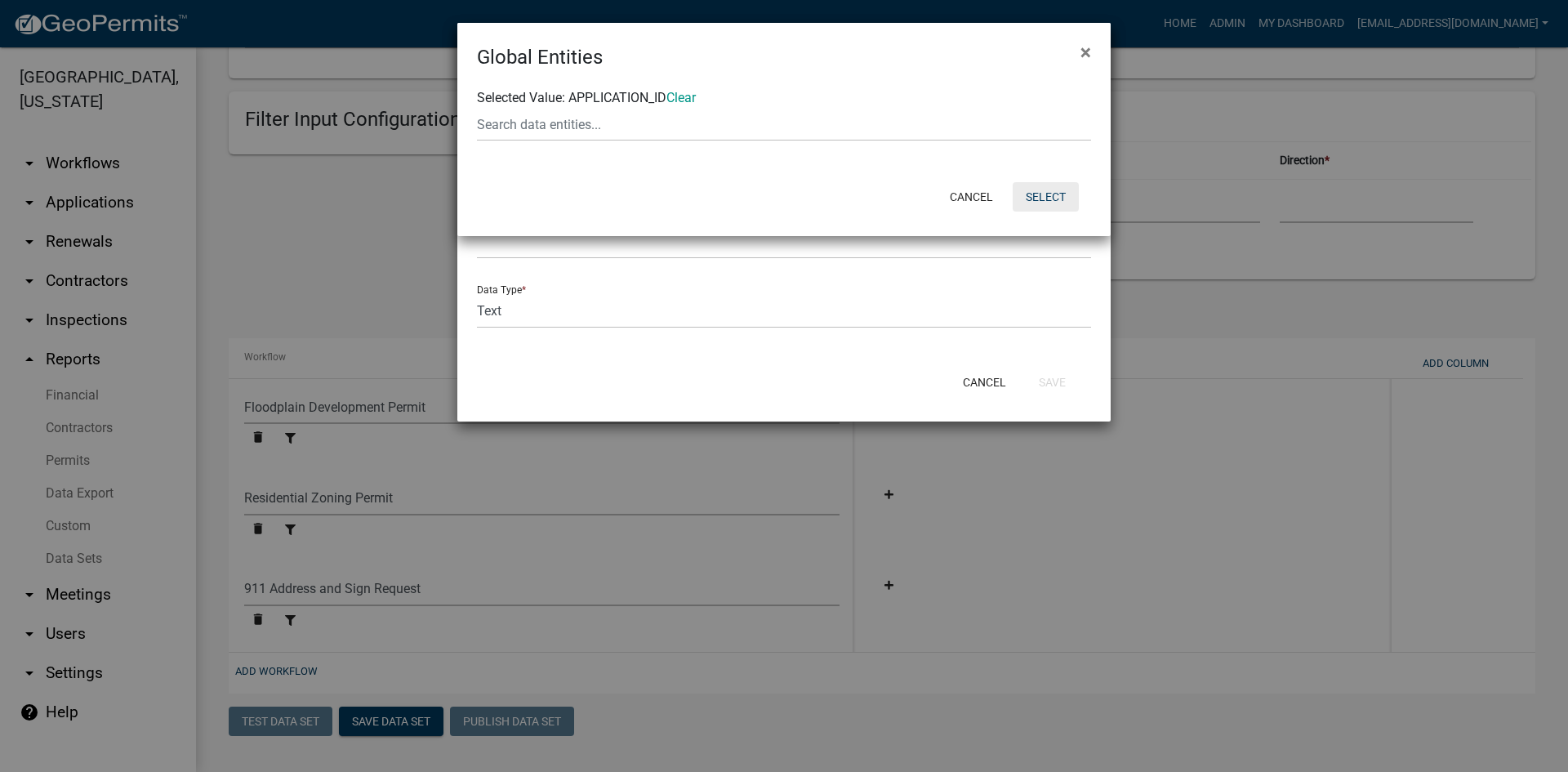
click at [1058, 198] on button "Select" at bounding box center [1045, 196] width 66 height 29
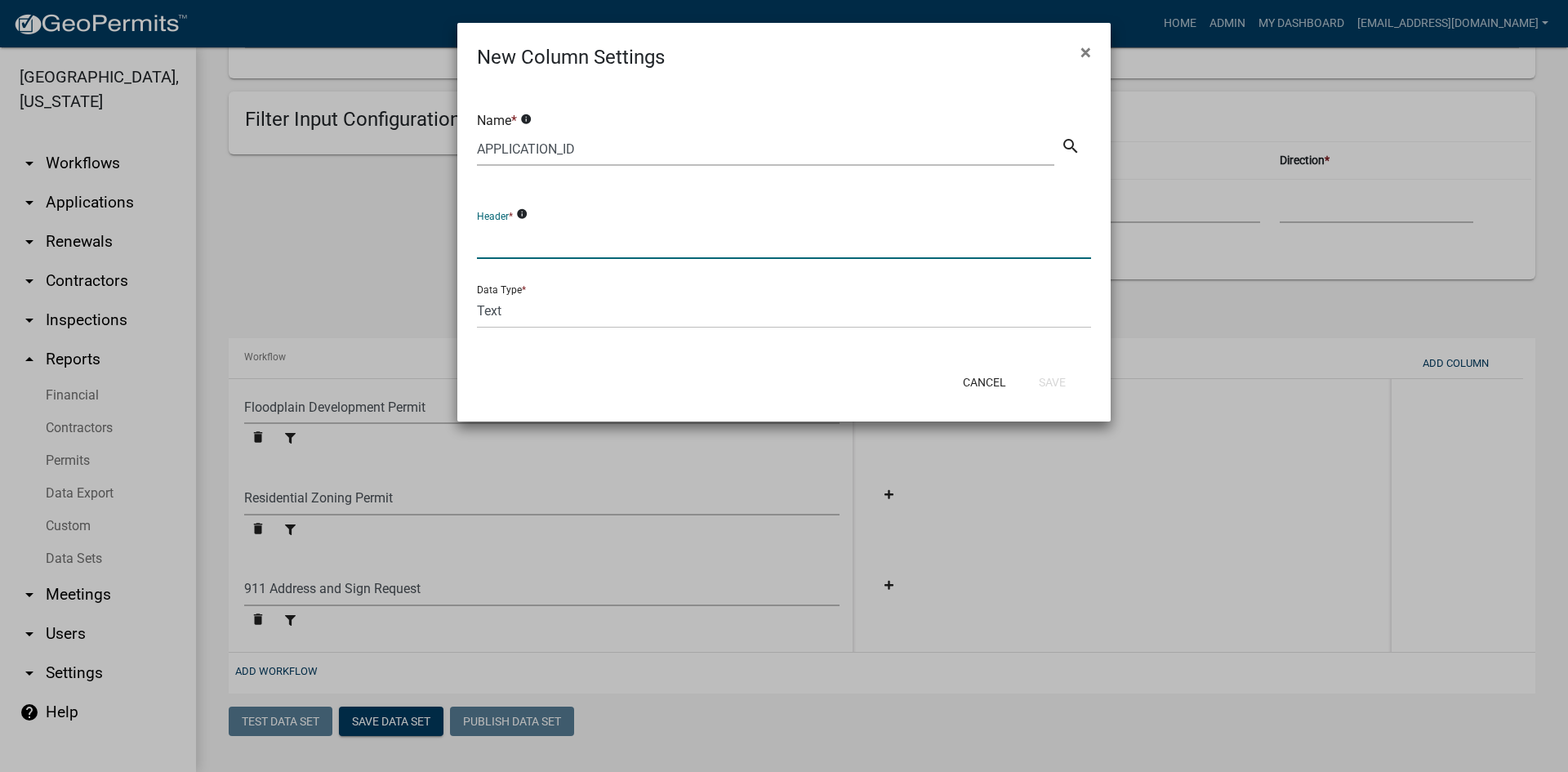
click at [568, 252] on input "text" at bounding box center [784, 242] width 614 height 34
click at [1052, 381] on button "Save" at bounding box center [1053, 382] width 53 height 29
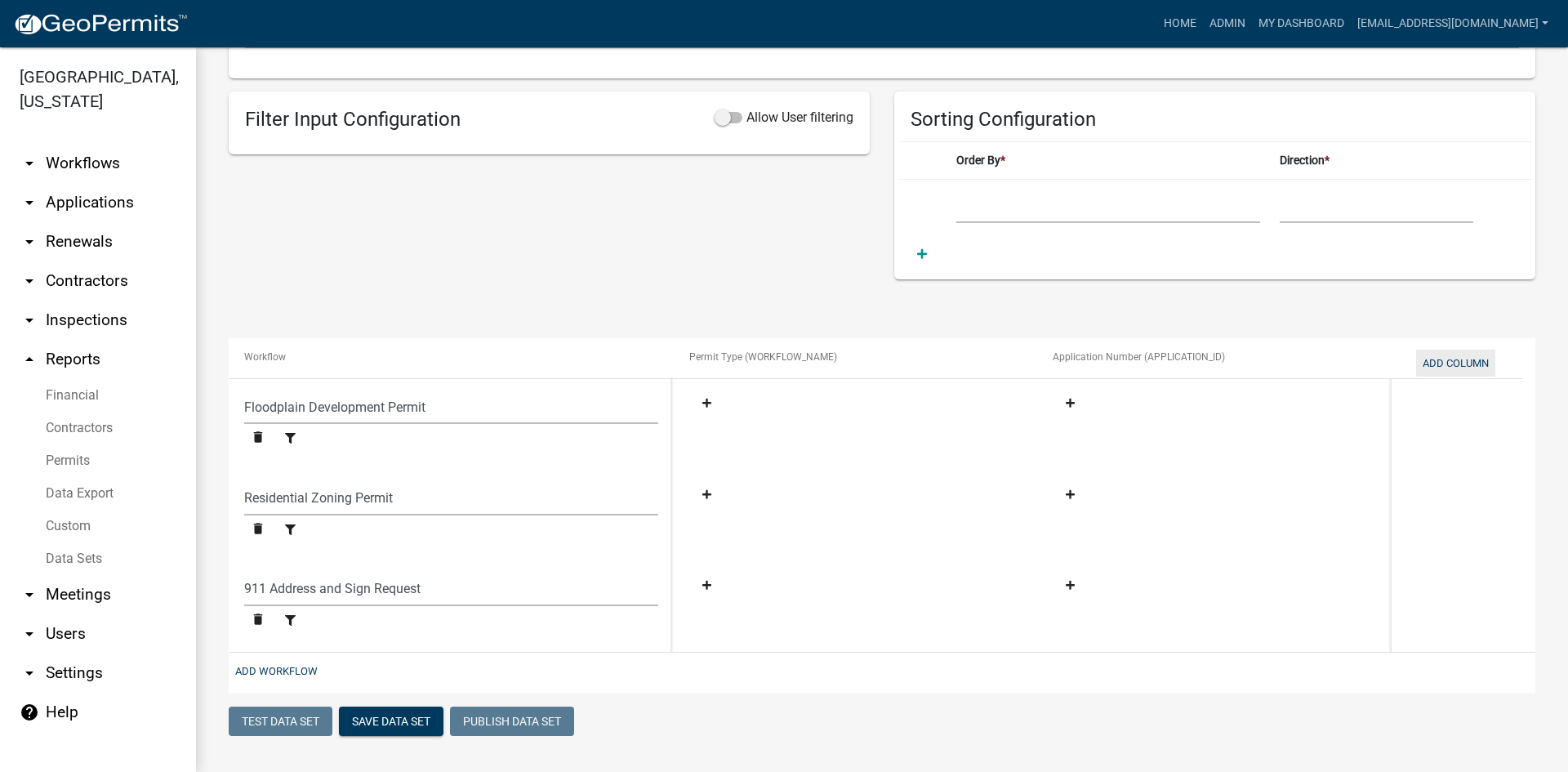
click at [1442, 365] on button "Add Column" at bounding box center [1455, 364] width 79 height 27
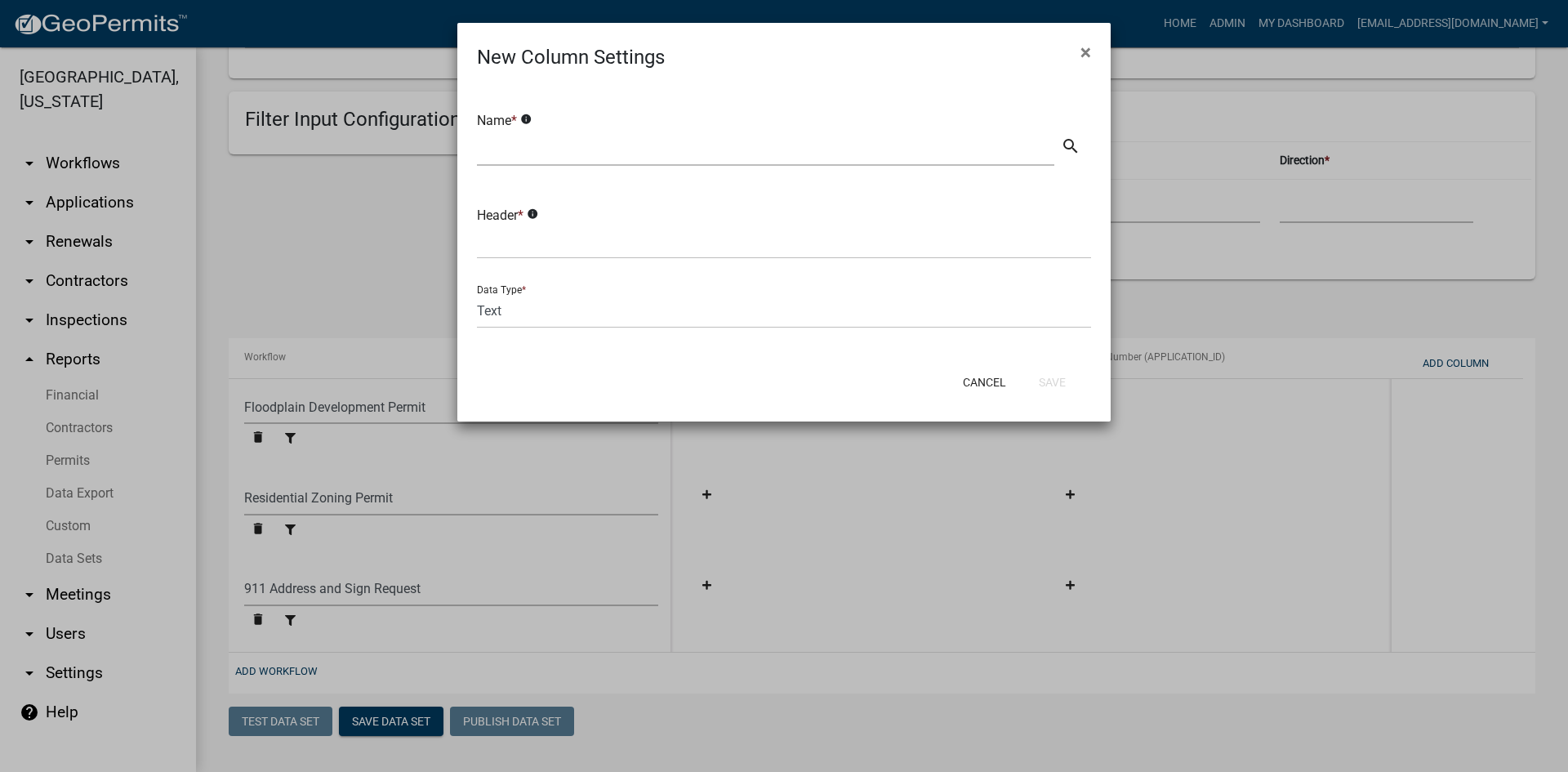
click at [397, 431] on ngb-modal-window "New Column Settings × Name * info search Header * info Data Type * Text Date Nu…" at bounding box center [784, 386] width 1568 height 772
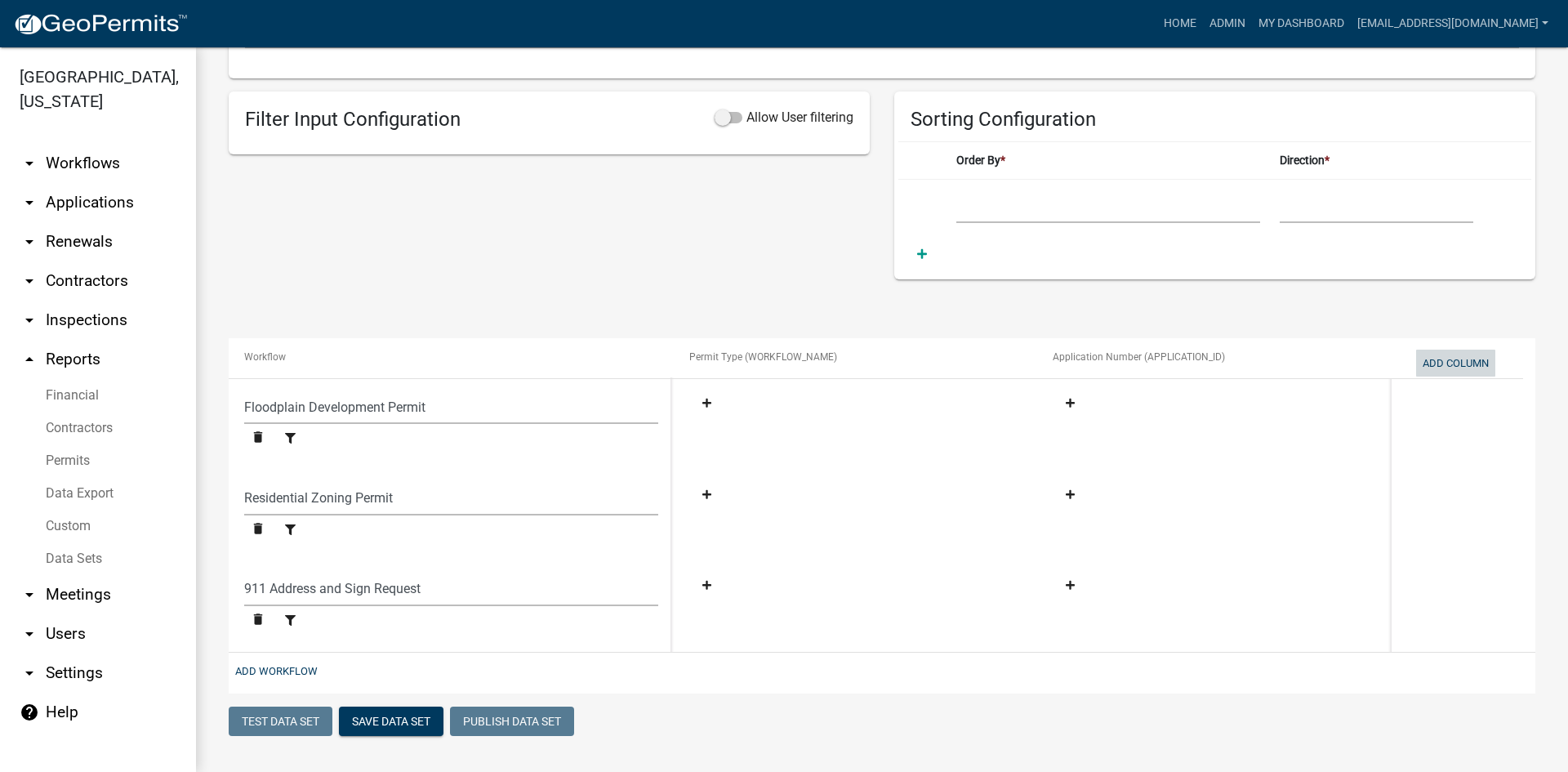
click at [1438, 367] on button "Add Column" at bounding box center [1455, 364] width 79 height 27
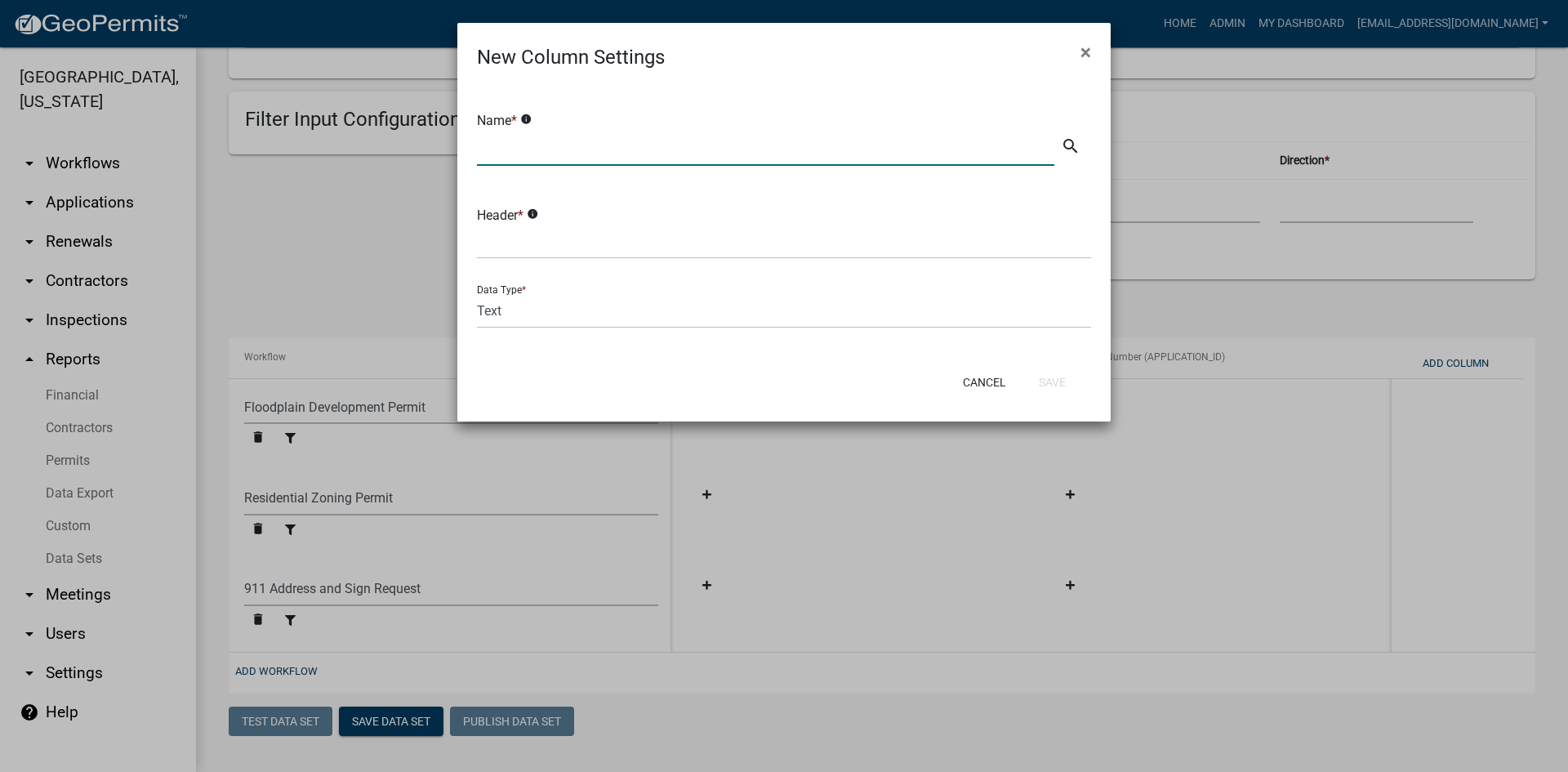
click at [568, 145] on input "text" at bounding box center [765, 149] width 577 height 34
click at [1080, 145] on icon "search" at bounding box center [1071, 146] width 20 height 20
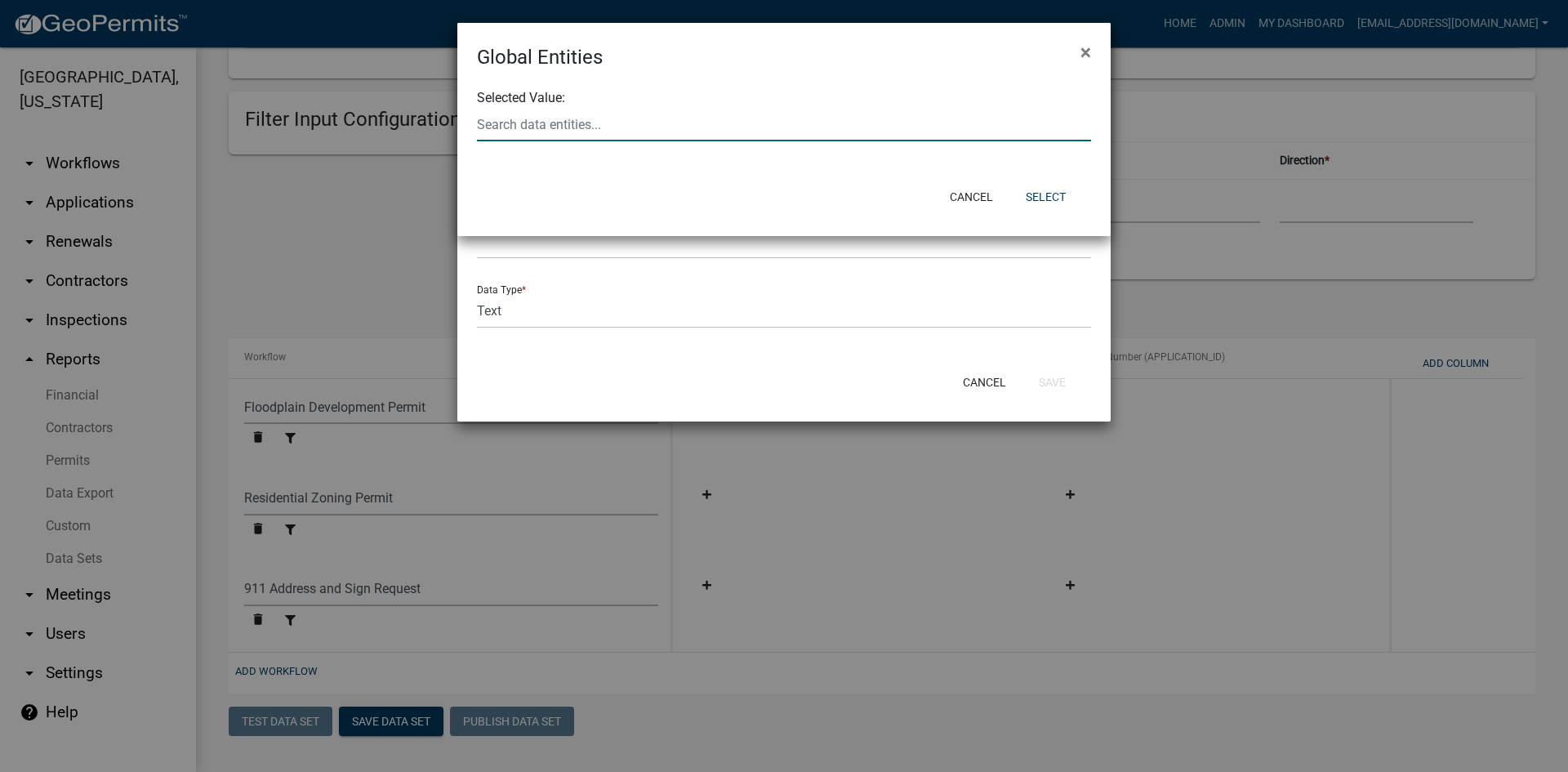
click at [554, 129] on input "text" at bounding box center [784, 125] width 614 height 34
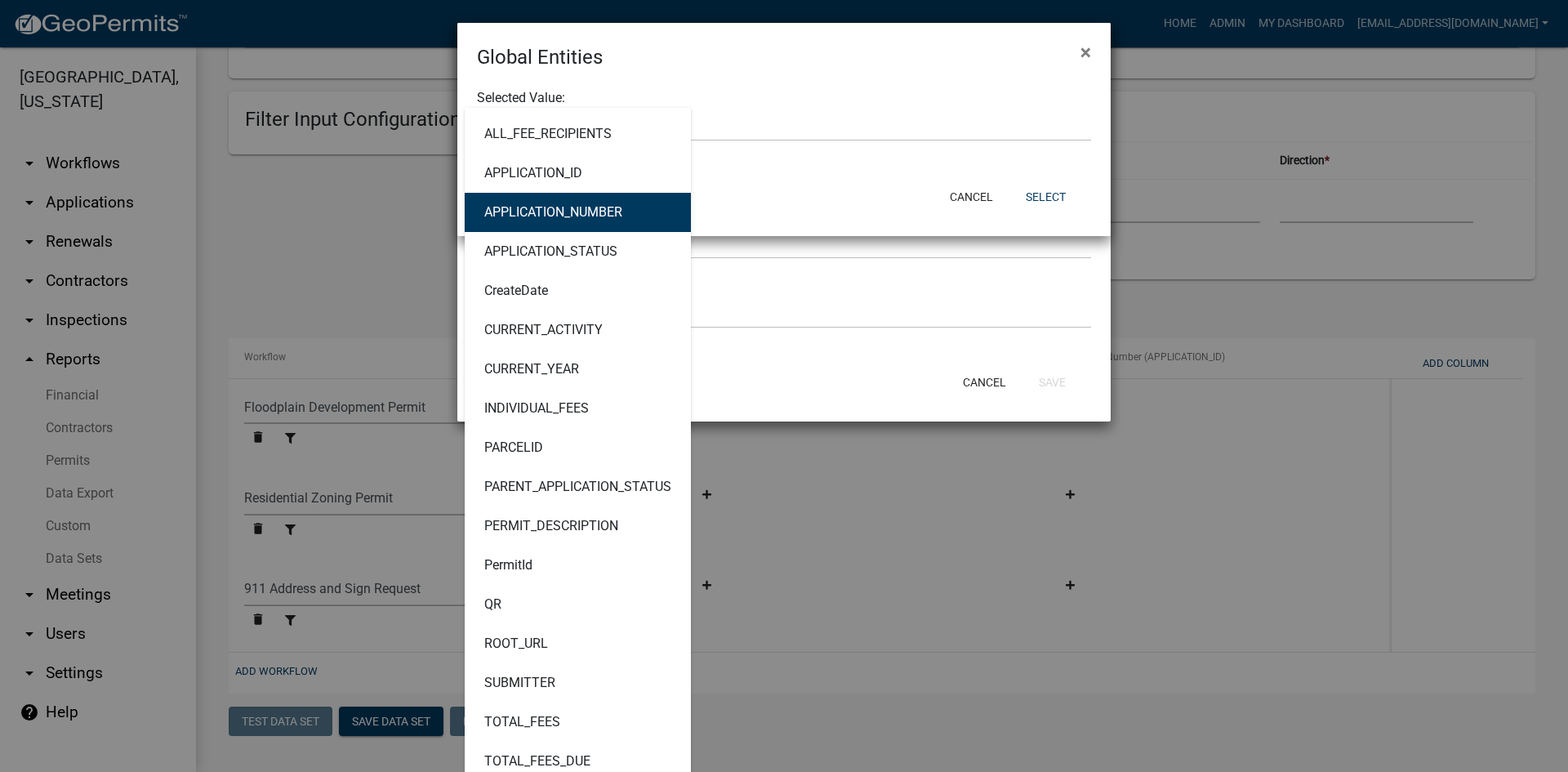
click at [380, 165] on ngb-modal-window "Global Entities × Selected Value: ALL_FEE_RECIPIENTS APPLICATION_ID APPLICATION…" at bounding box center [784, 386] width 1568 height 772
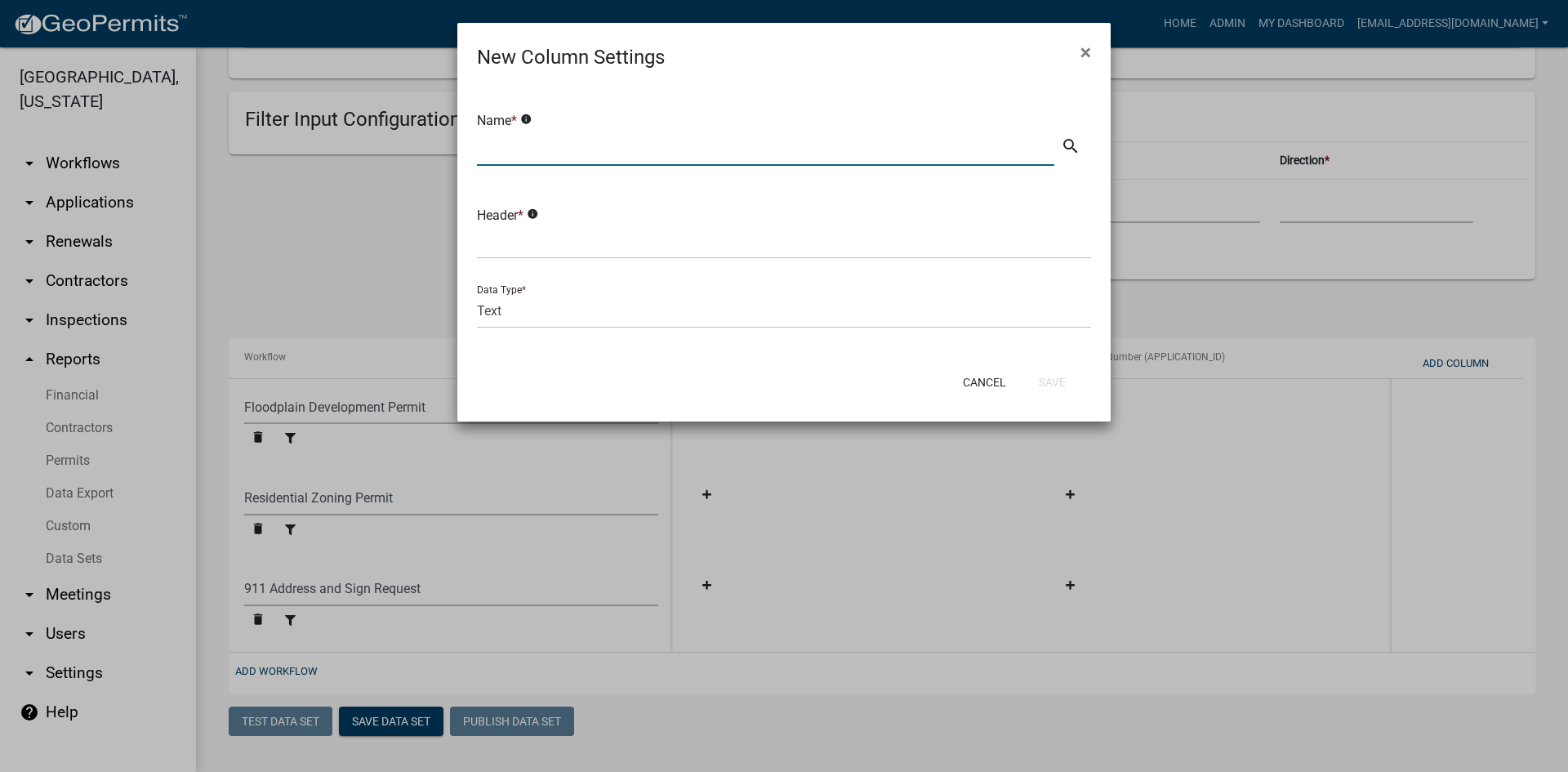
click at [530, 149] on input "text" at bounding box center [765, 149] width 577 height 34
click at [544, 261] on div "Header * info" at bounding box center [784, 227] width 639 height 89
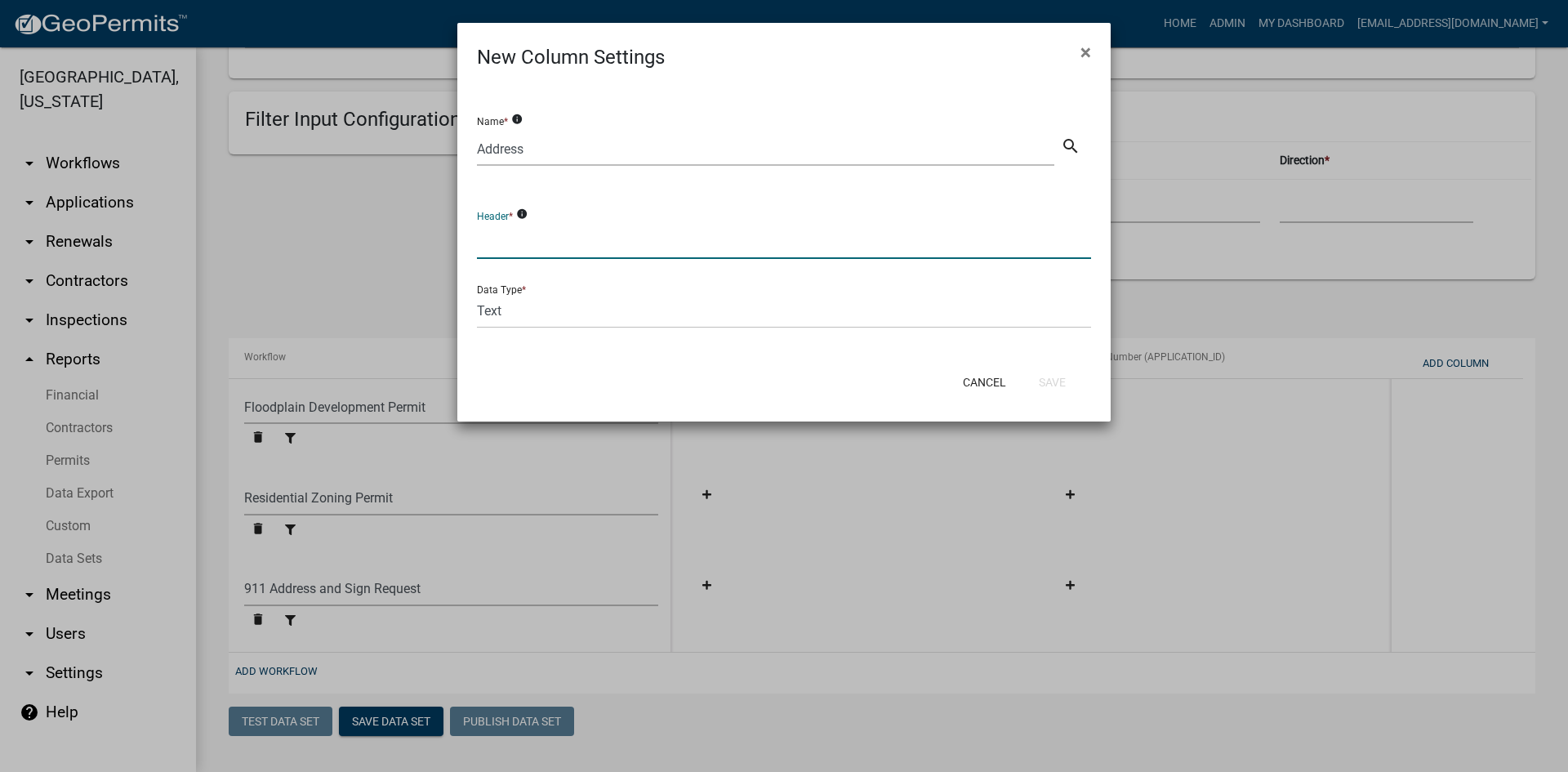
click at [584, 243] on input "text" at bounding box center [784, 242] width 614 height 34
click at [1046, 376] on button "Save" at bounding box center [1053, 382] width 53 height 29
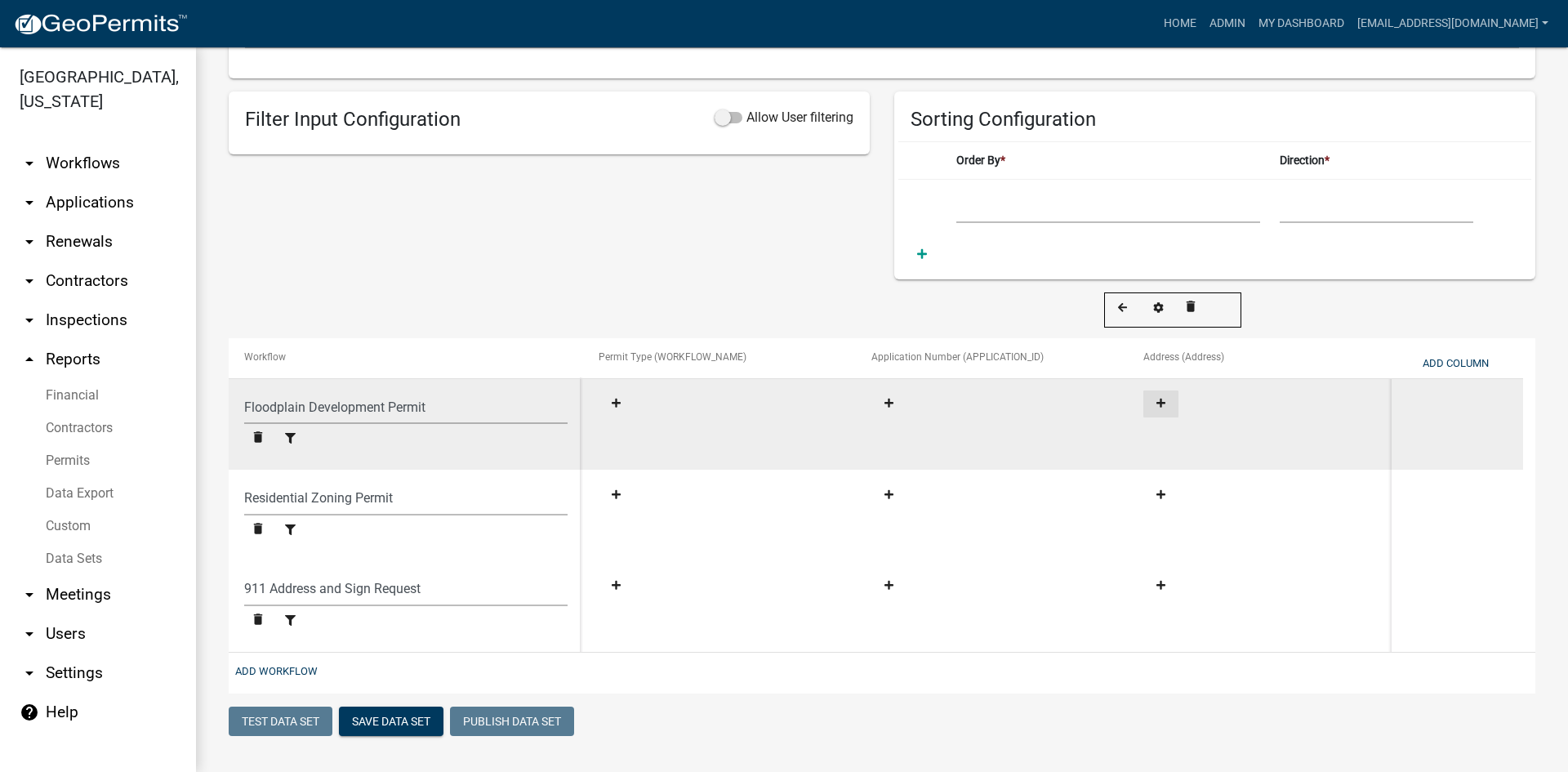
click at [1154, 405] on fa-icon at bounding box center [1161, 404] width 22 height 12
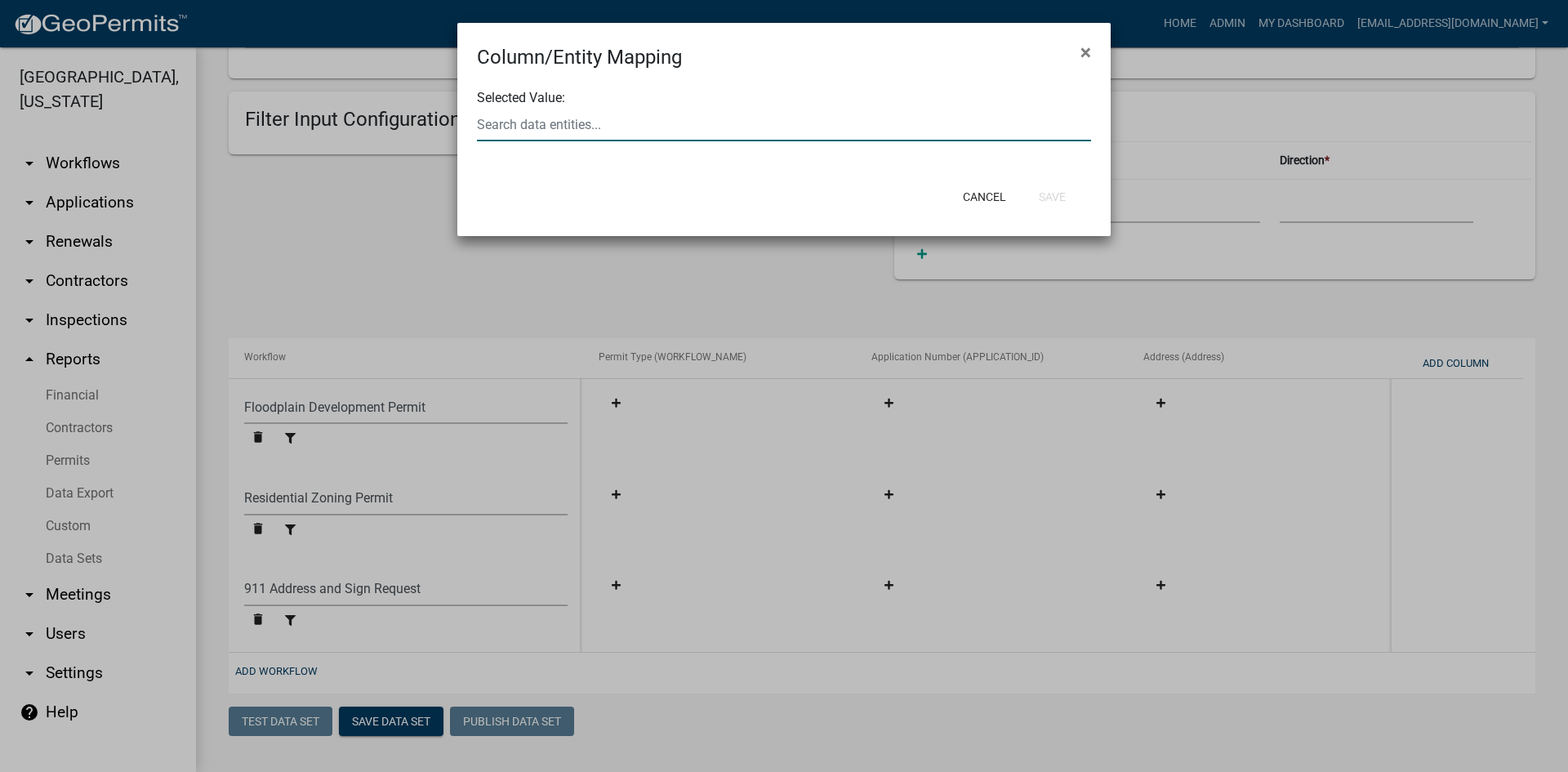
click at [557, 117] on input "text" at bounding box center [784, 125] width 614 height 34
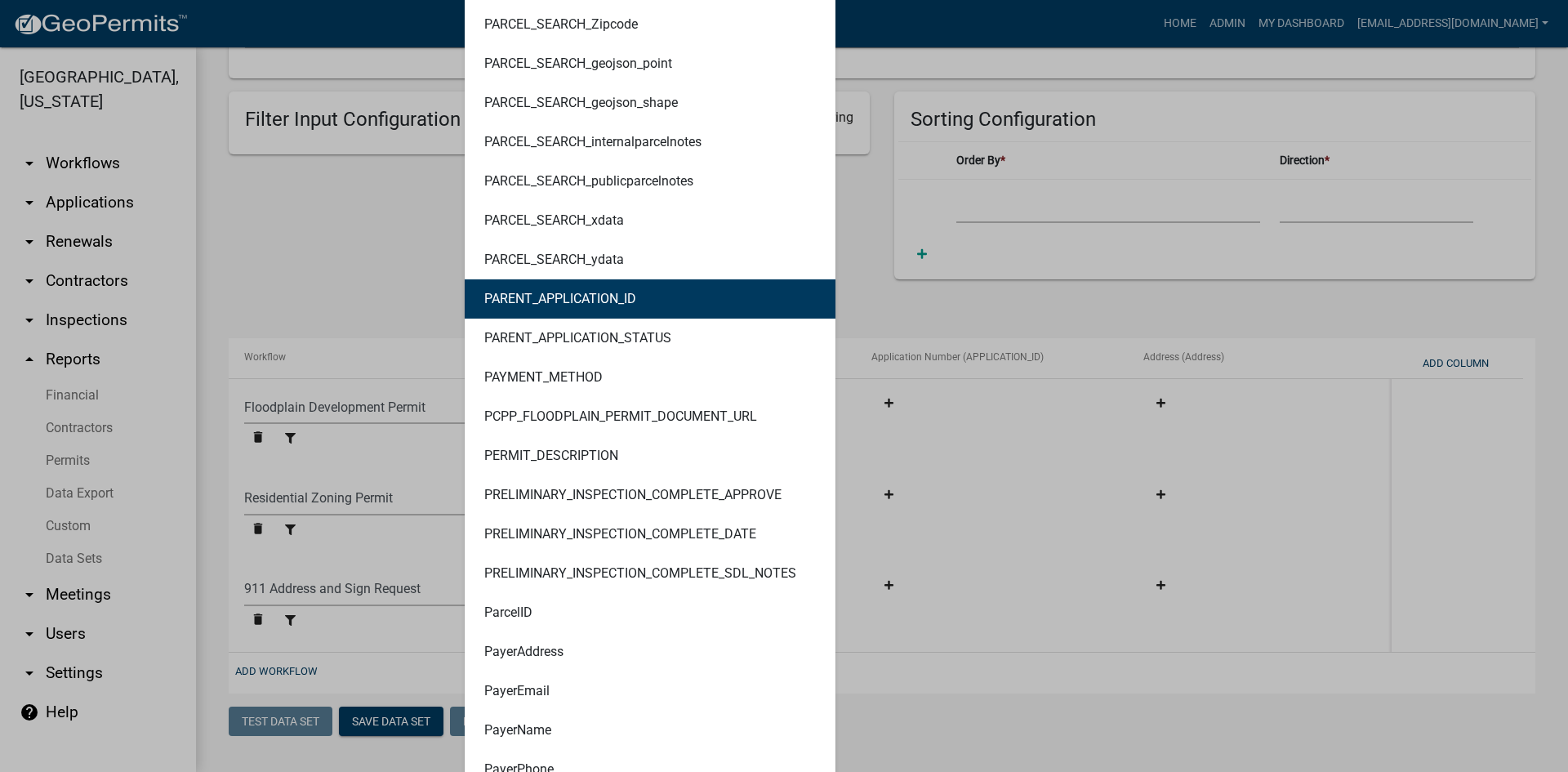
scroll to position [8907, 0]
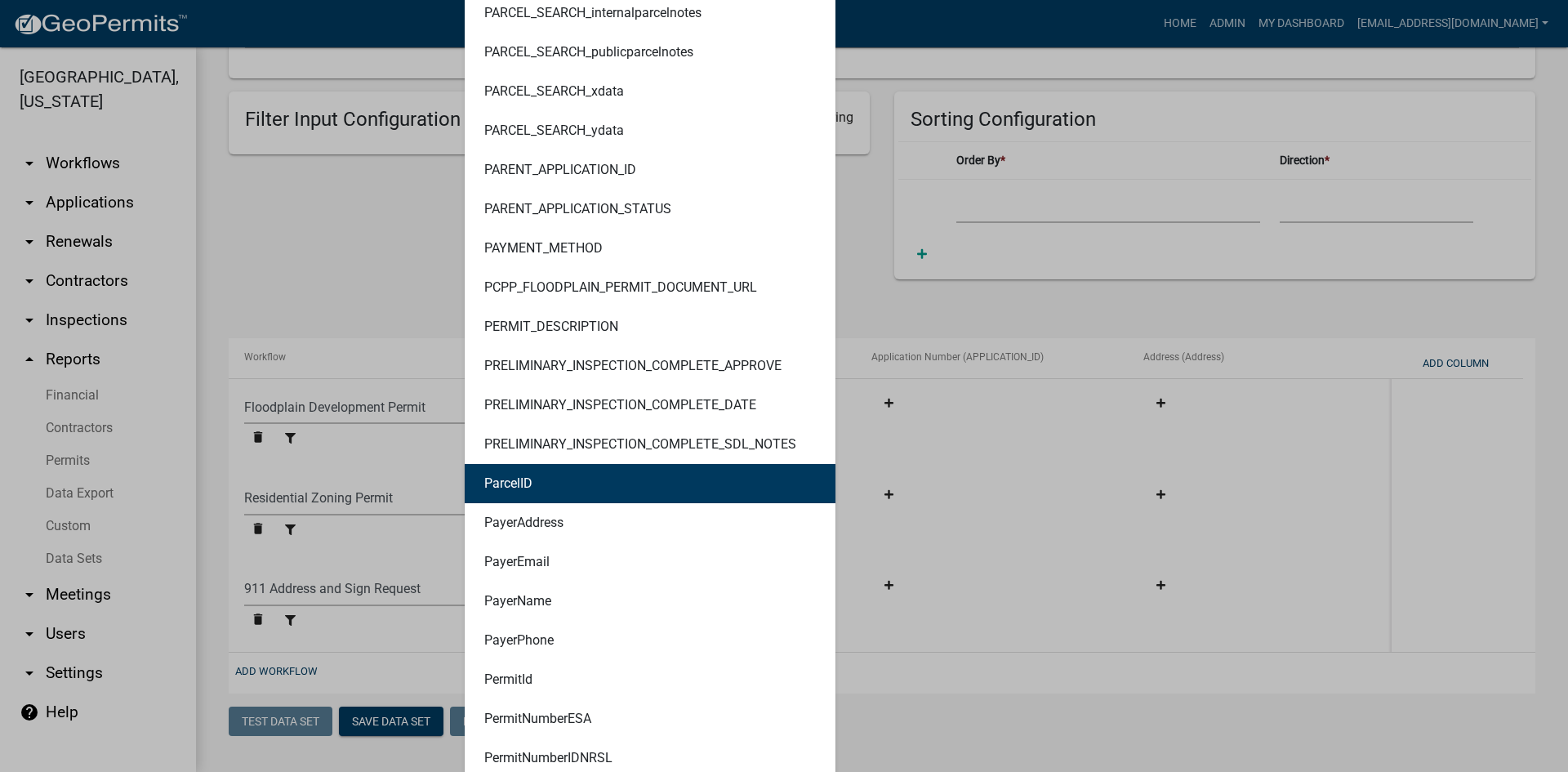
click at [507, 485] on ngb-highlight "ParcelID" at bounding box center [508, 484] width 48 height 13
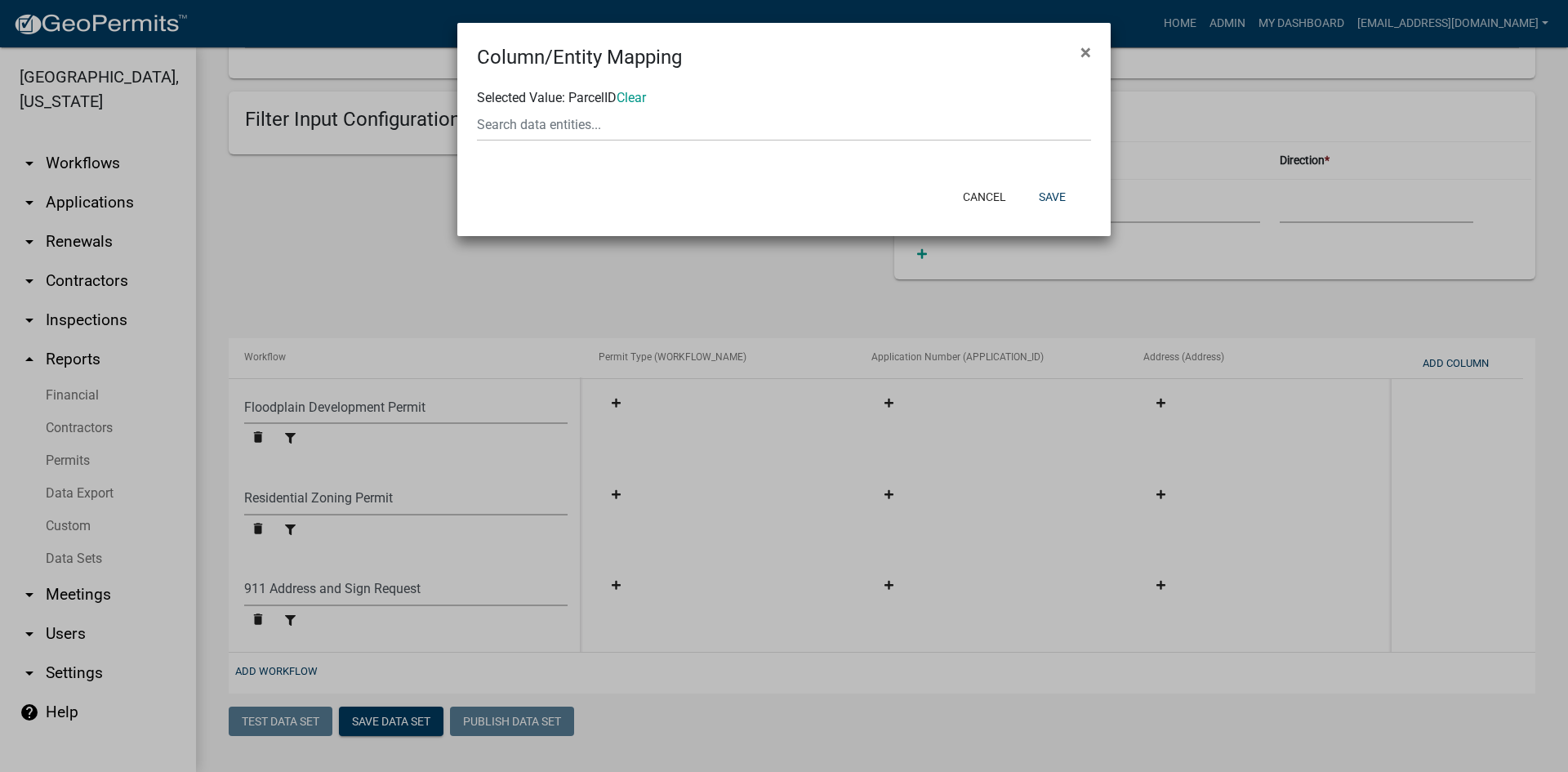
scroll to position [0, 0]
click at [1061, 197] on button "Save" at bounding box center [1053, 196] width 53 height 29
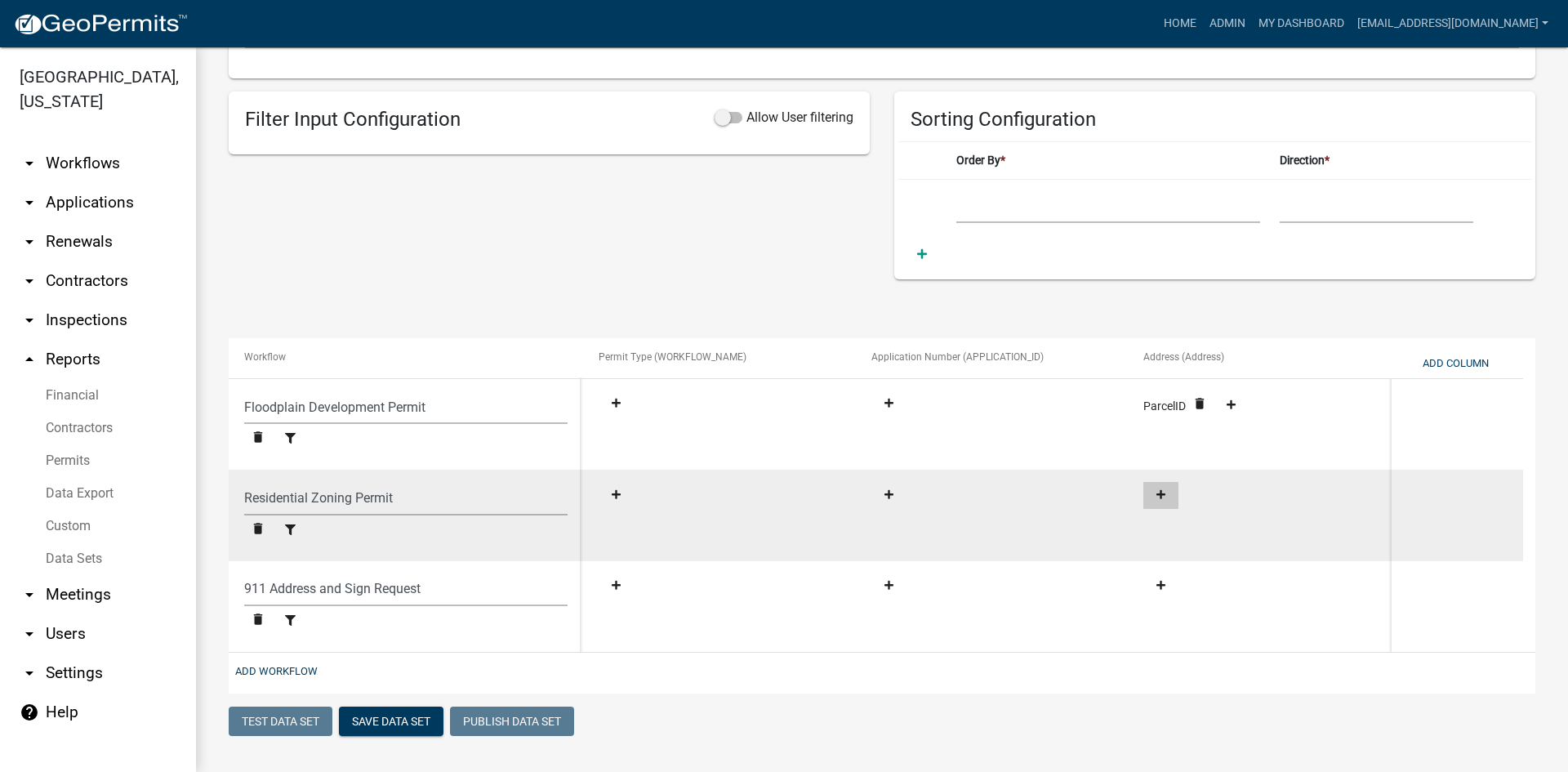
click at [1166, 483] on button at bounding box center [1161, 496] width 35 height 27
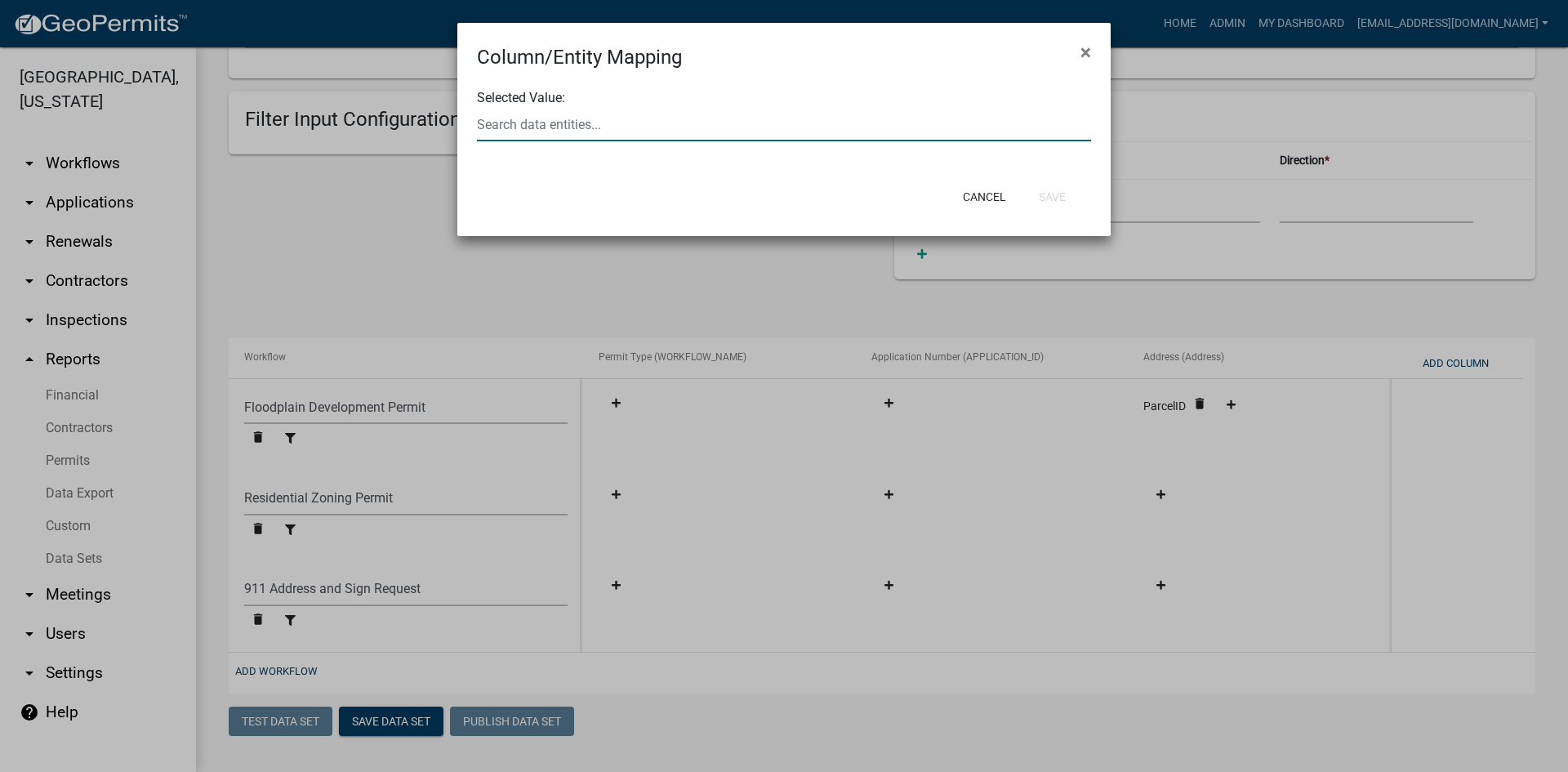
click at [549, 134] on input "text" at bounding box center [784, 125] width 614 height 34
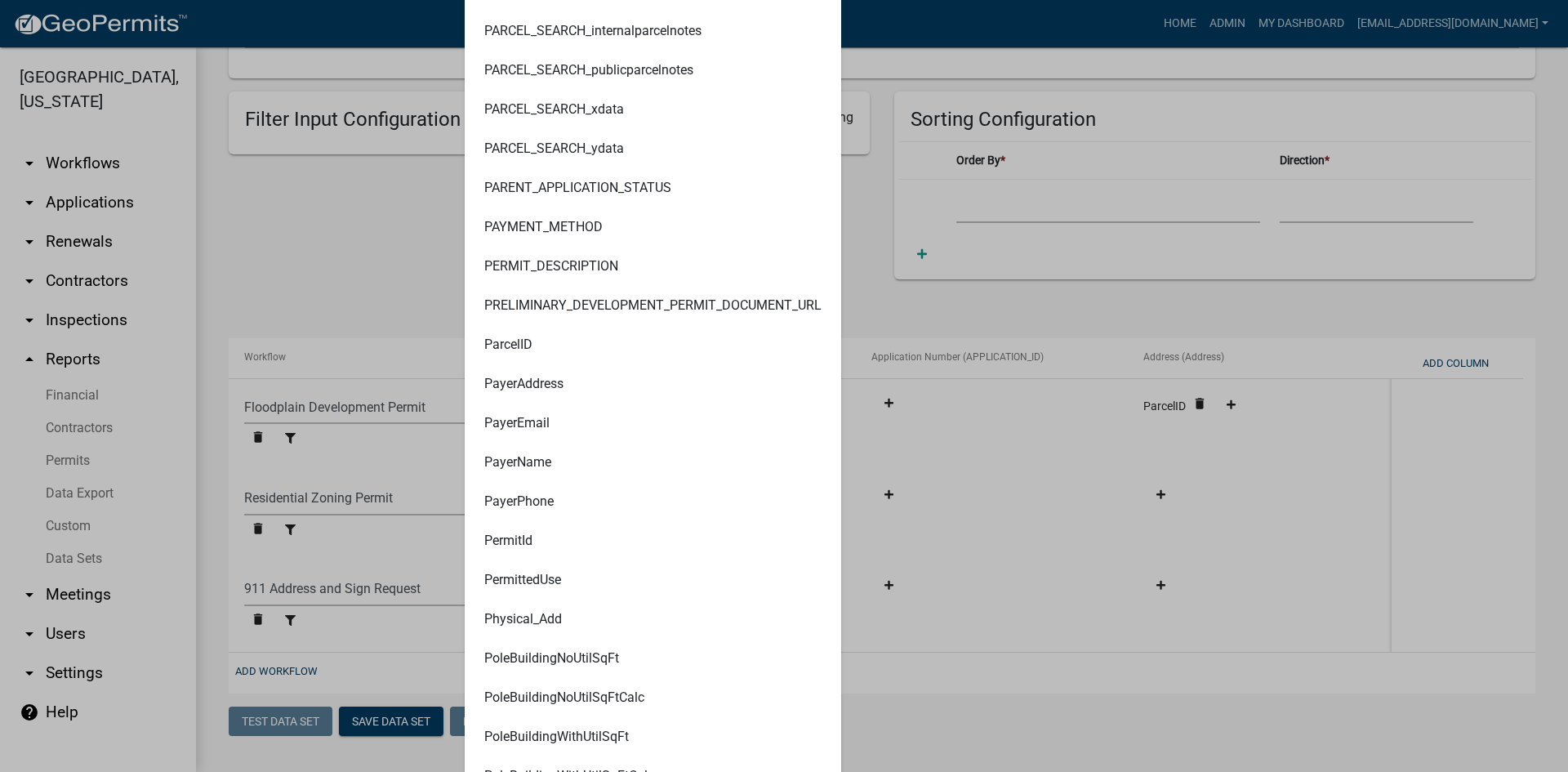
scroll to position [10296, 0]
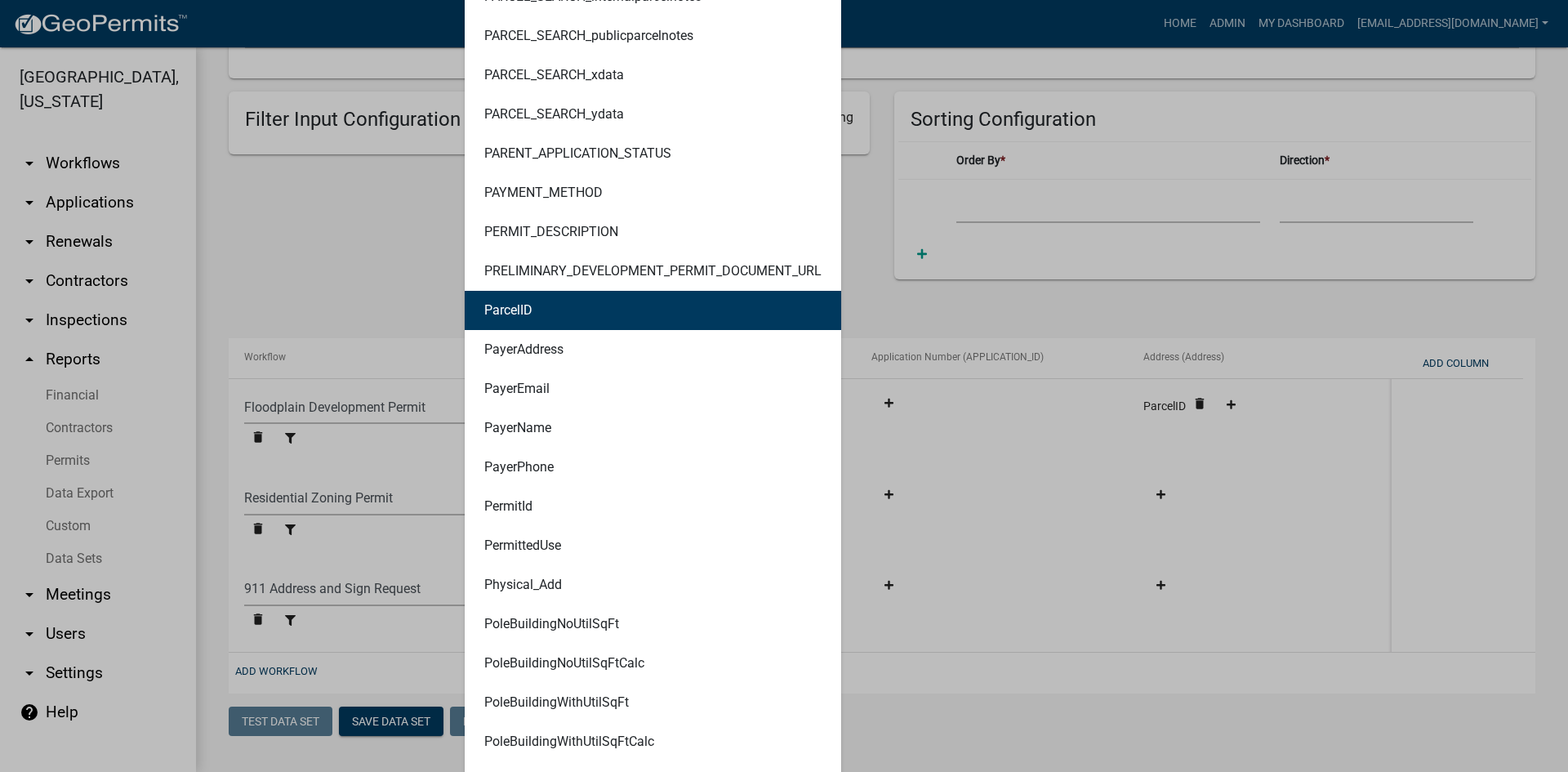
click at [504, 322] on button "ParcelID" at bounding box center [653, 310] width 376 height 39
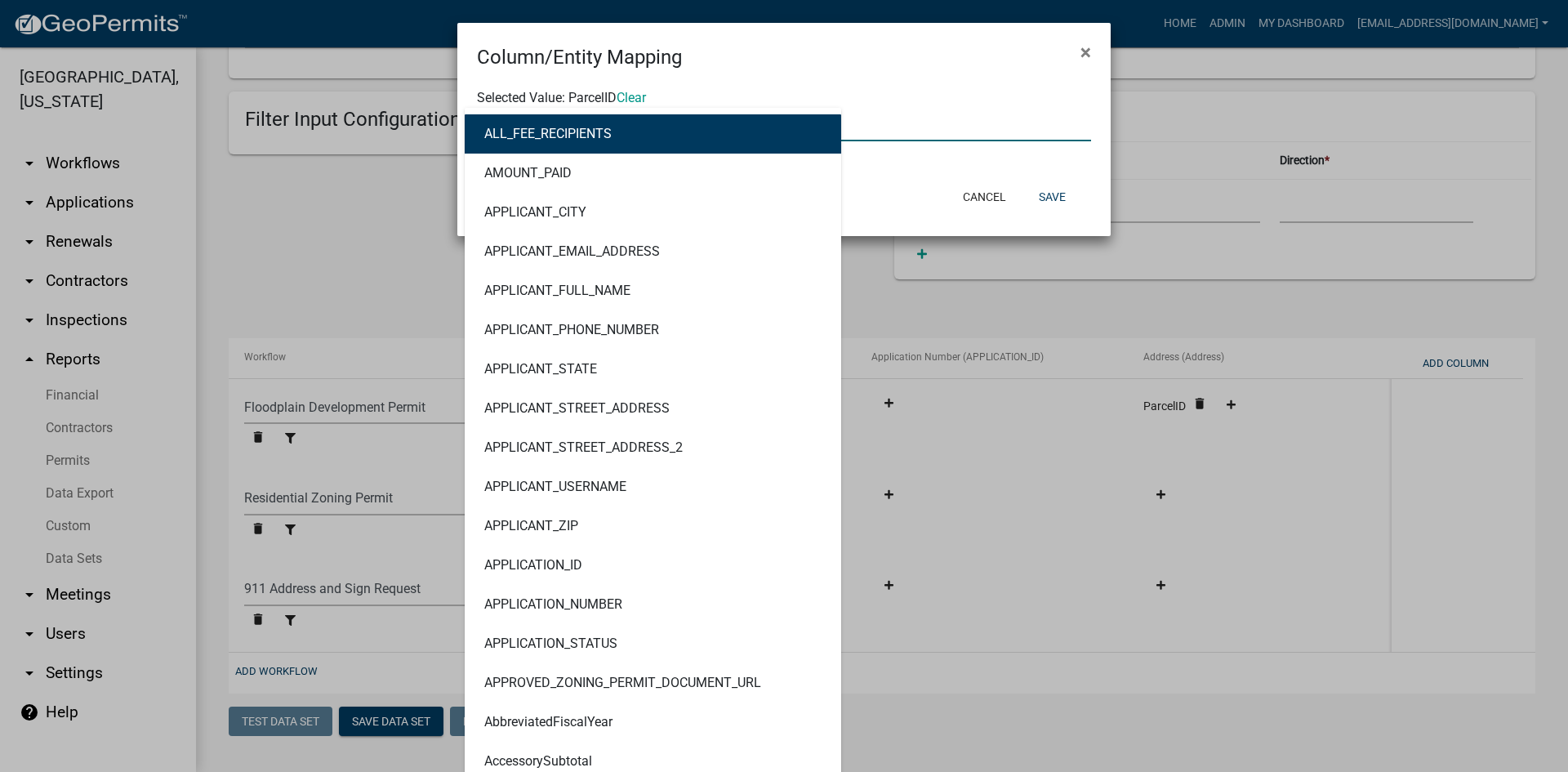
click at [601, 138] on div "ALL_FEE_RECIPIENTS AMOUNT_PAID APPLICANT_CITY APPLICANT_EMAIL_ADDRESS APPLICANT…" at bounding box center [784, 125] width 639 height 34
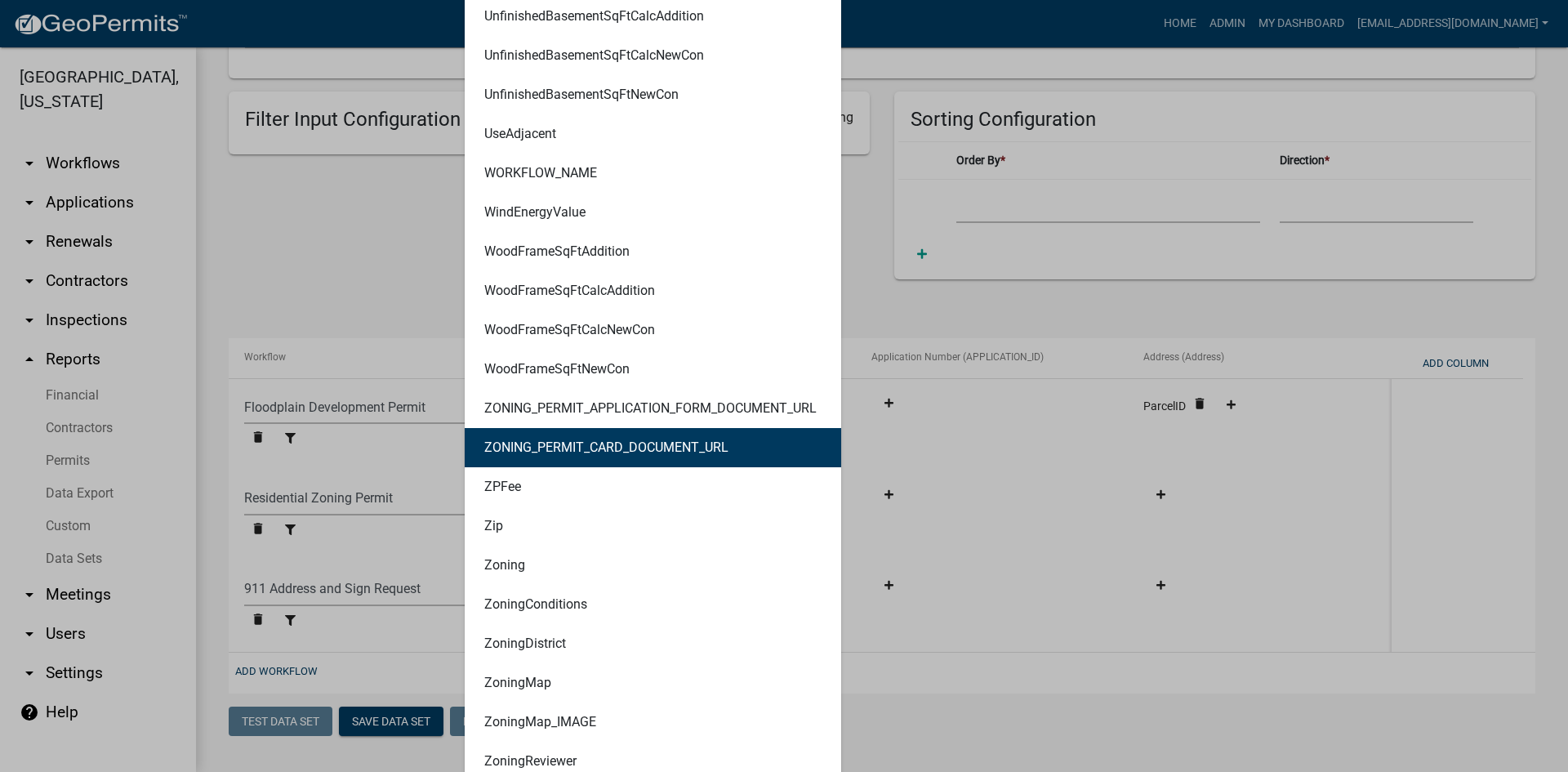
scroll to position [13273, 0]
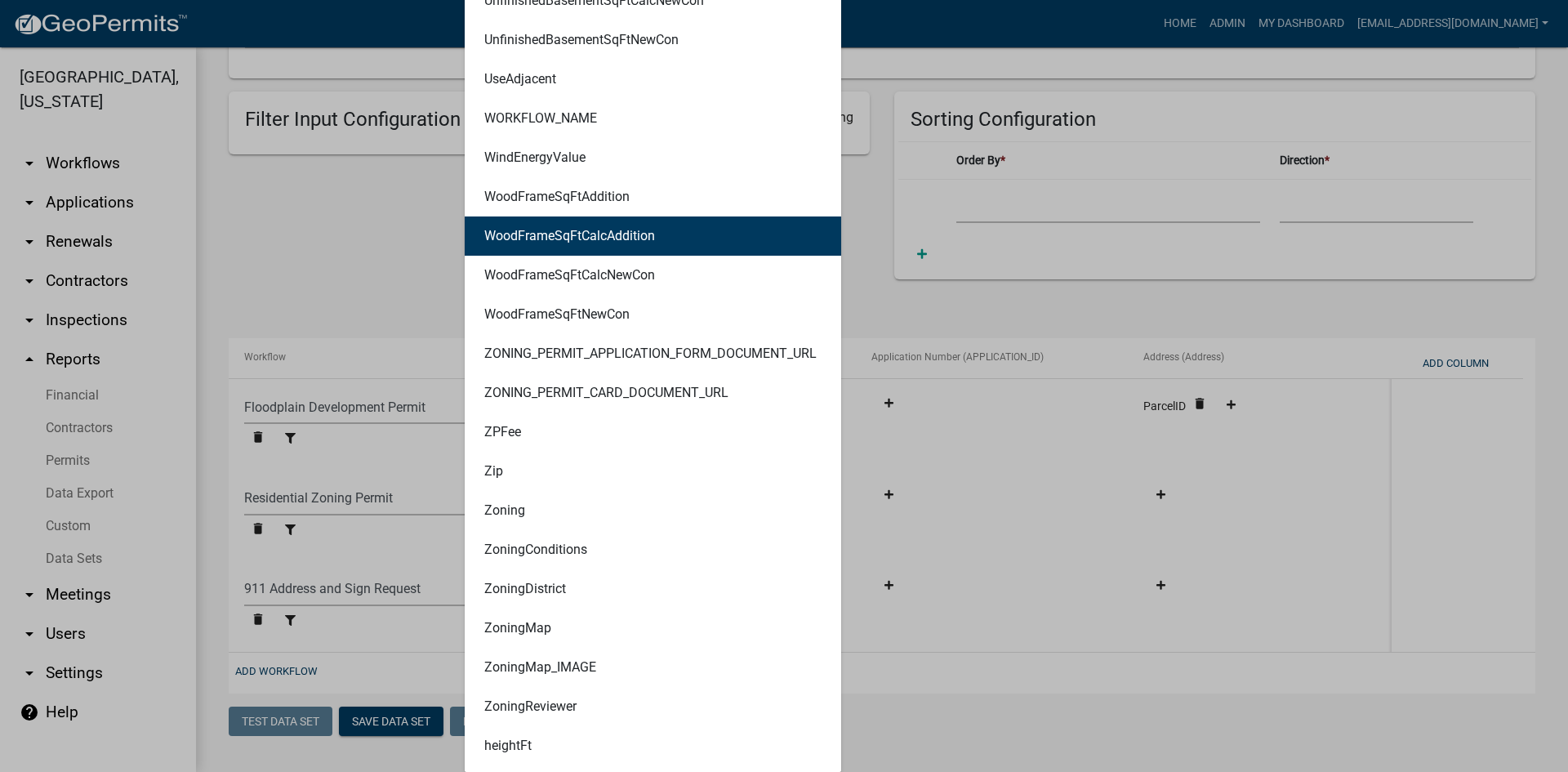
click at [882, 306] on ngb-modal-window "Column/Entity Mapping × Selected Value: ParcelID Clear ALL_FEE_RECIPIENTS AMOUN…" at bounding box center [784, 386] width 1568 height 772
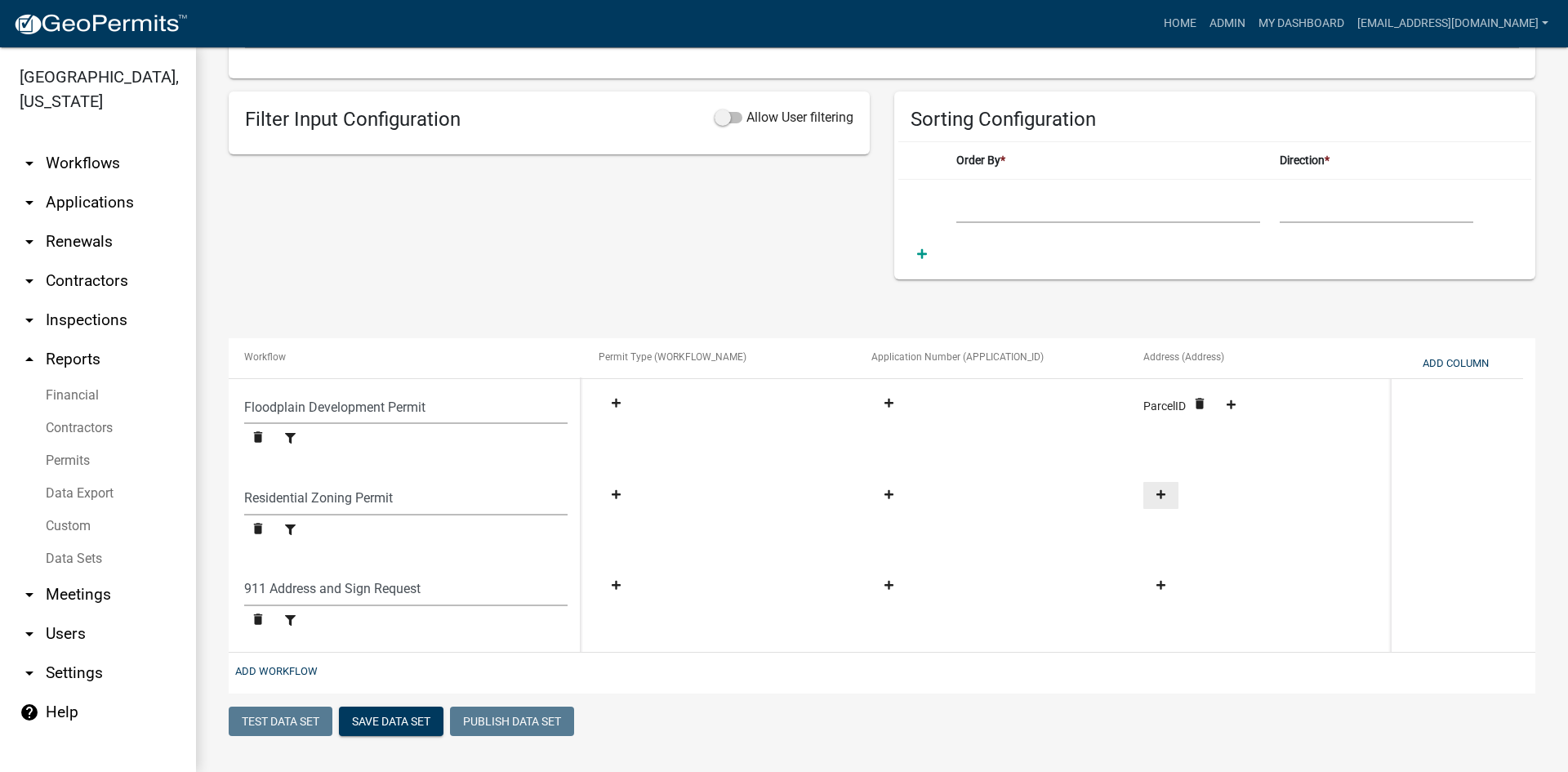
scroll to position [0, 0]
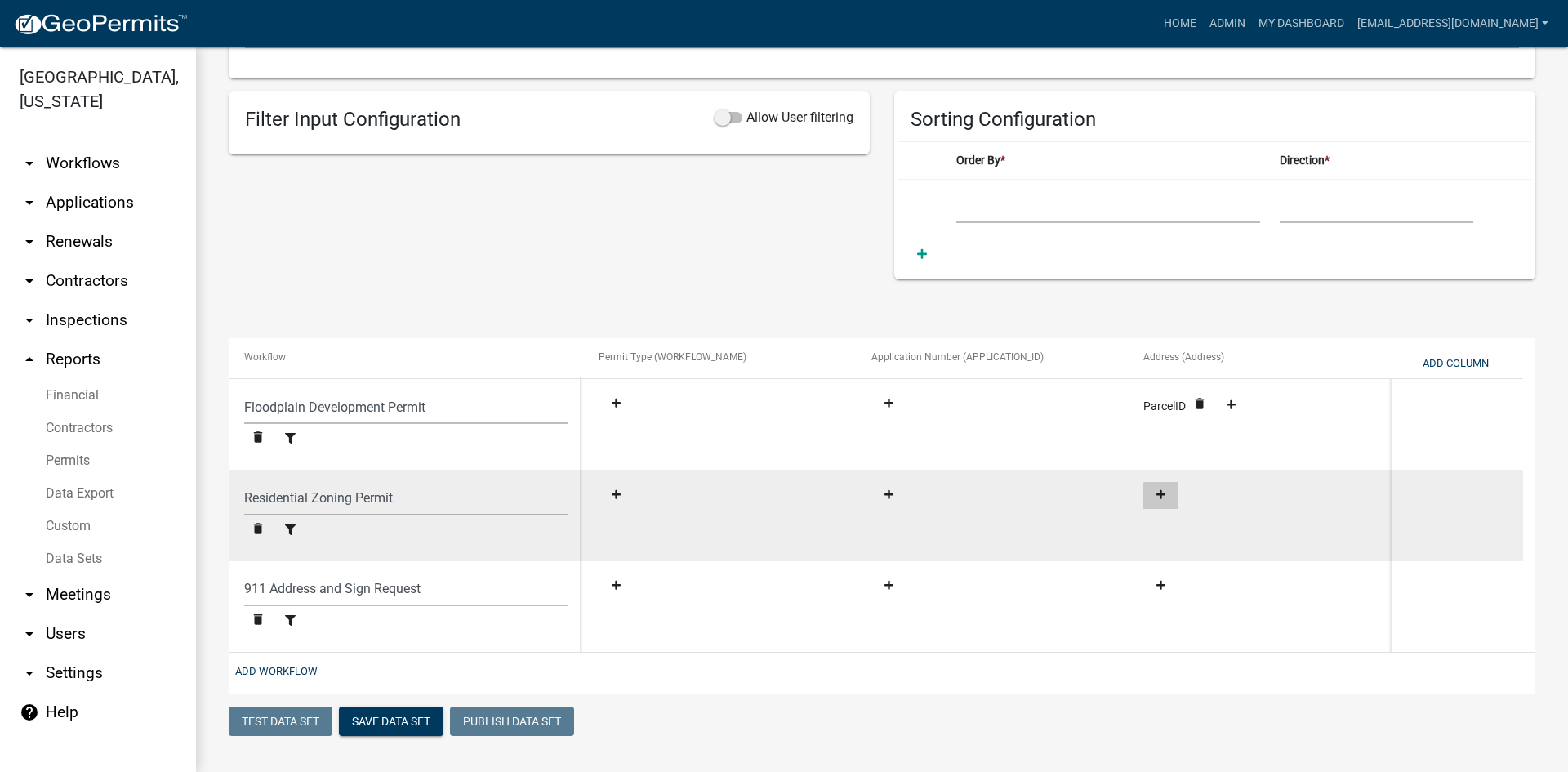
click at [1154, 488] on button at bounding box center [1161, 496] width 35 height 27
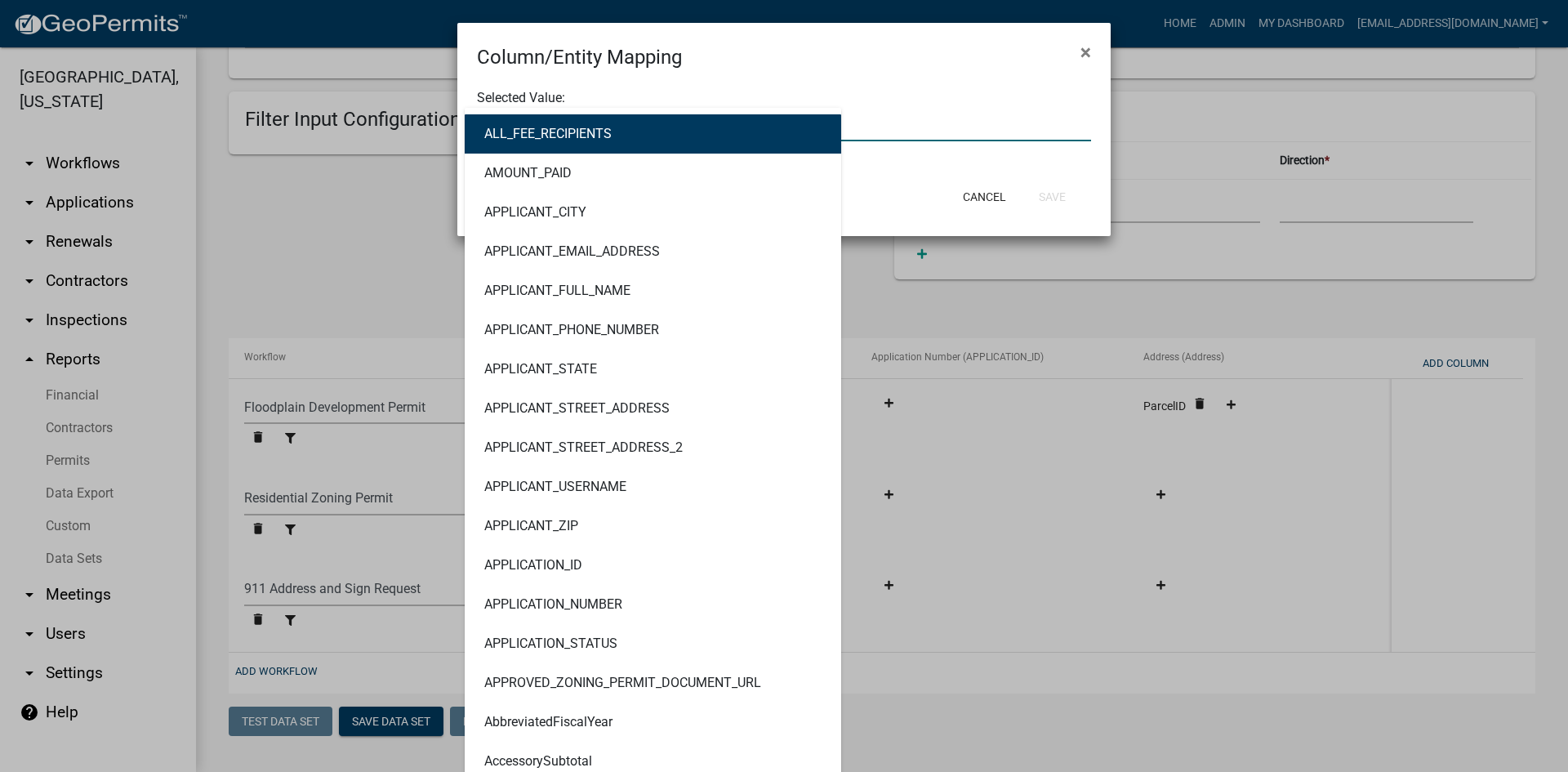
click at [524, 115] on div "ALL_FEE_RECIPIENTS AMOUNT_PAID APPLICANT_CITY APPLICANT_EMAIL_ADDRESS APPLICANT…" at bounding box center [784, 125] width 639 height 34
click at [584, 59] on h4 "Column/Entity Mapping" at bounding box center [580, 57] width 205 height 29
click at [567, 133] on div "ALL_FEE_RECIPIENTS AMOUNT_PAID APPLICANT_CITY APPLICANT_EMAIL_ADDRESS APPLICANT…" at bounding box center [784, 125] width 639 height 34
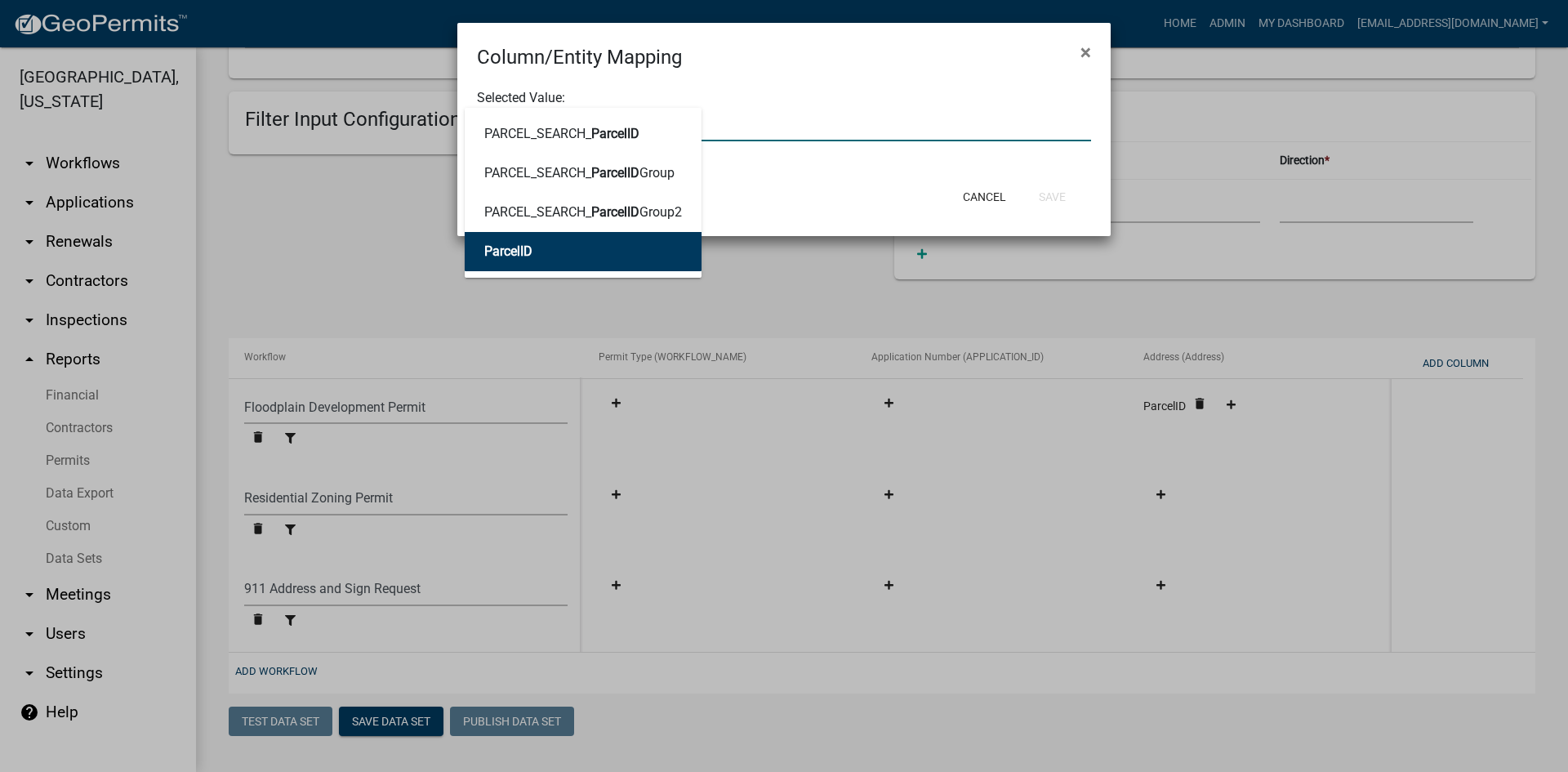
click at [520, 253] on span "ParcelID" at bounding box center [508, 251] width 48 height 15
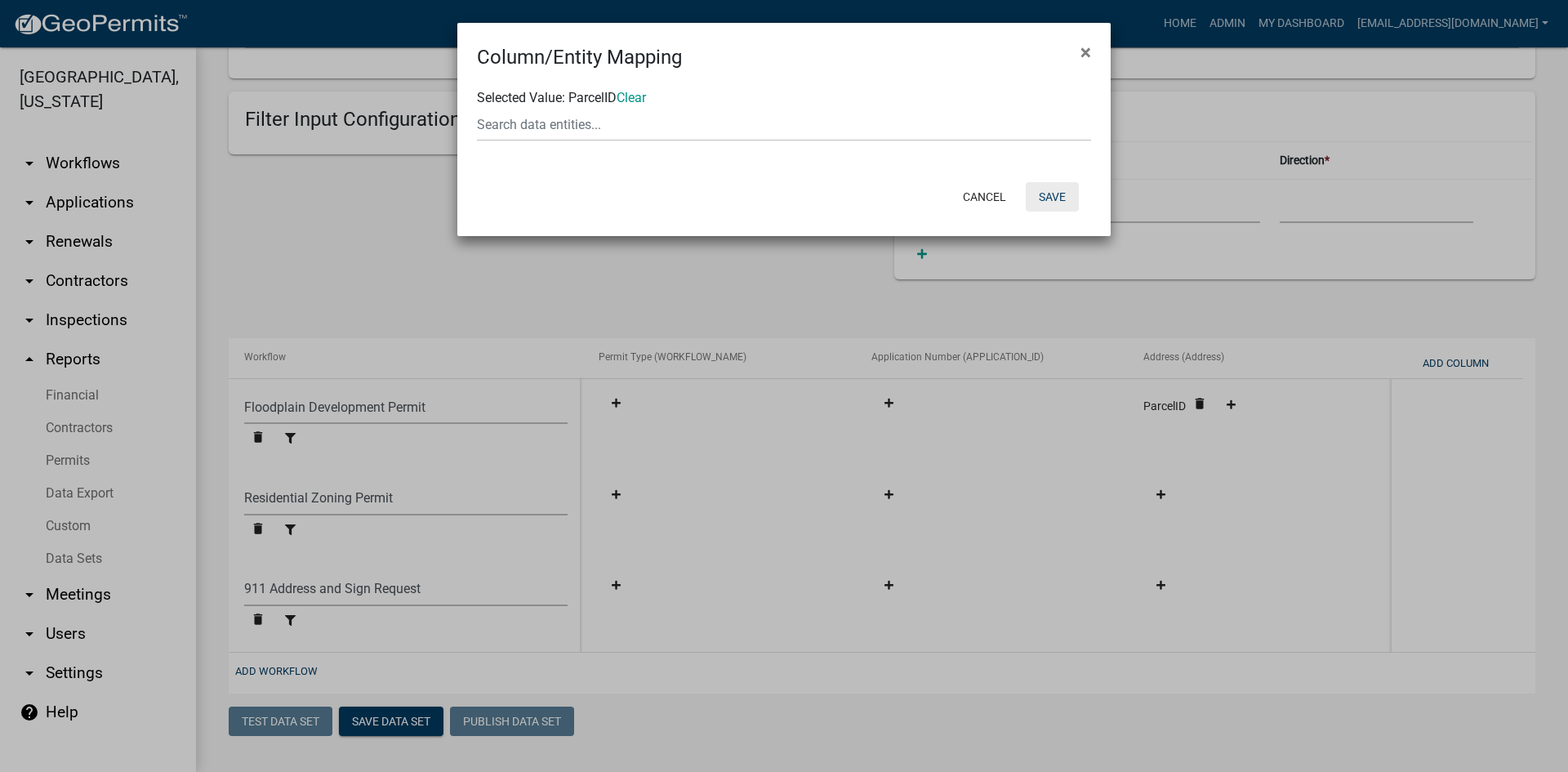
click at [1048, 199] on button "Save" at bounding box center [1053, 196] width 53 height 29
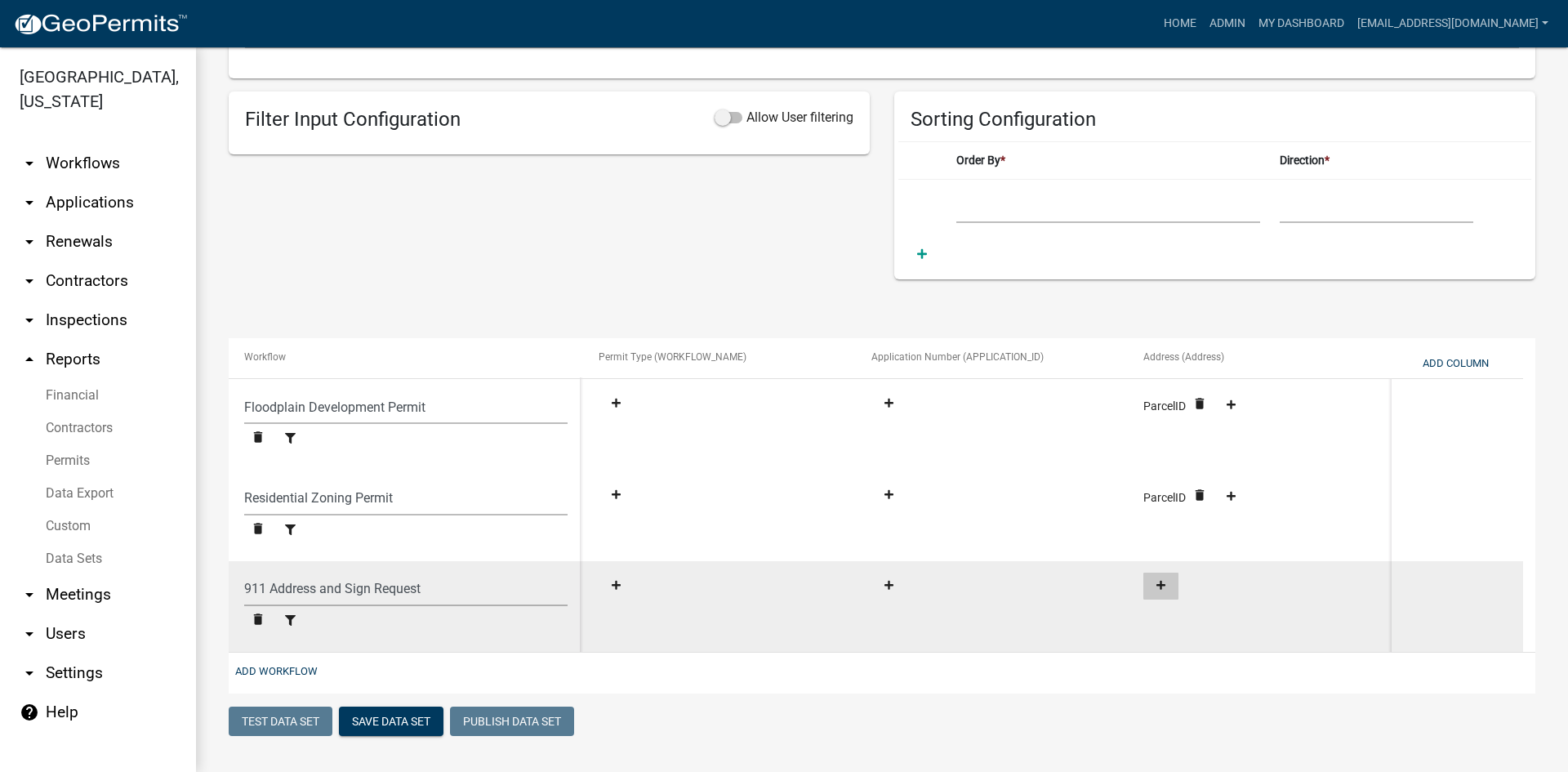
click at [1169, 593] on button at bounding box center [1161, 587] width 35 height 27
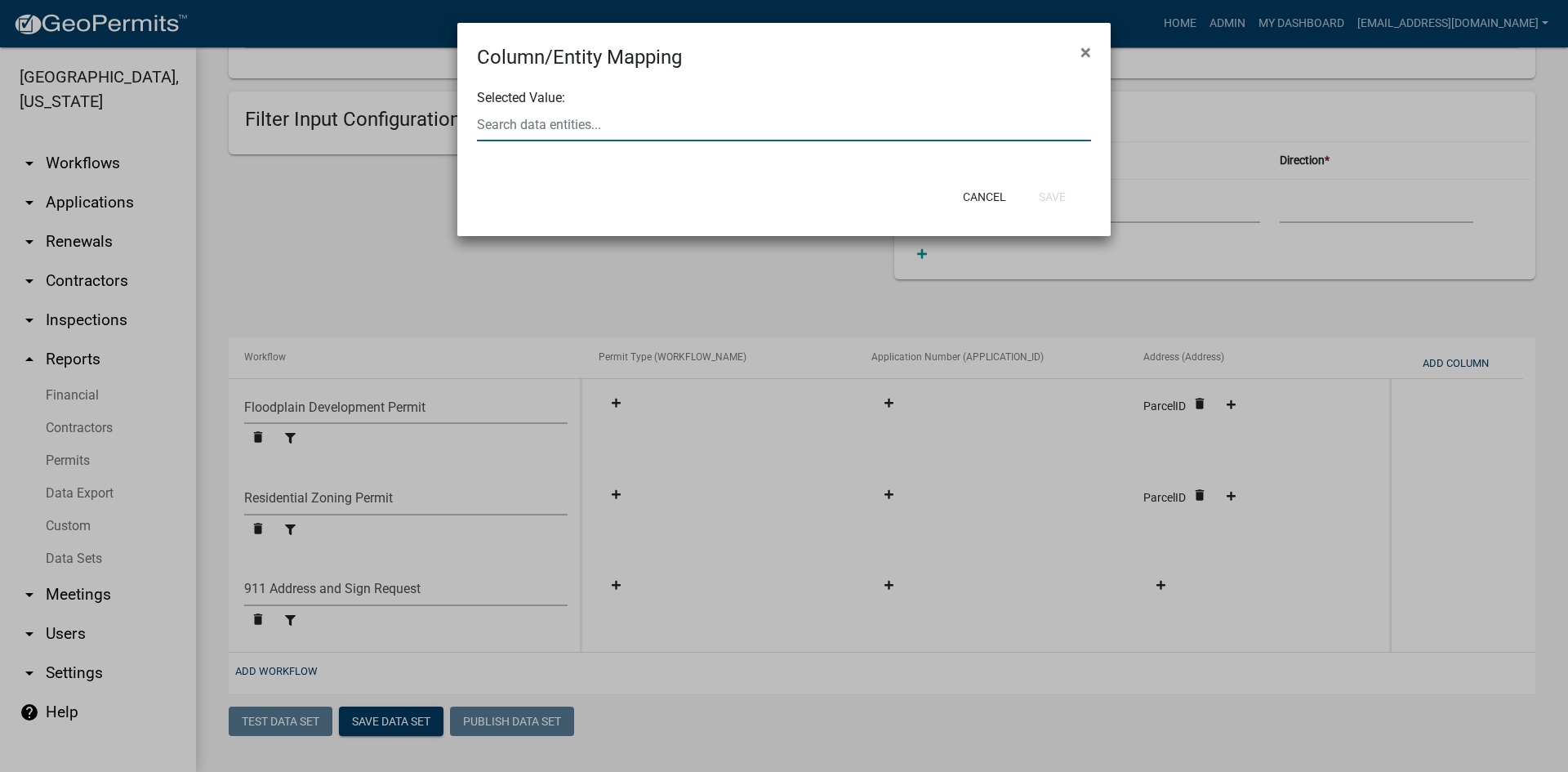
click at [664, 134] on input "text" at bounding box center [784, 125] width 614 height 34
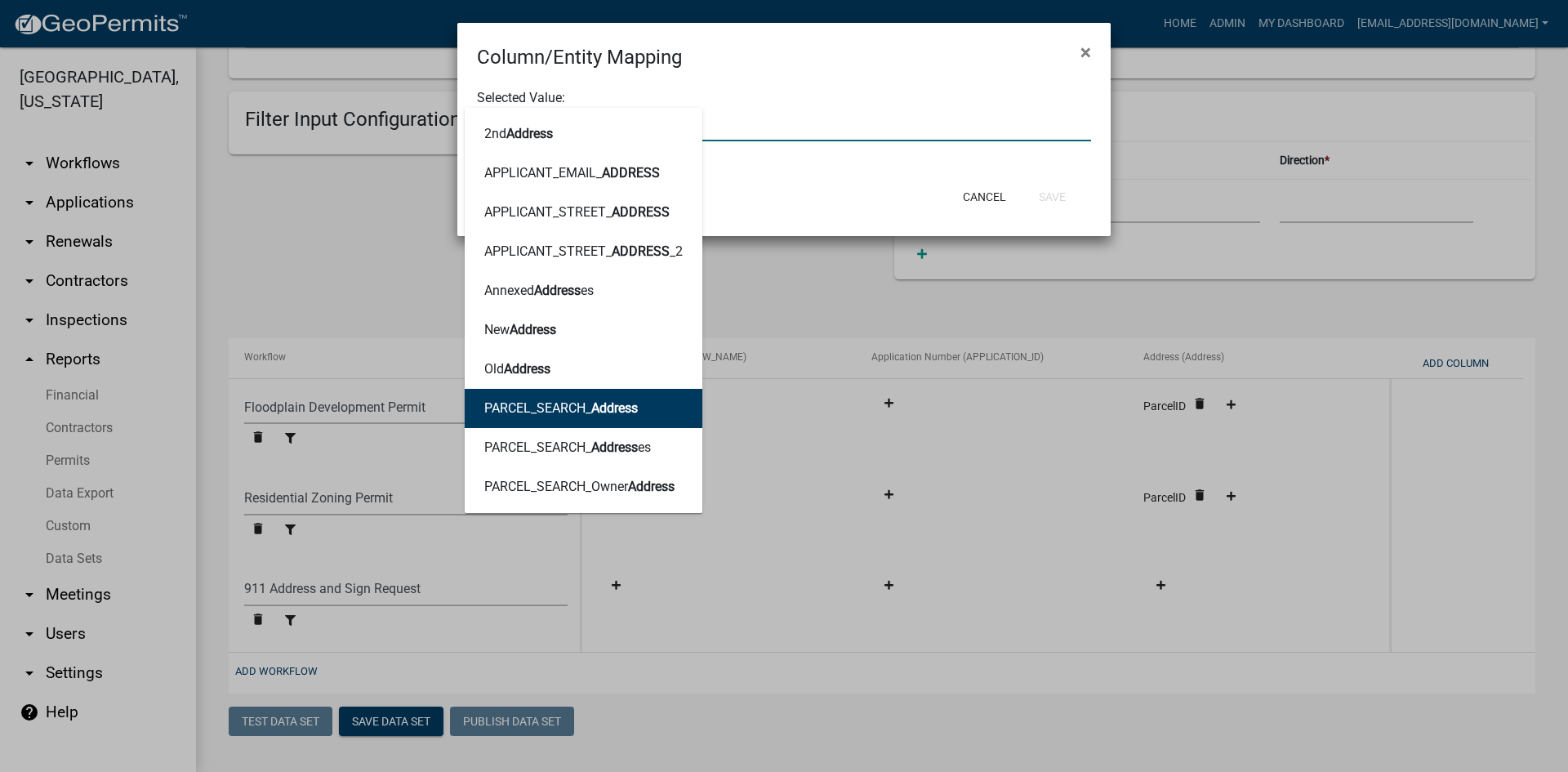
click at [577, 408] on ngb-highlight "PARCEL_SEARCH_ Address" at bounding box center [561, 408] width 154 height 13
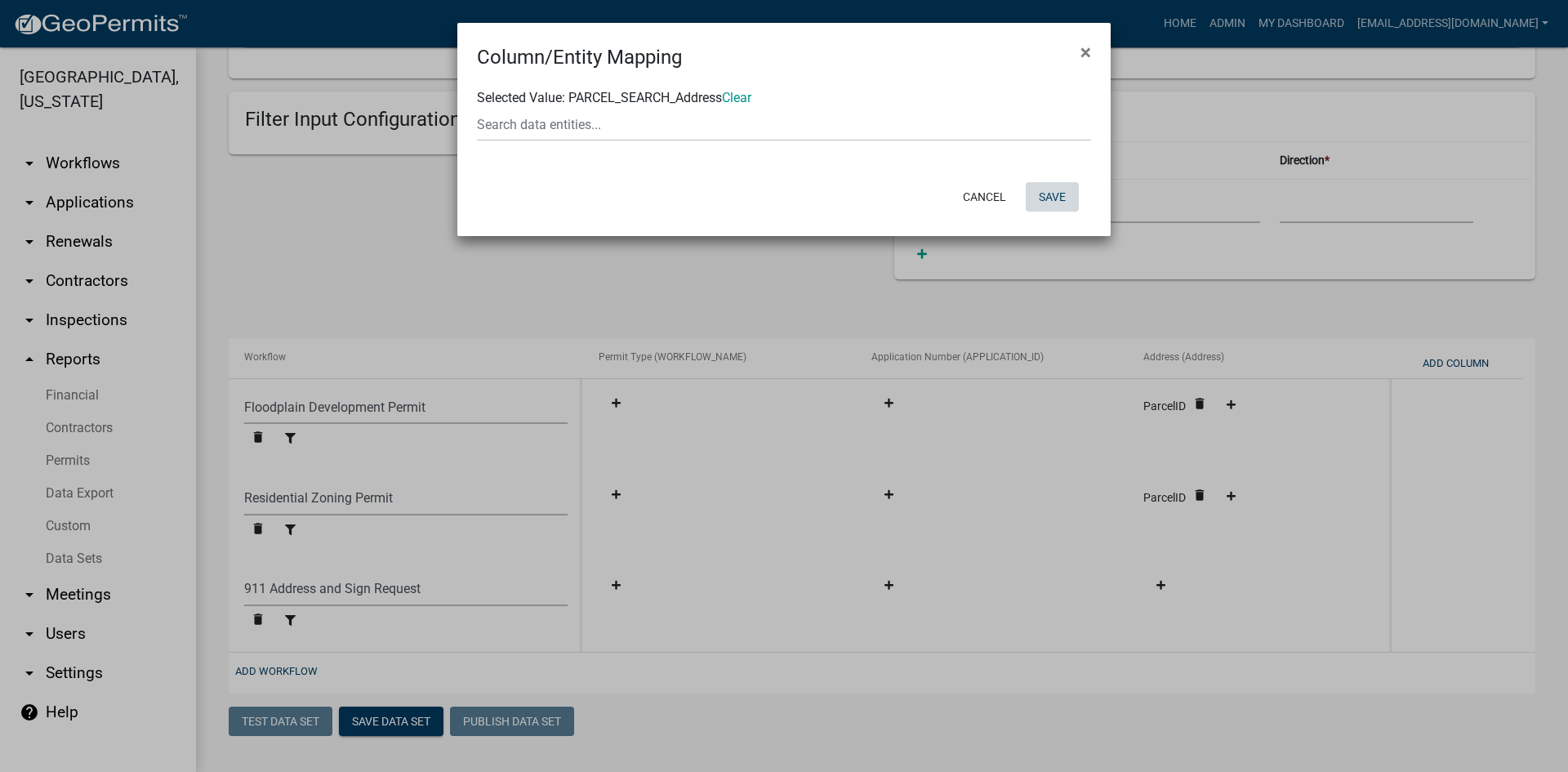
click at [1064, 197] on button "Save" at bounding box center [1053, 196] width 53 height 29
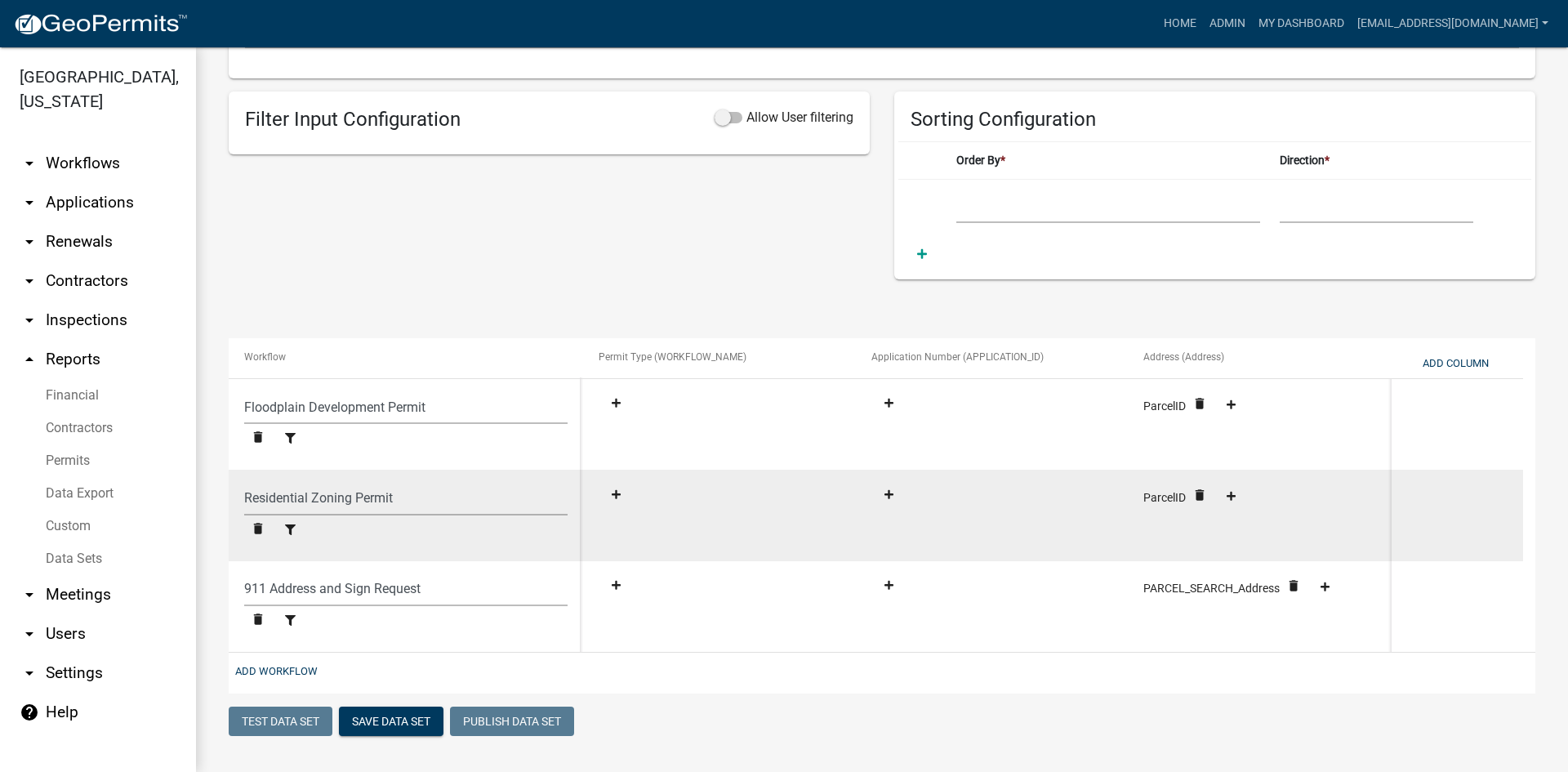
click at [1167, 491] on div "ParcelID delete" at bounding box center [1263, 499] width 241 height 35
click at [1246, 508] on button at bounding box center [1231, 497] width 35 height 27
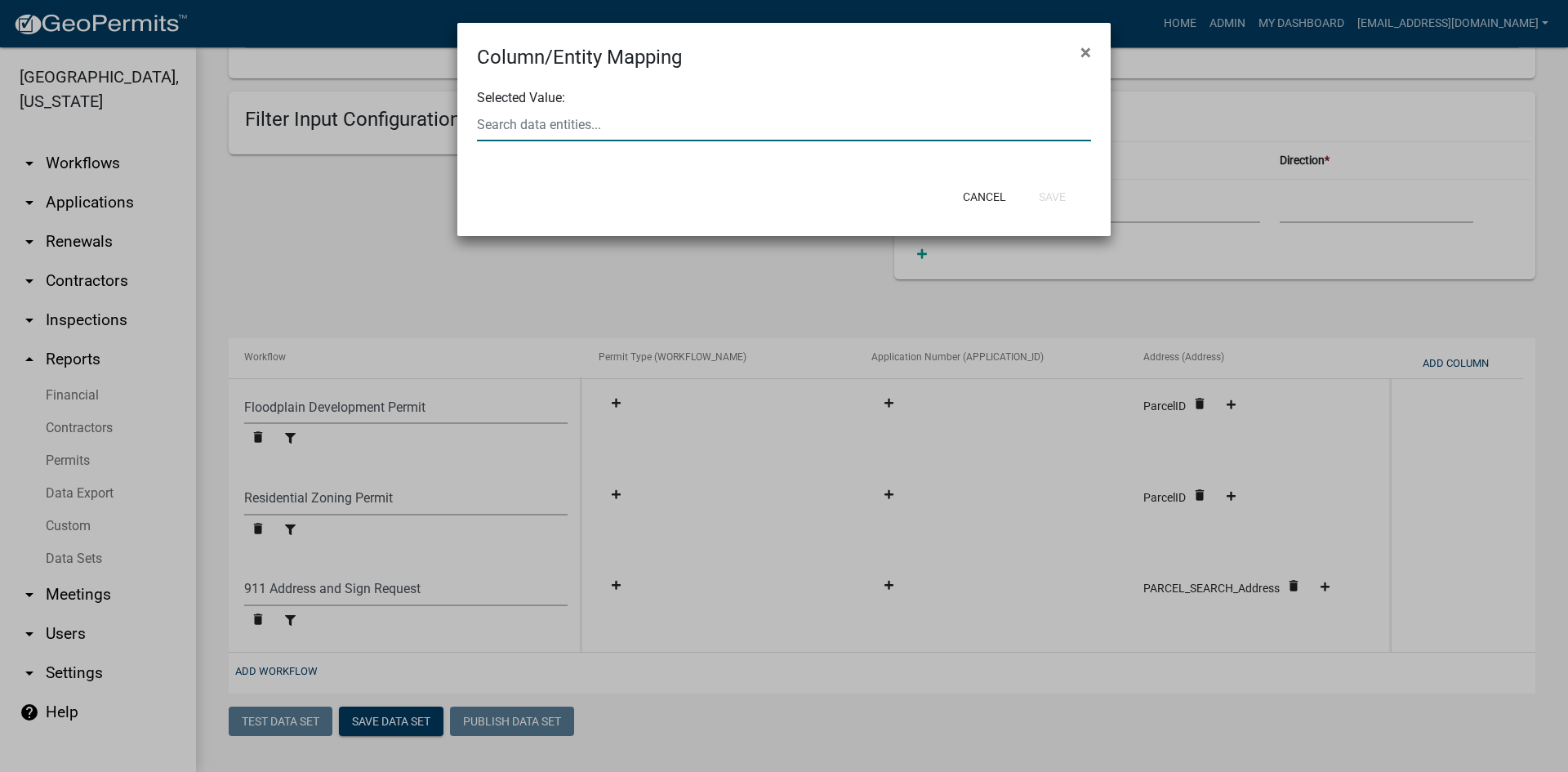
click at [510, 119] on input "text" at bounding box center [784, 125] width 614 height 34
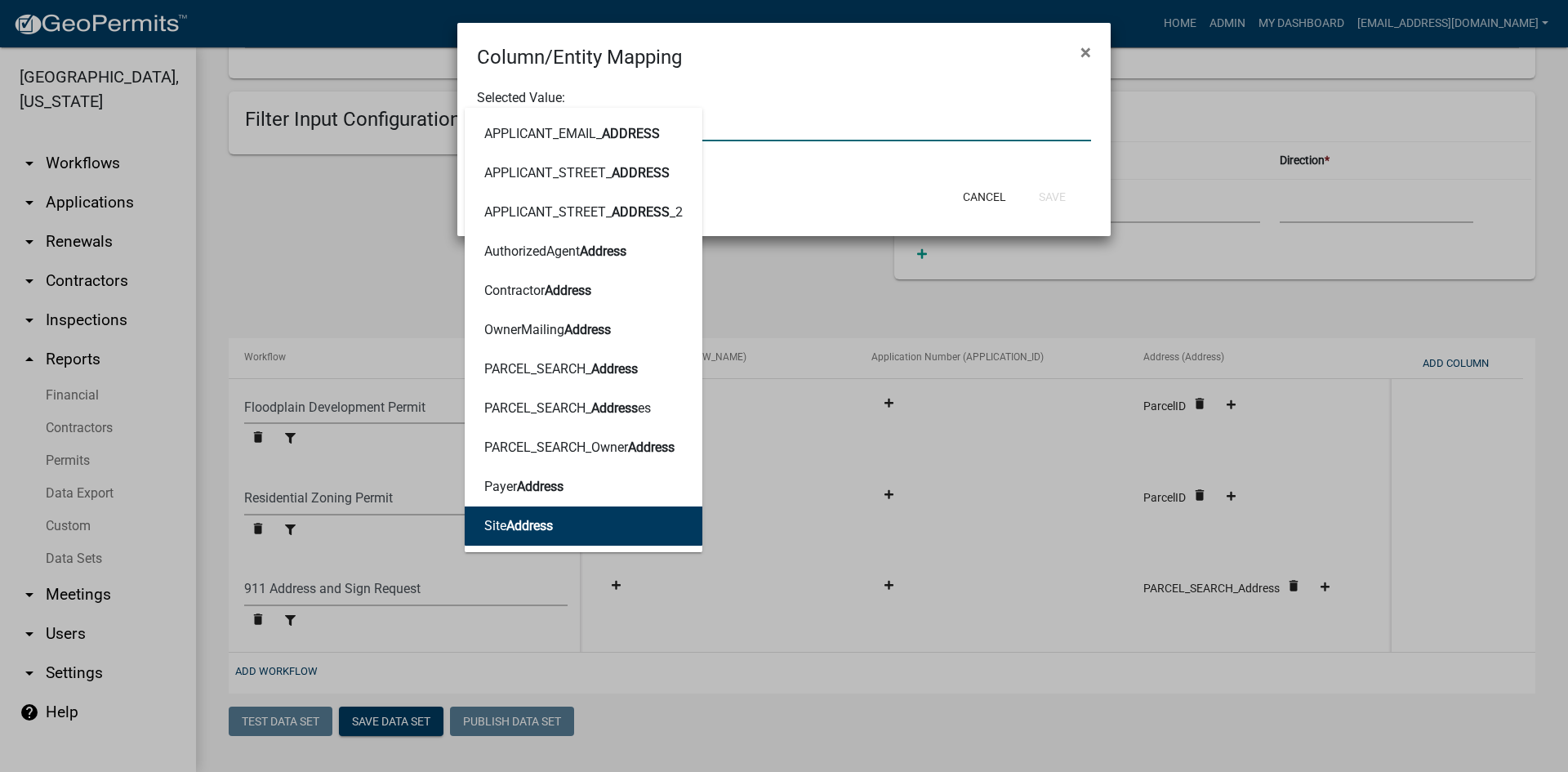
click at [510, 525] on span "Address" at bounding box center [529, 526] width 46 height 15
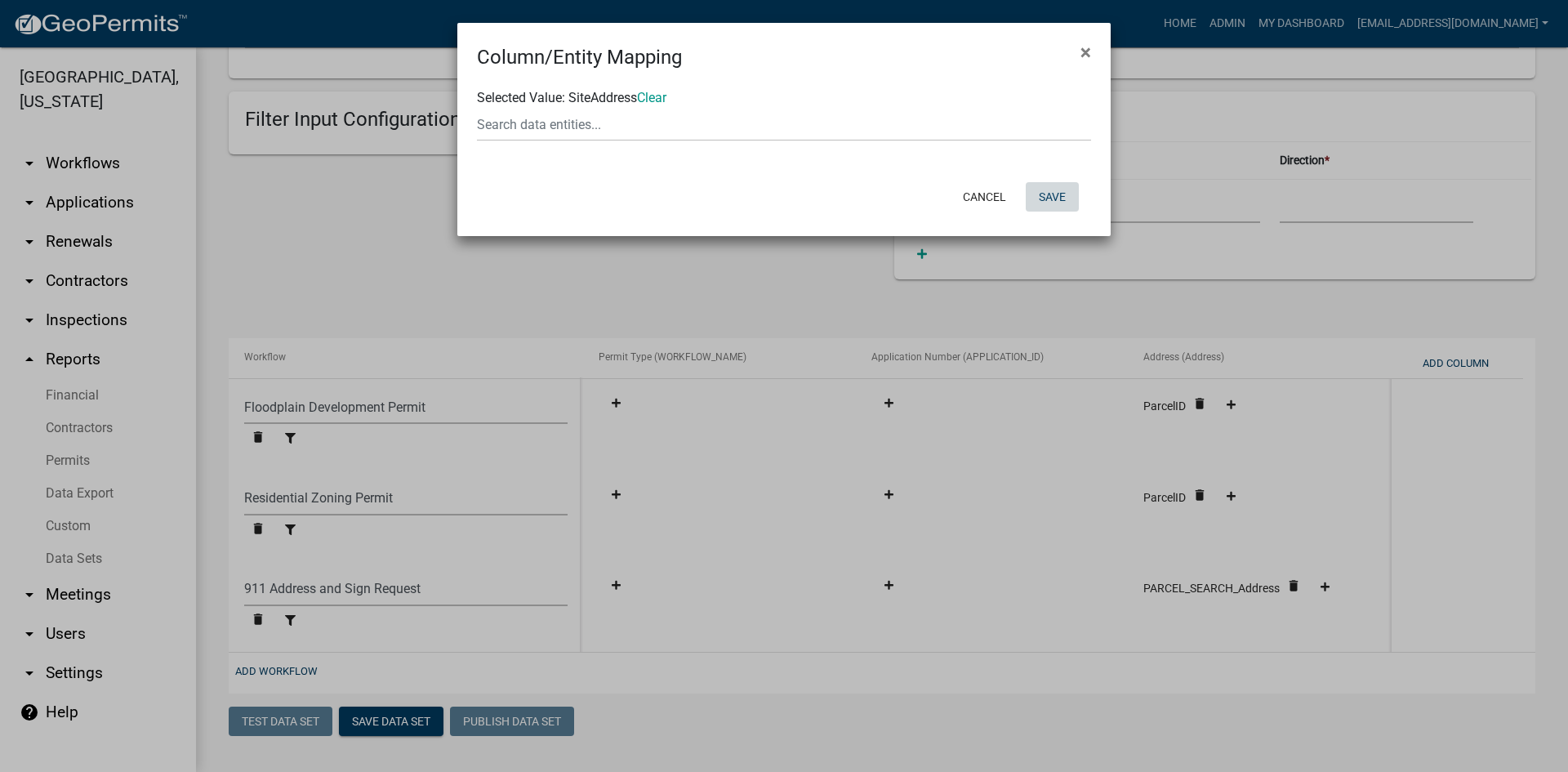
click at [1060, 190] on button "Save" at bounding box center [1053, 196] width 53 height 29
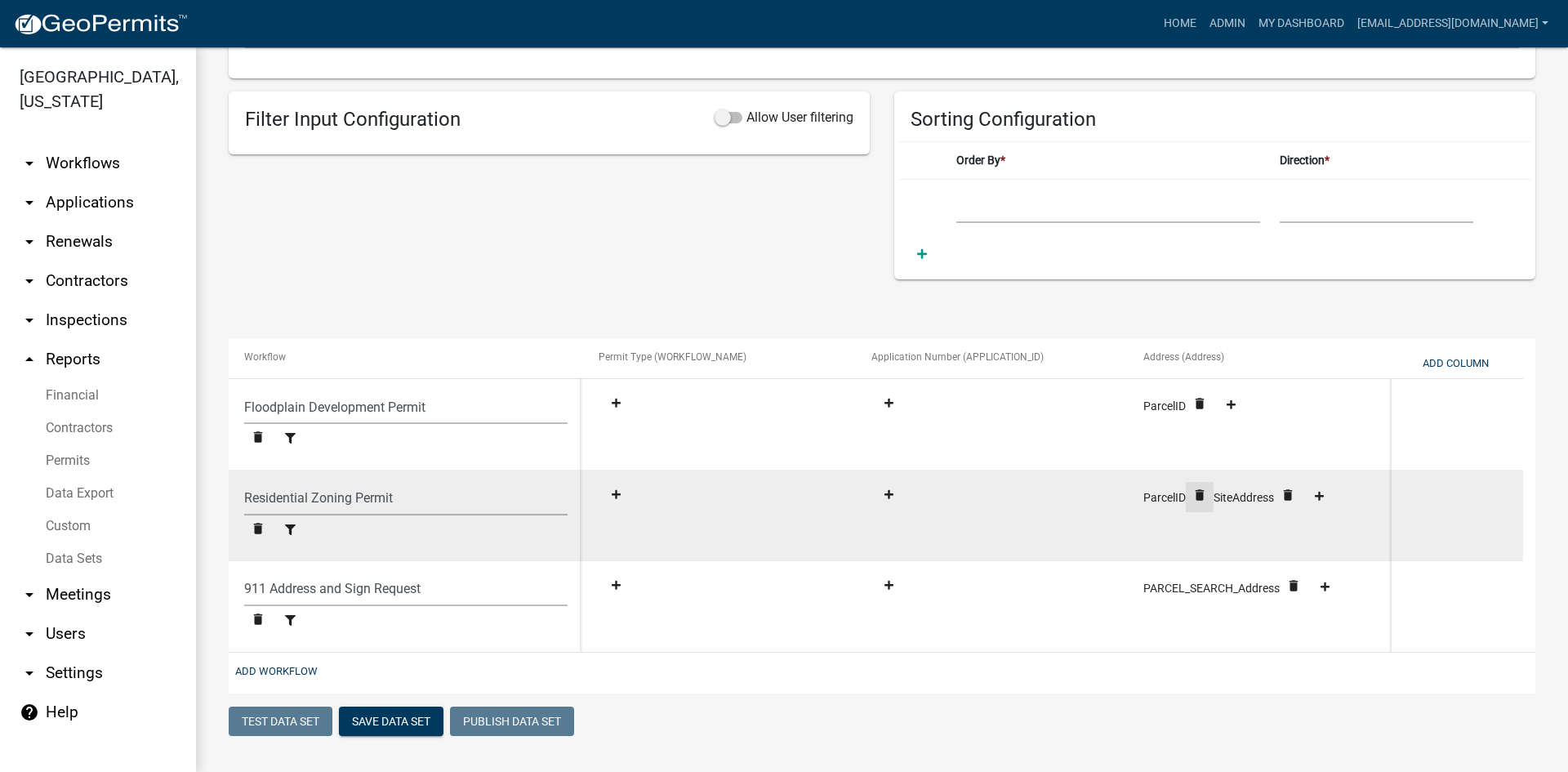
click at [1204, 489] on icon "delete" at bounding box center [1200, 495] width 15 height 15
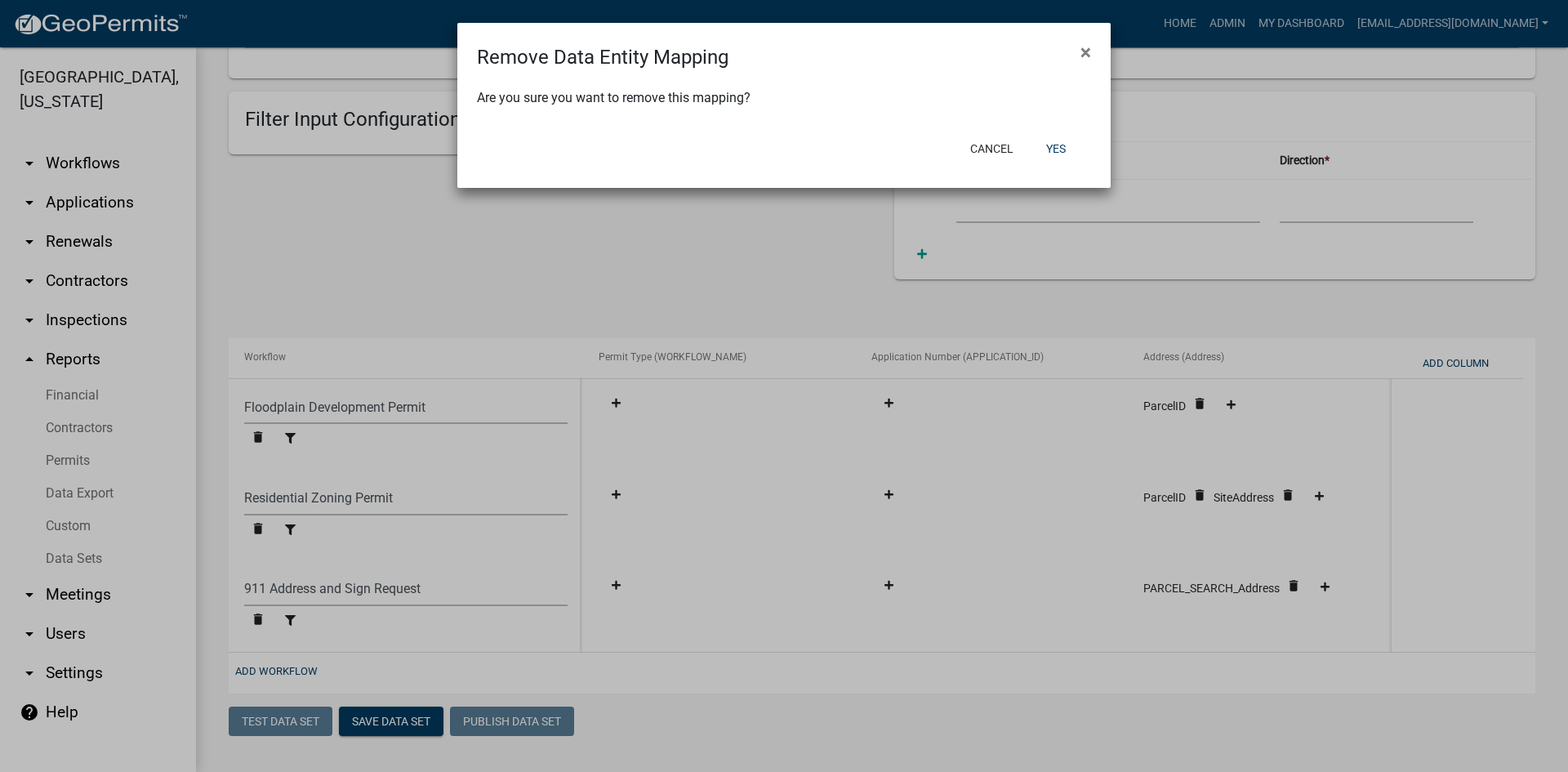
drag, startPoint x: 1183, startPoint y: 566, endPoint x: 1118, endPoint y: 419, distance: 160.7
click at [1174, 555] on ngb-modal-window "Remove Data Entity Mapping × Are you sure you want to remove this mapping? Canc…" at bounding box center [784, 386] width 1568 height 772
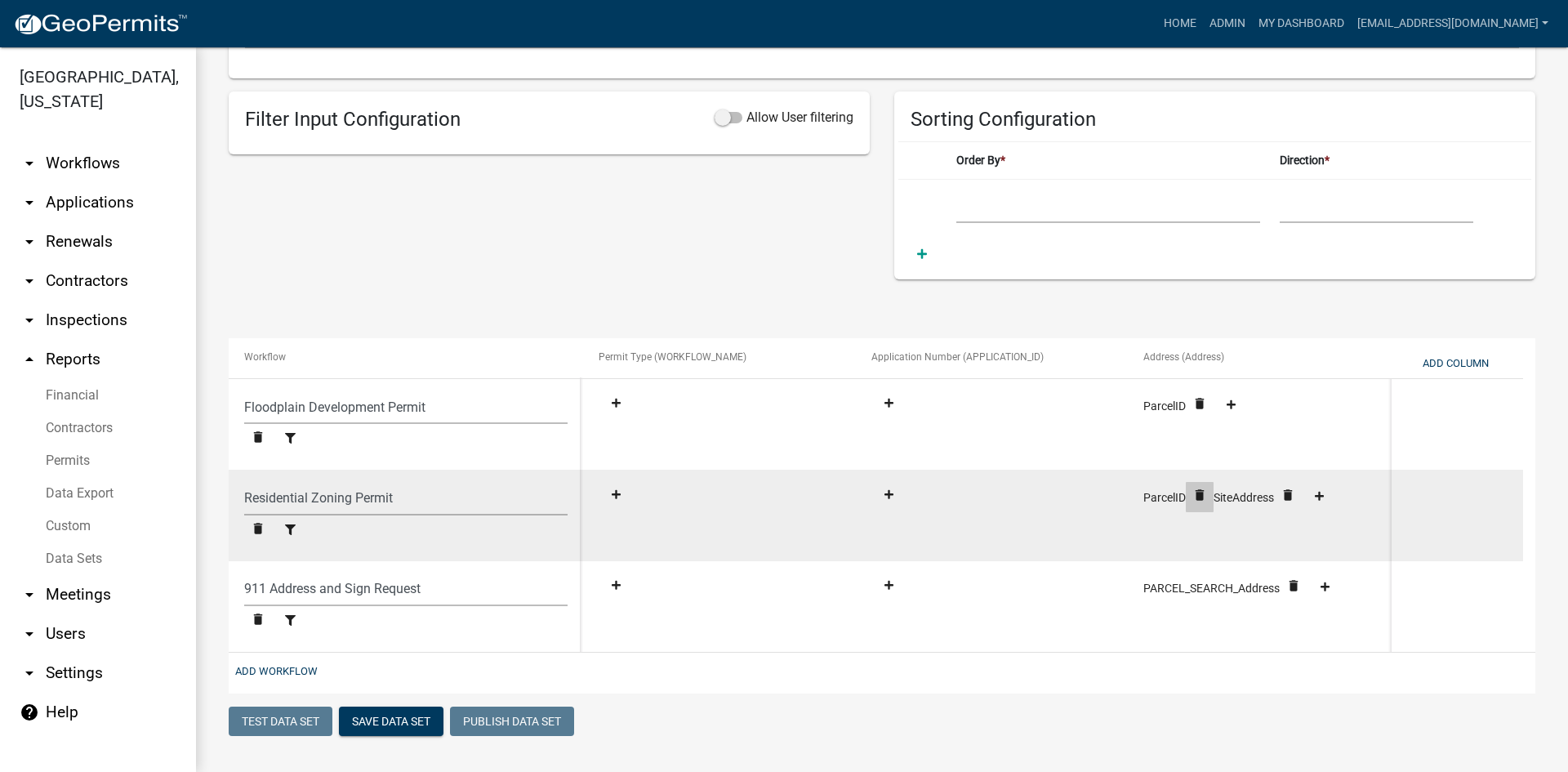
click at [1203, 496] on icon "delete" at bounding box center [1200, 495] width 15 height 15
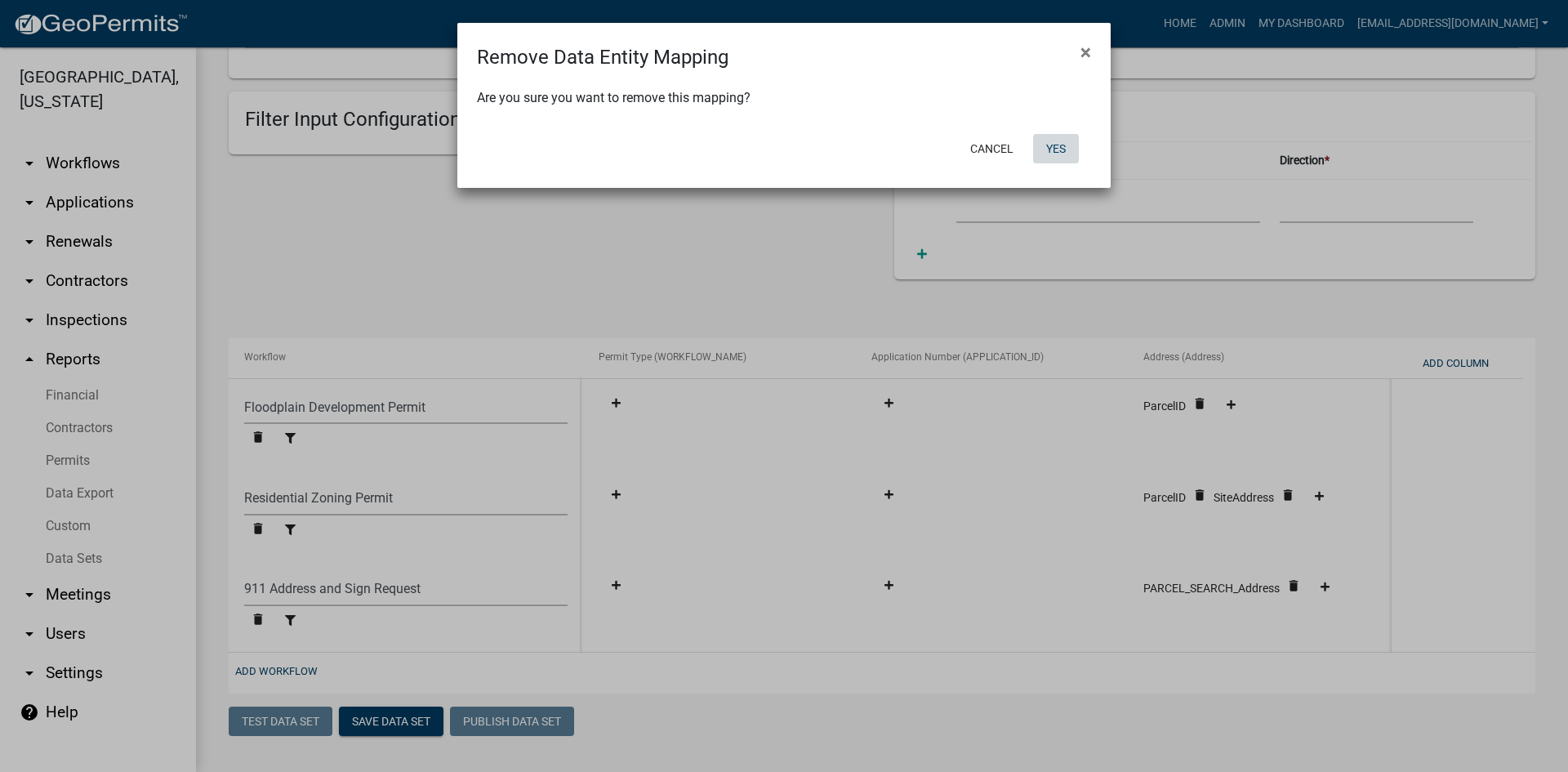
click at [1053, 147] on button "Yes" at bounding box center [1056, 148] width 45 height 29
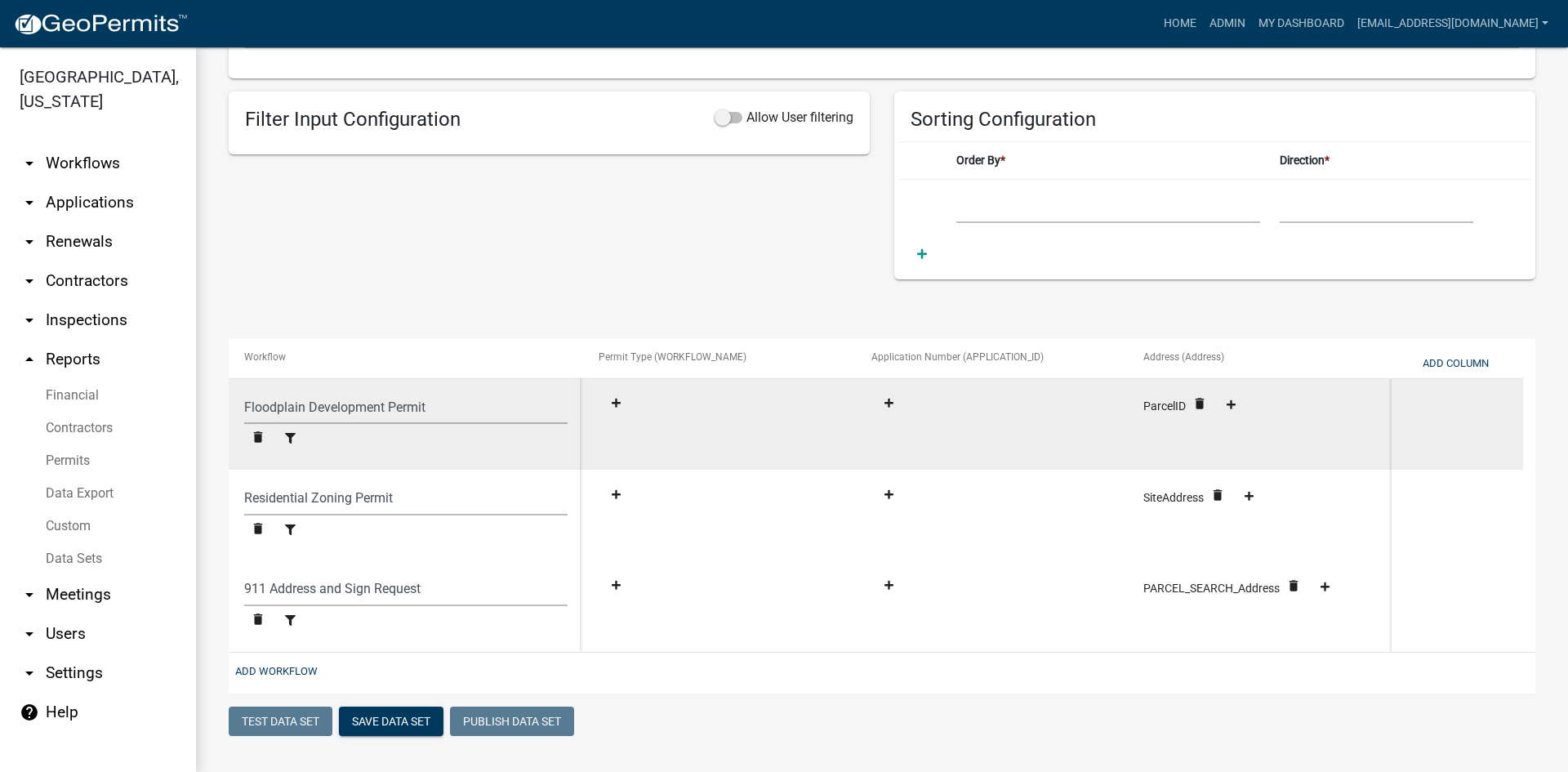
click at [1173, 414] on div "ParcelID delete" at bounding box center [1263, 408] width 241 height 35
click at [1233, 406] on icon at bounding box center [1232, 406] width 9 height 11
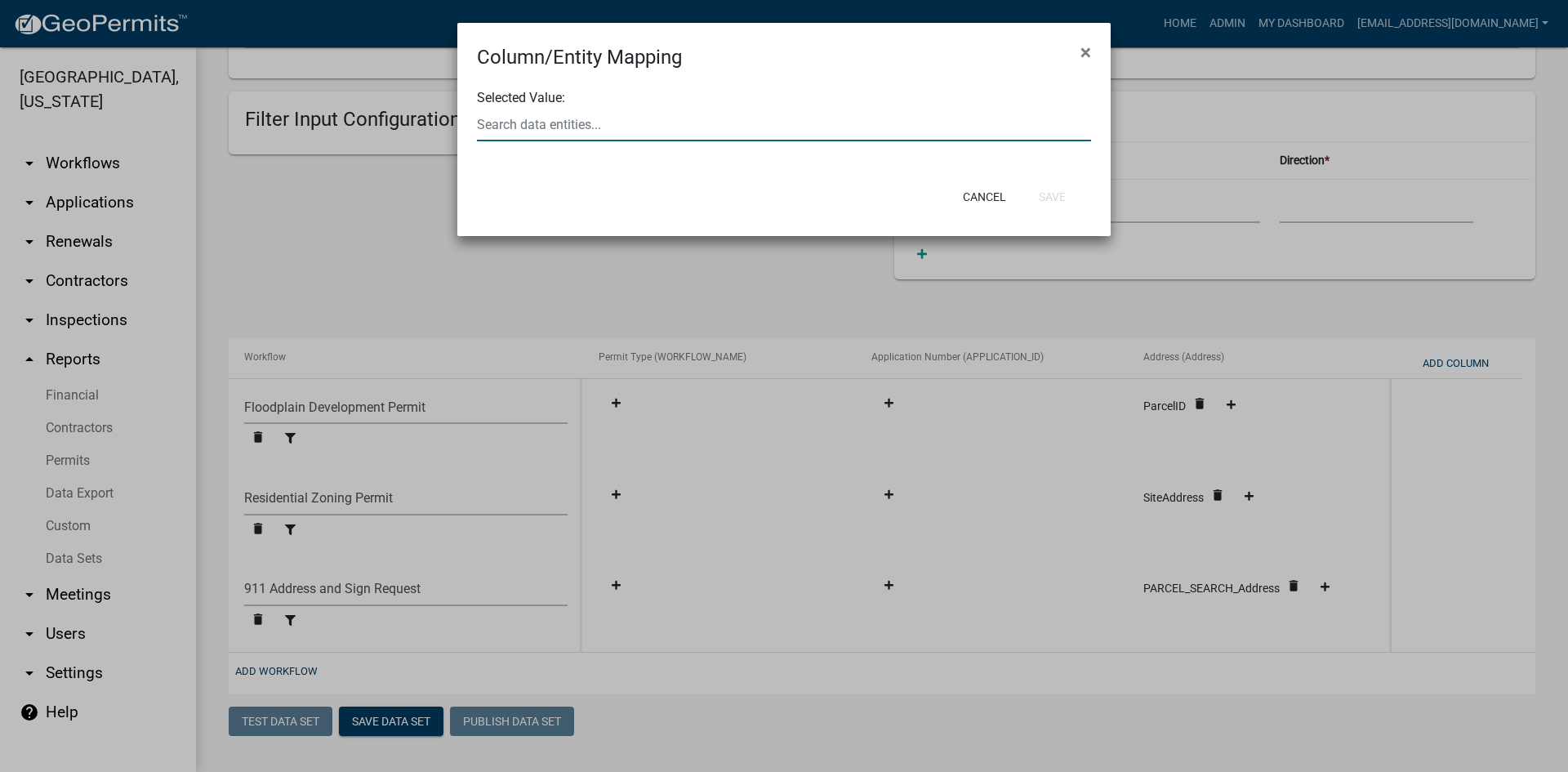
click at [504, 134] on input "text" at bounding box center [784, 125] width 614 height 34
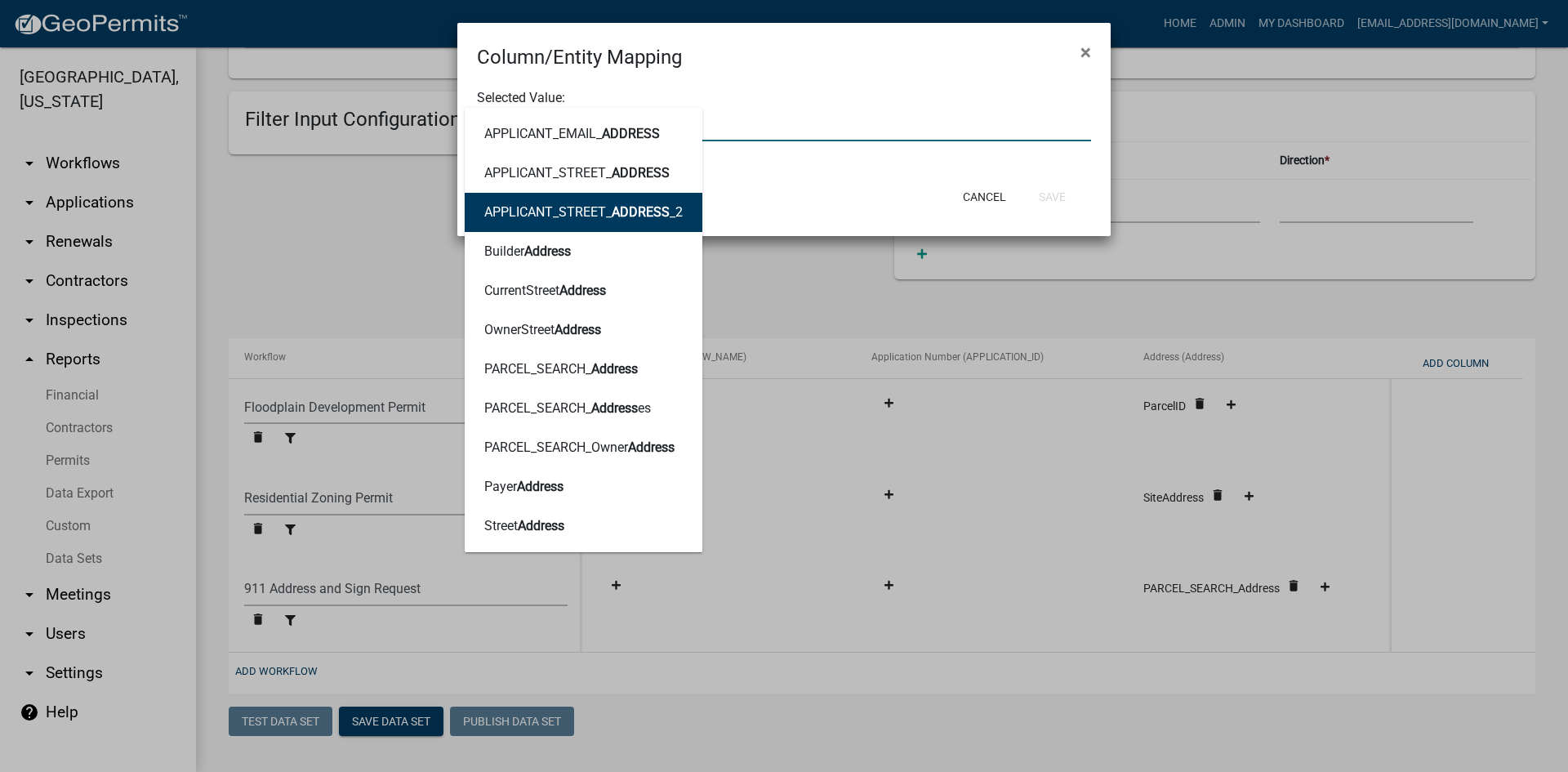
click at [811, 295] on ngb-modal-window "Column/Entity Mapping × Selected Value: address APPLICANT_EMAIL_ ADDRESS APPLIC…" at bounding box center [784, 386] width 1568 height 772
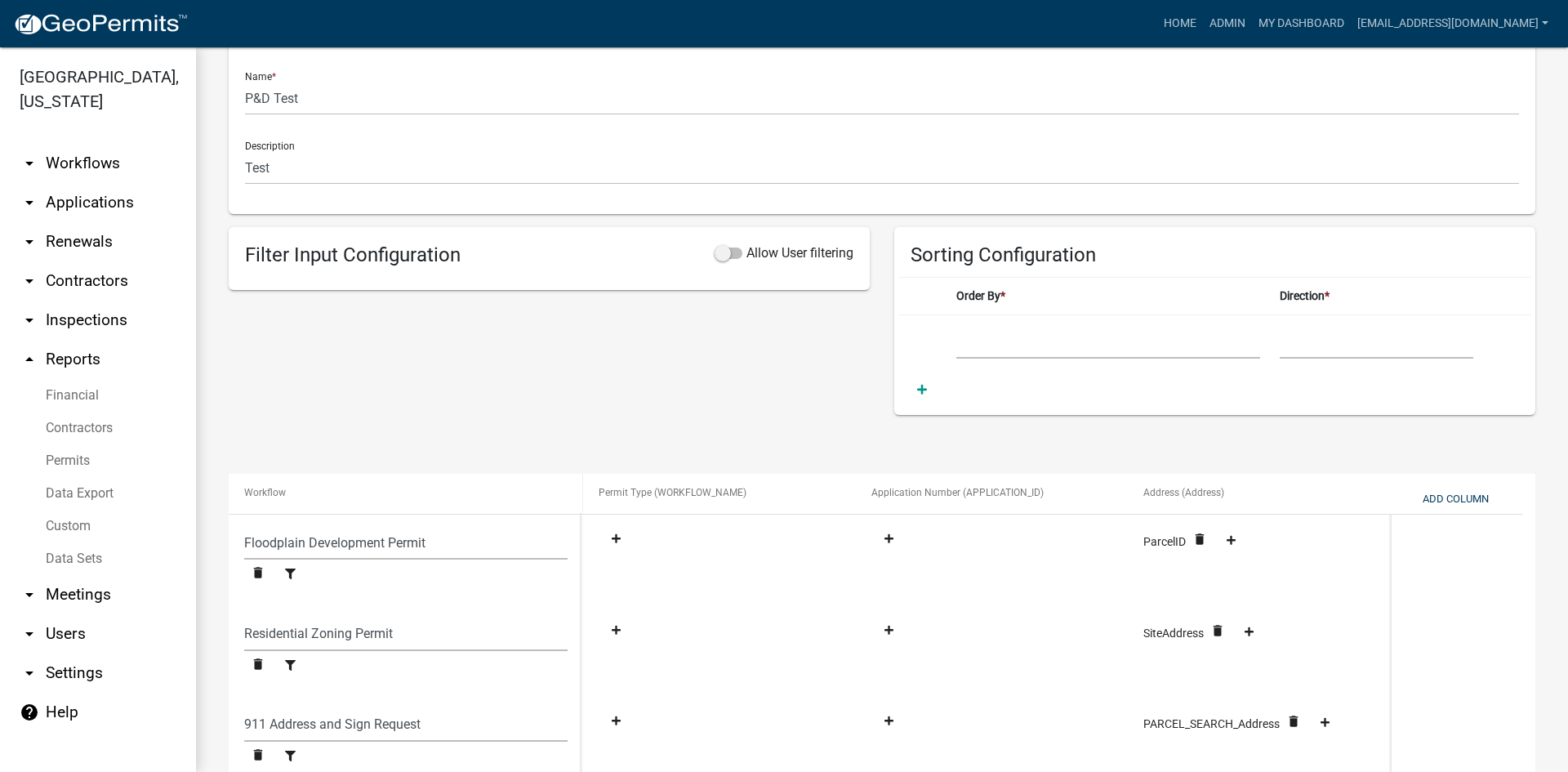
scroll to position [471, 0]
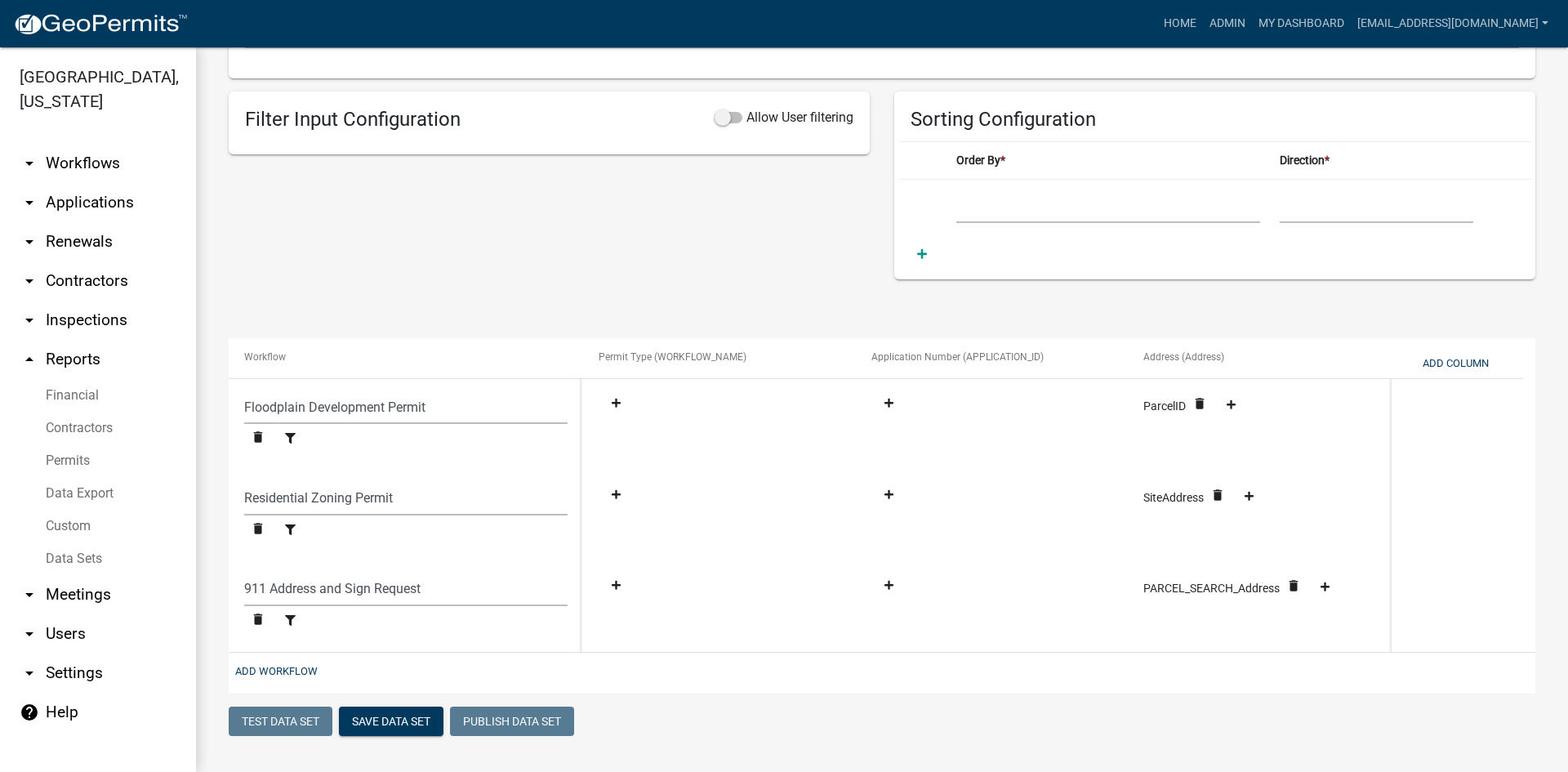
click at [72, 477] on link "Data Export" at bounding box center [98, 494] width 196 height 33
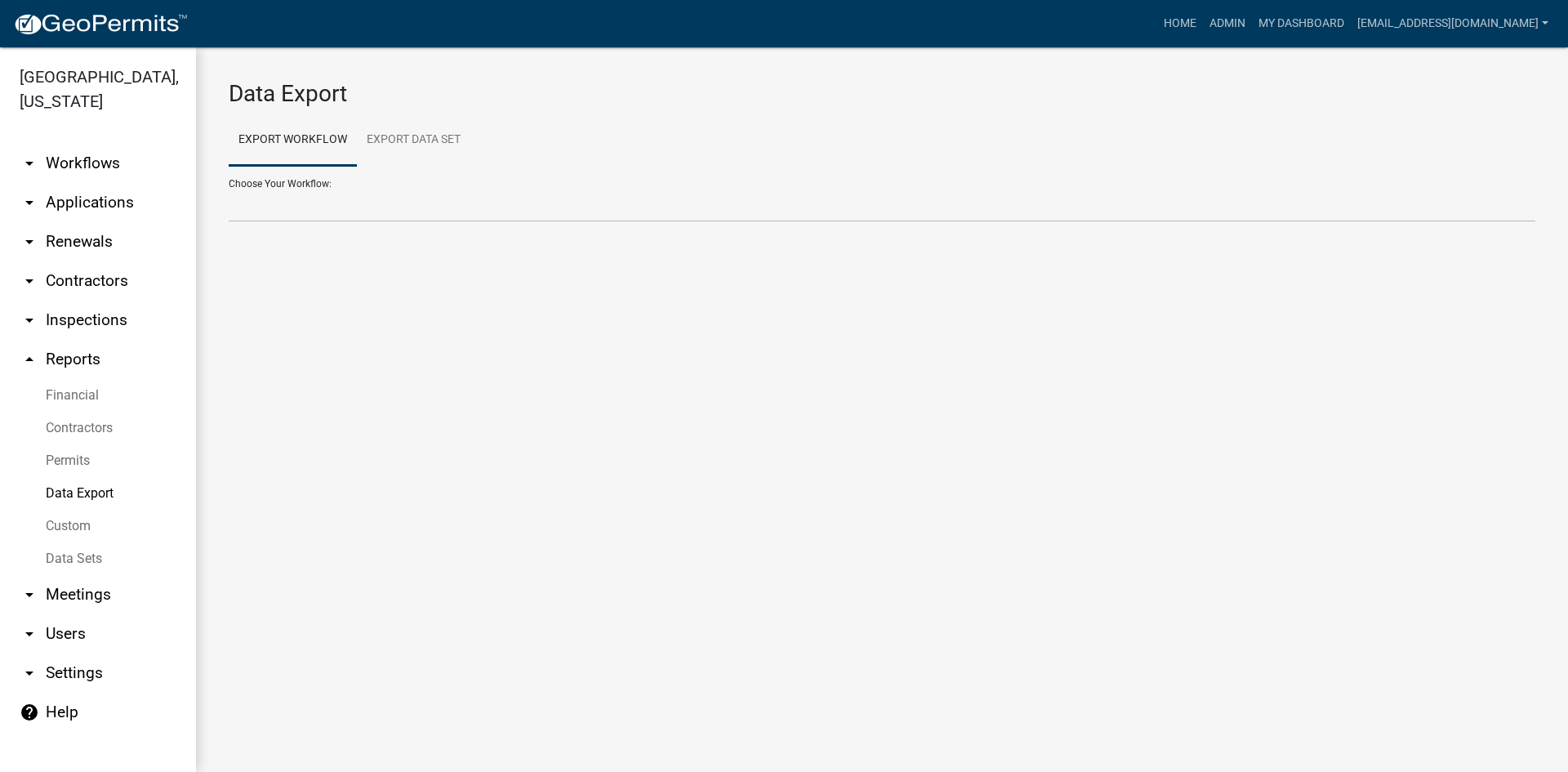
click at [75, 543] on link "Data Sets" at bounding box center [98, 559] width 196 height 33
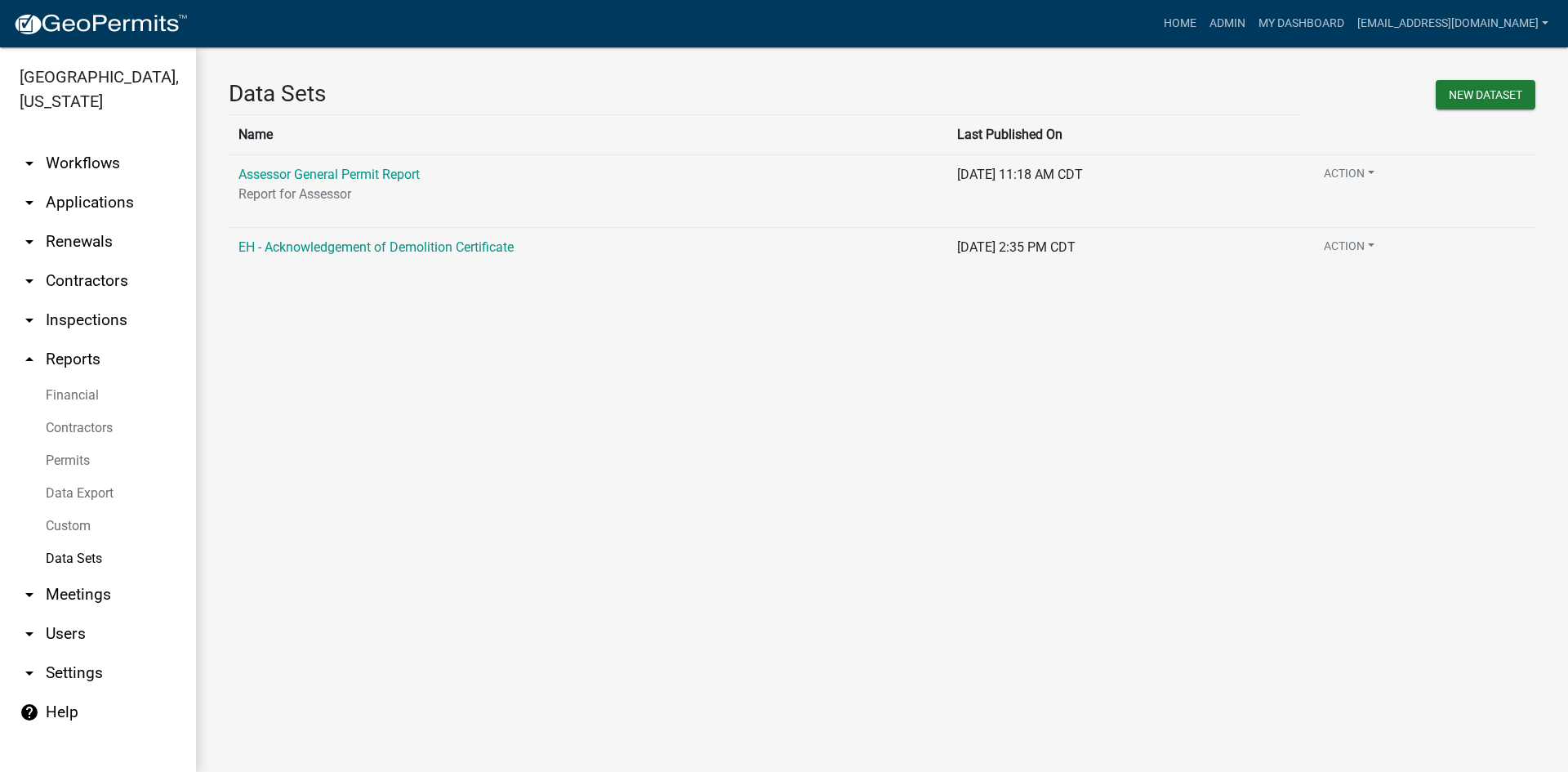
click at [87, 477] on link "Data Export" at bounding box center [98, 494] width 196 height 33
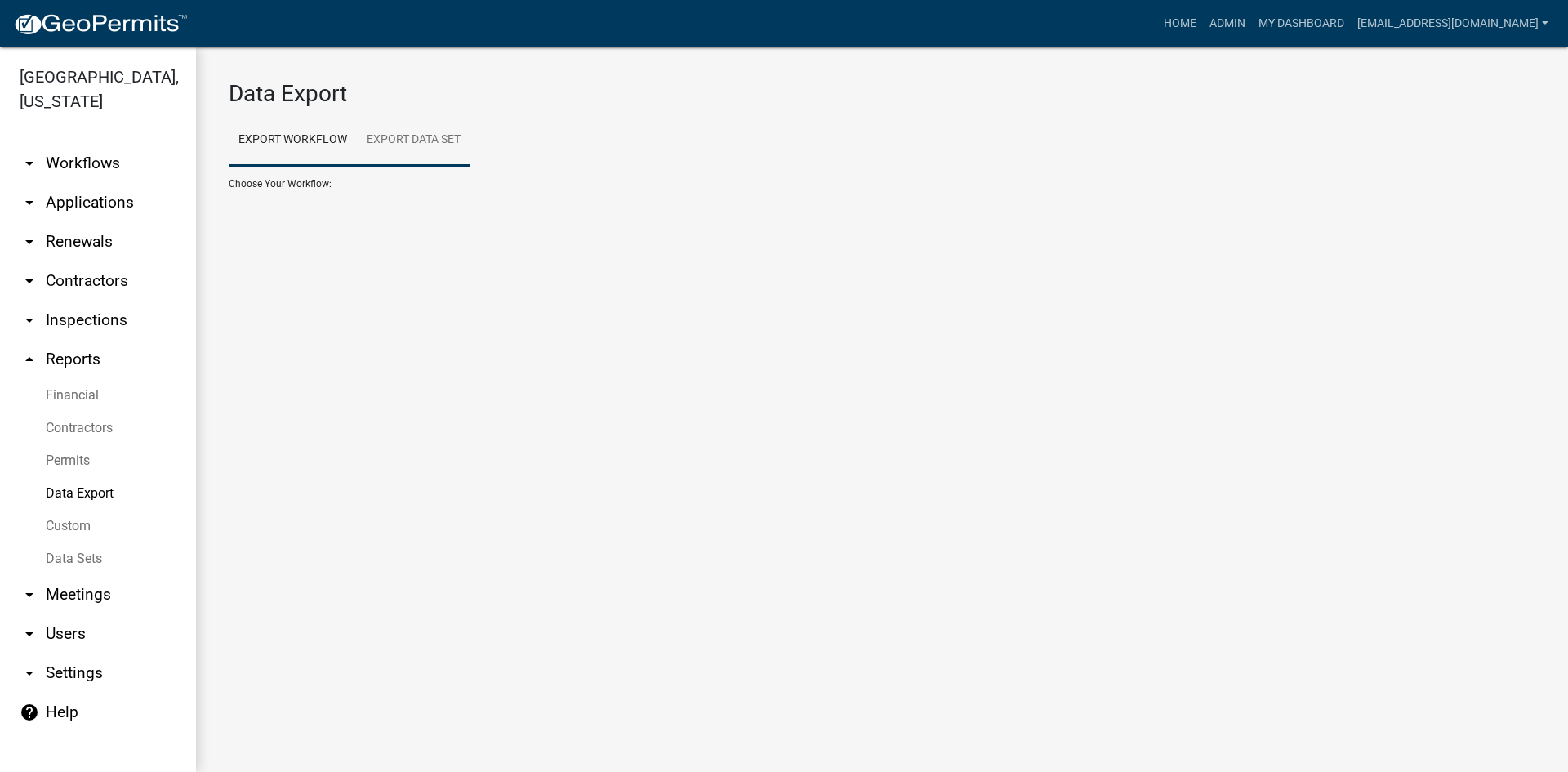
click at [375, 132] on link "Export Data Set" at bounding box center [414, 141] width 114 height 53
click at [279, 133] on link "Export Workflow" at bounding box center [293, 141] width 128 height 53
click at [252, 204] on select "911 Address and Sign Request A General Workflow Acknowledgement of Demolition C…" at bounding box center [883, 206] width 1307 height 34
click at [229, 189] on select "911 Address and Sign Request A General Workflow Acknowledgement of Demolition C…" at bounding box center [883, 206] width 1307 height 34
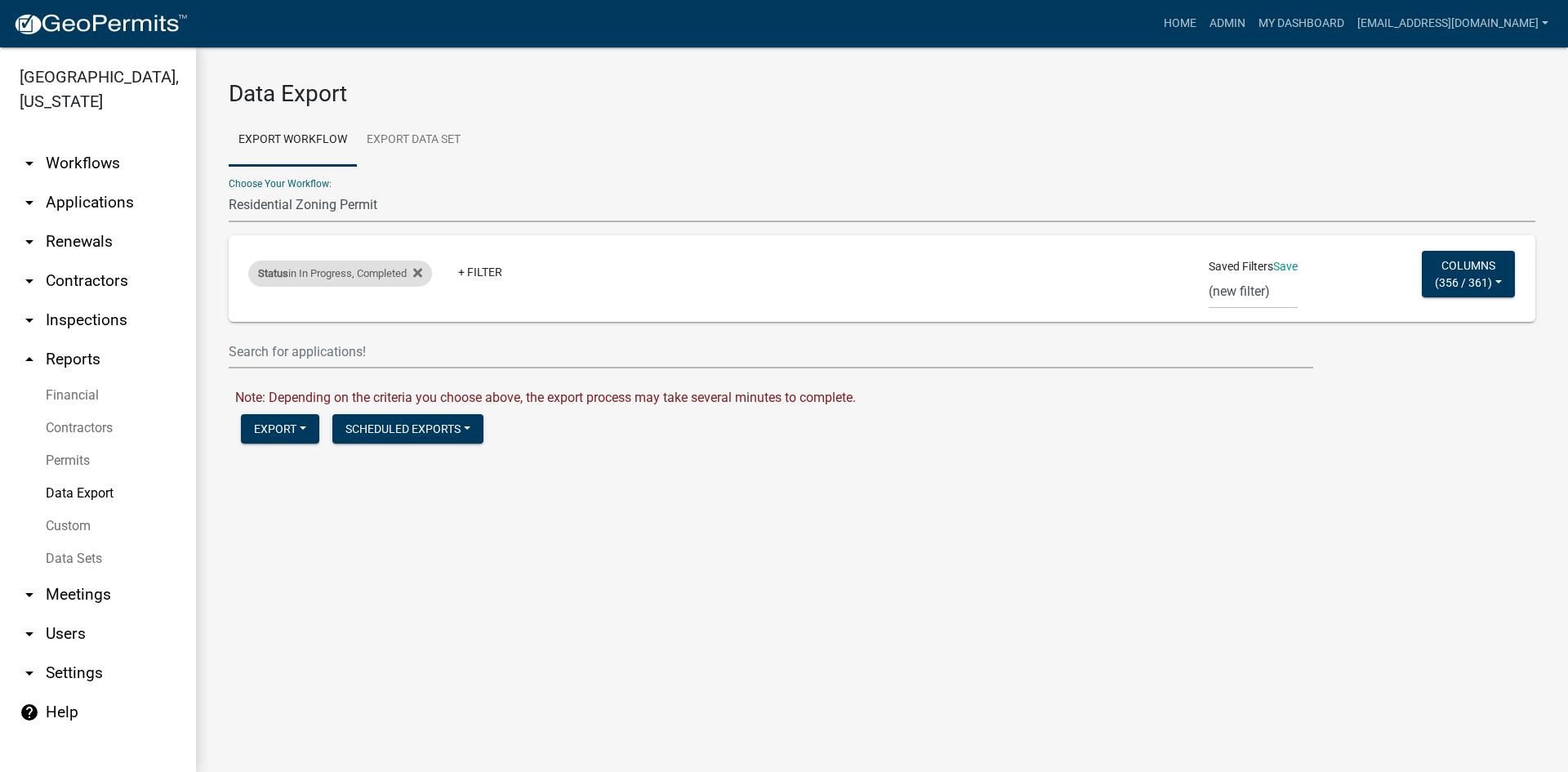
click at [344, 264] on div "Status in In Progress, Completed" at bounding box center [340, 274] width 184 height 26
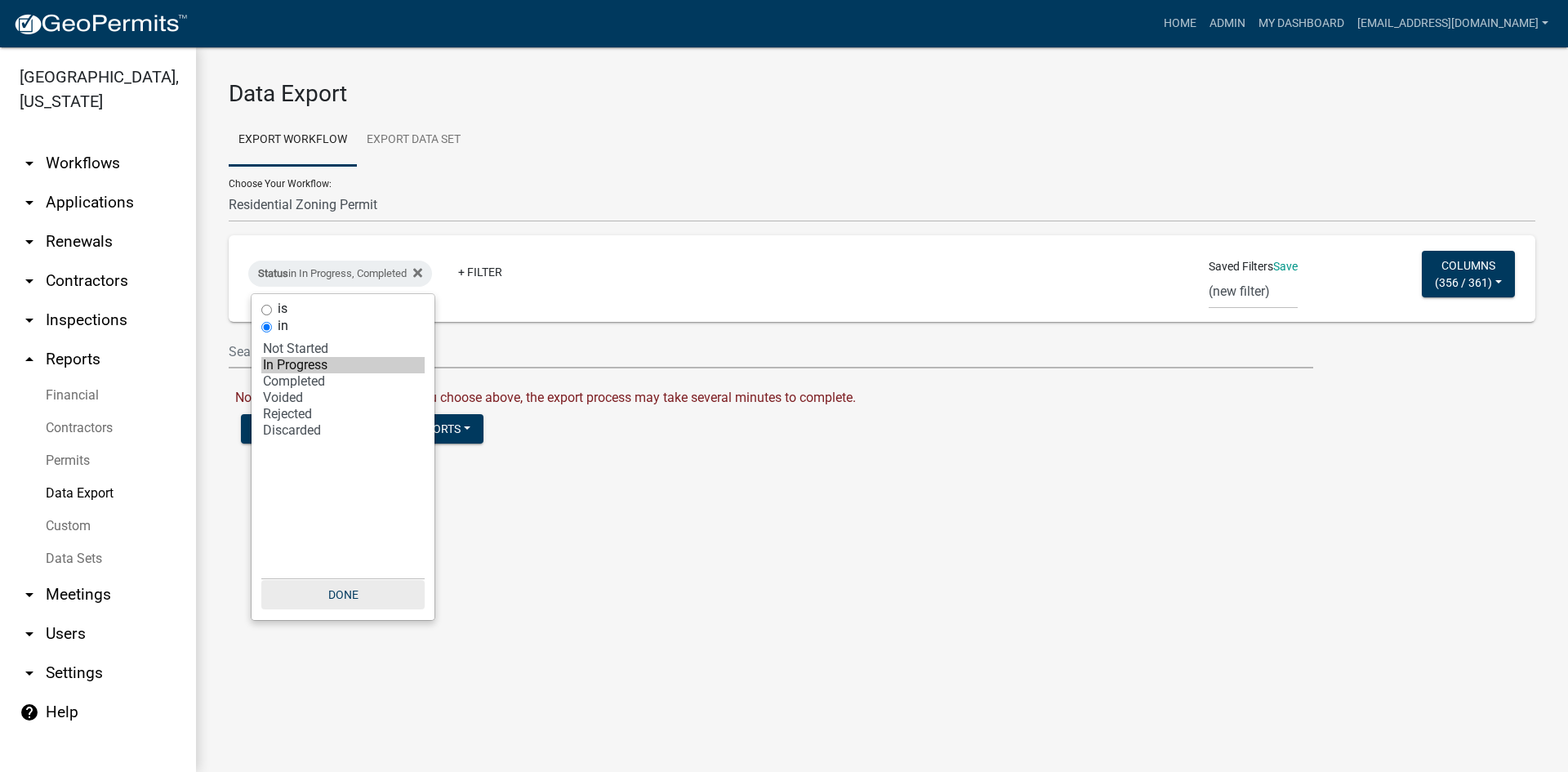
click at [349, 589] on button "Done" at bounding box center [344, 595] width 164 height 29
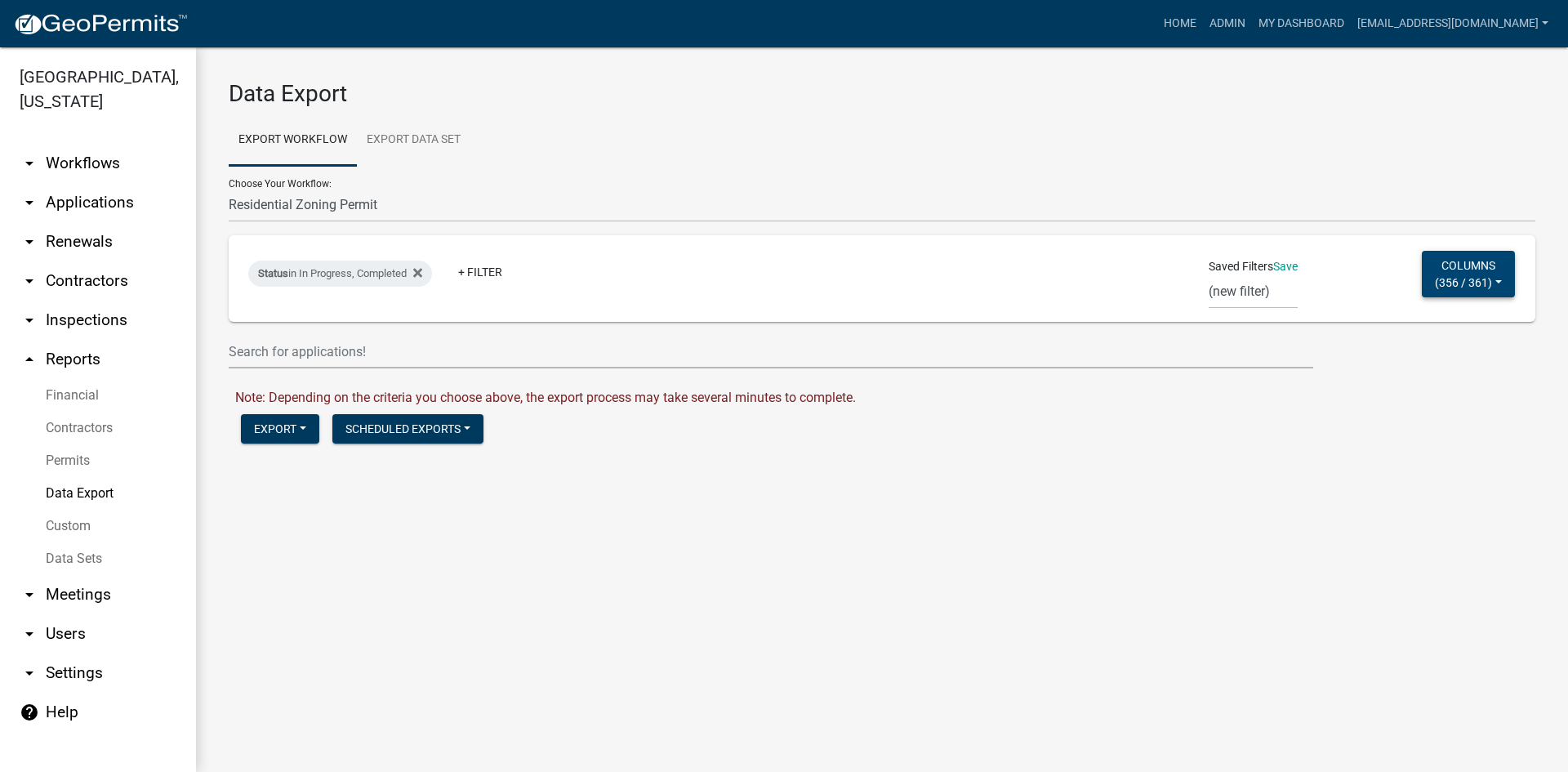
click at [1450, 286] on span "356 / 361" at bounding box center [1463, 282] width 49 height 13
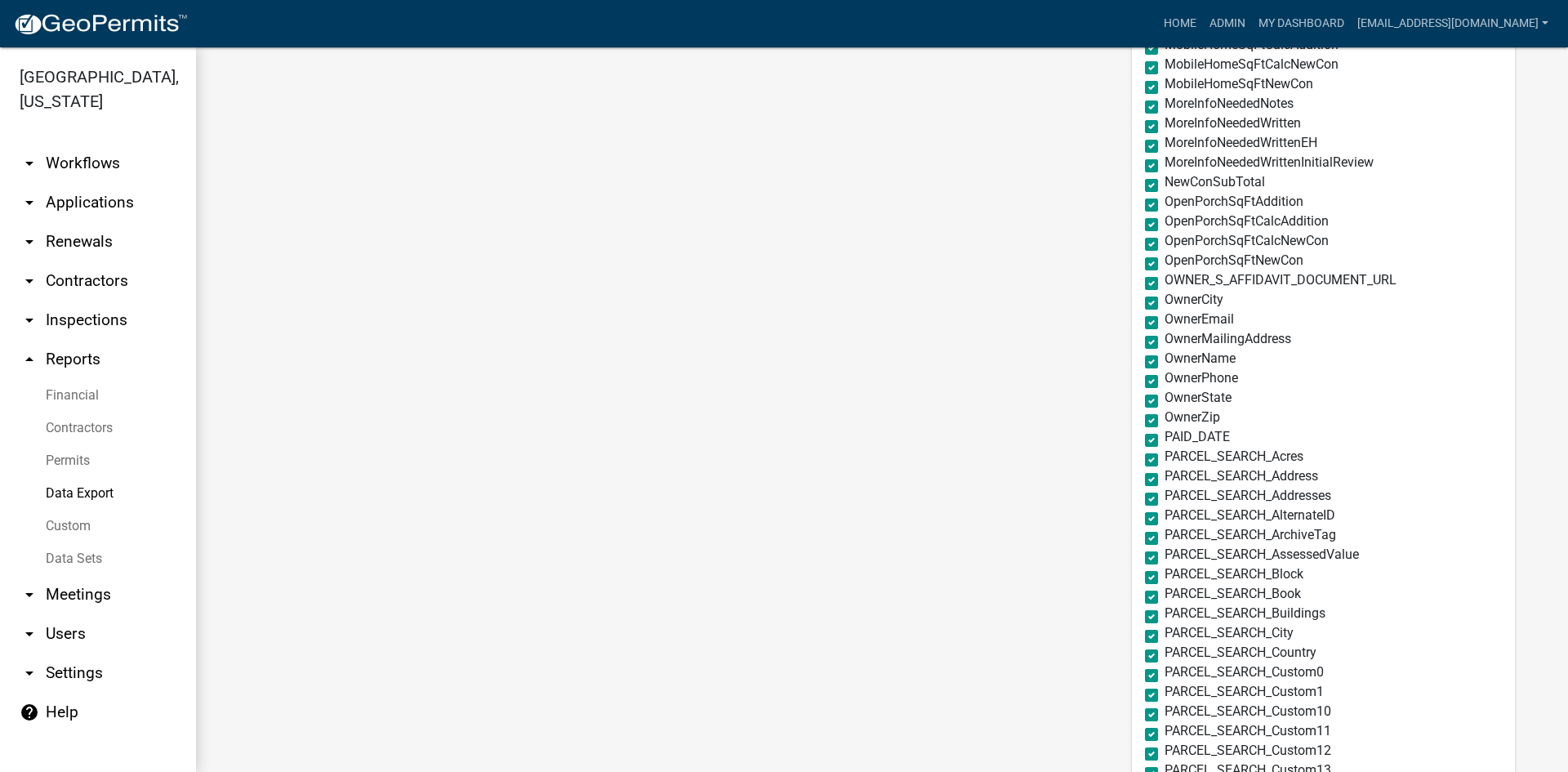
scroll to position [3759, 0]
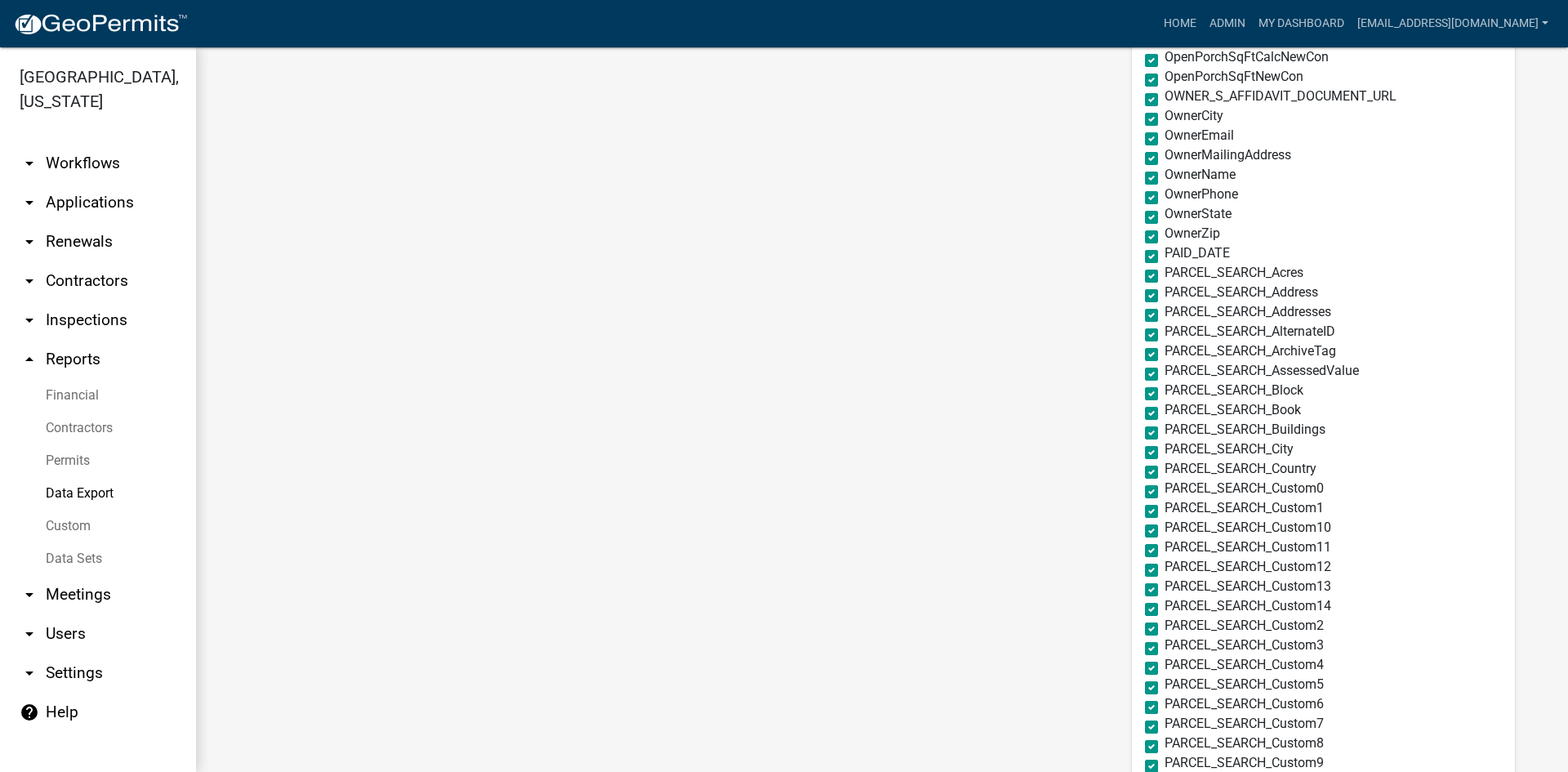
click at [962, 545] on main "Data Export Export Workflow Export Data Set Choose Your Workflow: 911 Address a…" at bounding box center [883, 409] width 1373 height 725
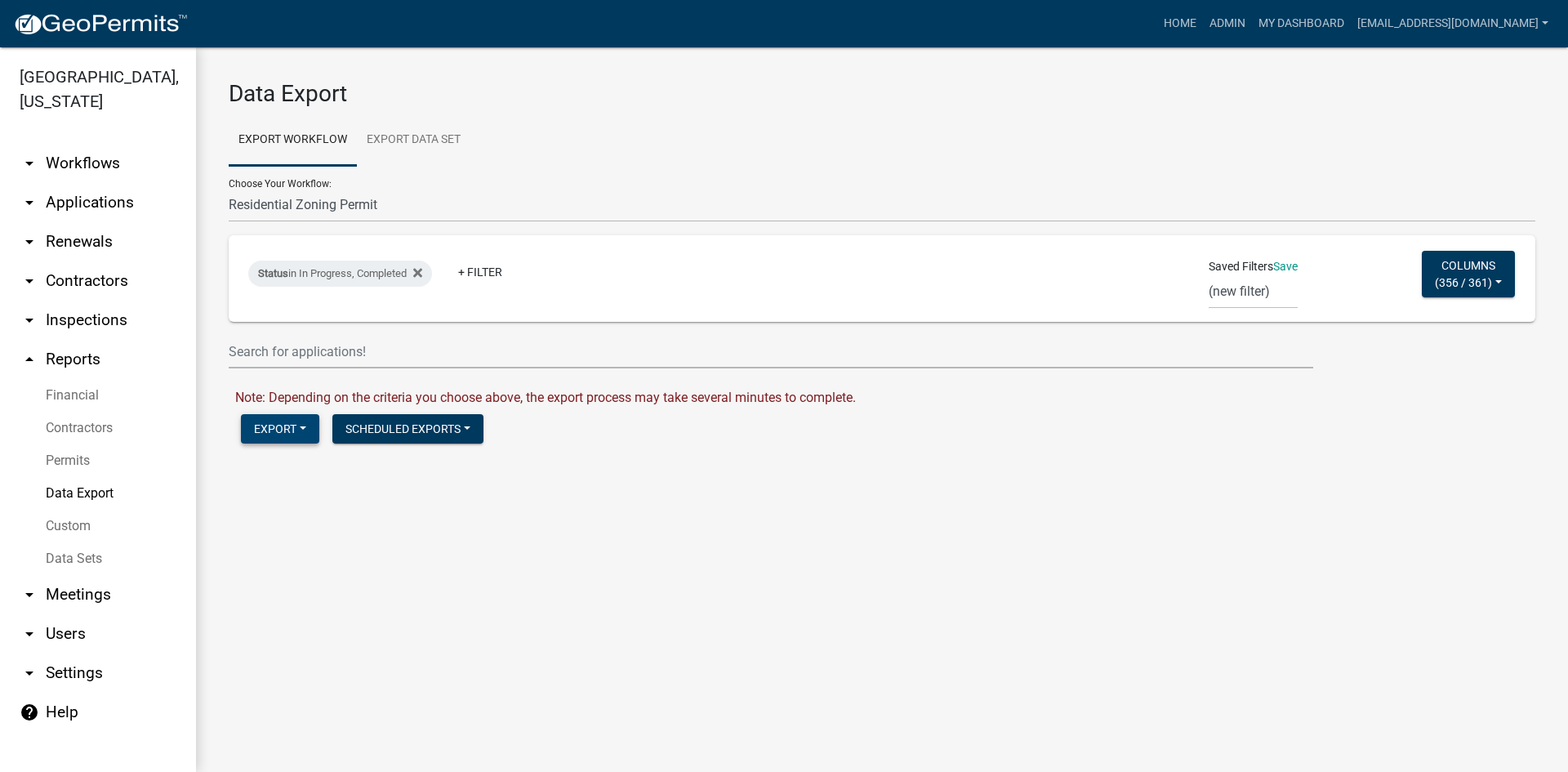
click at [296, 422] on button "Export" at bounding box center [280, 429] width 78 height 29
click at [299, 465] on button "Excel Format (.xlsx)" at bounding box center [324, 471] width 166 height 39
click at [374, 469] on link "Download Residential Zoning Permit.xlsx" at bounding box center [354, 463] width 237 height 15
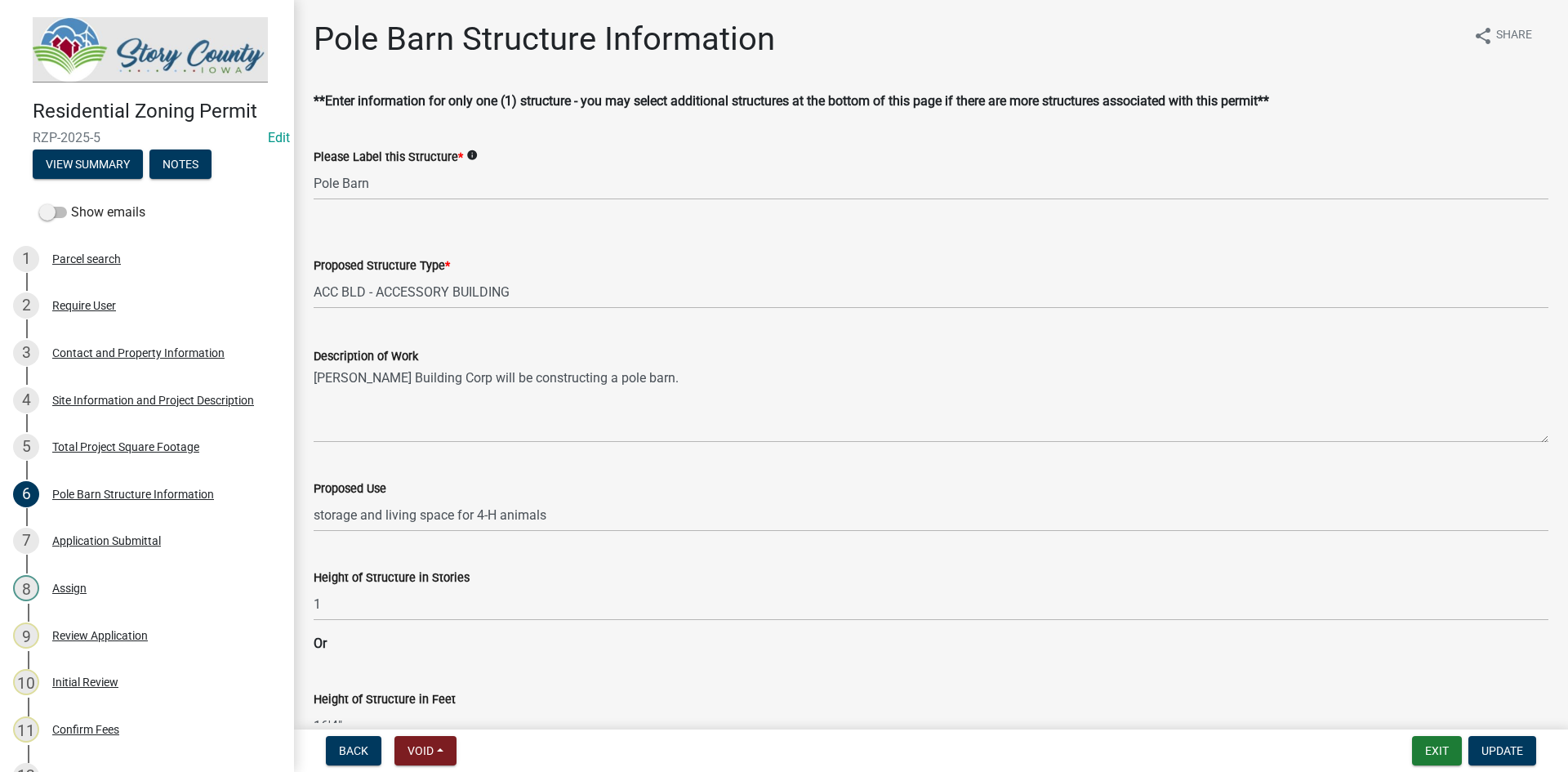
select select "5ec98183-4dba-451f-baf8-0c024b007726"
